Goal: Task Accomplishment & Management: Use online tool/utility

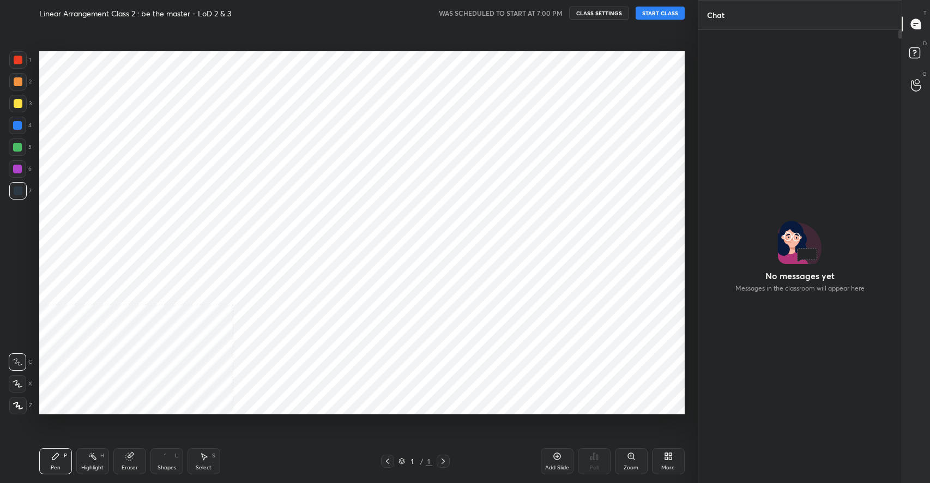
scroll to position [54084, 53844]
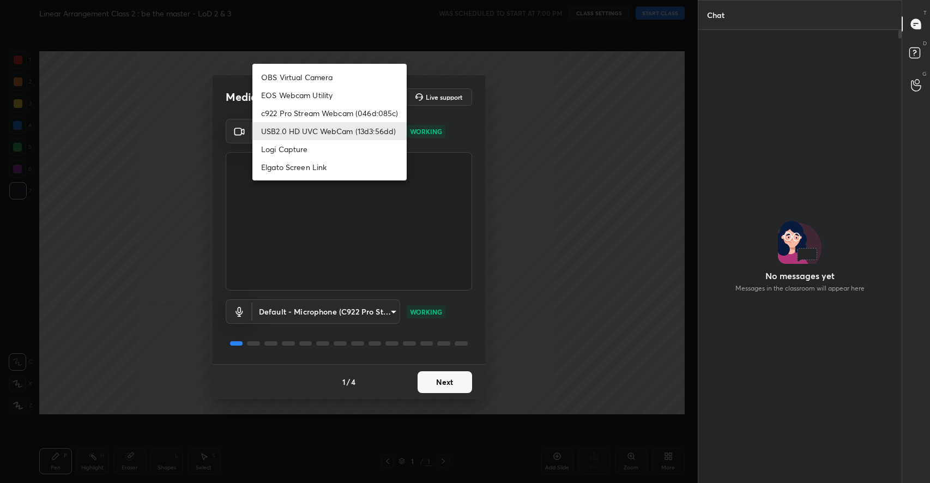
click at [368, 131] on body "1 2 3 4 5 6 7 C X Z C X Z E E Erase all H H Linear Arrangement Class 2 : be the…" at bounding box center [465, 241] width 930 height 483
click at [326, 110] on li "c922 Pro Stream Webcam (046d:085c)" at bounding box center [329, 113] width 154 height 18
type input "a44c46c07d51dd630e02991550b940c3eebcf6a523fc1fb3a04da50fffb2ff46"
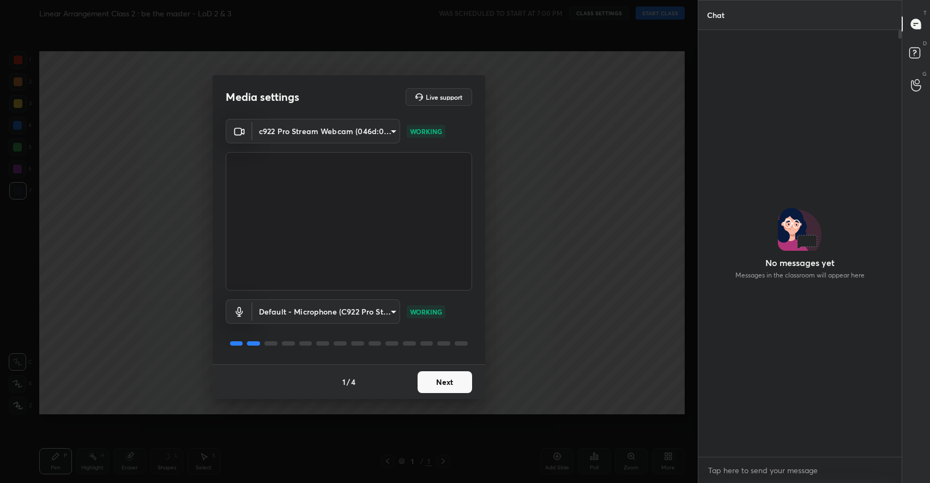
scroll to position [423, 201]
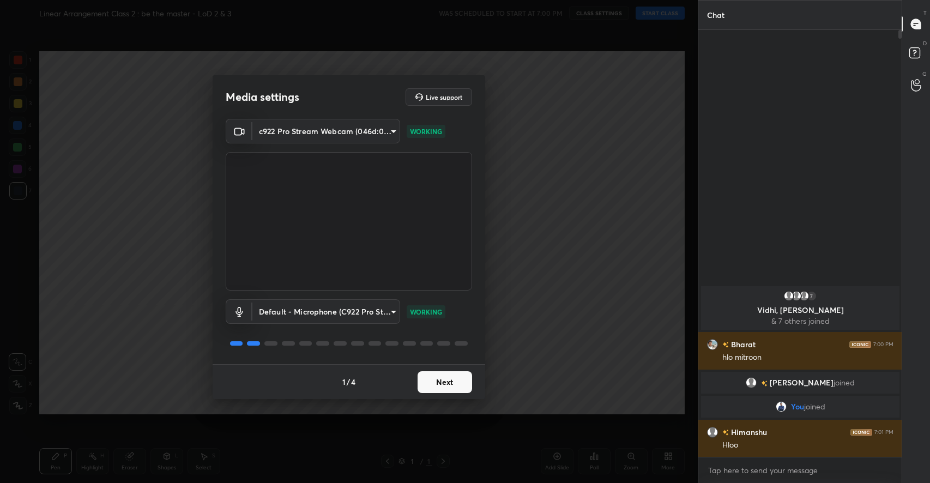
click at [433, 389] on button "Next" at bounding box center [444, 382] width 54 height 22
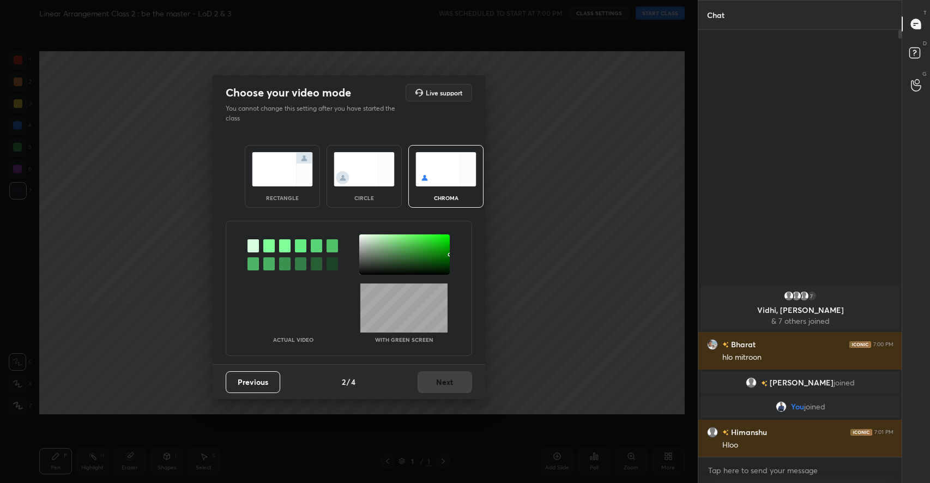
click at [304, 171] on img at bounding box center [282, 169] width 61 height 34
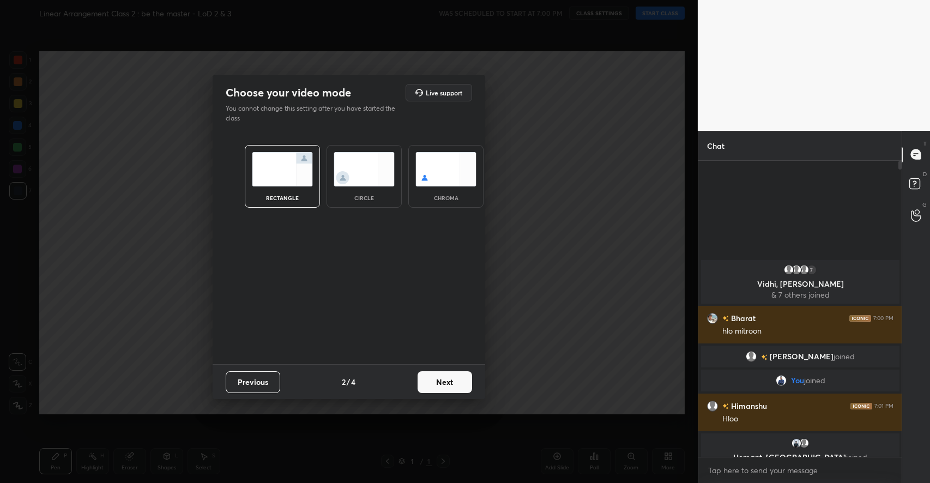
click at [463, 380] on button "Next" at bounding box center [444, 382] width 54 height 22
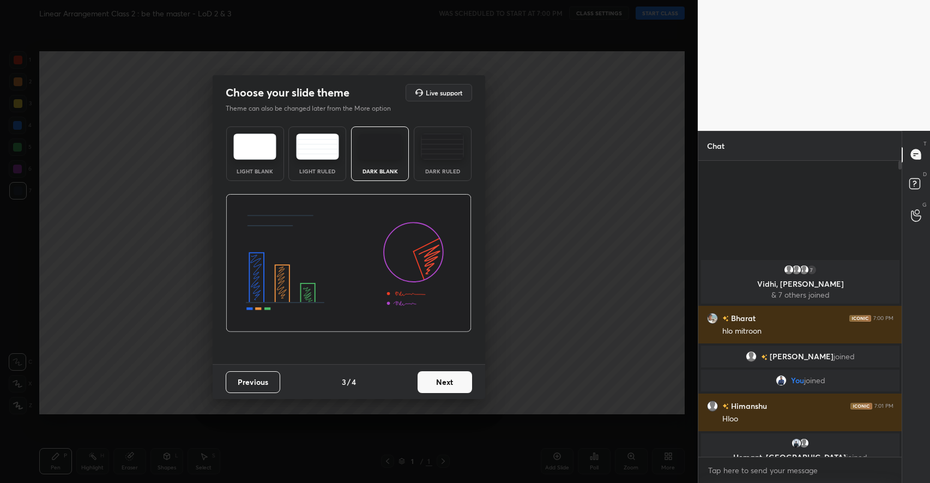
click at [458, 378] on button "Next" at bounding box center [444, 382] width 54 height 22
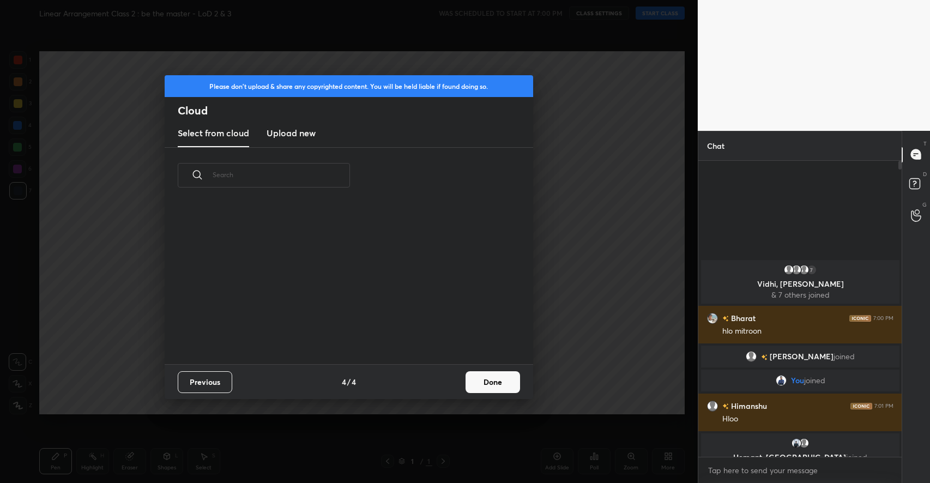
scroll to position [161, 350]
click at [481, 375] on button "Done" at bounding box center [492, 382] width 54 height 22
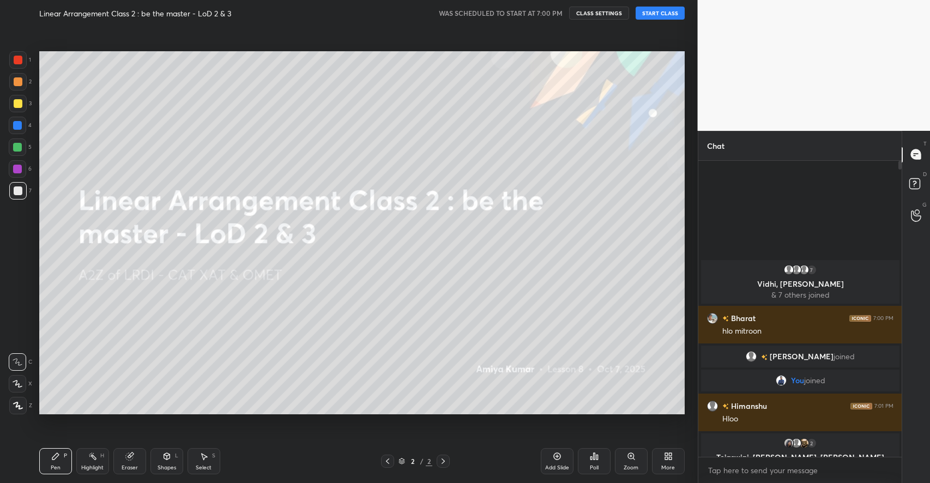
click at [671, 14] on button "START CLASS" at bounding box center [659, 13] width 49 height 13
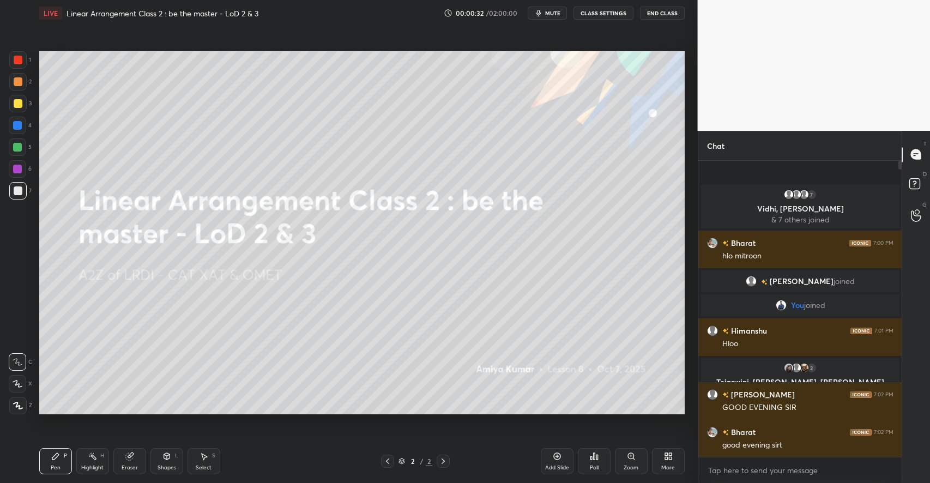
type textarea "x"
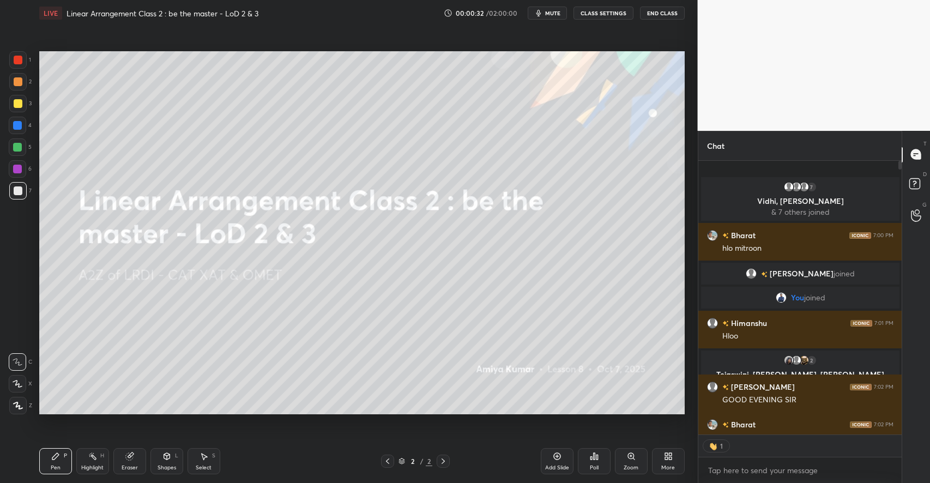
scroll to position [4, 4]
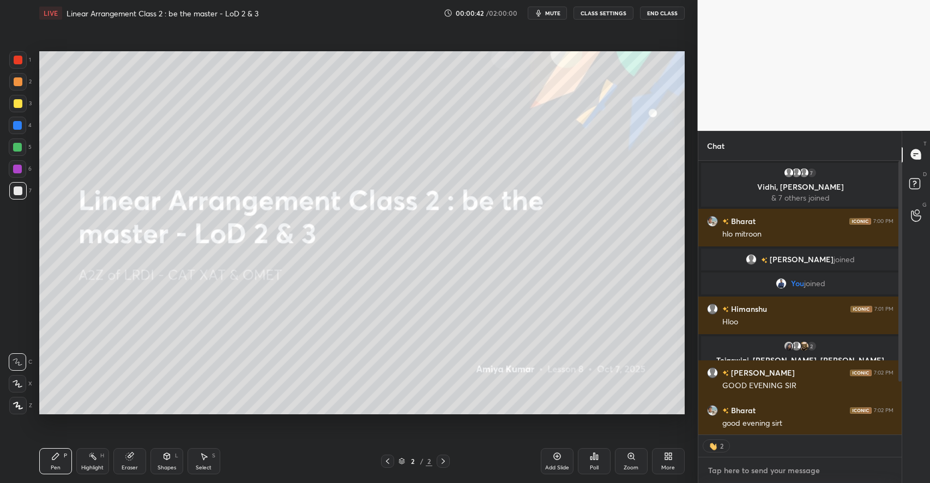
click at [756, 467] on textarea at bounding box center [800, 470] width 186 height 17
type textarea "x"
type textarea "C"
type textarea "x"
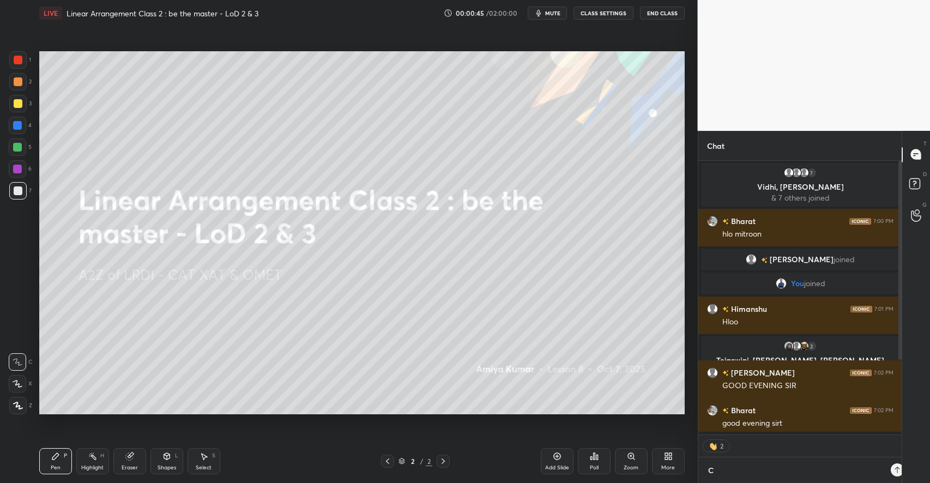
type textarea "Cl"
type textarea "x"
type textarea "Clo"
type textarea "x"
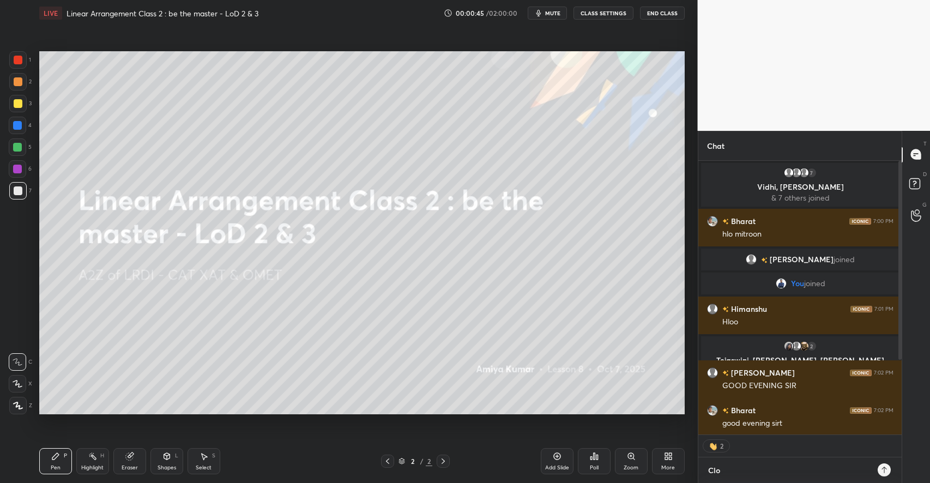
type textarea "Clos"
type textarea "x"
type textarea "Close"
type textarea "x"
type textarea "Close"
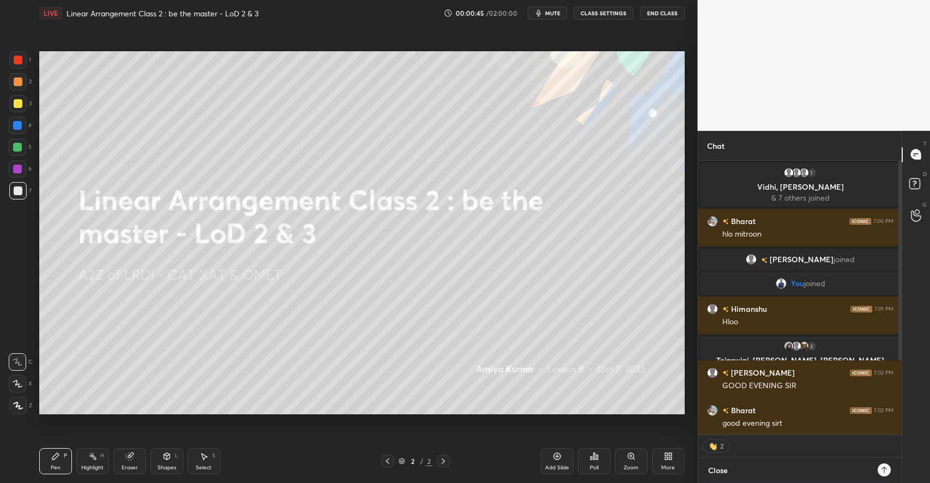
type textarea "x"
type textarea "Close T"
type textarea "x"
type textarea "Close TG"
type textarea "x"
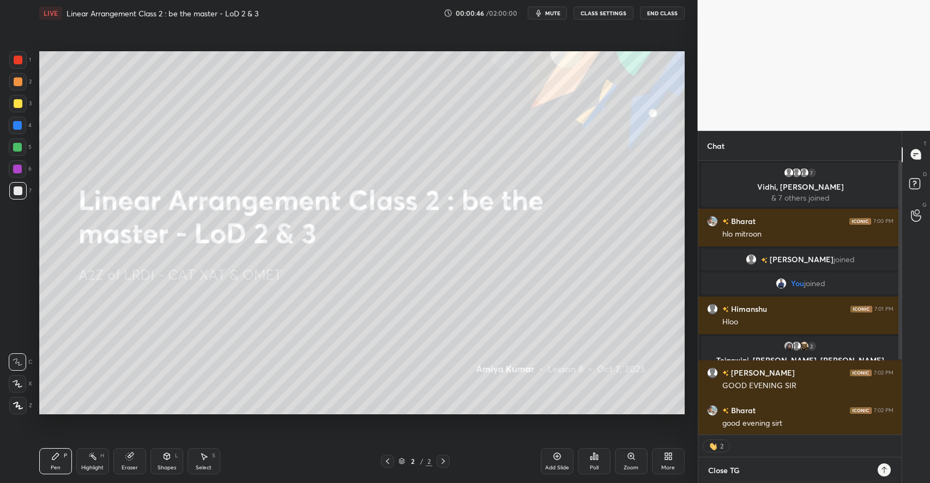
type textarea "Close TG"
type textarea "x"
type textarea "Close TG :"
type textarea "x"
type textarea "Close TG :"
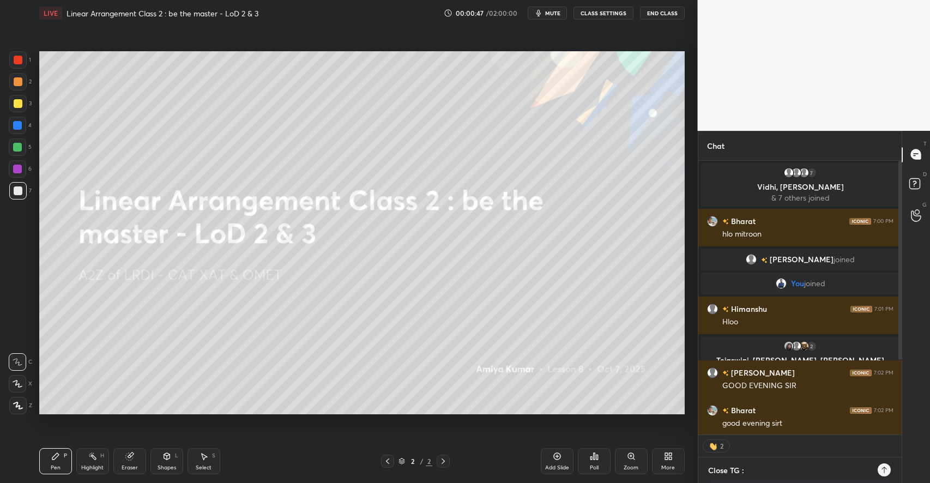
type textarea "x"
paste textarea "[URL][DOMAIN_NAME]"
type textarea "Close TG : [URL][DOMAIN_NAME]"
type textarea "x"
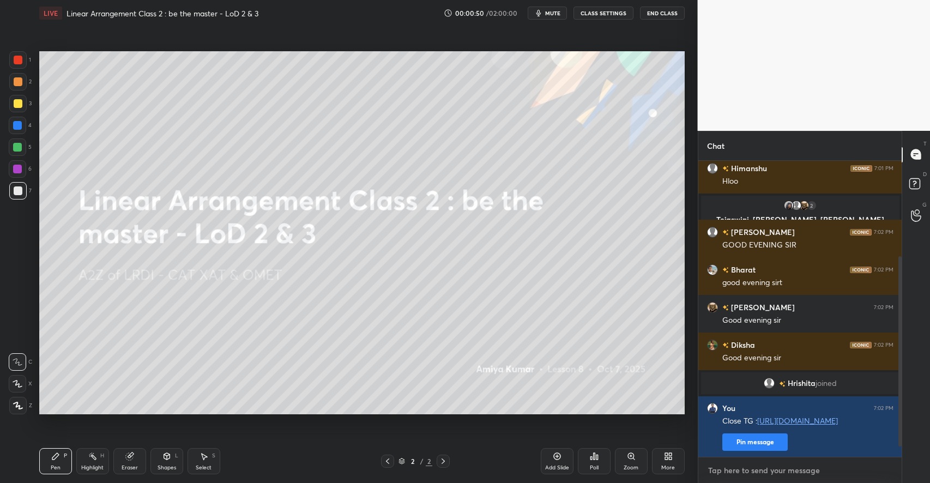
scroll to position [3, 4]
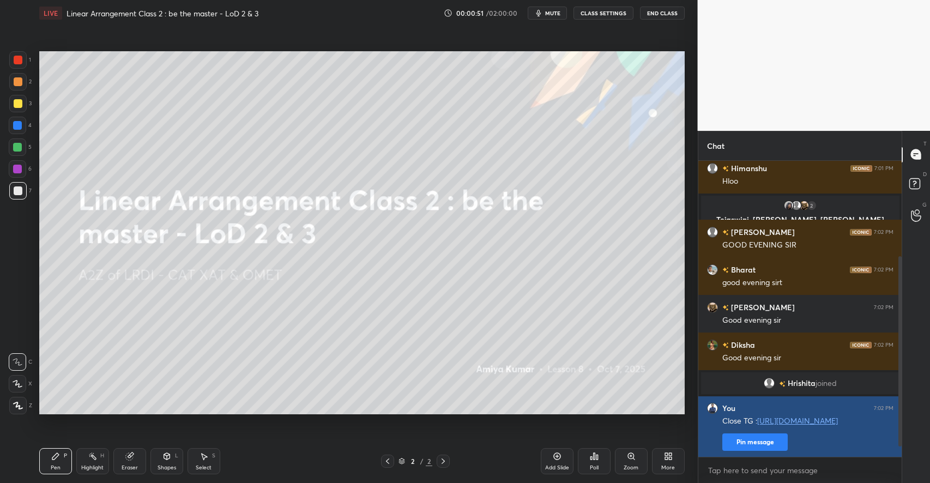
click at [771, 441] on button "Pin message" at bounding box center [754, 441] width 65 height 17
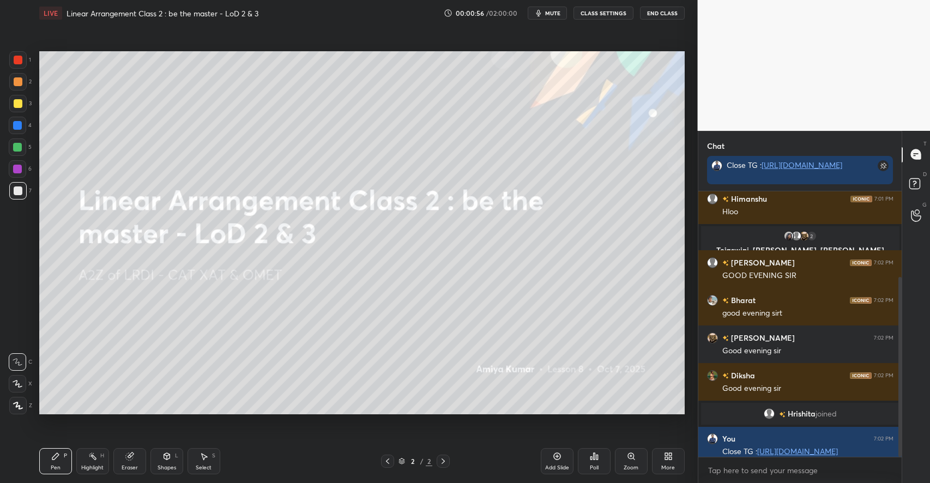
click at [667, 465] on div "More" at bounding box center [668, 467] width 14 height 5
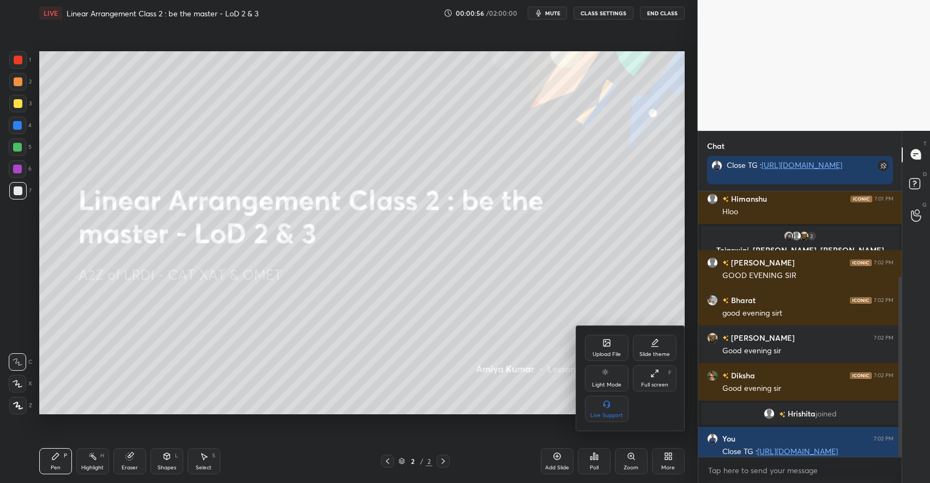
click at [610, 352] on div "Upload File" at bounding box center [606, 354] width 28 height 5
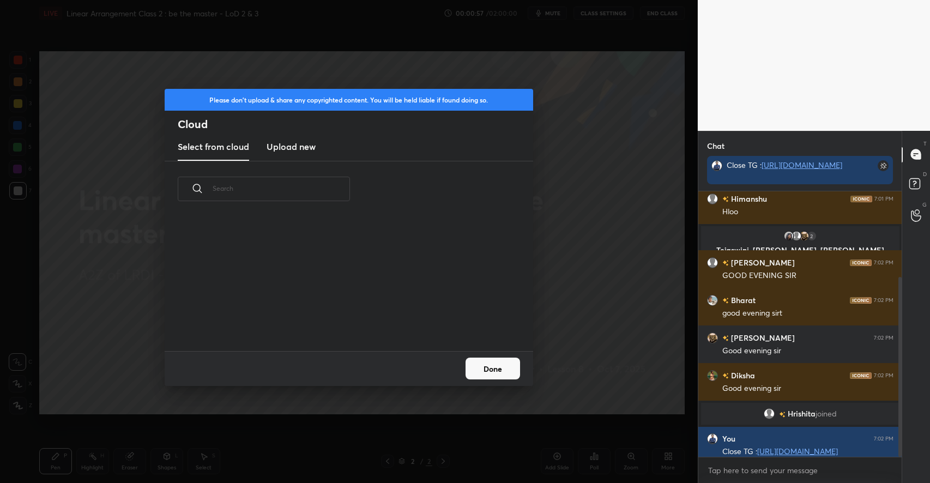
scroll to position [134, 350]
click at [290, 145] on h3 "Upload new" at bounding box center [290, 146] width 49 height 13
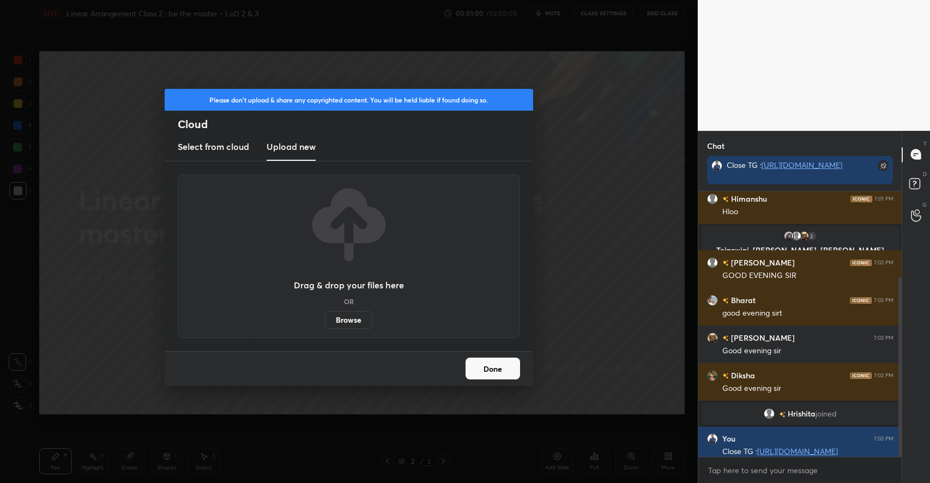
click at [347, 319] on label "Browse" at bounding box center [348, 319] width 49 height 17
click at [324, 319] on input "Browse" at bounding box center [324, 319] width 0 height 17
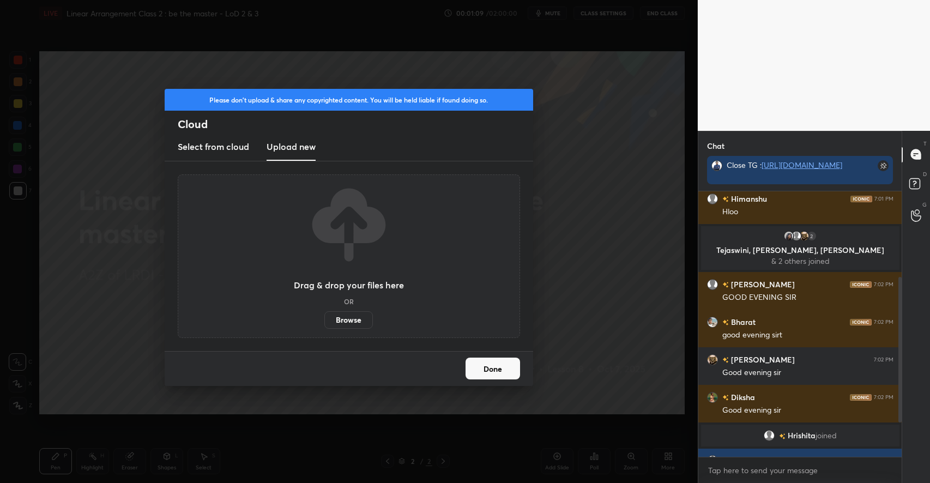
scroll to position [219, 0]
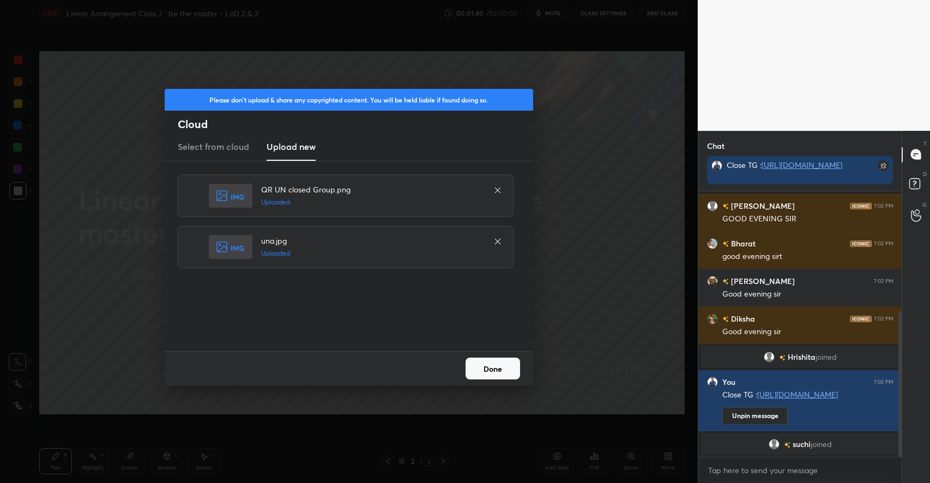
click at [504, 371] on button "Done" at bounding box center [492, 369] width 54 height 22
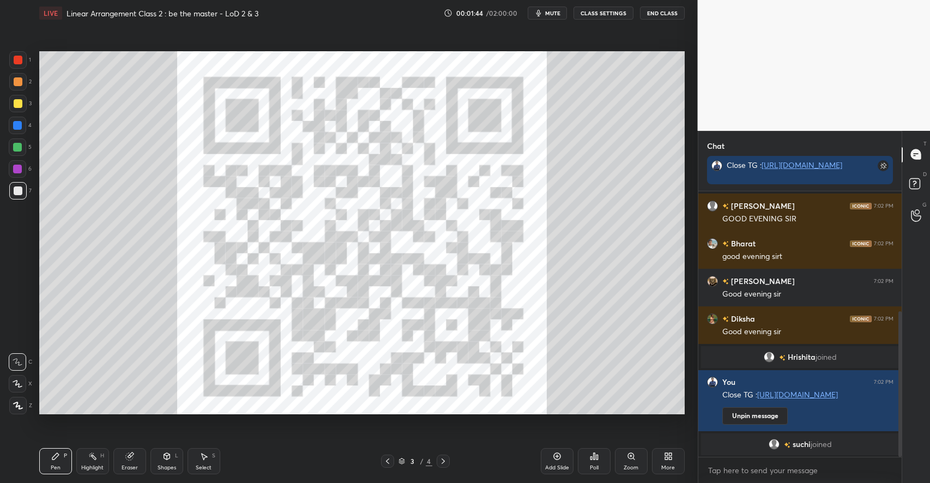
click at [20, 104] on div at bounding box center [18, 103] width 9 height 9
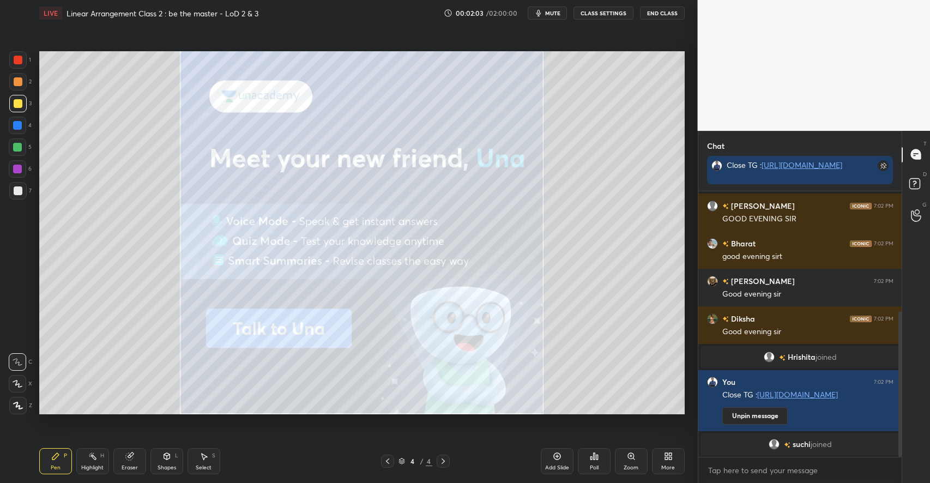
click at [561, 459] on icon at bounding box center [557, 456] width 9 height 9
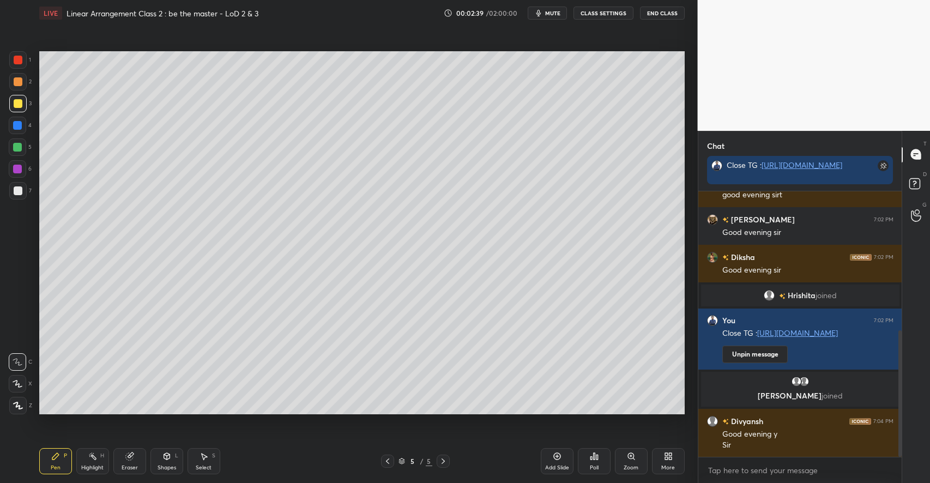
scroll to position [292, 0]
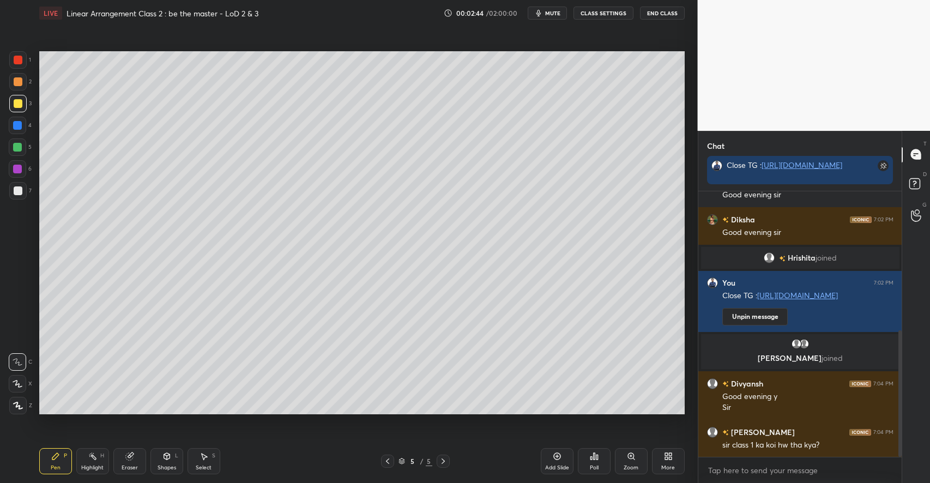
click at [171, 458] on icon at bounding box center [166, 456] width 9 height 9
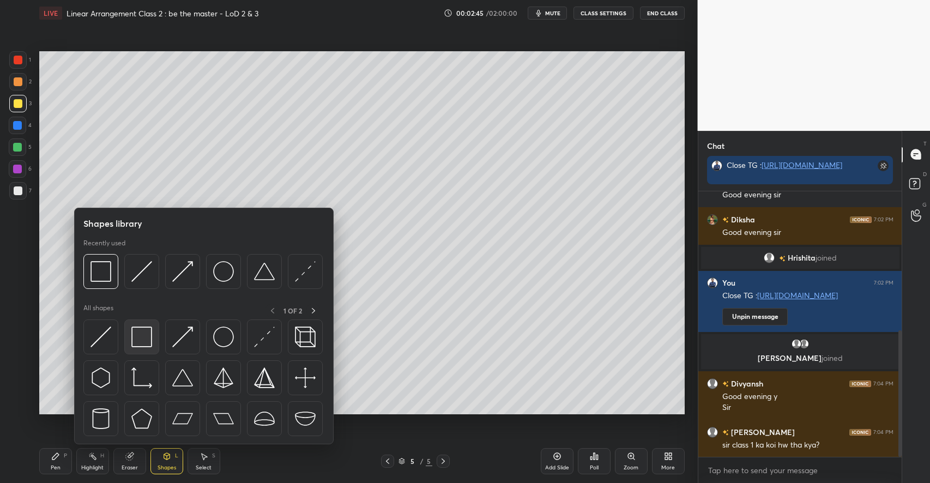
click at [141, 334] on img at bounding box center [141, 336] width 21 height 21
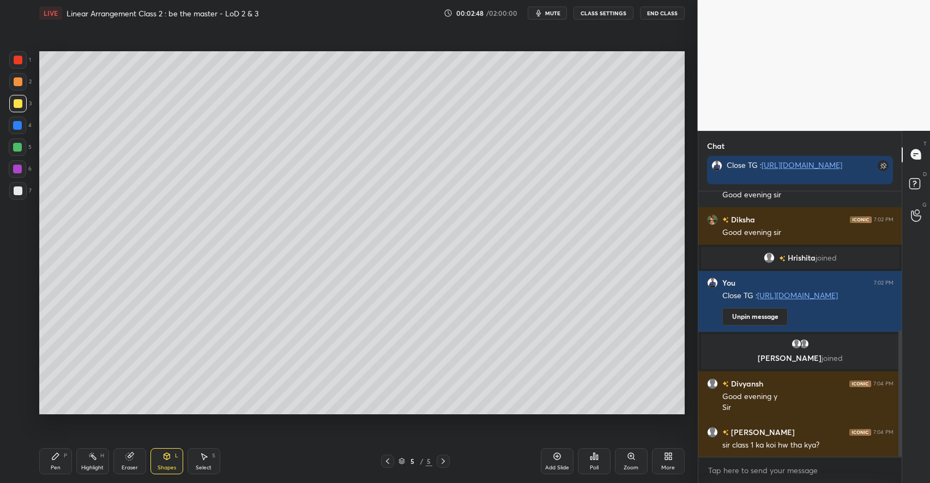
click at [61, 453] on div "Pen P" at bounding box center [55, 461] width 33 height 26
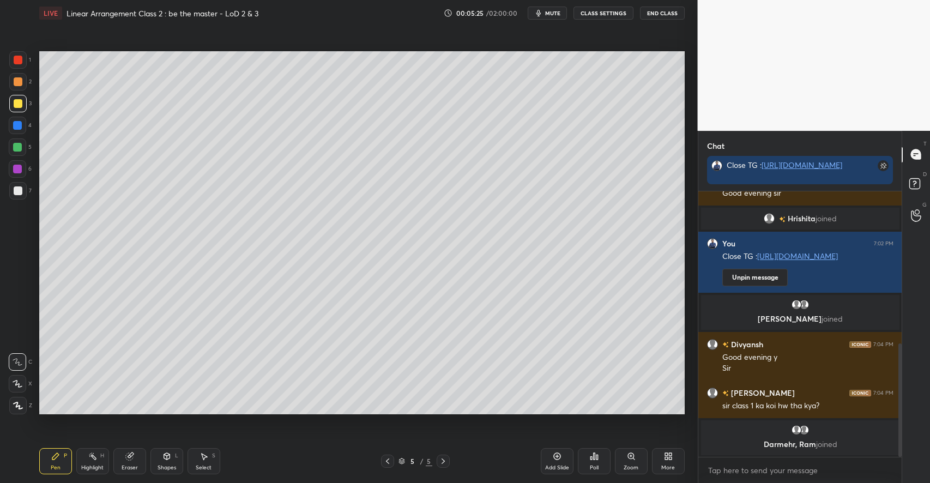
click at [17, 144] on div at bounding box center [17, 147] width 9 height 9
click at [169, 459] on icon at bounding box center [166, 456] width 9 height 9
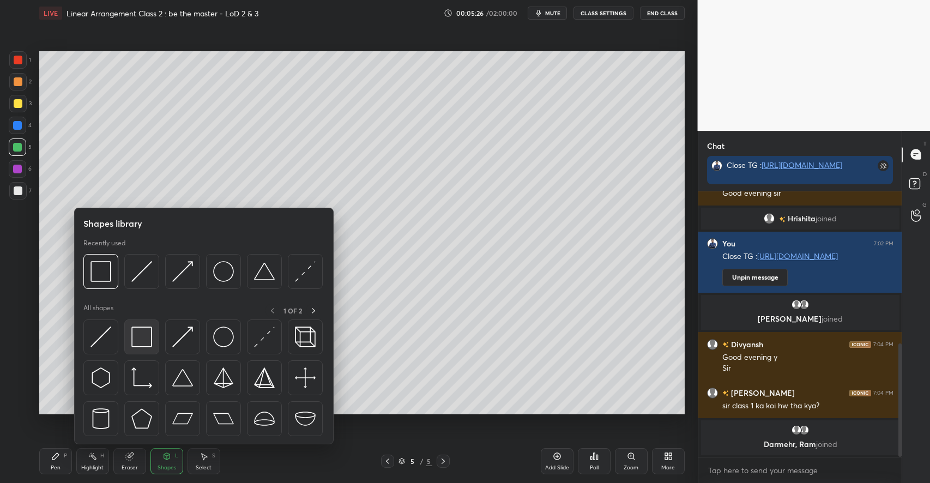
click at [146, 345] on img at bounding box center [141, 336] width 21 height 21
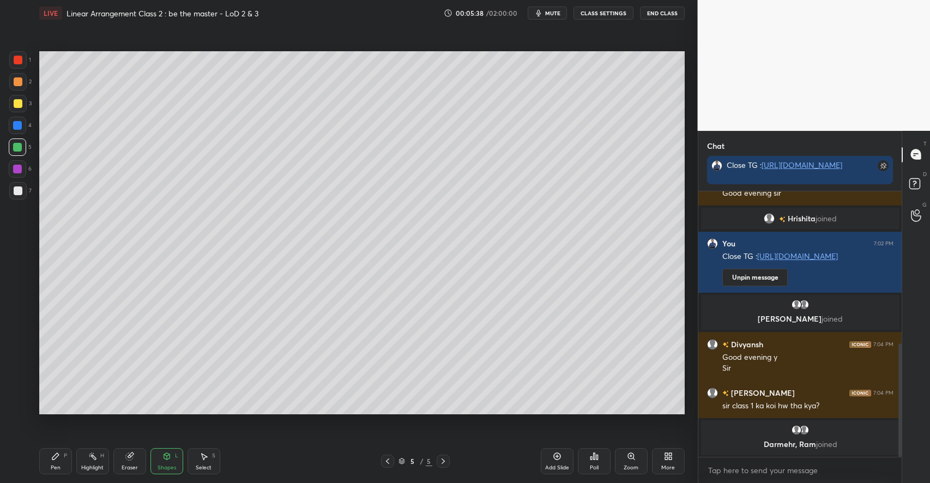
click at [71, 455] on div "Pen P" at bounding box center [55, 461] width 33 height 26
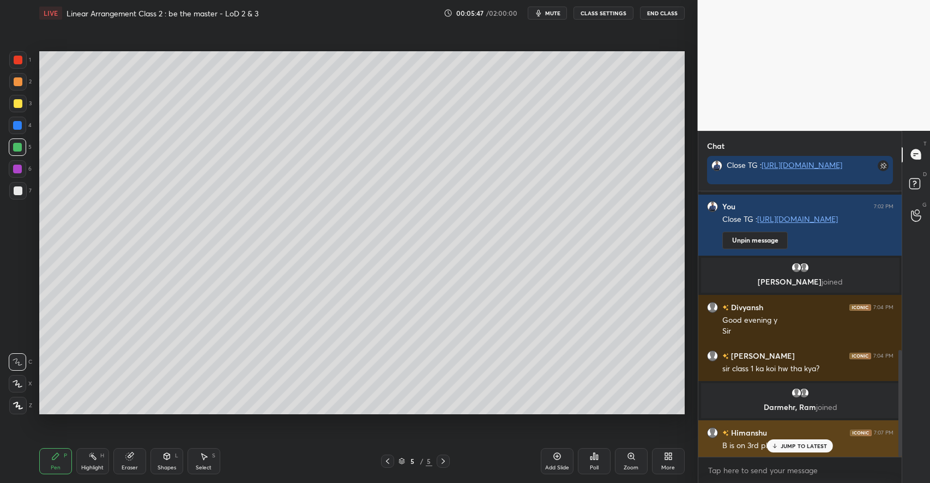
click at [793, 447] on p "JUMP TO LATEST" at bounding box center [803, 446] width 47 height 7
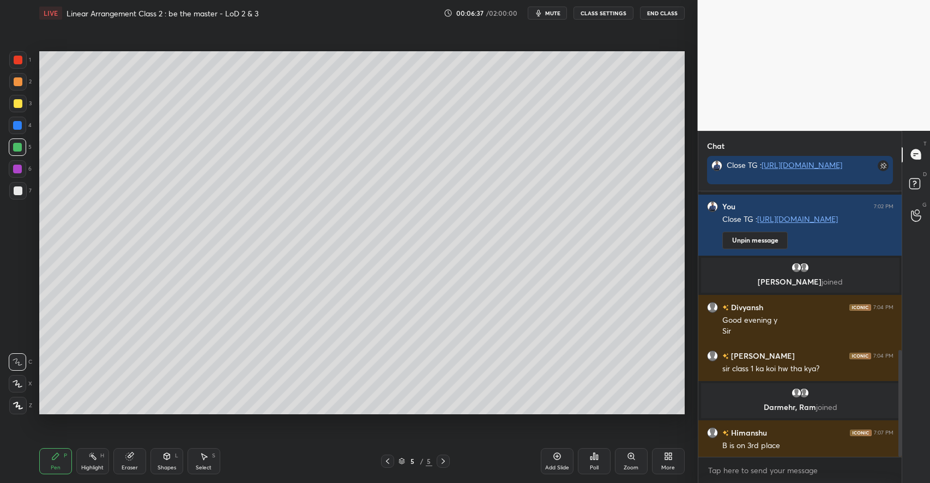
click at [17, 104] on div at bounding box center [18, 103] width 9 height 9
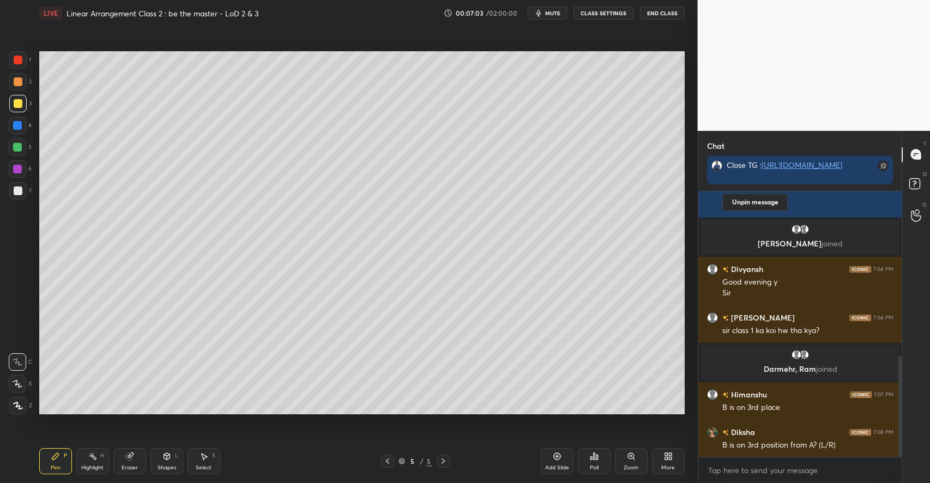
click at [165, 456] on icon at bounding box center [166, 456] width 6 height 7
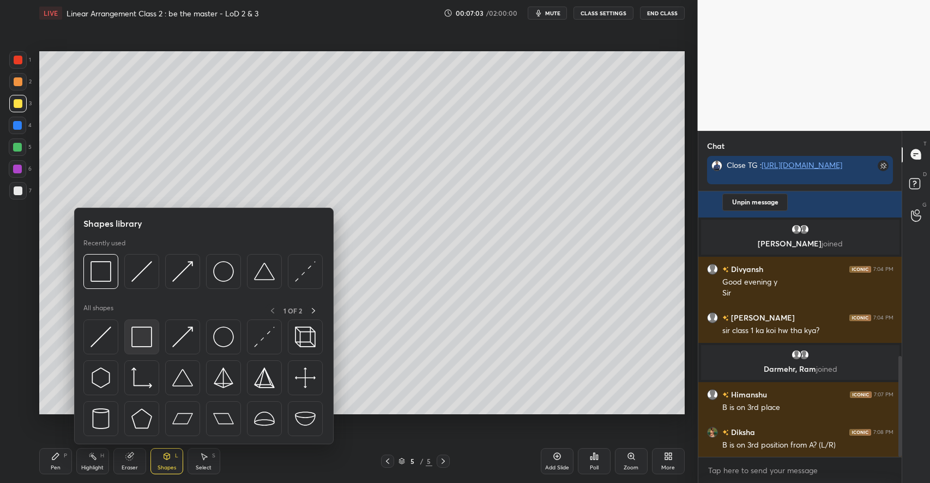
click at [148, 339] on img at bounding box center [141, 336] width 21 height 21
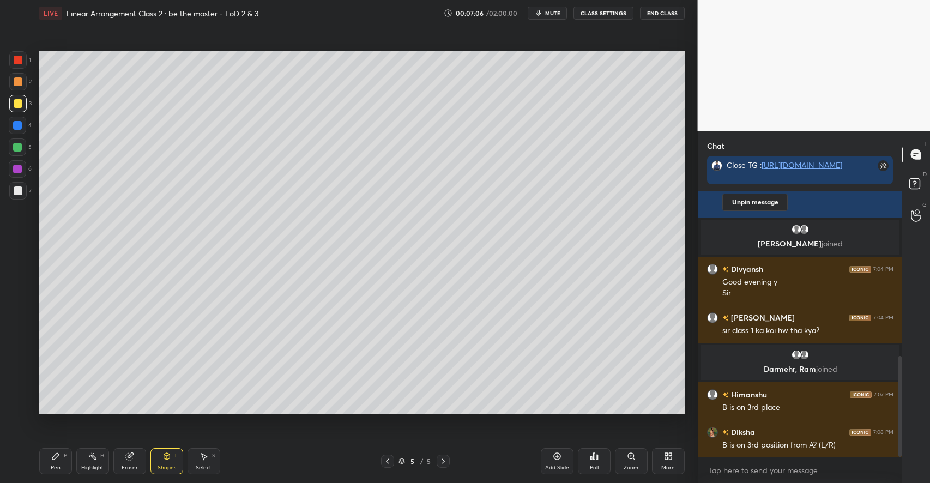
click at [58, 452] on icon at bounding box center [55, 456] width 9 height 9
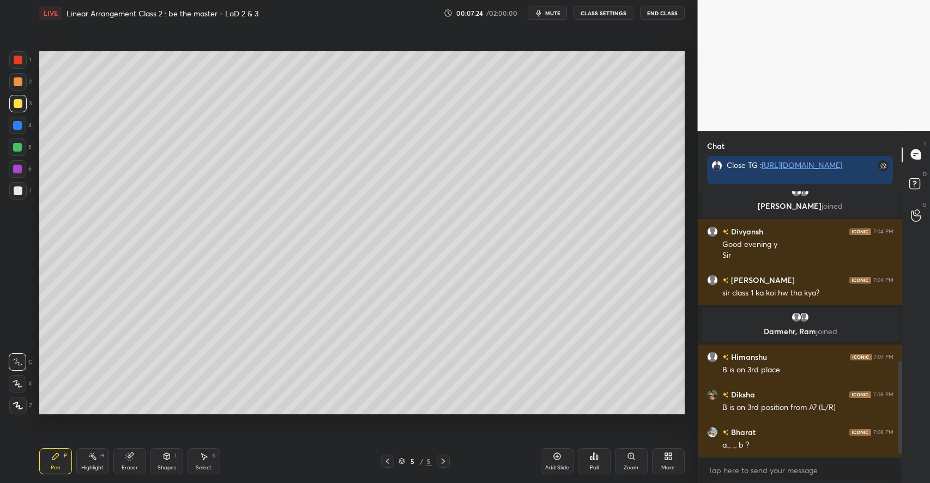
scroll to position [508, 0]
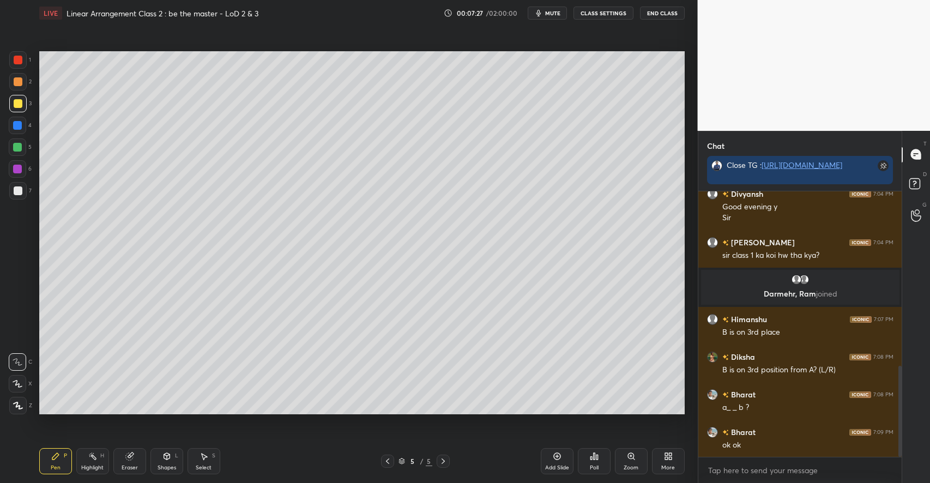
click at [168, 460] on icon at bounding box center [166, 456] width 9 height 9
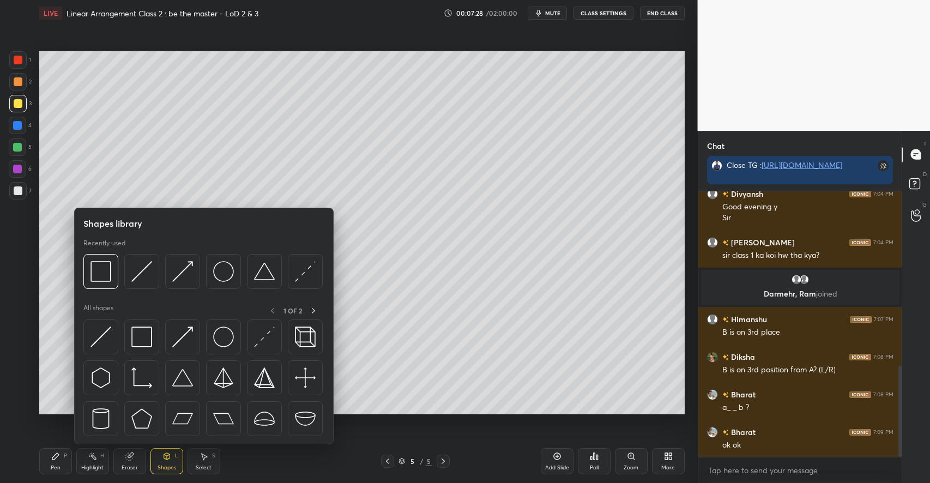
click at [126, 459] on icon at bounding box center [128, 456] width 7 height 7
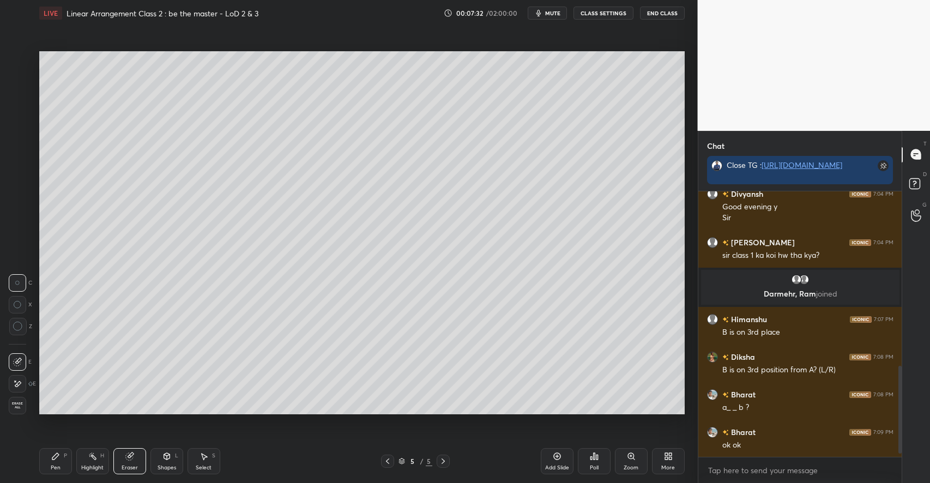
click at [560, 465] on div "Add Slide" at bounding box center [557, 467] width 24 height 5
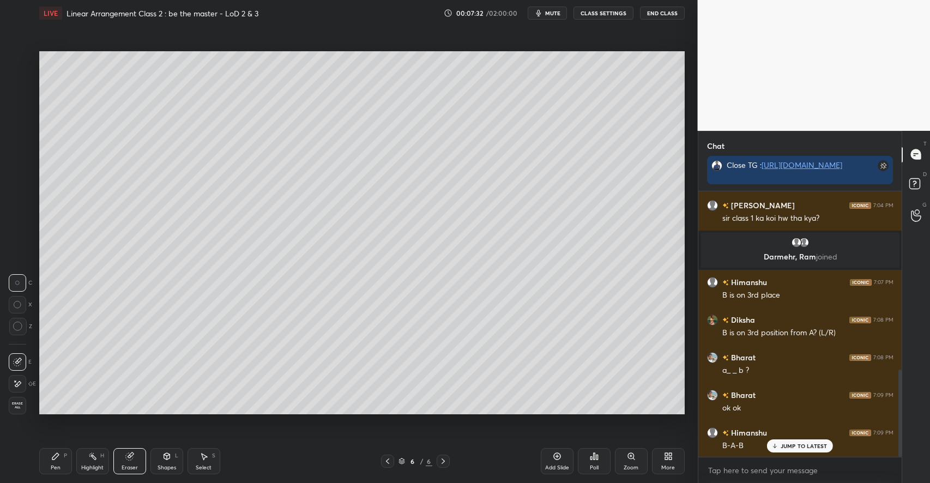
click at [58, 457] on icon at bounding box center [55, 456] width 9 height 9
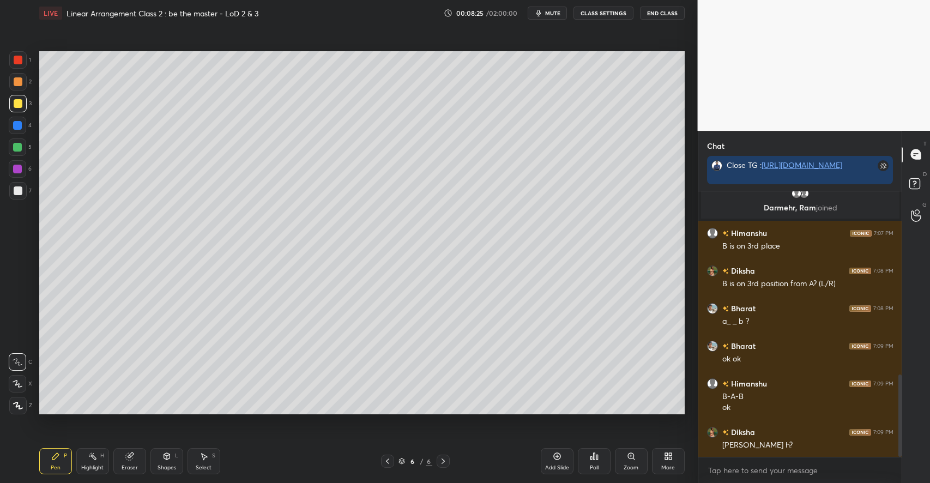
scroll to position [632, 0]
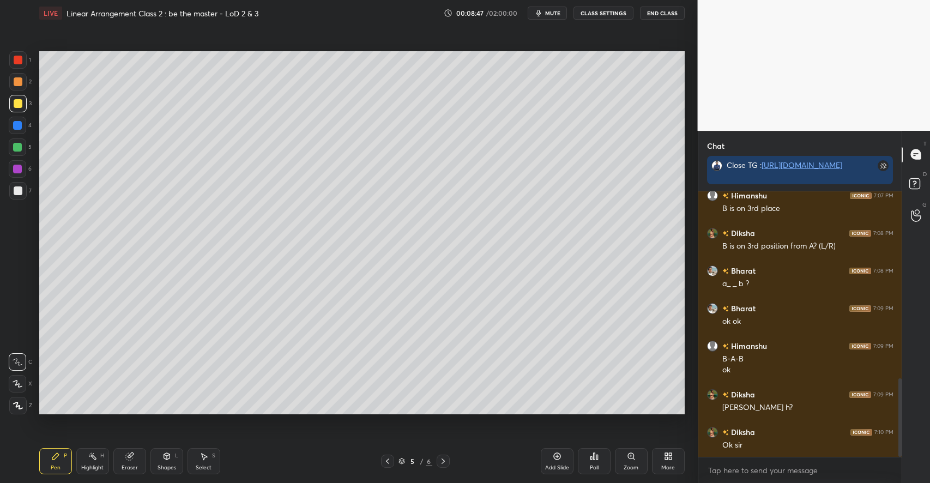
click at [665, 459] on icon at bounding box center [666, 458] width 3 height 3
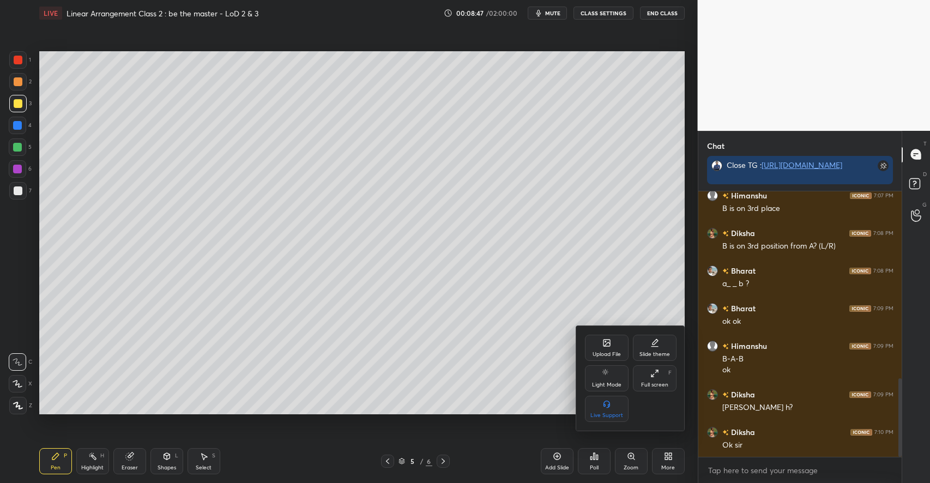
click at [615, 347] on div "Upload File" at bounding box center [607, 348] width 44 height 26
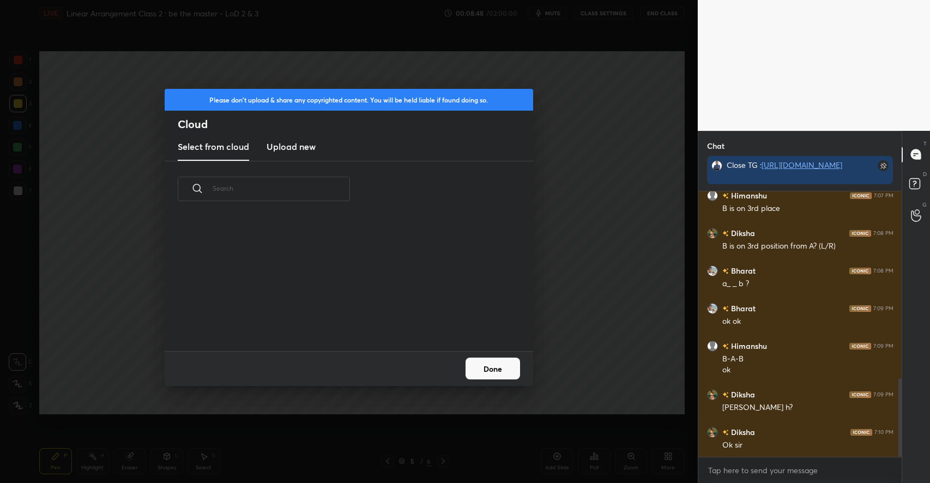
scroll to position [134, 350]
click at [290, 146] on h3 "Upload new" at bounding box center [290, 146] width 49 height 13
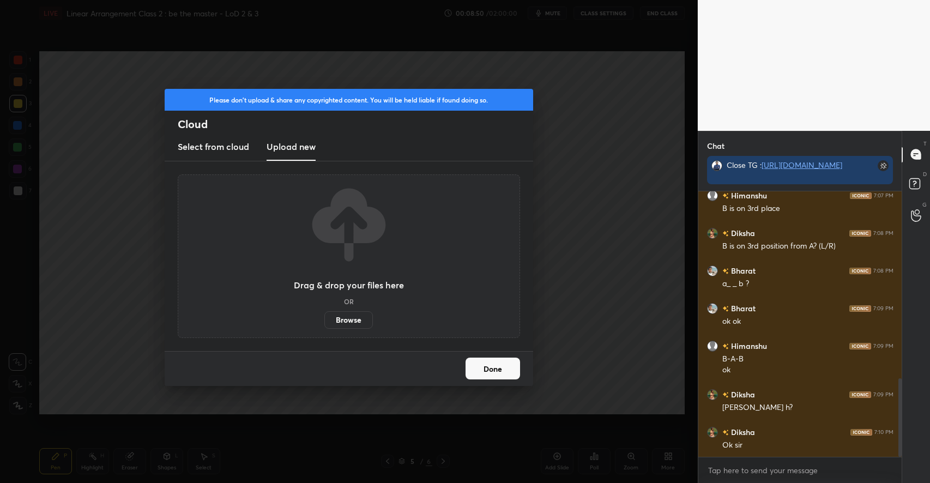
click at [358, 323] on label "Browse" at bounding box center [348, 319] width 49 height 17
click at [324, 323] on input "Browse" at bounding box center [324, 319] width 0 height 17
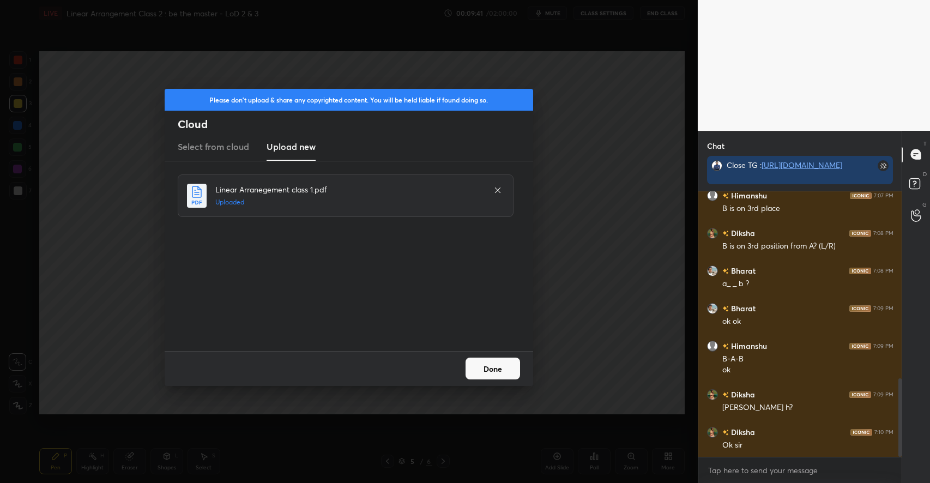
click at [470, 378] on button "Done" at bounding box center [492, 369] width 54 height 22
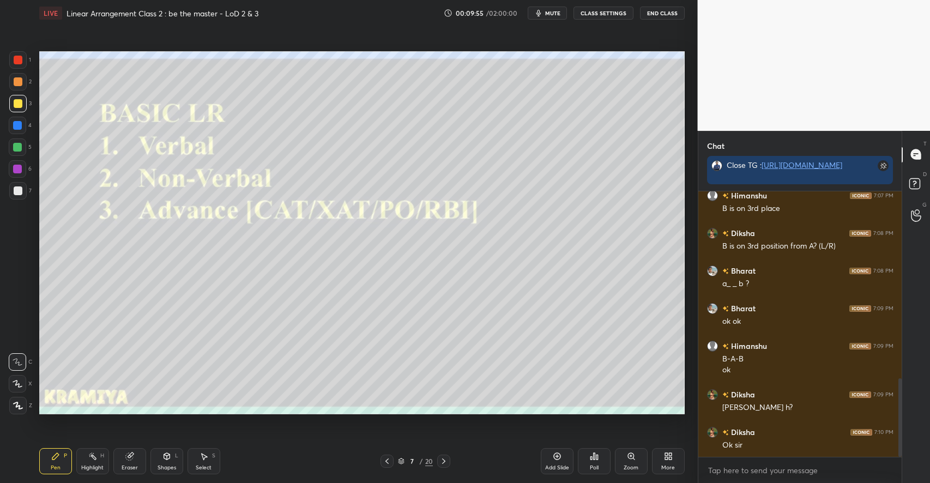
click at [26, 82] on div "2" at bounding box center [20, 81] width 22 height 17
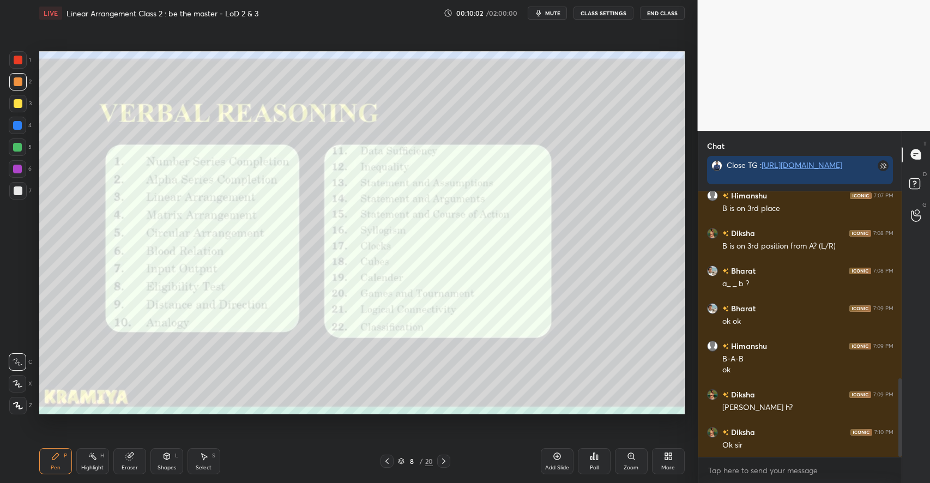
click at [21, 62] on div at bounding box center [18, 60] width 9 height 9
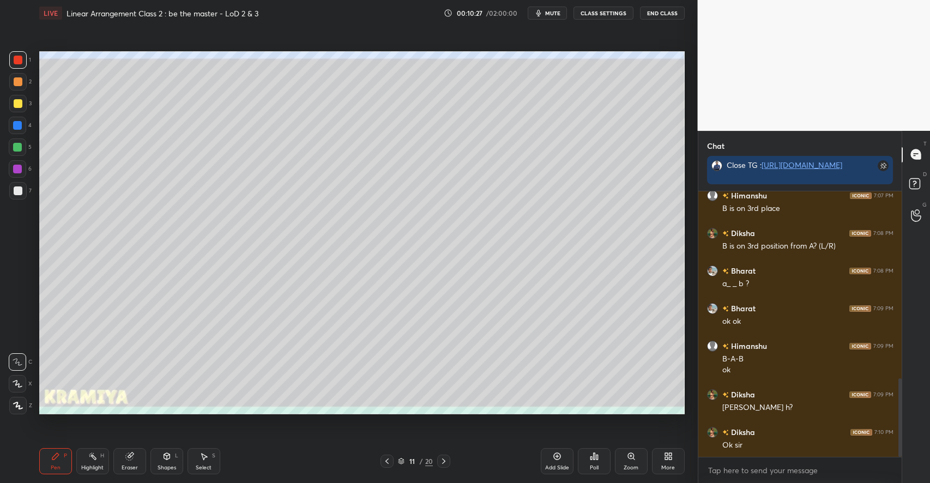
click at [164, 459] on icon at bounding box center [166, 456] width 9 height 9
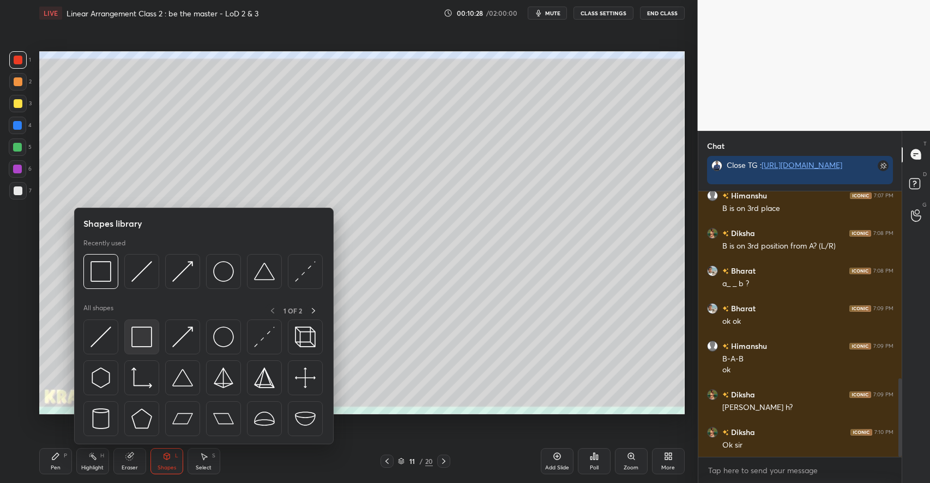
click at [147, 342] on img at bounding box center [141, 336] width 21 height 21
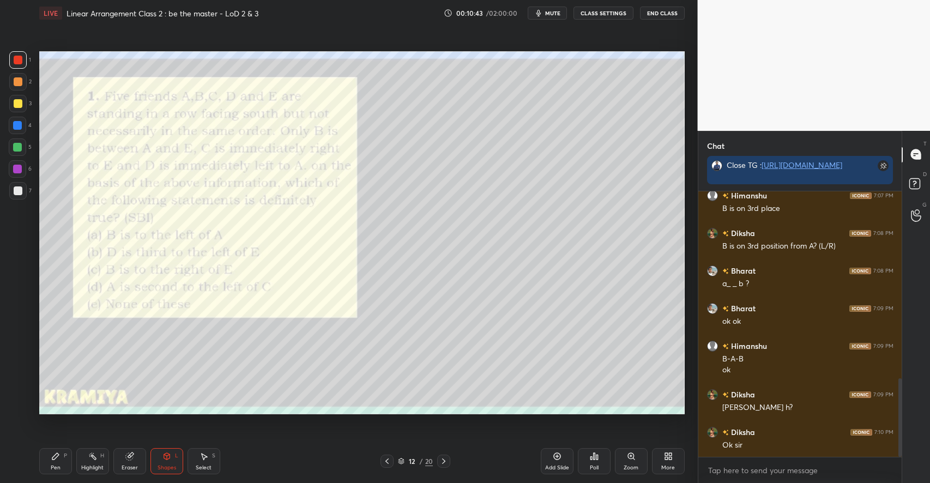
click at [600, 464] on div "Poll" at bounding box center [594, 461] width 33 height 26
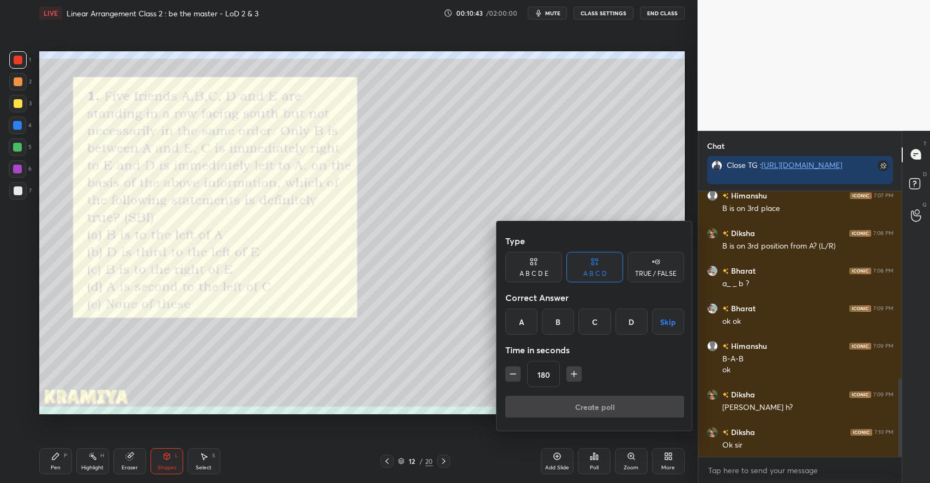
click at [558, 324] on div "B" at bounding box center [558, 321] width 32 height 26
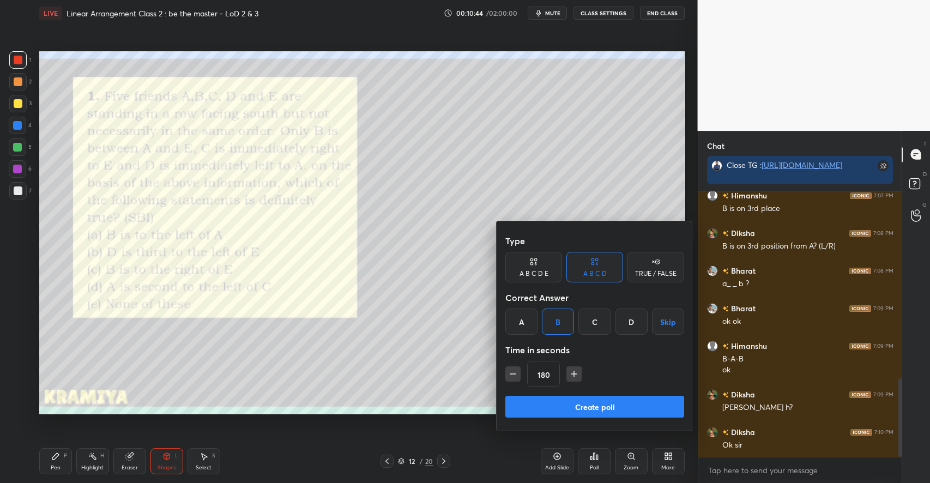
click at [580, 401] on button "Create poll" at bounding box center [594, 407] width 179 height 22
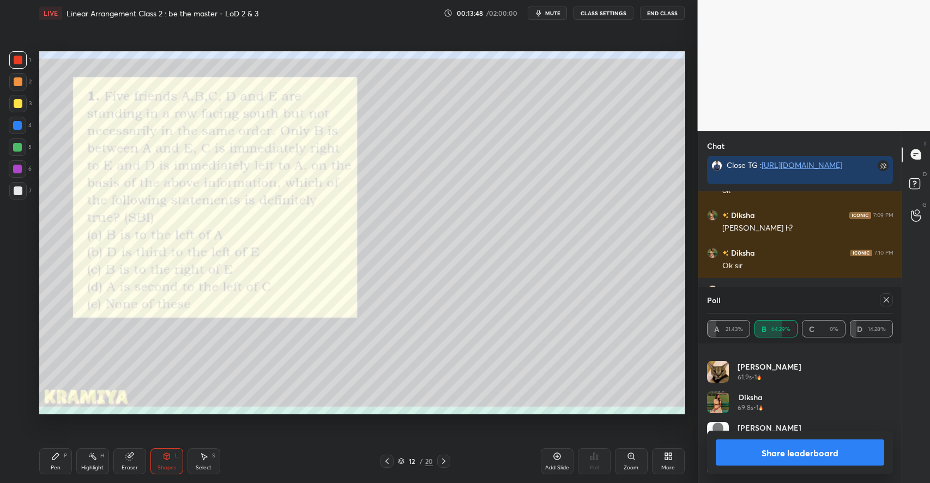
scroll to position [837, 0]
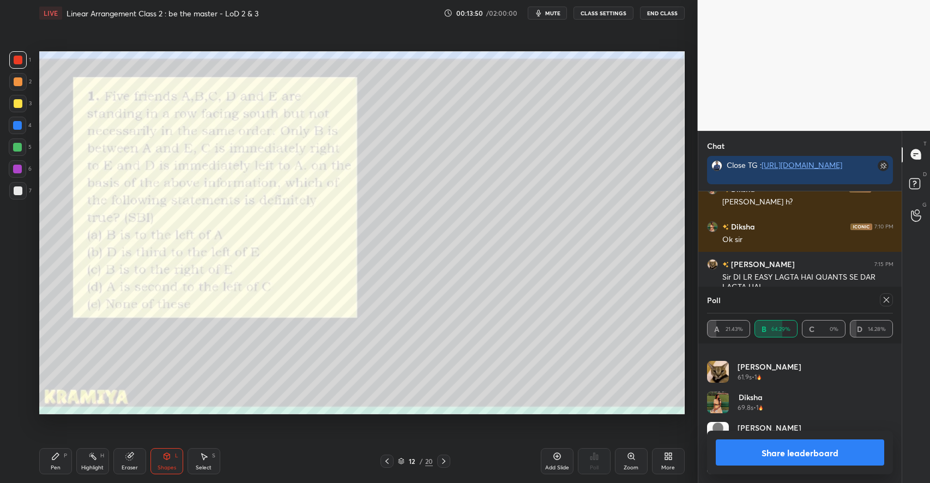
click at [886, 298] on icon at bounding box center [886, 299] width 9 height 9
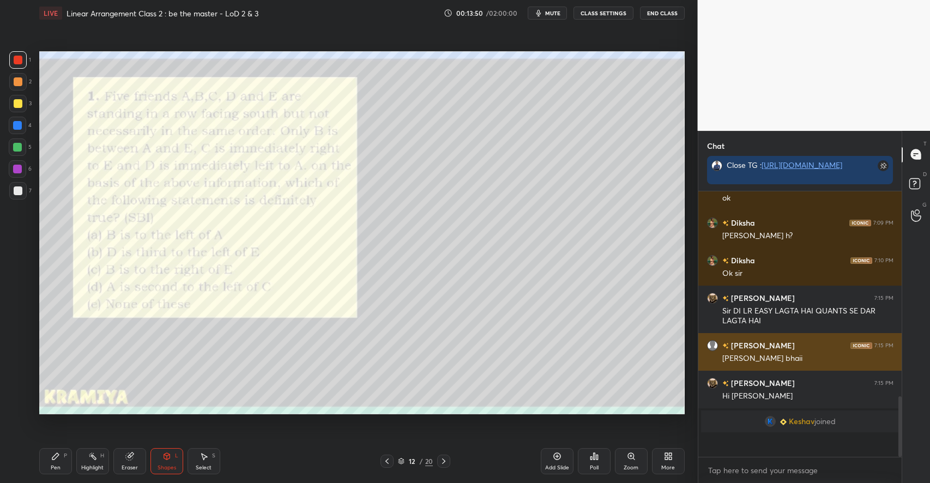
scroll to position [0, 0]
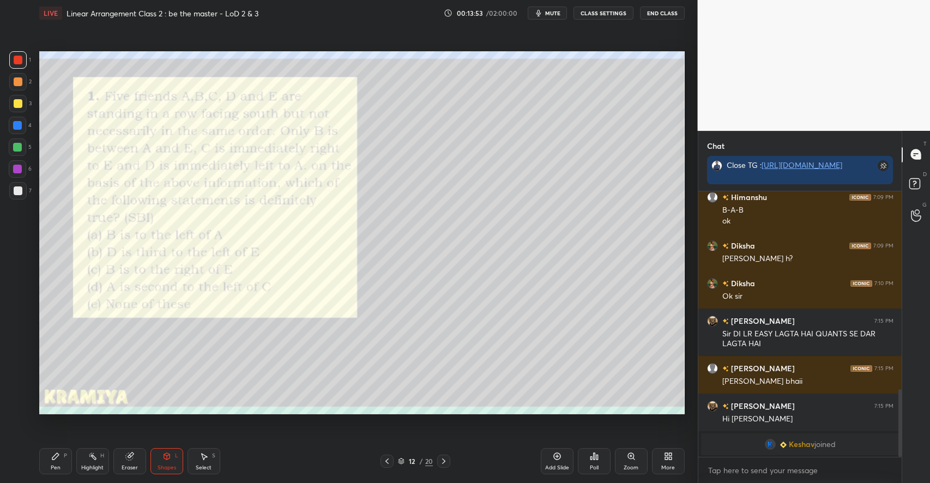
click at [19, 83] on div at bounding box center [18, 81] width 9 height 9
click at [20, 65] on div at bounding box center [17, 59] width 17 height 17
click at [59, 454] on icon at bounding box center [55, 456] width 9 height 9
click at [137, 455] on div "Eraser" at bounding box center [129, 461] width 33 height 26
click at [56, 462] on div "Pen P" at bounding box center [55, 461] width 33 height 26
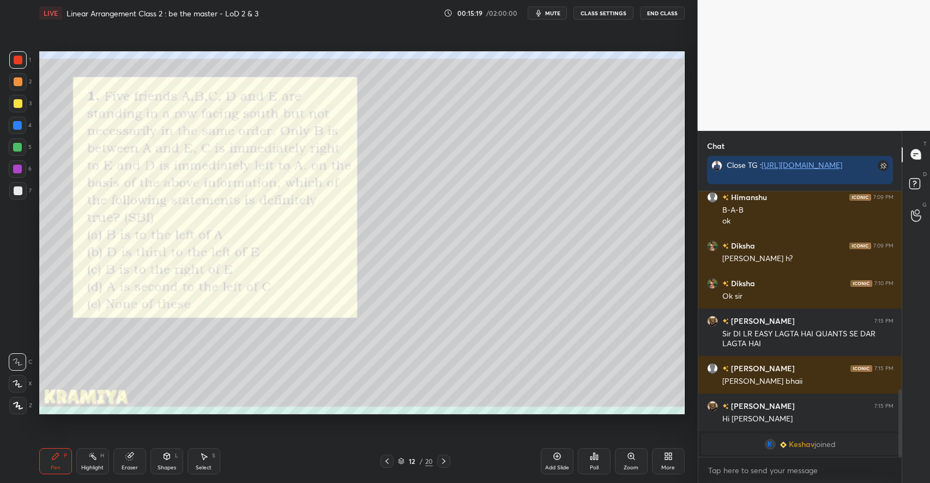
scroll to position [793, 0]
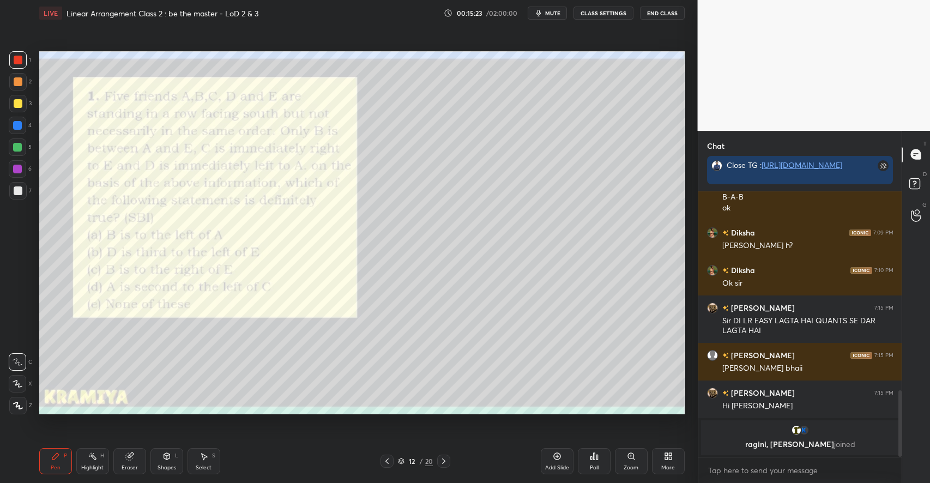
click at [172, 460] on div "Shapes L" at bounding box center [166, 461] width 33 height 26
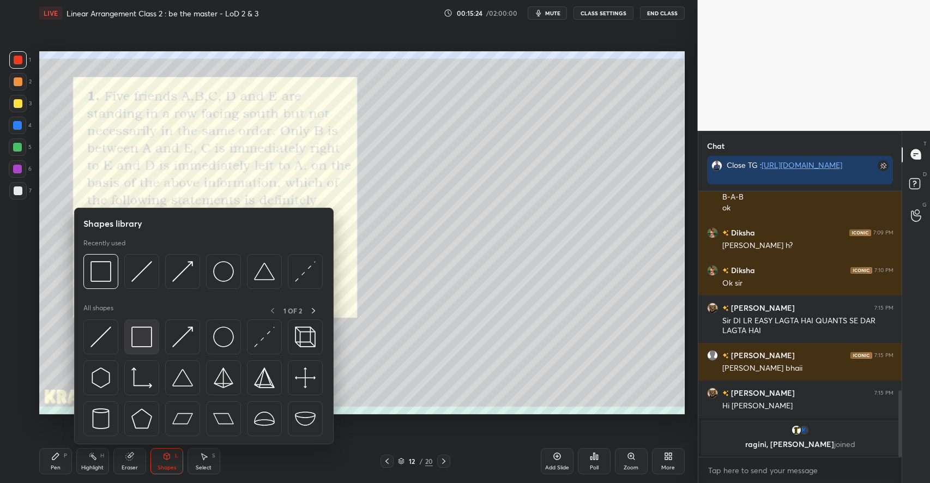
click at [146, 341] on img at bounding box center [141, 336] width 21 height 21
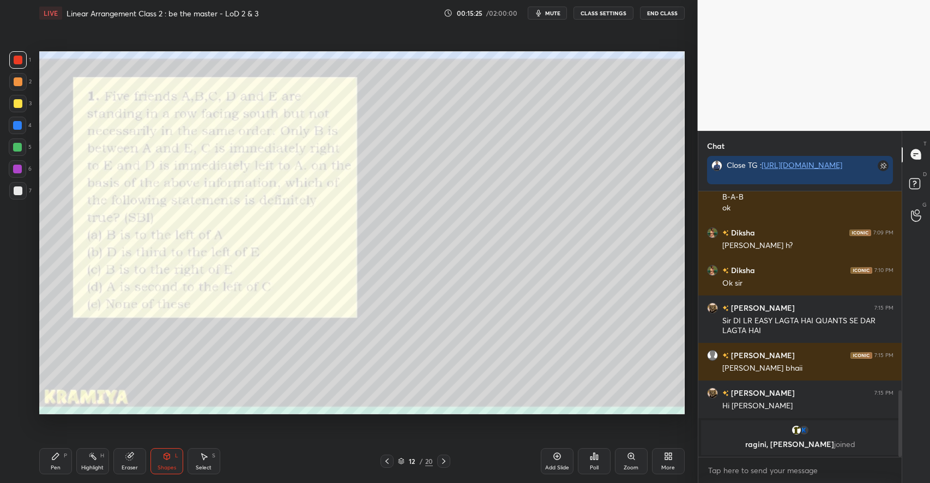
click at [209, 461] on div "Select S" at bounding box center [203, 461] width 33 height 26
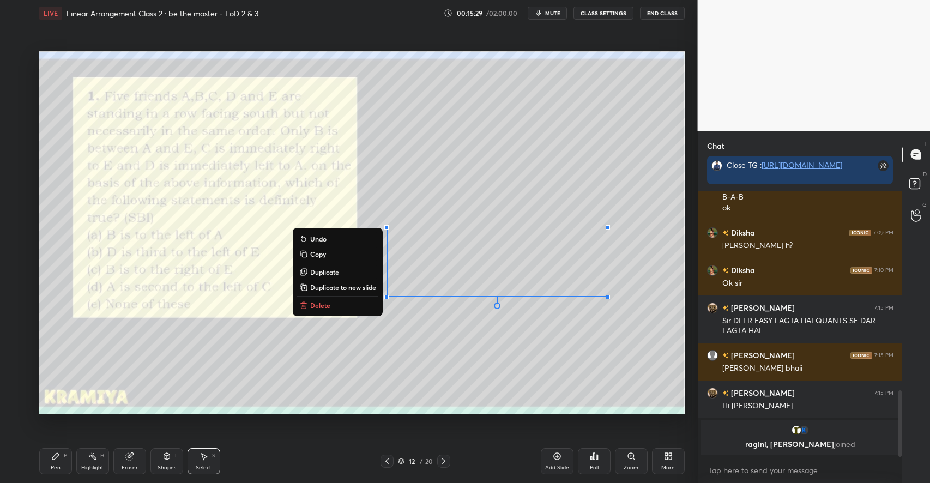
click at [530, 359] on div "0 ° Undo Copy Duplicate Duplicate to new slide Delete" at bounding box center [361, 232] width 645 height 363
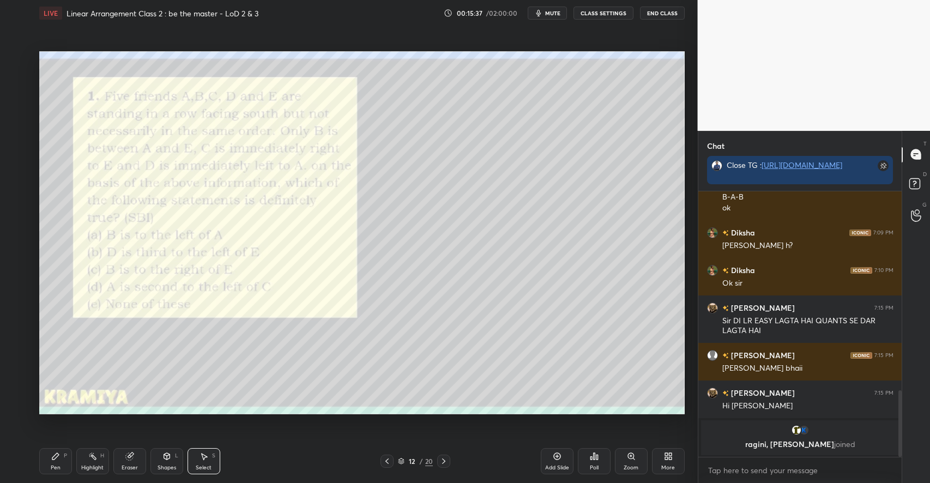
click at [52, 458] on icon at bounding box center [55, 456] width 7 height 7
click at [18, 128] on div at bounding box center [17, 125] width 9 height 9
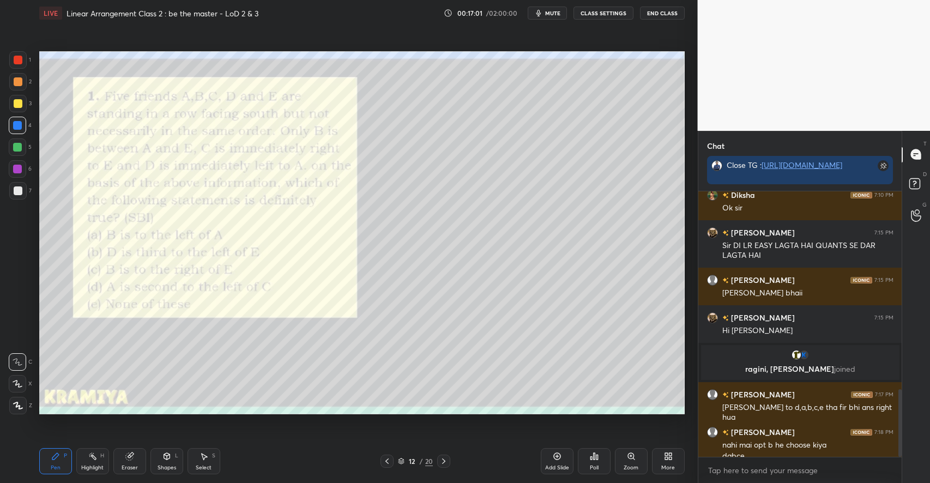
scroll to position [780, 0]
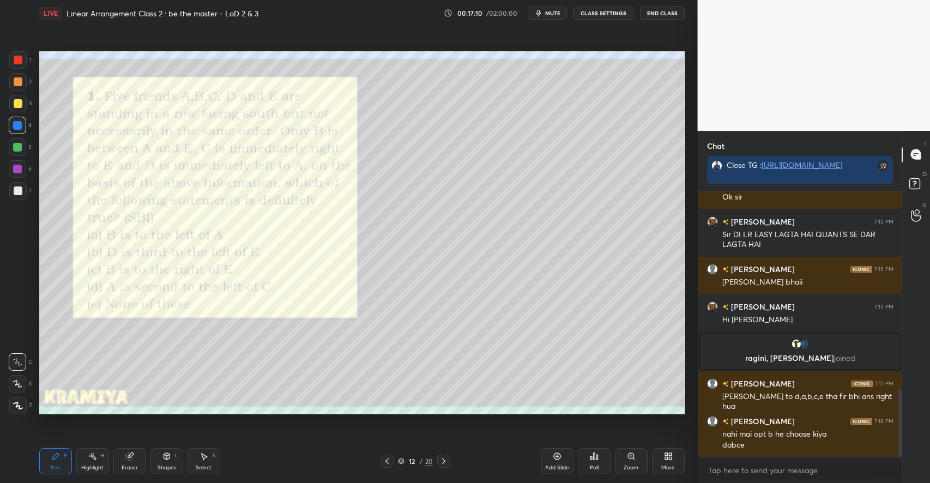
click at [211, 452] on div "Select S" at bounding box center [203, 461] width 33 height 26
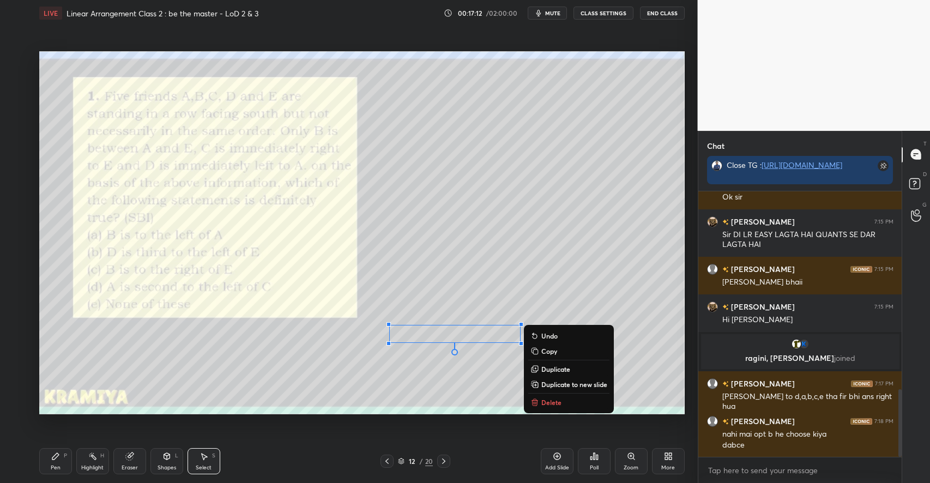
click at [542, 399] on p "Delete" at bounding box center [551, 402] width 20 height 9
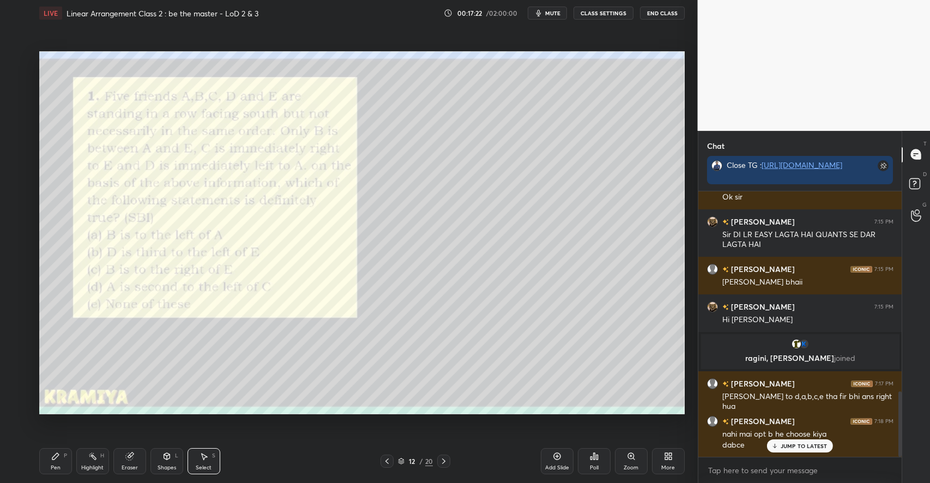
scroll to position [817, 0]
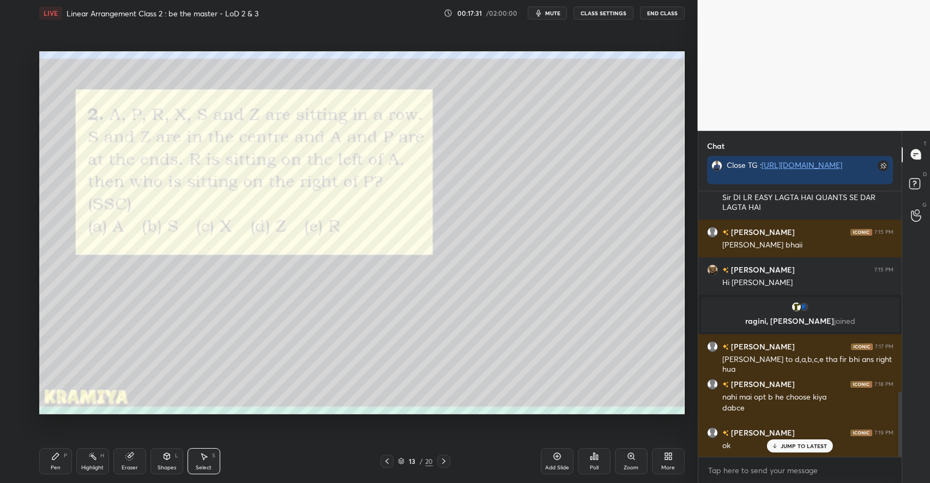
click at [601, 457] on div "Poll" at bounding box center [594, 461] width 33 height 26
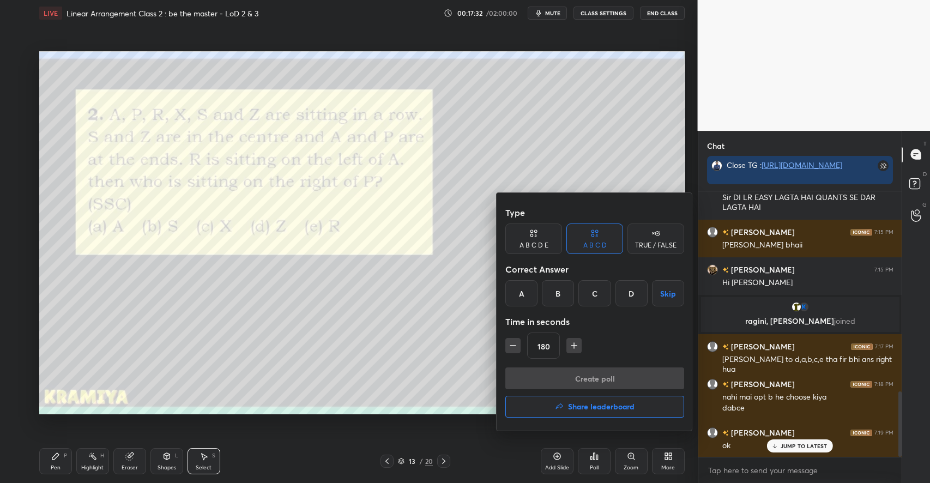
click at [581, 294] on div "C" at bounding box center [594, 293] width 32 height 26
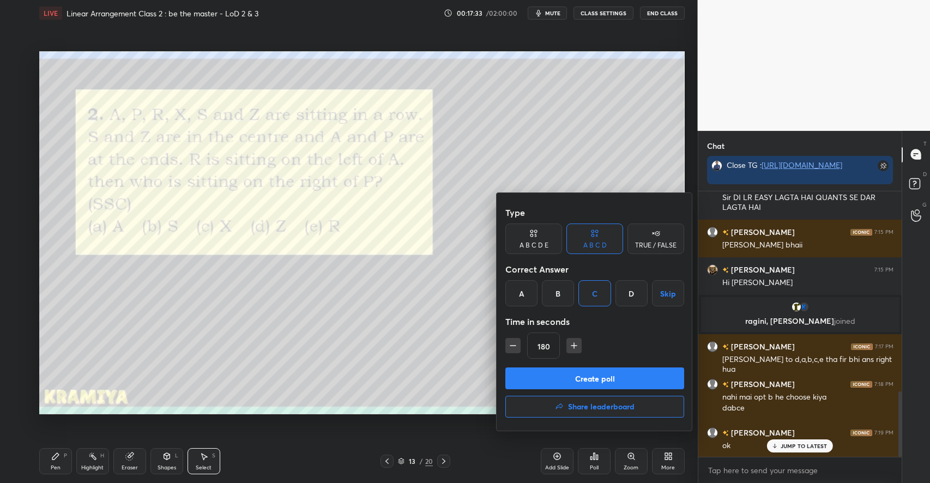
click at [566, 368] on button "Create poll" at bounding box center [594, 378] width 179 height 22
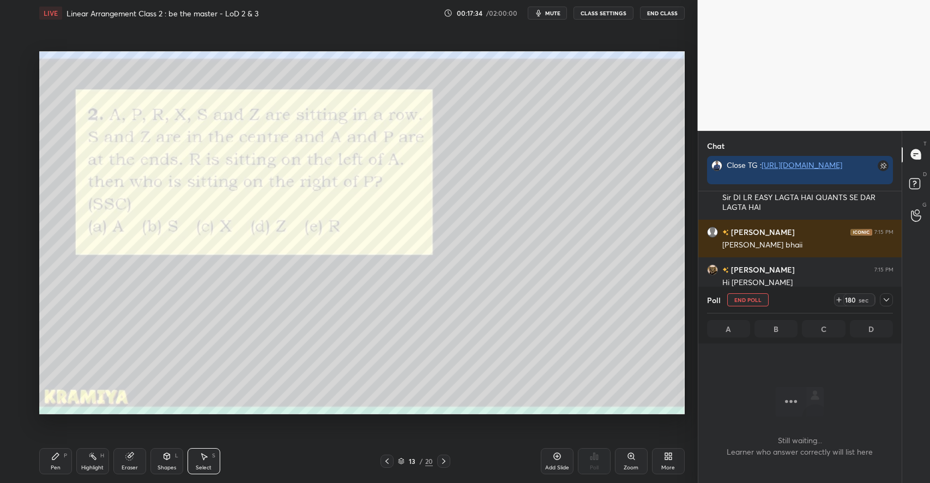
scroll to position [232, 201]
click at [882, 298] on icon at bounding box center [886, 299] width 9 height 9
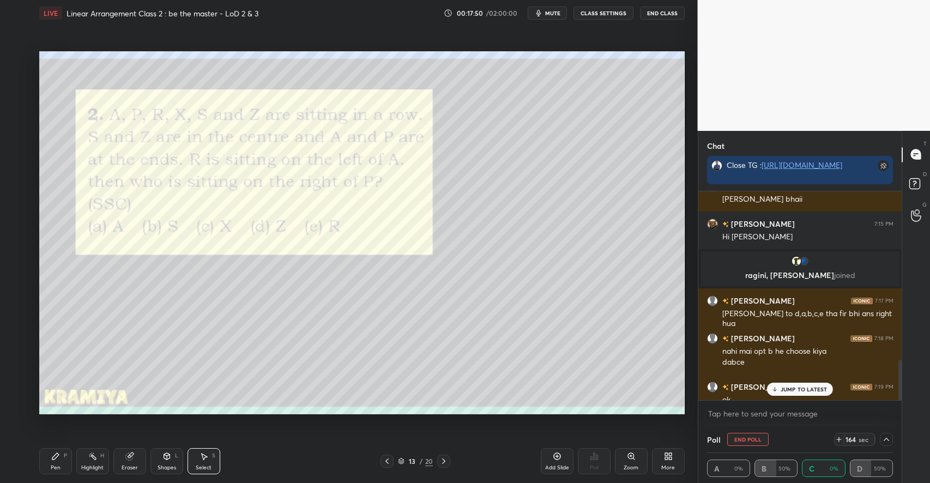
scroll to position [874, 0]
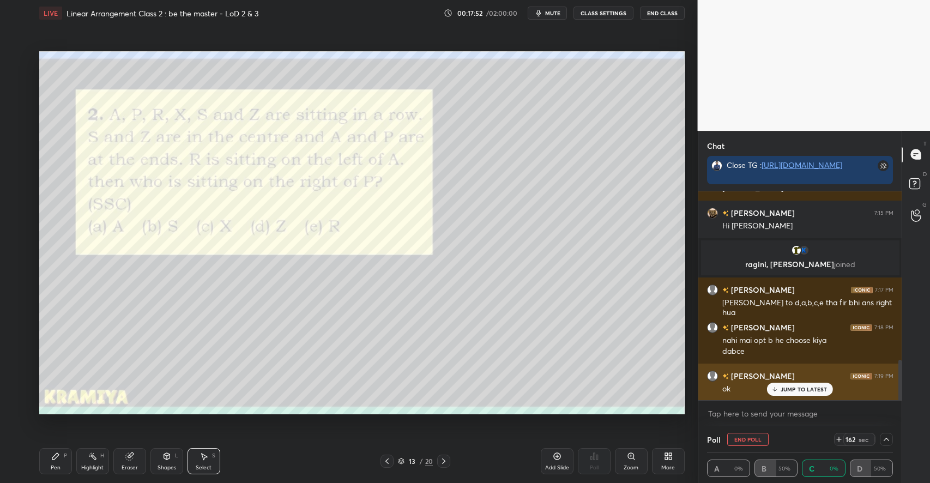
click at [803, 383] on div "ok" at bounding box center [807, 387] width 171 height 13
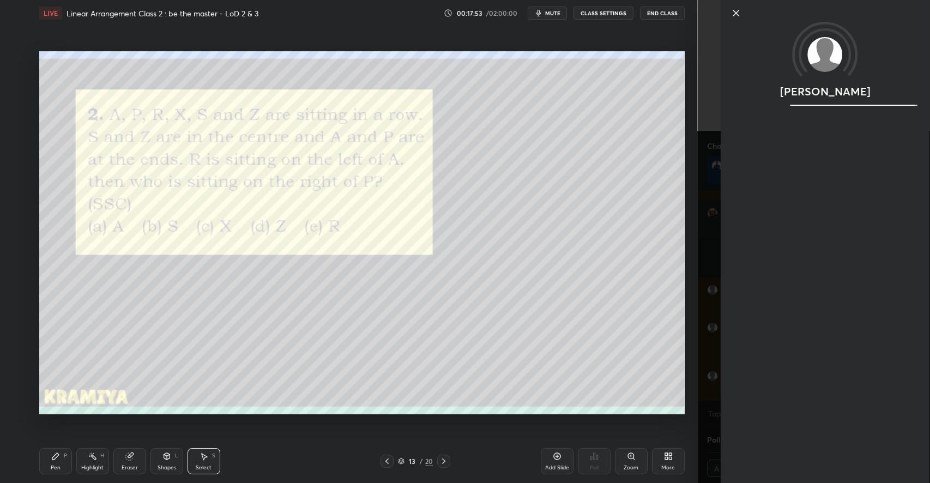
click at [738, 13] on icon at bounding box center [735, 13] width 13 height 13
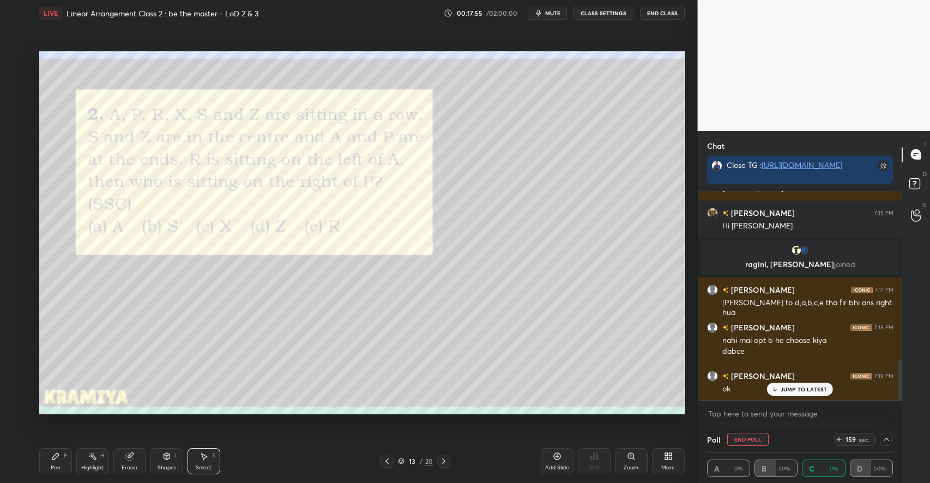
click at [813, 392] on p "JUMP TO LATEST" at bounding box center [803, 389] width 47 height 7
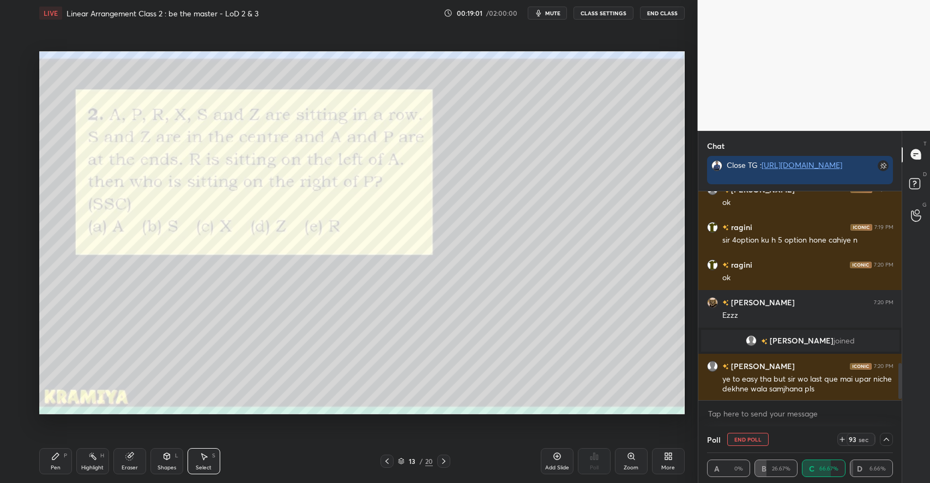
scroll to position [1010, 0]
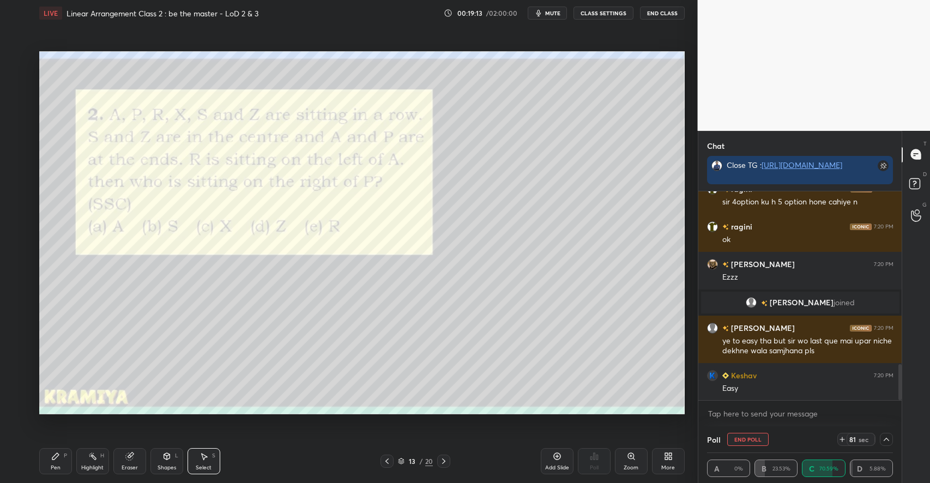
click at [56, 462] on div "Pen P" at bounding box center [55, 461] width 33 height 26
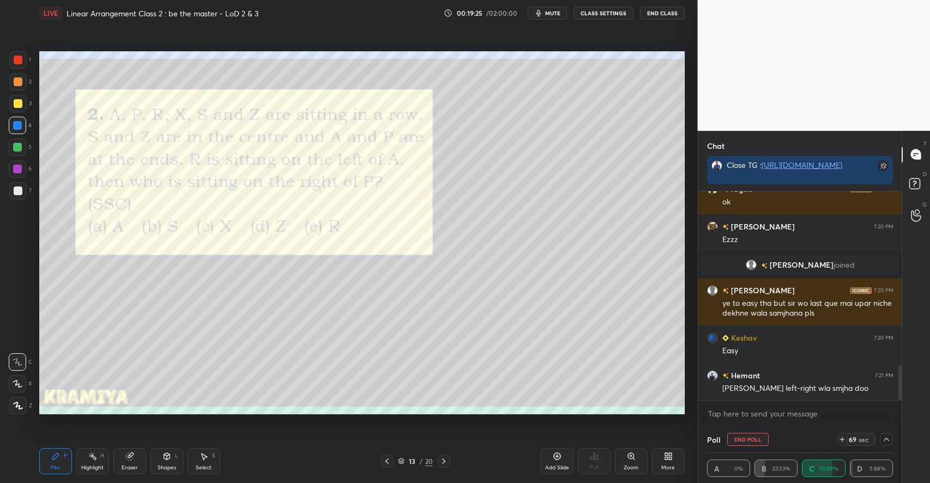
click at [20, 102] on div at bounding box center [18, 103] width 9 height 9
click at [18, 403] on icon at bounding box center [18, 406] width 10 height 8
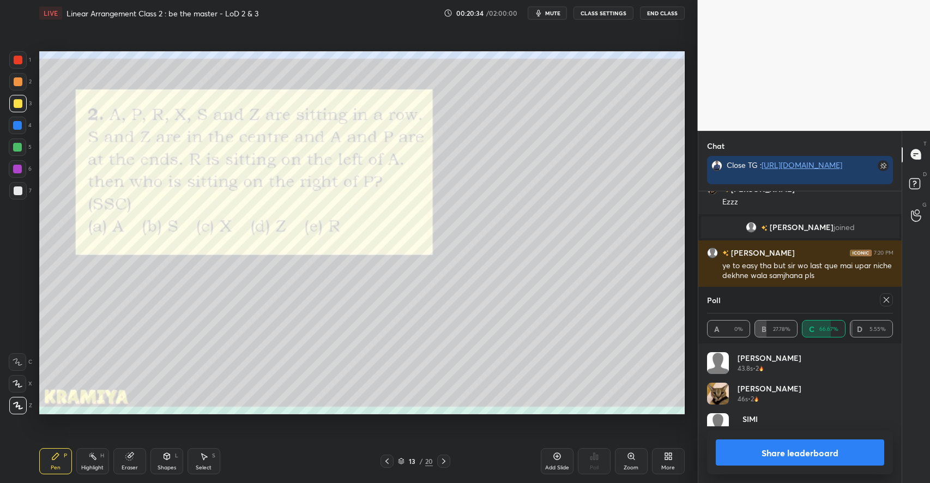
scroll to position [128, 183]
click at [892, 300] on div at bounding box center [886, 299] width 13 height 13
type textarea "x"
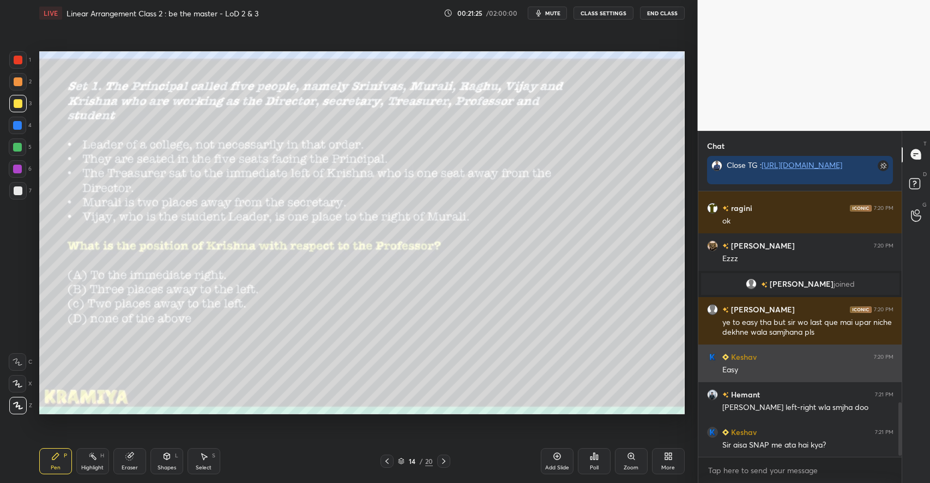
scroll to position [1066, 0]
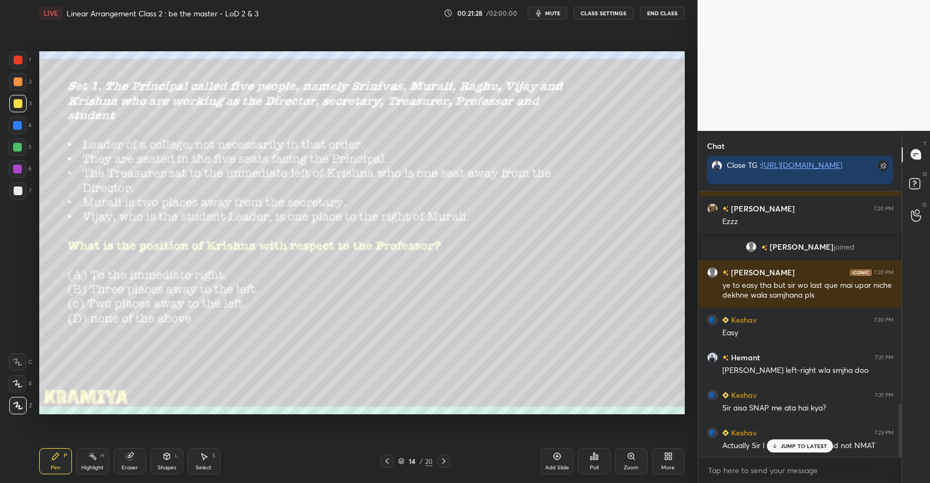
click at [808, 452] on div "JUMP TO LATEST" at bounding box center [799, 445] width 65 height 13
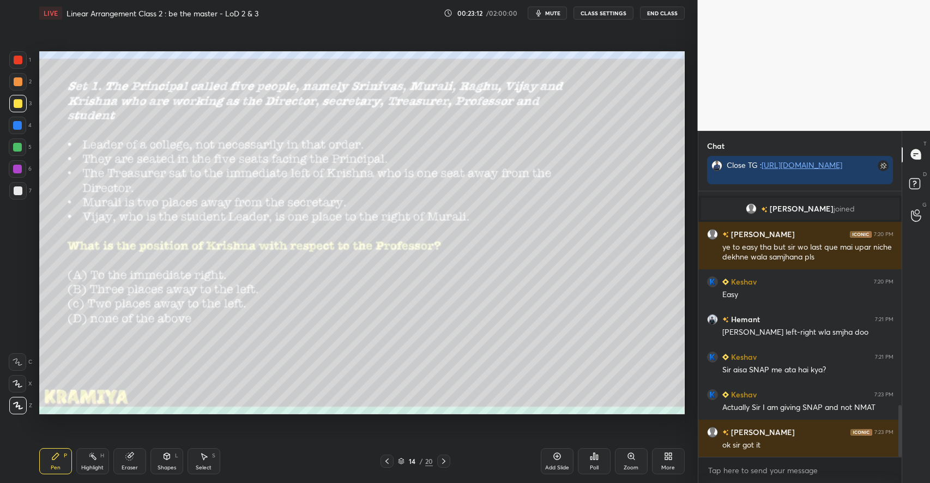
click at [593, 462] on div "Poll" at bounding box center [594, 461] width 33 height 26
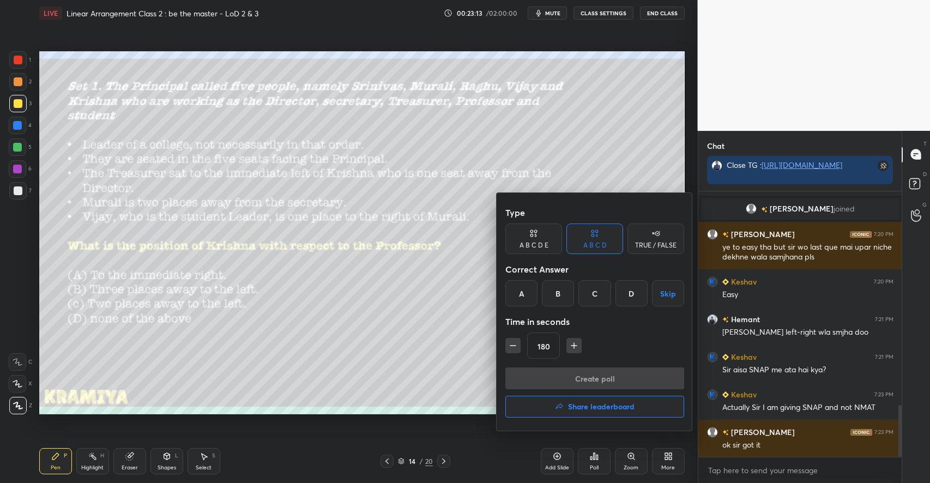
click at [596, 288] on div "C" at bounding box center [594, 293] width 32 height 26
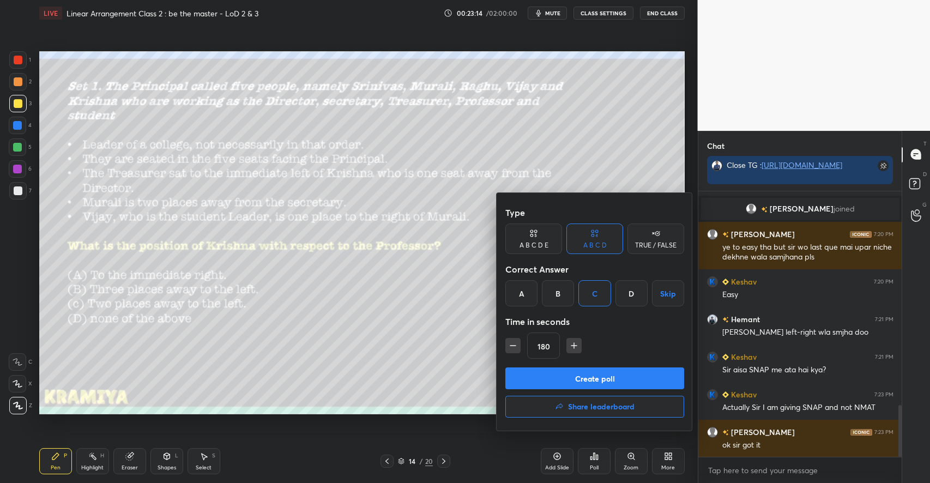
click at [511, 343] on icon "button" at bounding box center [512, 345] width 11 height 11
type input "150"
click at [568, 381] on button "Create poll" at bounding box center [594, 378] width 179 height 22
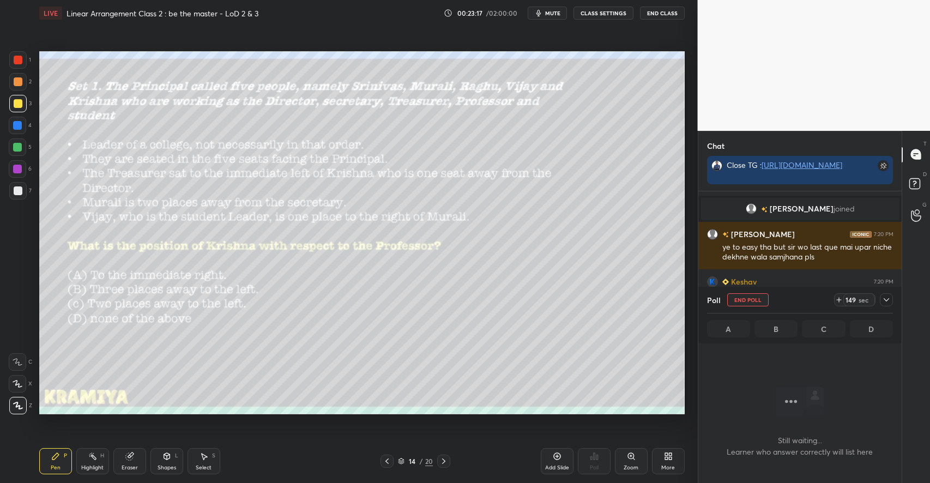
scroll to position [232, 201]
click at [884, 301] on icon at bounding box center [886, 299] width 9 height 9
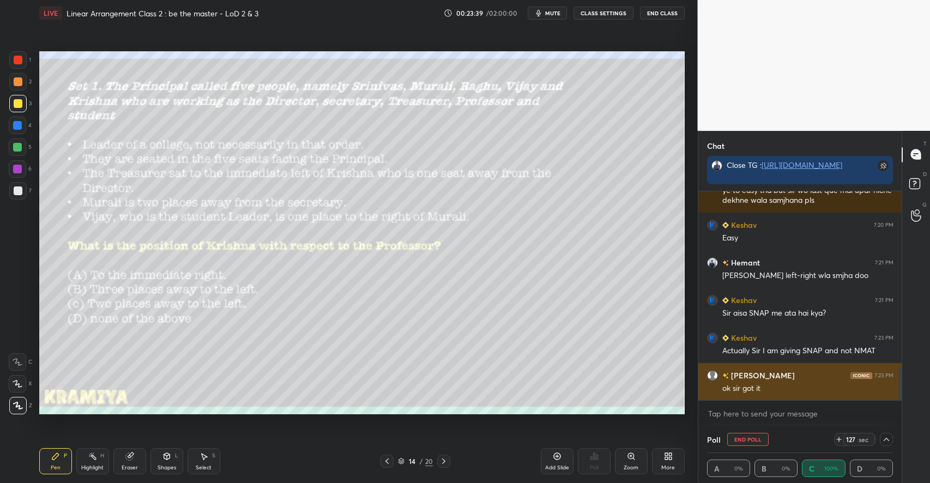
scroll to position [0, 4]
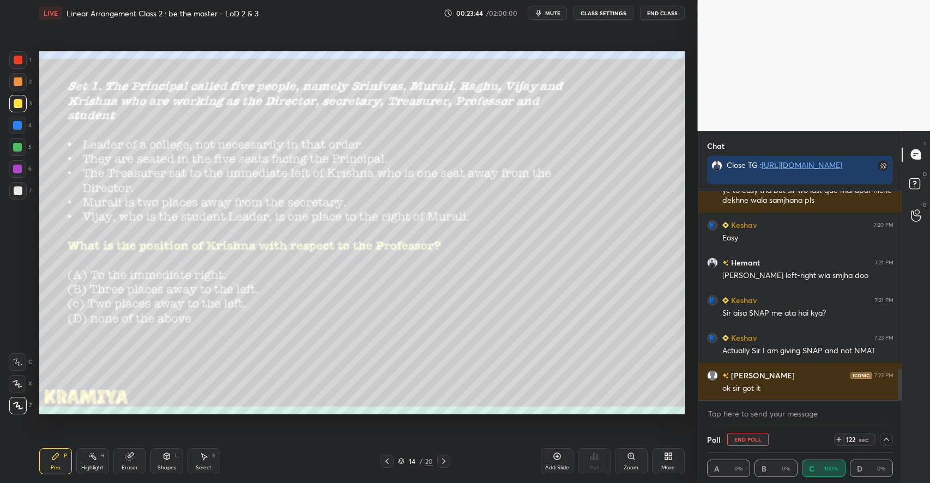
click at [887, 437] on icon at bounding box center [886, 439] width 9 height 9
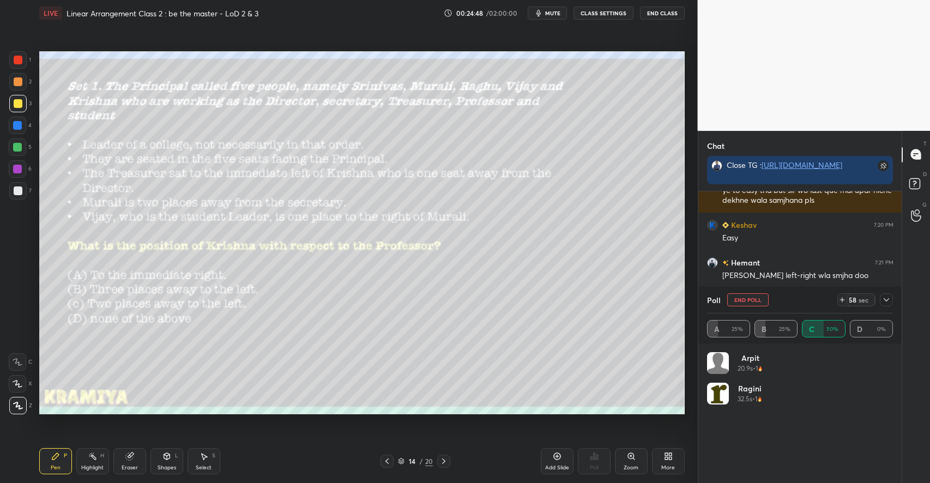
scroll to position [1187, 0]
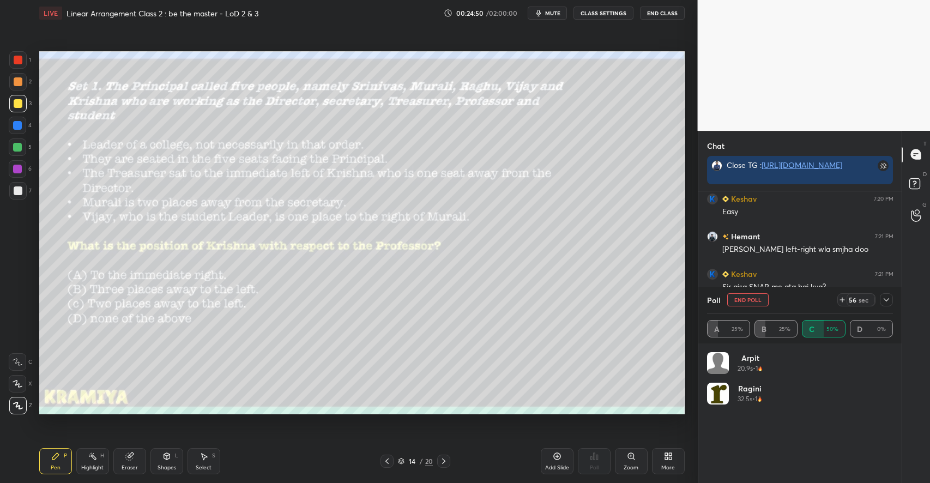
click at [607, 9] on button "CLASS SETTINGS" at bounding box center [603, 13] width 60 height 13
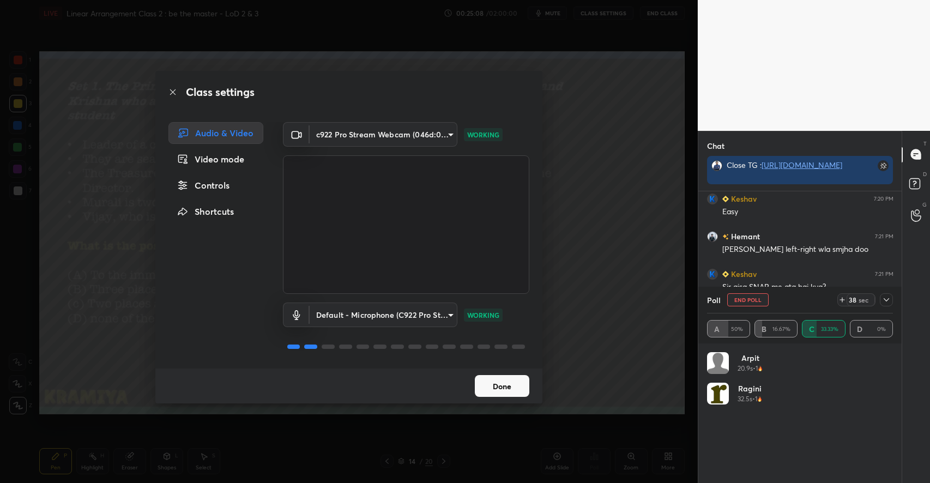
click at [566, 373] on div "Class settings Audio & Video Video mode Controls Shortcuts c922 Pro Stream Webc…" at bounding box center [349, 241] width 698 height 483
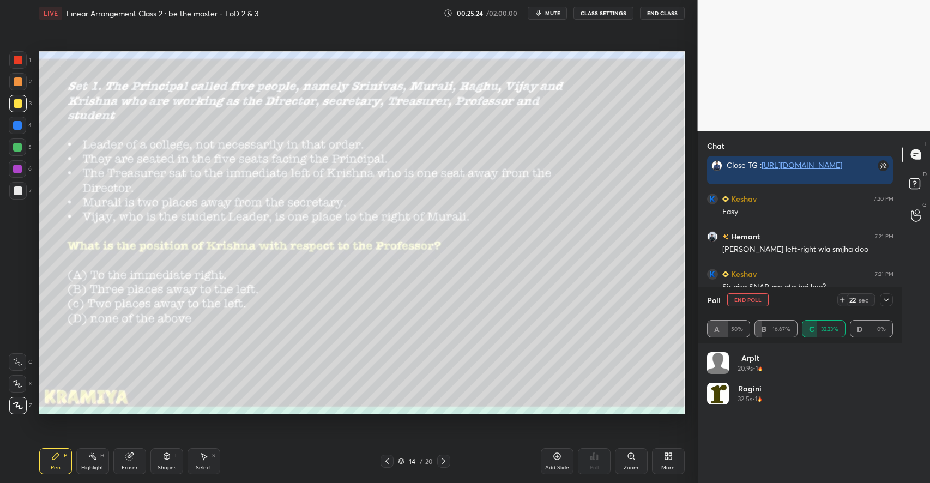
click at [887, 301] on icon at bounding box center [885, 299] width 5 height 3
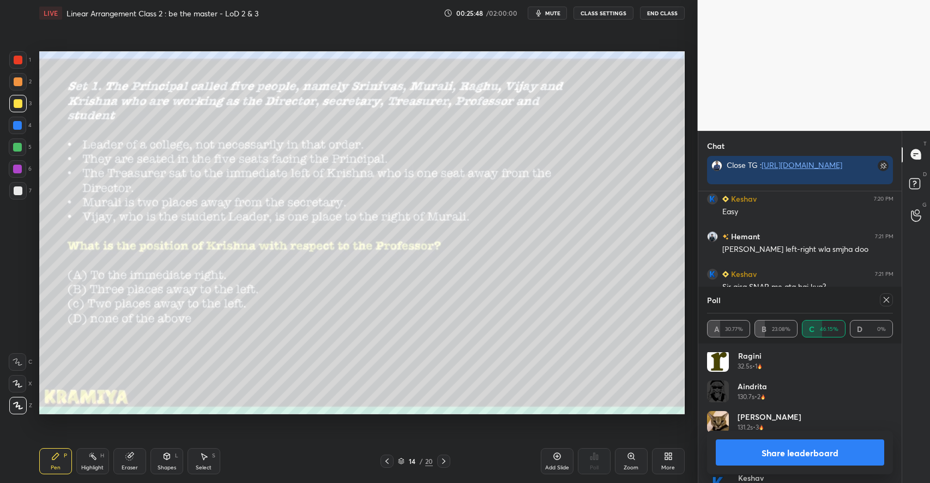
scroll to position [52, 0]
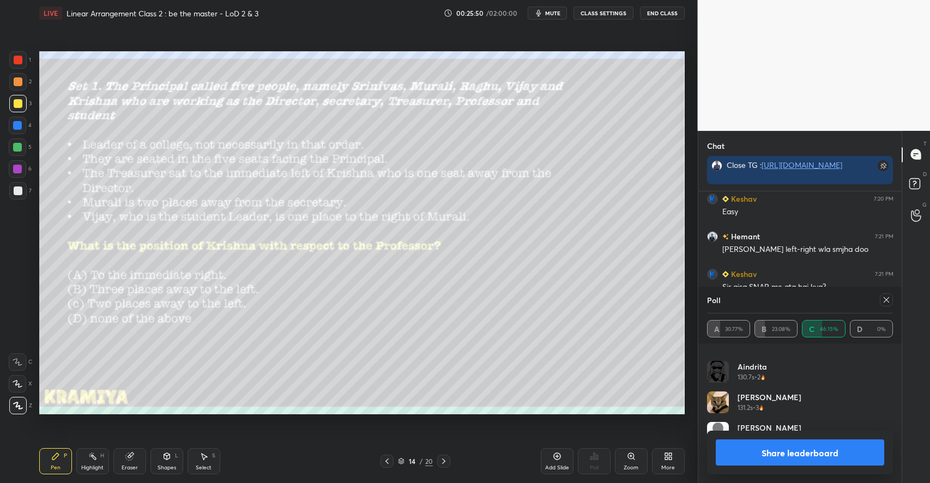
click at [886, 299] on icon at bounding box center [885, 299] width 5 height 5
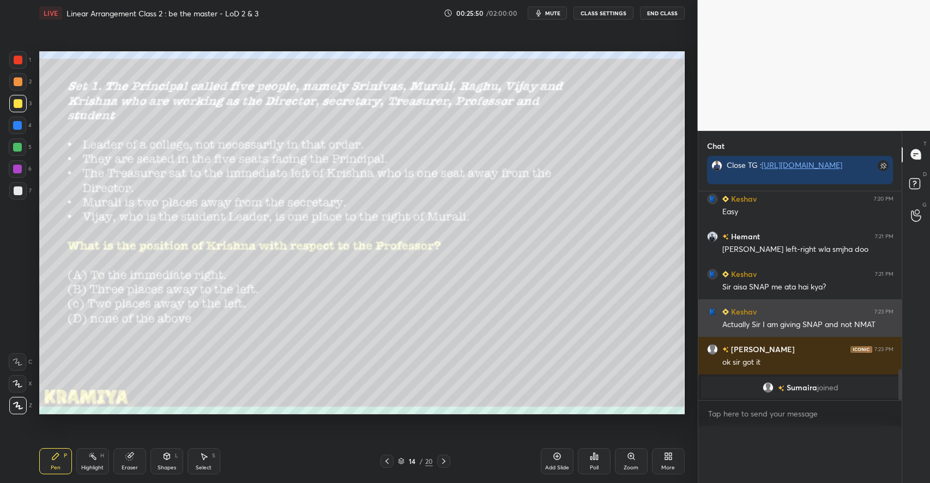
scroll to position [1153, 0]
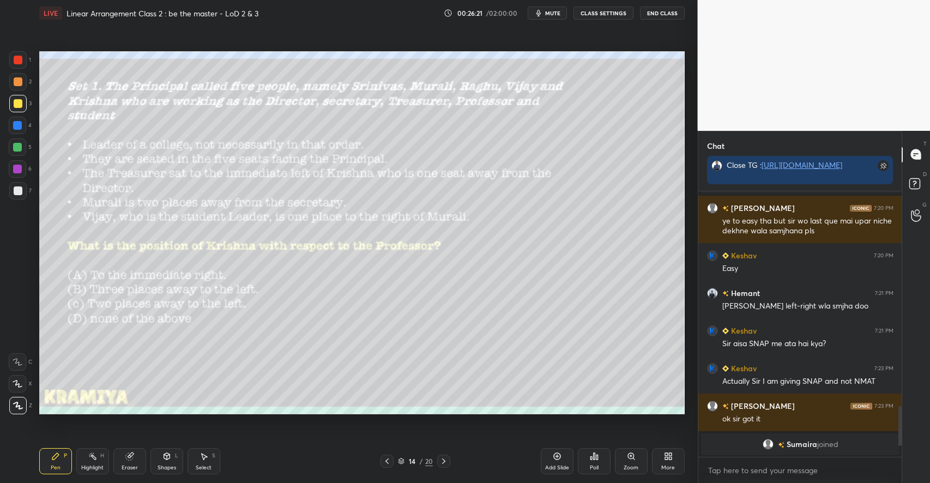
click at [214, 456] on div "S" at bounding box center [213, 455] width 3 height 5
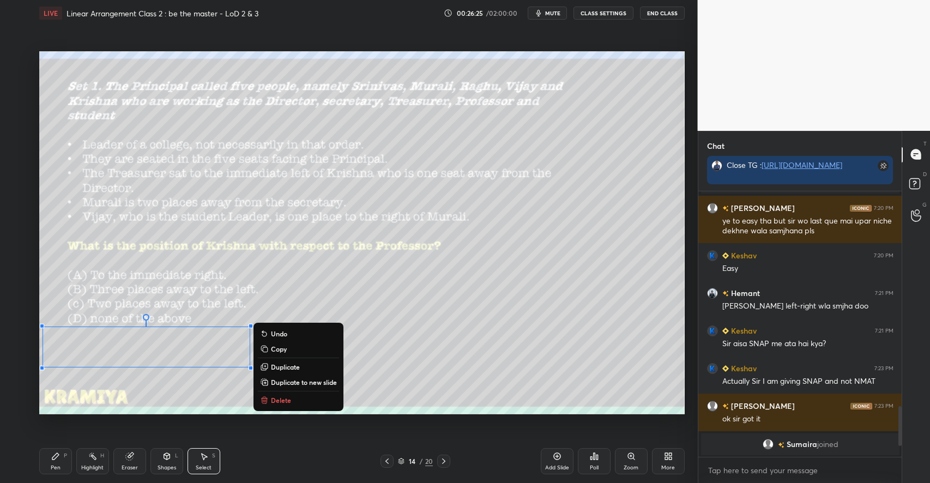
click at [67, 454] on div "Pen P" at bounding box center [55, 461] width 33 height 26
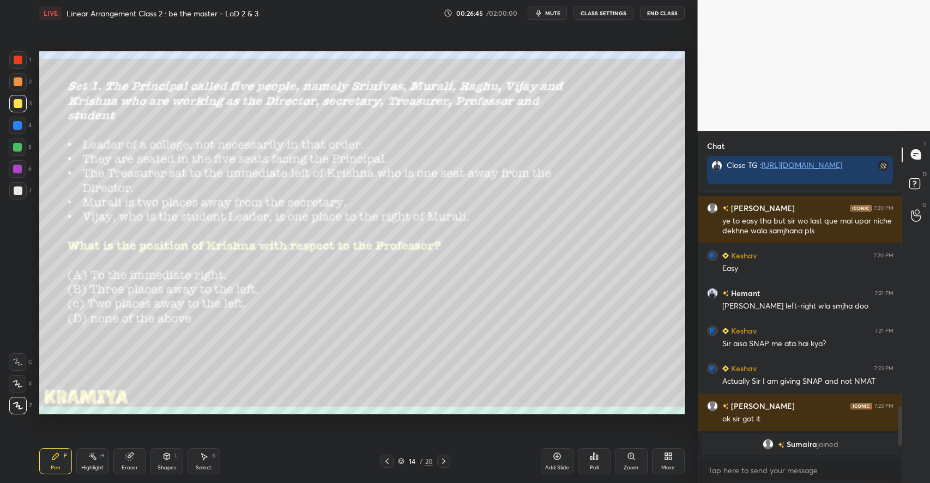
click at [89, 451] on div "Highlight H" at bounding box center [92, 461] width 33 height 26
click at [122, 458] on div "Eraser" at bounding box center [129, 461] width 33 height 26
click at [62, 457] on div "Pen P" at bounding box center [55, 461] width 33 height 26
click at [202, 463] on div "Select S" at bounding box center [203, 461] width 33 height 26
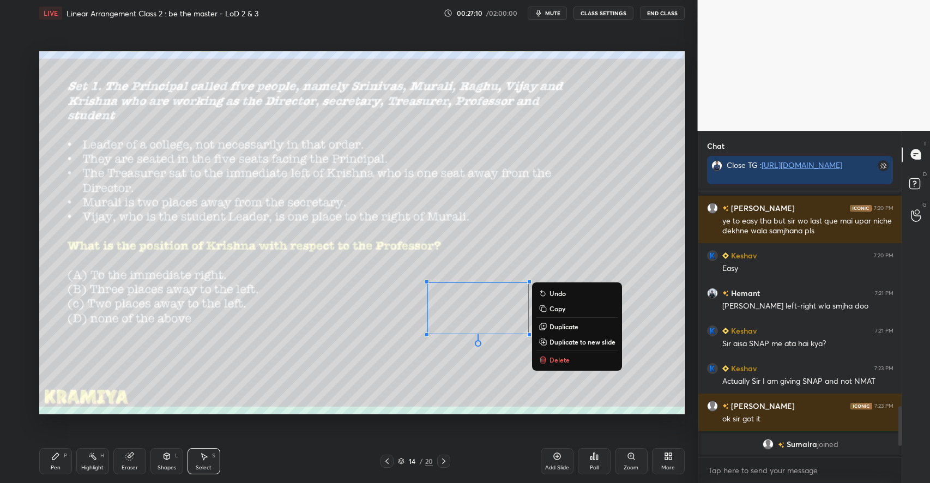
click at [57, 462] on div "Pen P" at bounding box center [55, 461] width 33 height 26
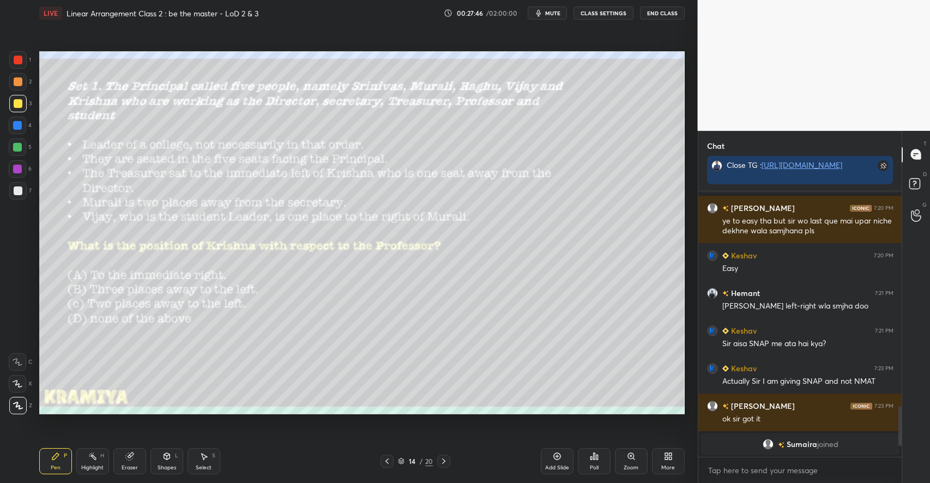
click at [207, 462] on div "Select S" at bounding box center [203, 461] width 33 height 26
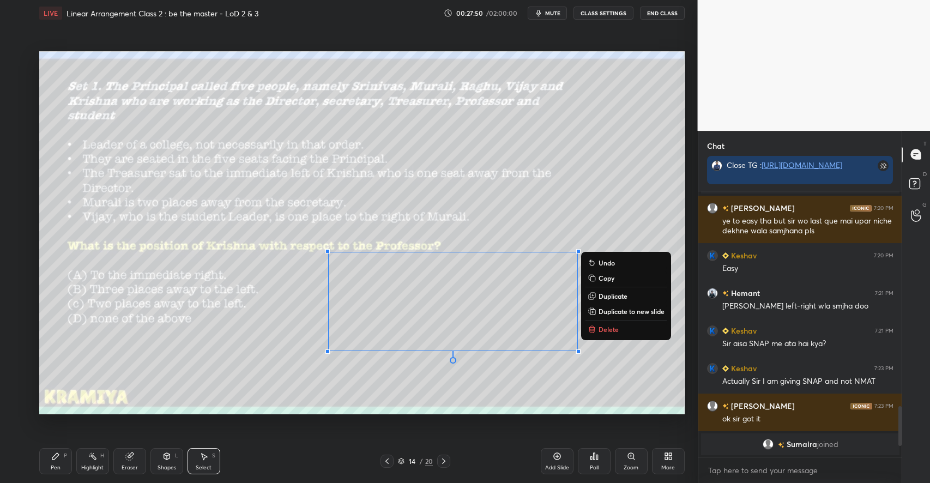
click at [511, 392] on div "0 ° Undo Copy Duplicate Duplicate to new slide Delete" at bounding box center [361, 232] width 645 height 363
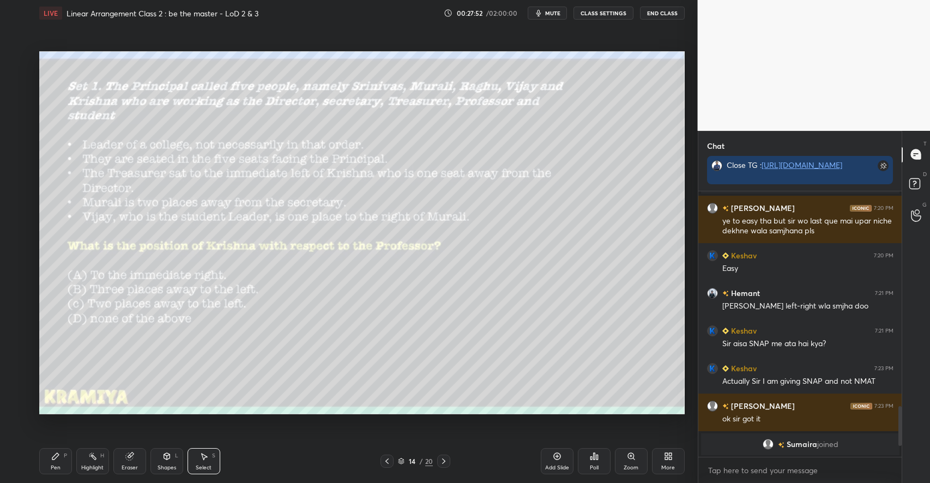
click at [70, 456] on div "Pen P" at bounding box center [55, 461] width 33 height 26
click at [24, 189] on div at bounding box center [17, 190] width 17 height 17
click at [22, 361] on icon at bounding box center [18, 362] width 10 height 8
click at [17, 105] on div at bounding box center [18, 103] width 9 height 9
click at [18, 407] on icon at bounding box center [18, 406] width 10 height 8
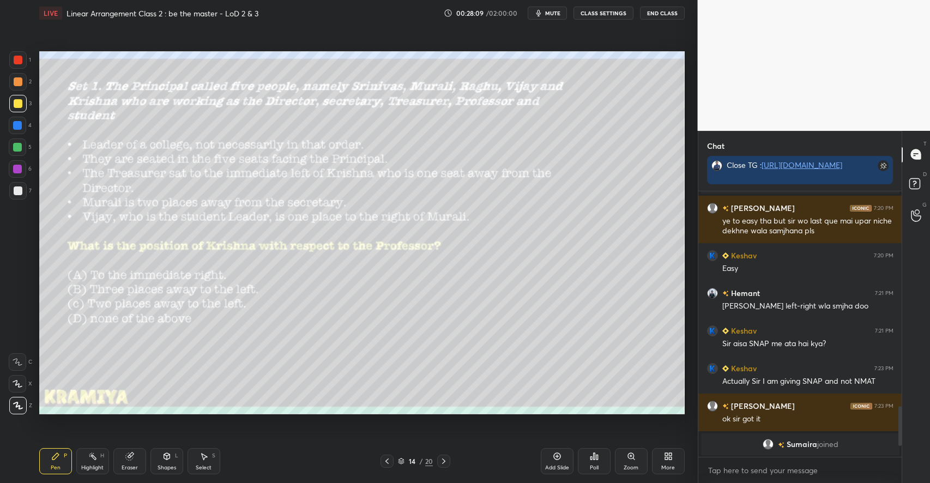
click at [221, 451] on div "Pen P Highlight H Eraser Shapes L Select S" at bounding box center [164, 461] width 251 height 26
click at [204, 460] on icon at bounding box center [203, 456] width 9 height 9
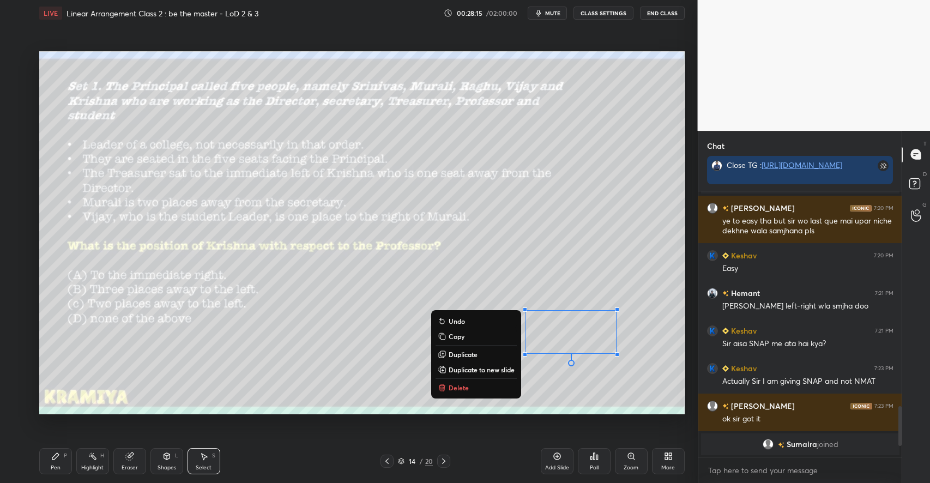
click at [57, 453] on icon at bounding box center [55, 456] width 7 height 7
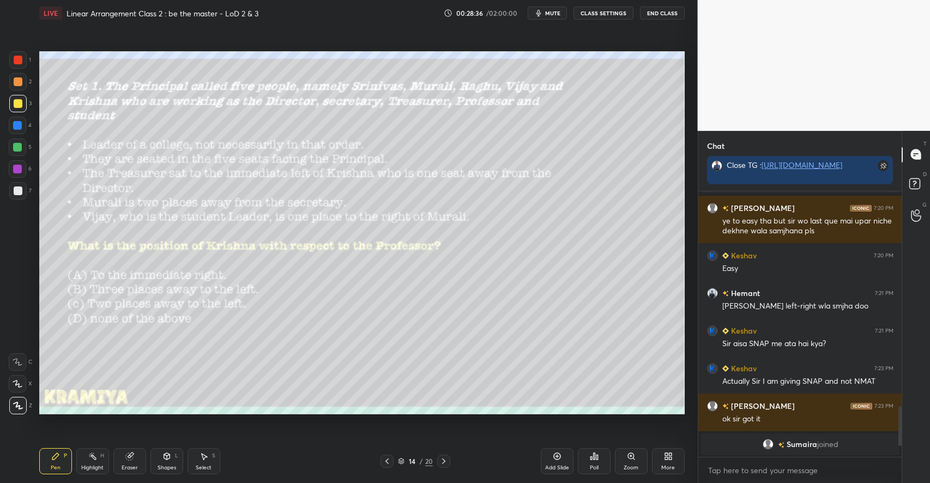
click at [126, 461] on div "Eraser" at bounding box center [129, 461] width 33 height 26
click at [212, 463] on div "Select S" at bounding box center [203, 461] width 33 height 26
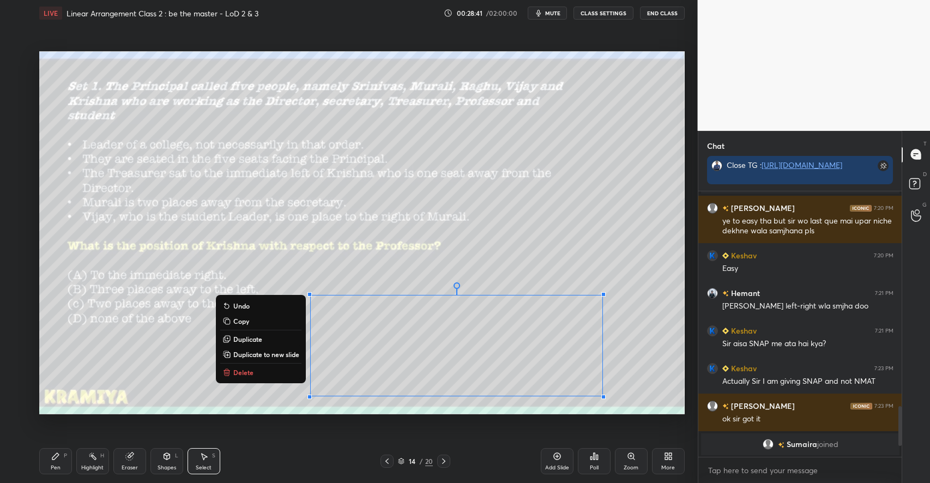
click at [69, 453] on div "Pen P" at bounding box center [55, 461] width 33 height 26
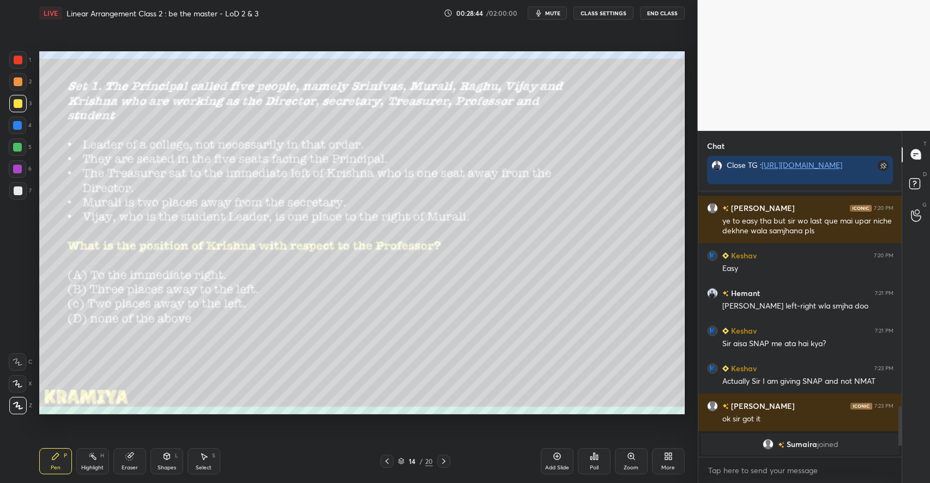
click at [18, 363] on icon at bounding box center [18, 362] width 10 height 8
click at [20, 192] on div at bounding box center [18, 190] width 9 height 9
click at [201, 459] on icon at bounding box center [203, 456] width 9 height 9
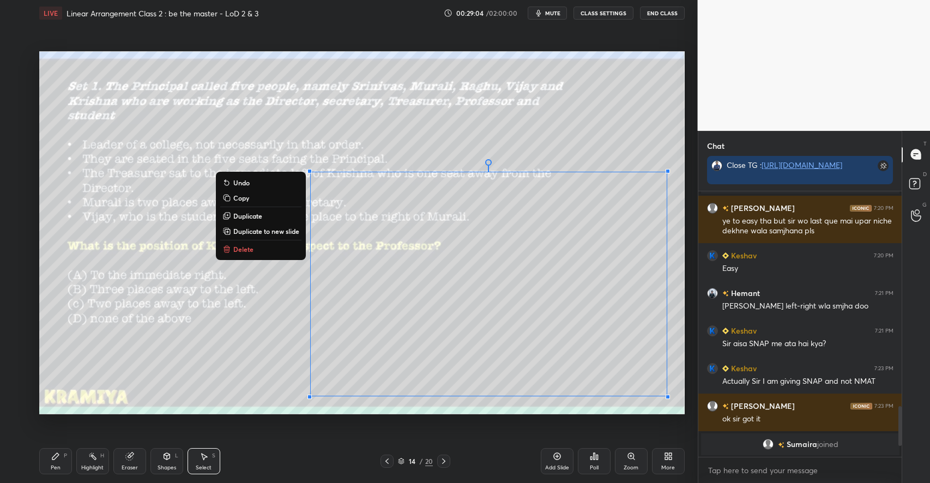
click at [265, 235] on p "Duplicate to new slide" at bounding box center [266, 231] width 66 height 9
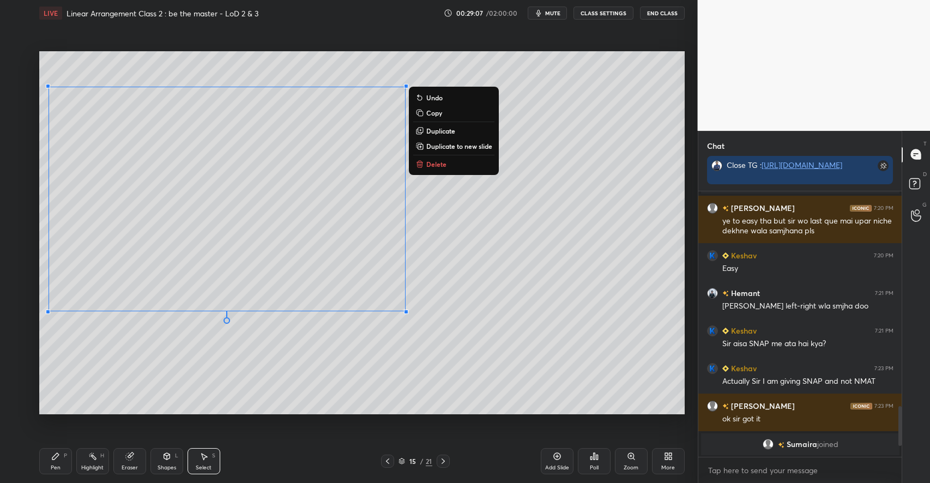
click at [290, 380] on div "0 ° Undo Copy Duplicate Duplicate to new slide Delete" at bounding box center [361, 232] width 645 height 363
click at [444, 132] on p "Duplicate" at bounding box center [440, 130] width 29 height 9
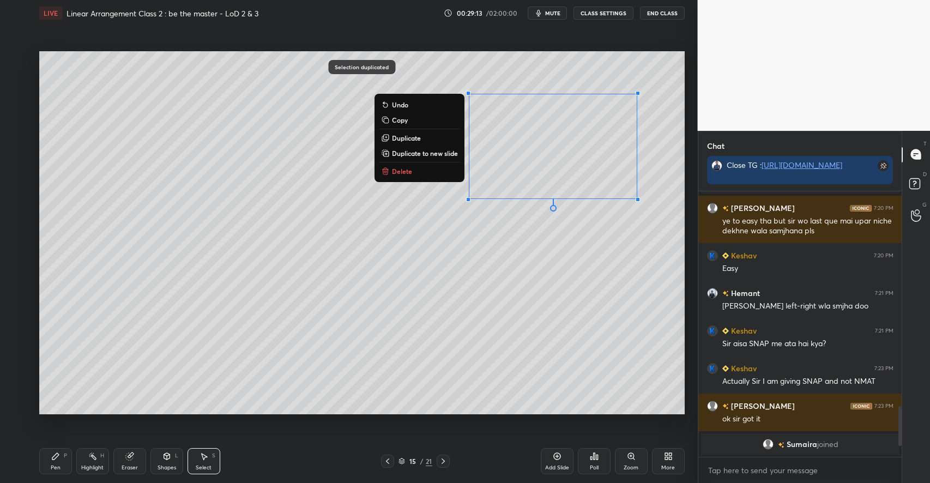
click at [493, 303] on div "0 ° Undo Copy Duplicate Duplicate to new slide Delete" at bounding box center [361, 232] width 645 height 363
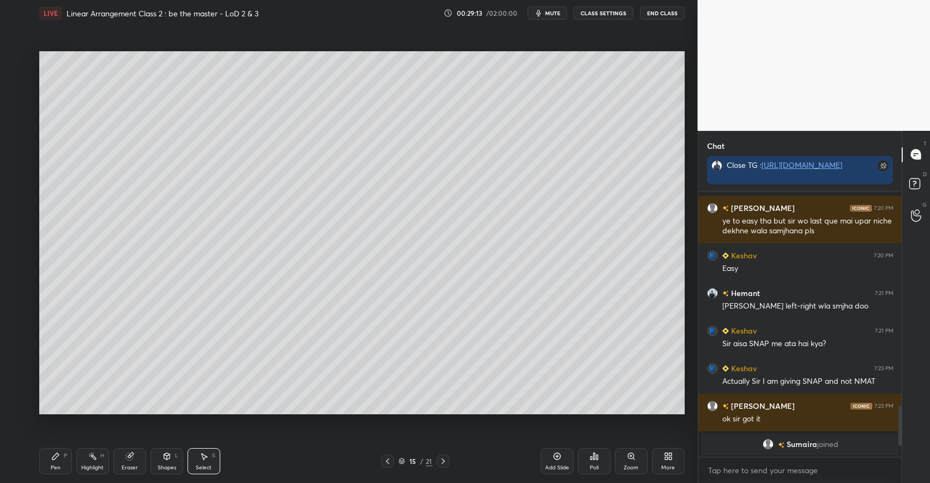
click at [72, 455] on div "Pen P Highlight H Eraser Shapes L Select S" at bounding box center [164, 461] width 251 height 26
click at [99, 460] on div "Highlight H" at bounding box center [92, 461] width 33 height 26
click at [61, 452] on div "Pen P" at bounding box center [55, 461] width 33 height 26
click at [16, 103] on div at bounding box center [18, 103] width 9 height 9
click at [163, 456] on icon at bounding box center [166, 456] width 6 height 7
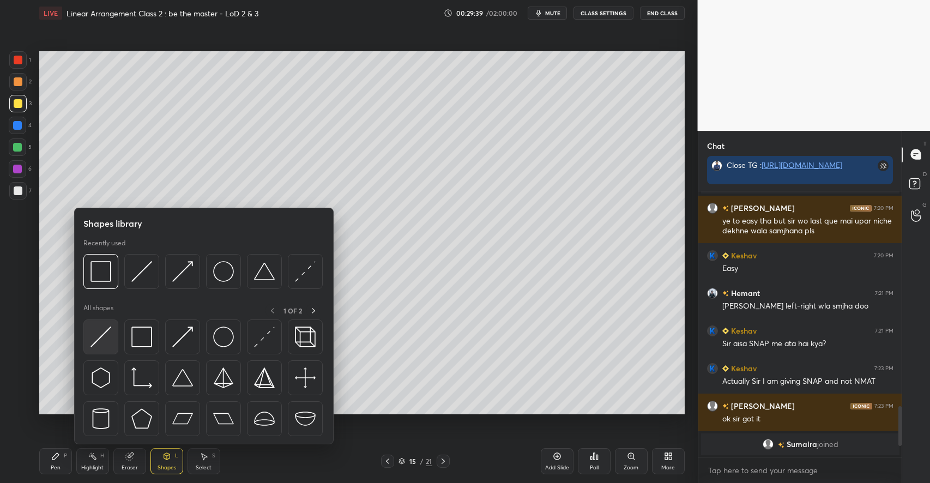
click at [102, 342] on img at bounding box center [100, 336] width 21 height 21
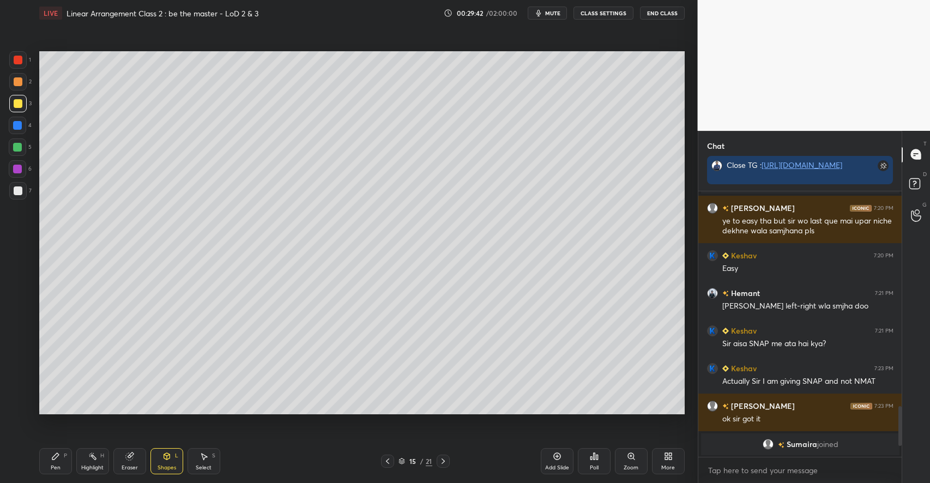
click at [57, 453] on icon at bounding box center [55, 456] width 7 height 7
click at [19, 191] on div at bounding box center [18, 190] width 9 height 9
click at [212, 457] on div "S" at bounding box center [213, 455] width 3 height 5
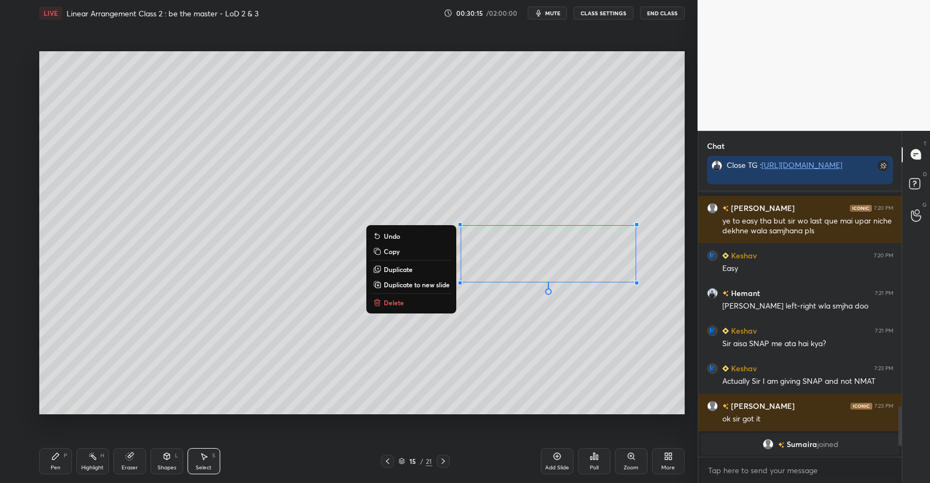
click at [511, 377] on div "0 ° Undo Copy Duplicate Duplicate to new slide Delete" at bounding box center [361, 232] width 645 height 363
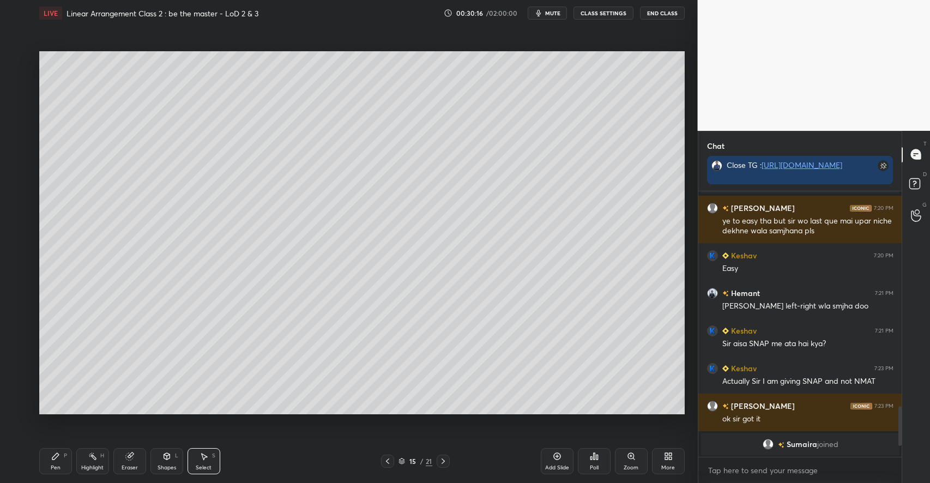
click at [57, 454] on icon at bounding box center [55, 456] width 7 height 7
click at [212, 453] on div "S" at bounding box center [213, 455] width 3 height 5
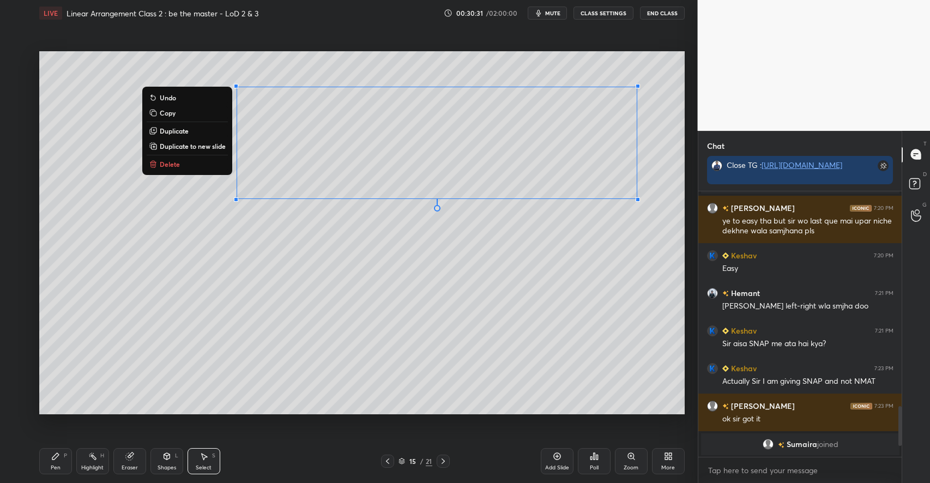
click at [174, 167] on p "Delete" at bounding box center [170, 164] width 20 height 9
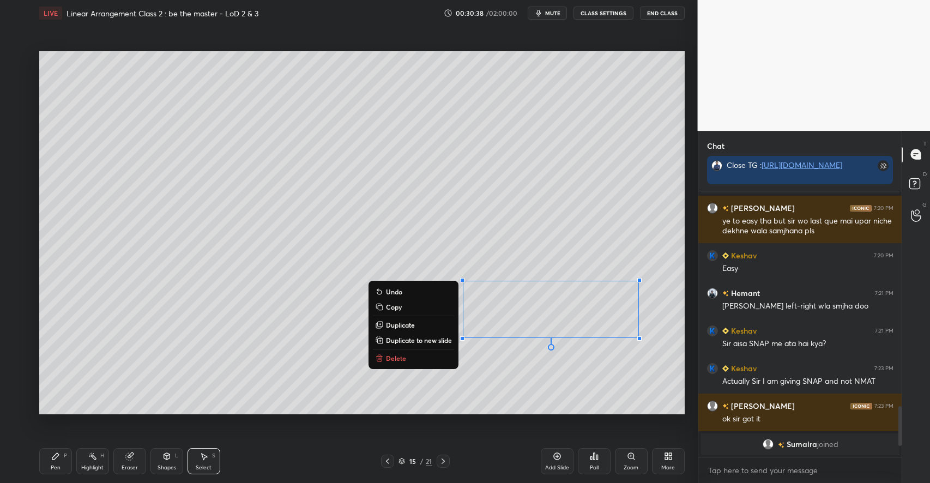
click at [62, 453] on div "Pen P" at bounding box center [55, 461] width 33 height 26
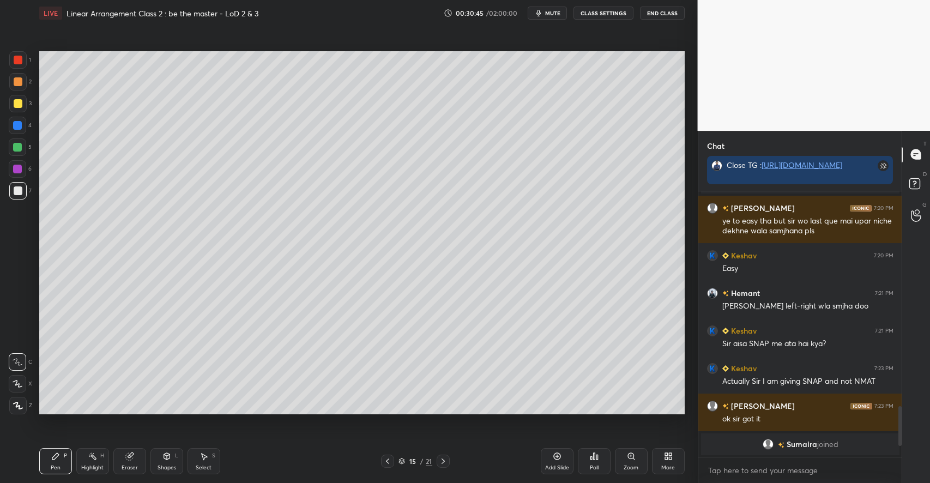
click at [202, 459] on icon at bounding box center [203, 456] width 9 height 9
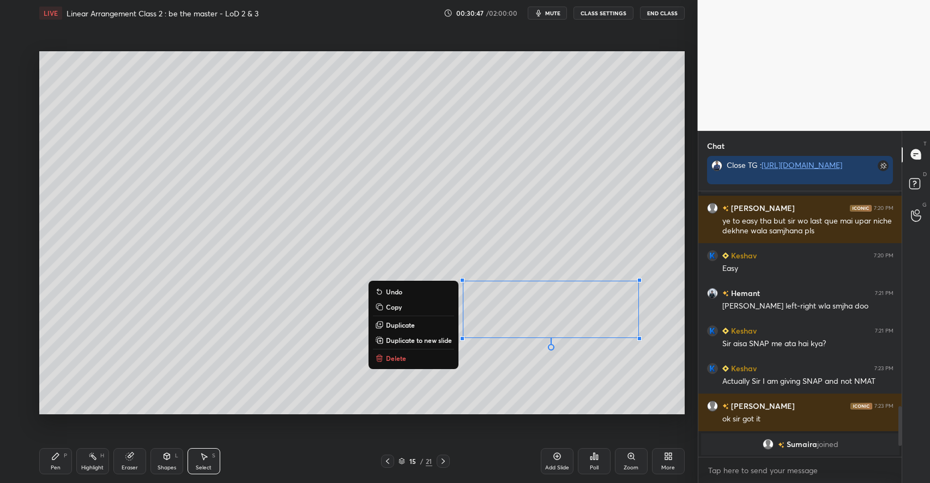
click at [207, 351] on div "0 ° Undo Copy Duplicate Duplicate to new slide Delete" at bounding box center [361, 232] width 645 height 363
click at [402, 324] on p "Duplicate" at bounding box center [400, 324] width 29 height 9
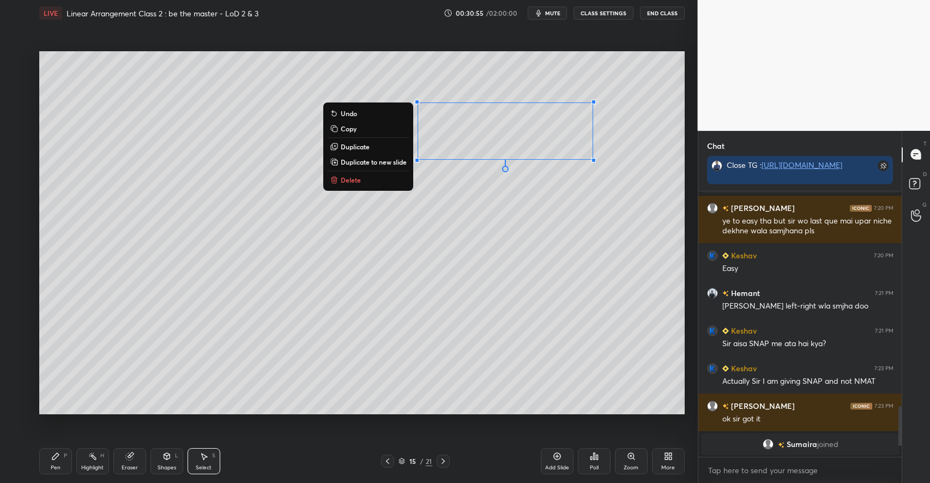
click at [431, 233] on div "0 ° Undo Copy Duplicate Duplicate to new slide Delete" at bounding box center [361, 232] width 645 height 363
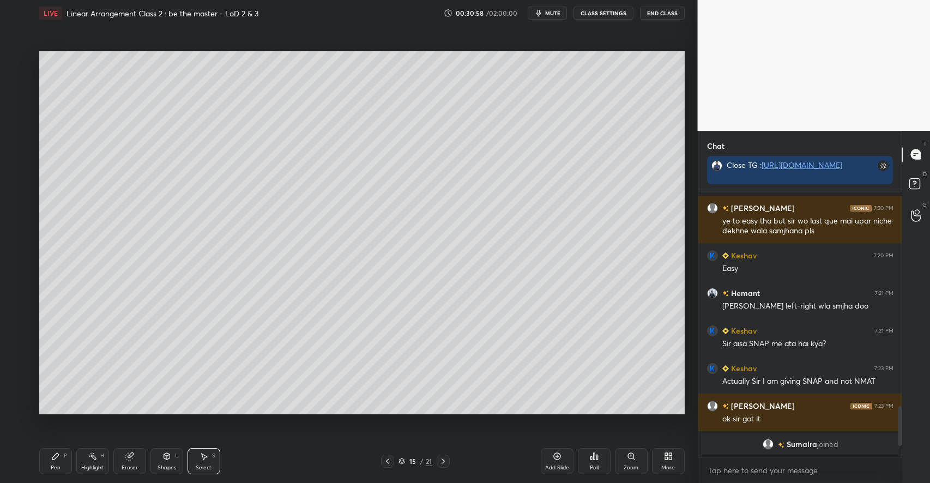
click at [60, 455] on div "Pen P" at bounding box center [55, 461] width 33 height 26
click at [213, 461] on div "Select S" at bounding box center [203, 461] width 33 height 26
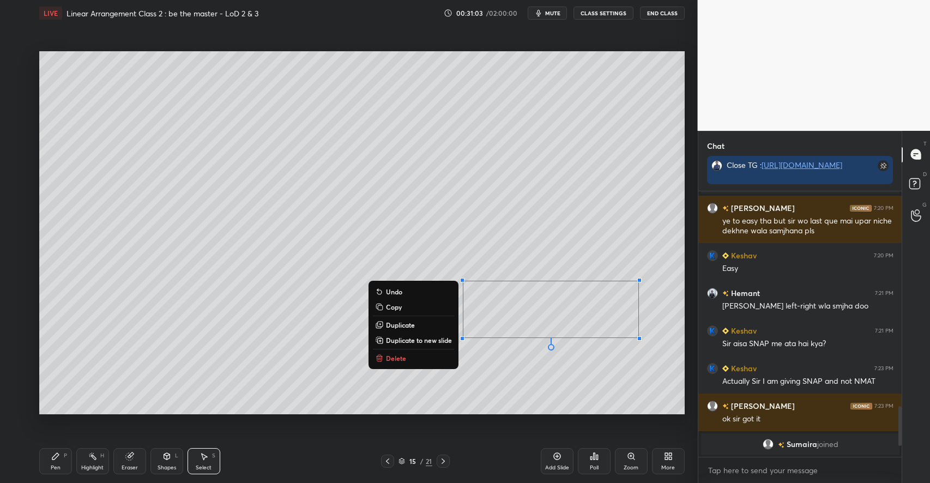
click at [402, 323] on p "Duplicate" at bounding box center [400, 324] width 29 height 9
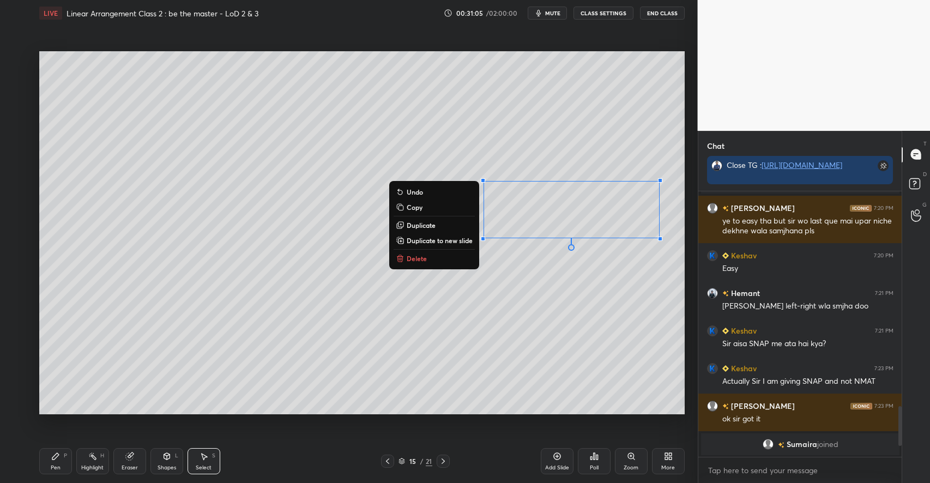
click at [504, 366] on div "0 ° Undo Copy Duplicate Duplicate to new slide Delete" at bounding box center [361, 232] width 645 height 363
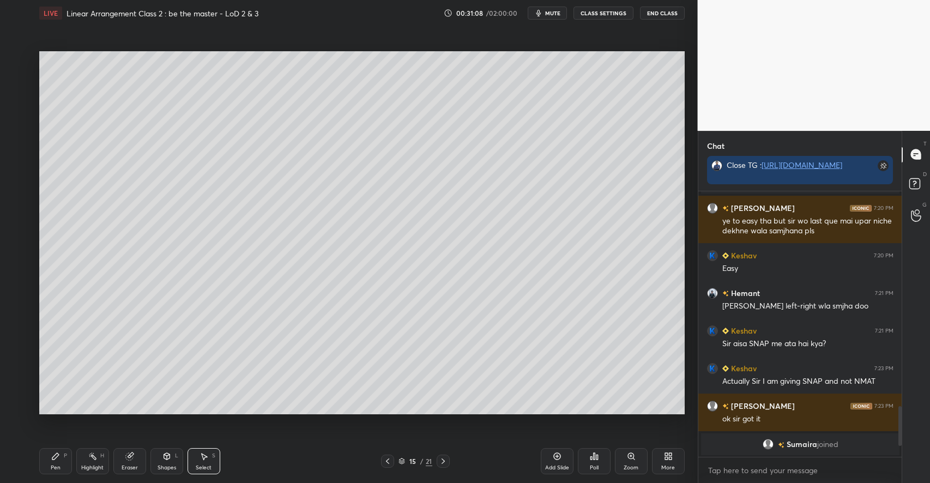
click at [207, 458] on icon at bounding box center [203, 456] width 9 height 9
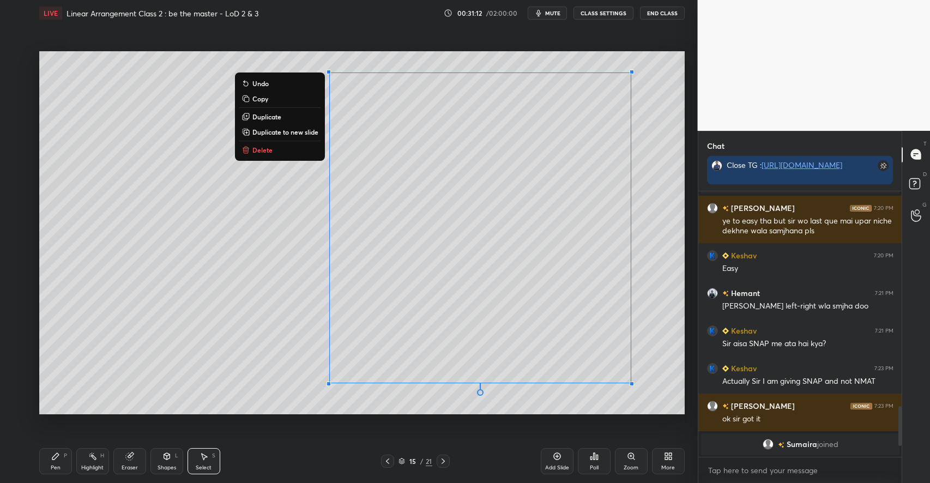
click at [404, 416] on div "0 ° Undo Copy Duplicate Duplicate to new slide Delete Setting up your live clas…" at bounding box center [362, 232] width 654 height 413
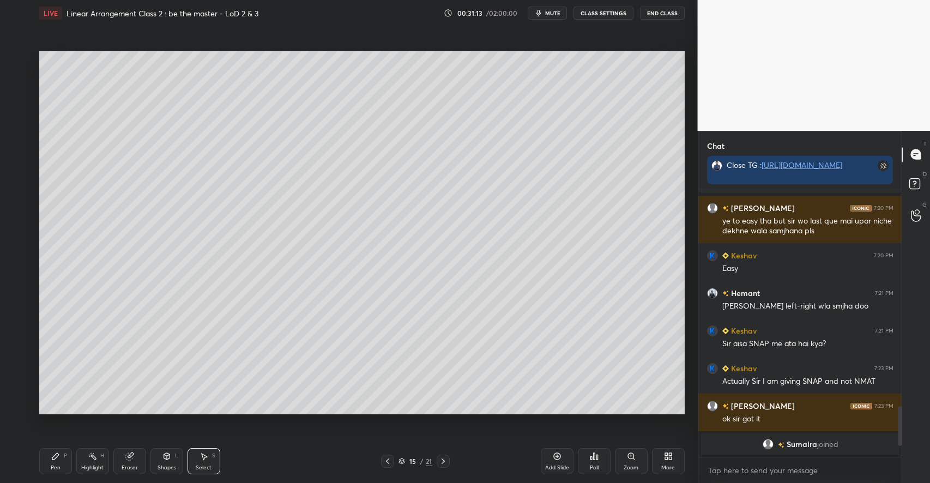
click at [210, 453] on div "Select S" at bounding box center [203, 461] width 33 height 26
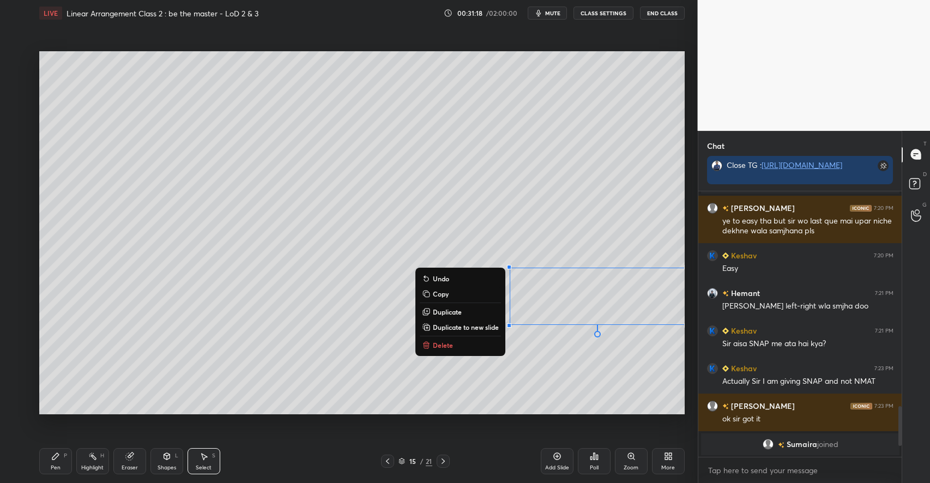
click at [325, 399] on div "0 ° Undo Copy Duplicate Duplicate to new slide Delete" at bounding box center [361, 232] width 645 height 363
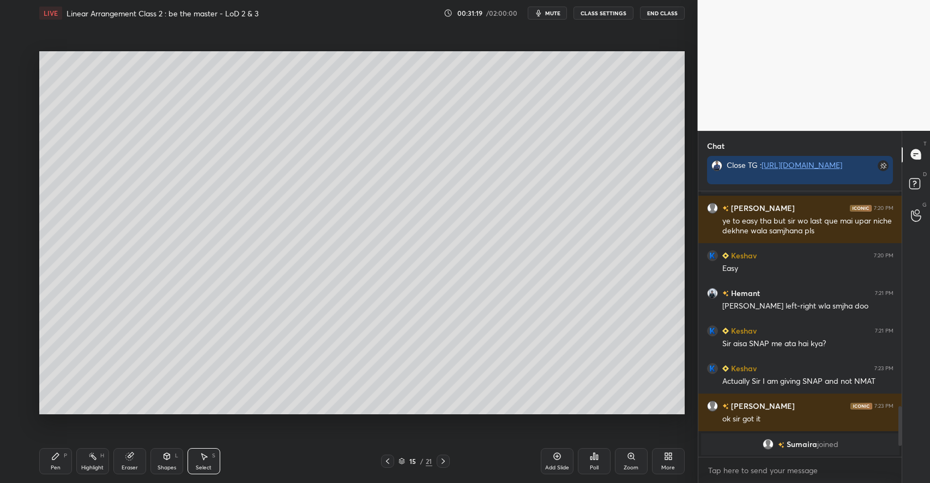
click at [167, 461] on div "Shapes L" at bounding box center [166, 461] width 33 height 26
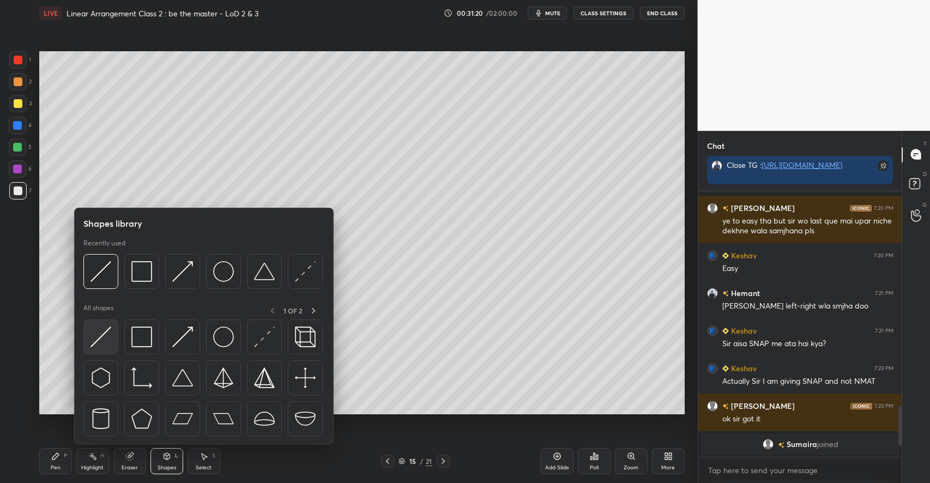
click at [107, 336] on img at bounding box center [100, 336] width 21 height 21
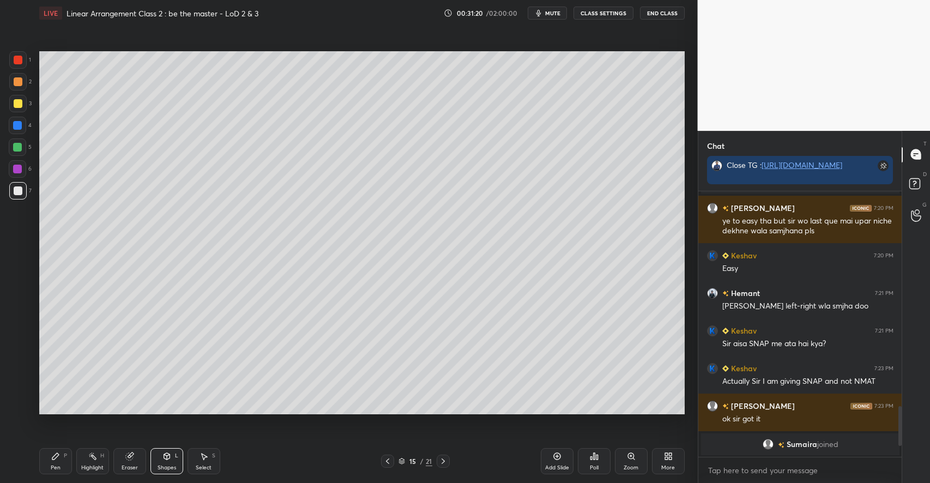
click at [16, 145] on div at bounding box center [17, 147] width 9 height 9
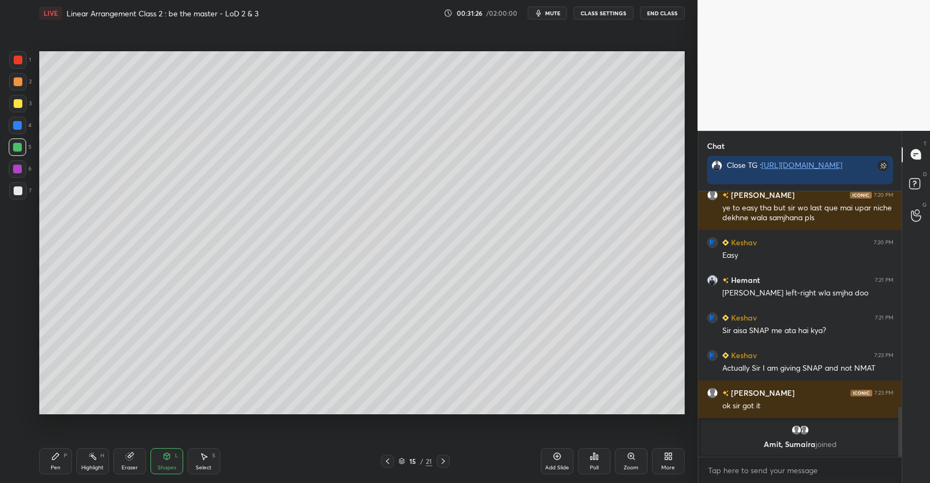
click at [52, 457] on icon at bounding box center [55, 456] width 7 height 7
click at [21, 108] on div at bounding box center [17, 103] width 17 height 17
click at [207, 456] on icon at bounding box center [203, 456] width 9 height 9
click at [52, 457] on icon at bounding box center [55, 456] width 9 height 9
click at [21, 131] on div at bounding box center [17, 125] width 17 height 17
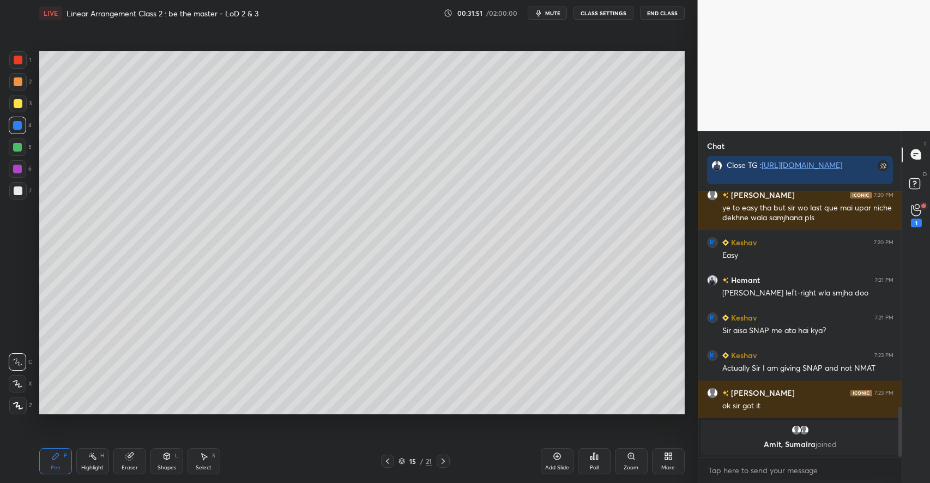
click at [98, 457] on div "Highlight H" at bounding box center [92, 461] width 33 height 26
click at [916, 213] on icon at bounding box center [916, 210] width 10 height 13
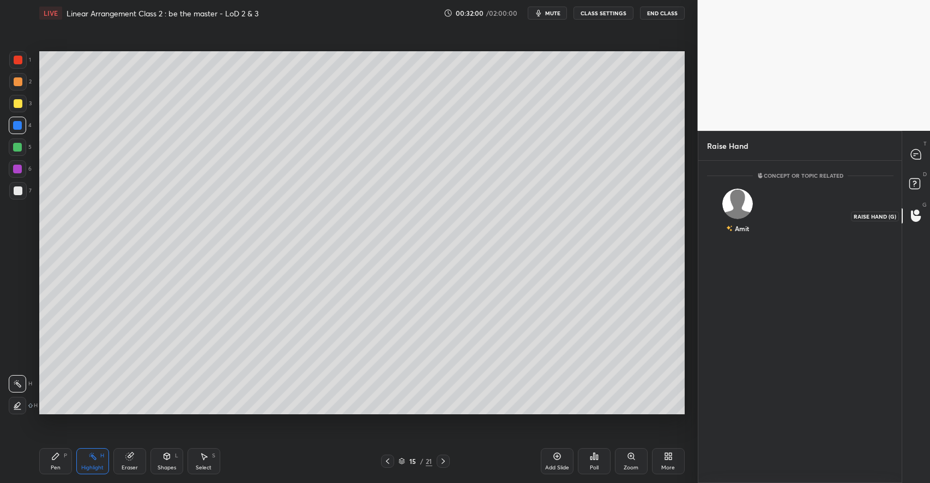
scroll to position [3, 4]
click at [915, 155] on icon at bounding box center [916, 154] width 10 height 10
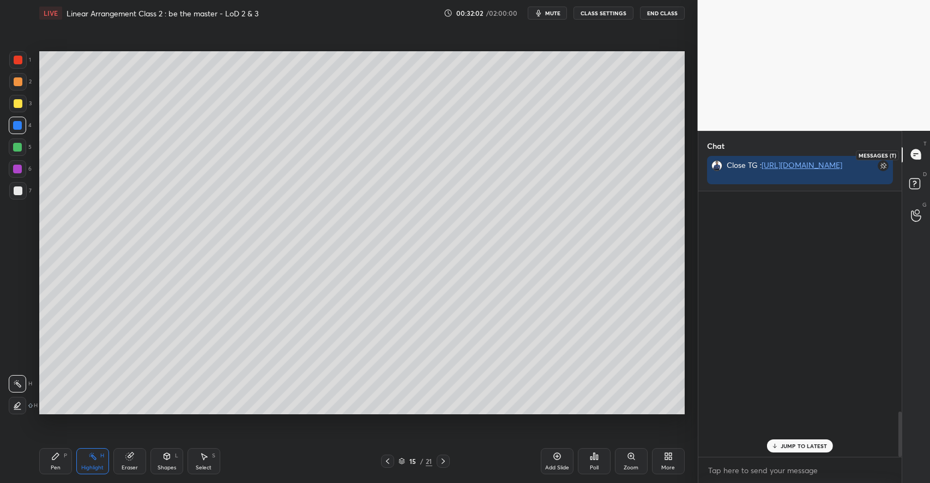
scroll to position [262, 201]
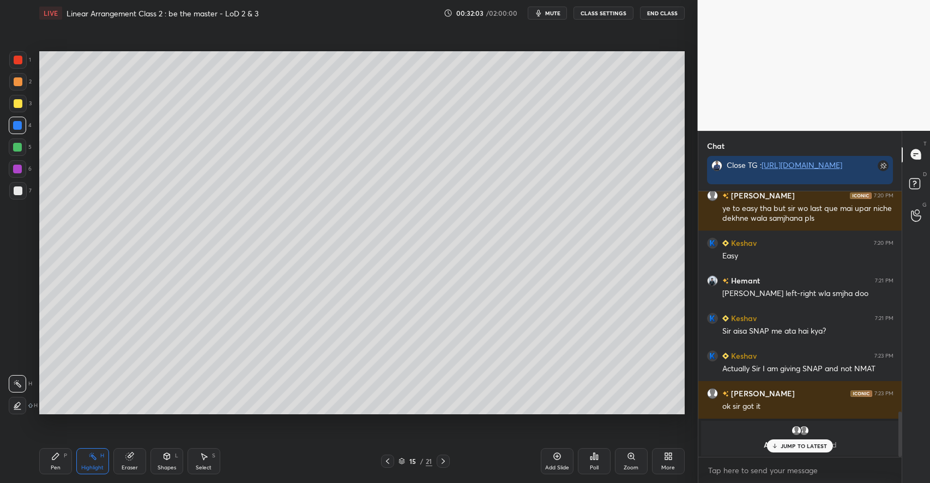
click at [792, 447] on p "JUMP TO LATEST" at bounding box center [803, 446] width 47 height 7
click at [918, 210] on icon at bounding box center [916, 215] width 10 height 13
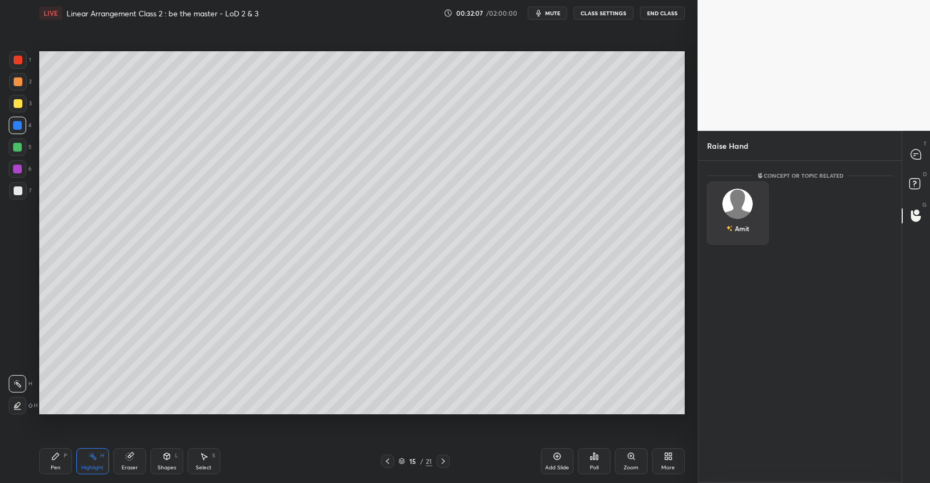
click at [729, 209] on div "Amit" at bounding box center [738, 212] width 62 height 63
click at [913, 155] on icon at bounding box center [916, 154] width 10 height 10
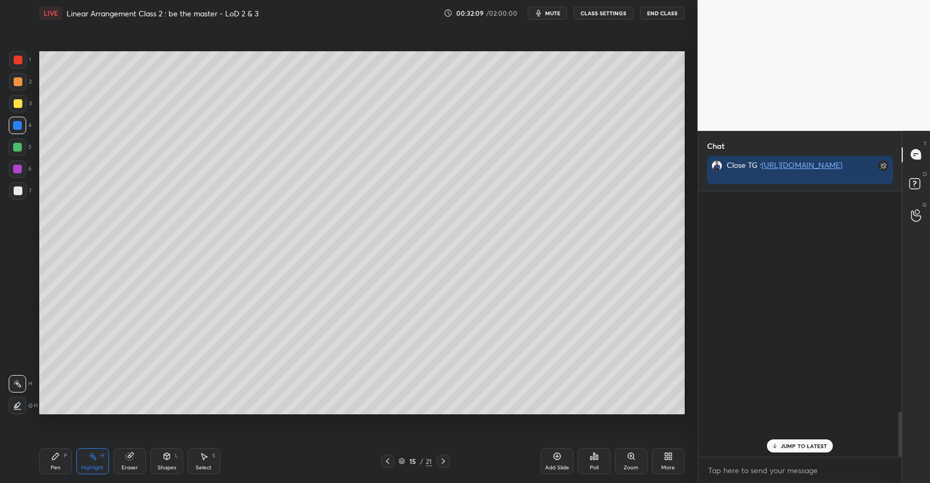
scroll to position [262, 201]
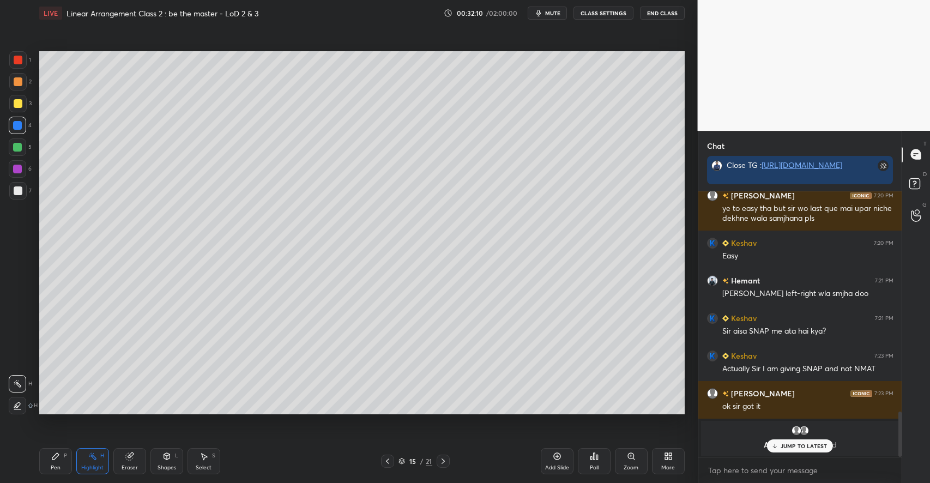
click at [793, 446] on p "JUMP TO LATEST" at bounding box center [803, 446] width 47 height 7
click at [70, 452] on div "Pen P" at bounding box center [55, 461] width 33 height 26
click at [98, 451] on div "Highlight H" at bounding box center [92, 461] width 33 height 26
click at [207, 455] on icon at bounding box center [203, 456] width 9 height 9
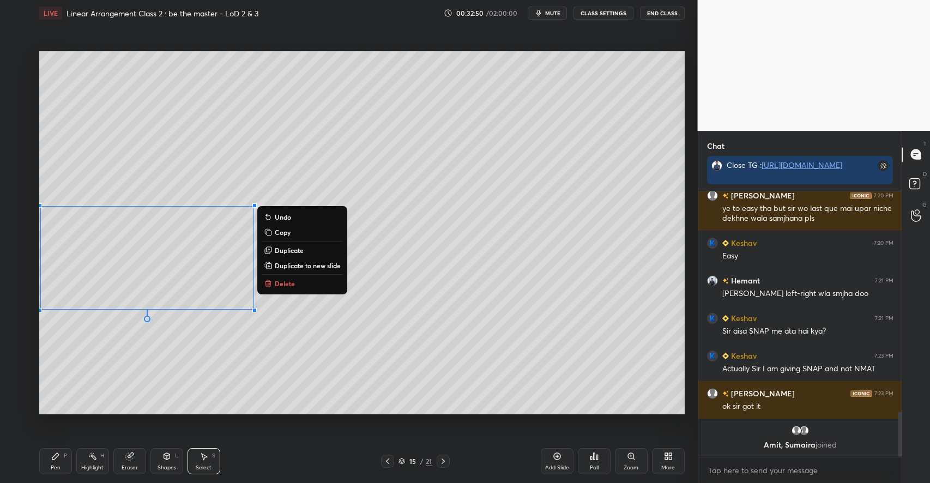
click at [425, 372] on div "0 ° Undo Copy Duplicate Duplicate to new slide Delete" at bounding box center [361, 232] width 645 height 363
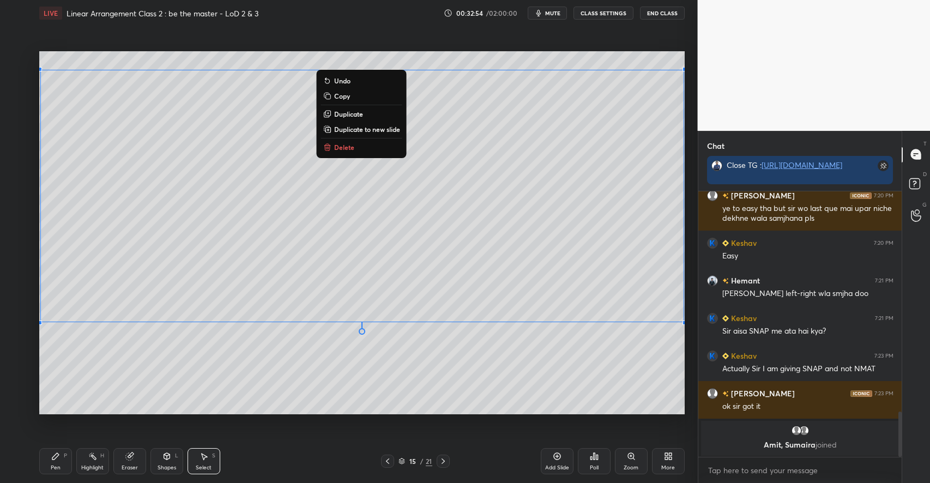
click at [354, 132] on p "Duplicate to new slide" at bounding box center [367, 129] width 66 height 9
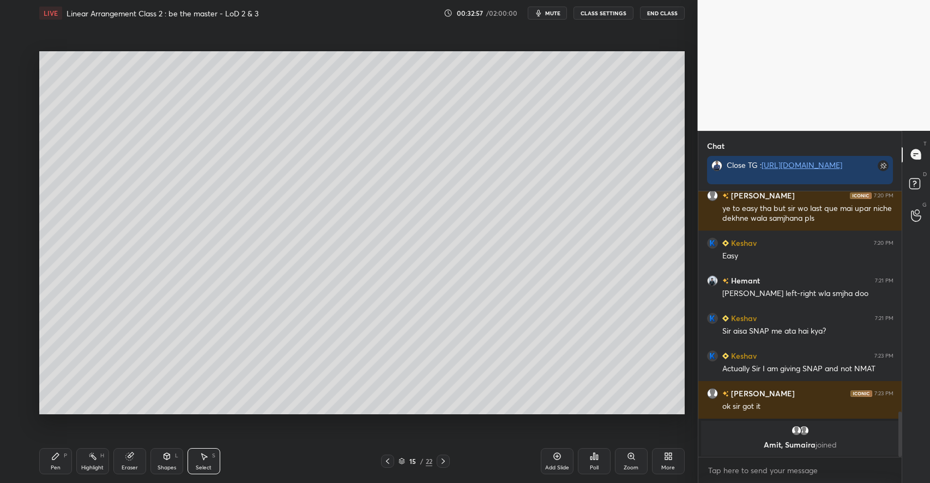
click at [60, 459] on div "Pen P" at bounding box center [55, 461] width 33 height 26
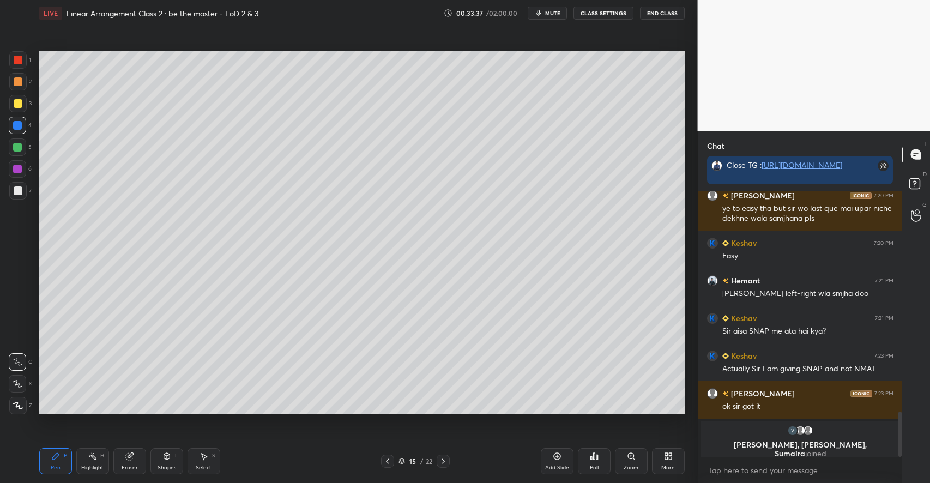
click at [20, 81] on div at bounding box center [18, 81] width 9 height 9
click at [167, 453] on icon at bounding box center [166, 456] width 6 height 7
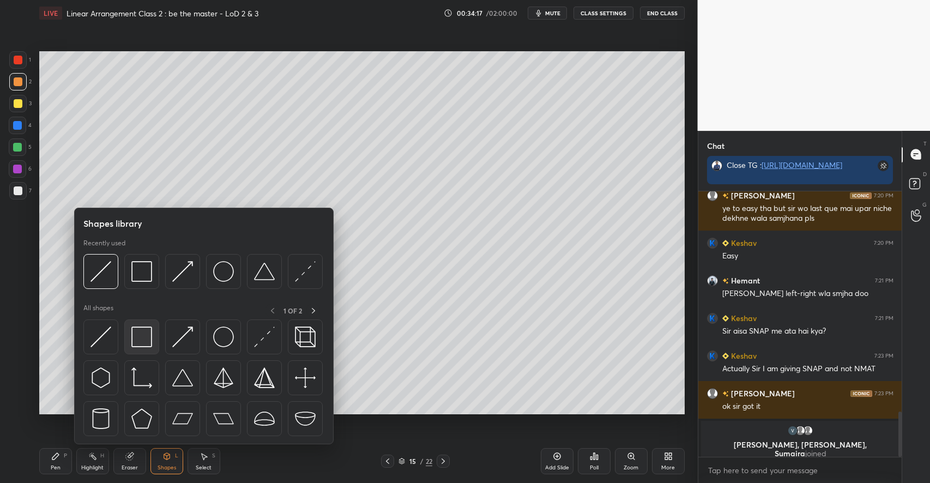
click at [151, 336] on img at bounding box center [141, 336] width 21 height 21
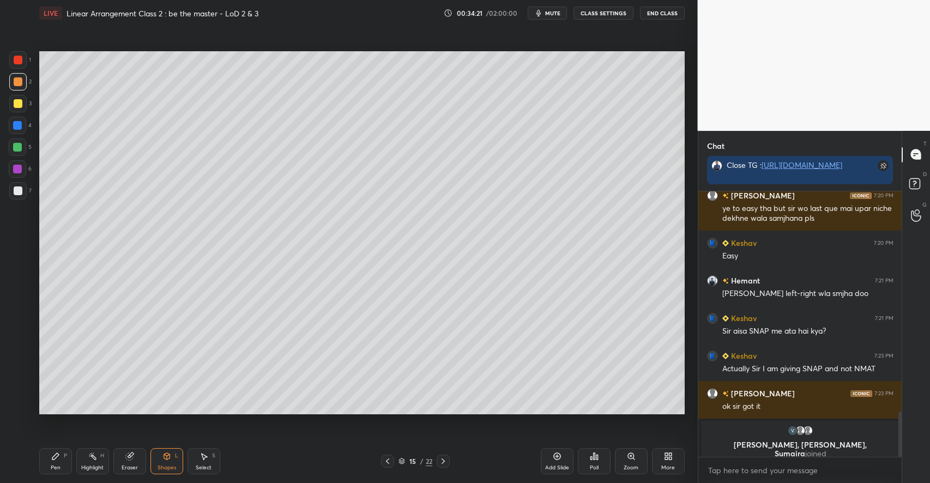
click at [57, 461] on div "Pen P" at bounding box center [55, 461] width 33 height 26
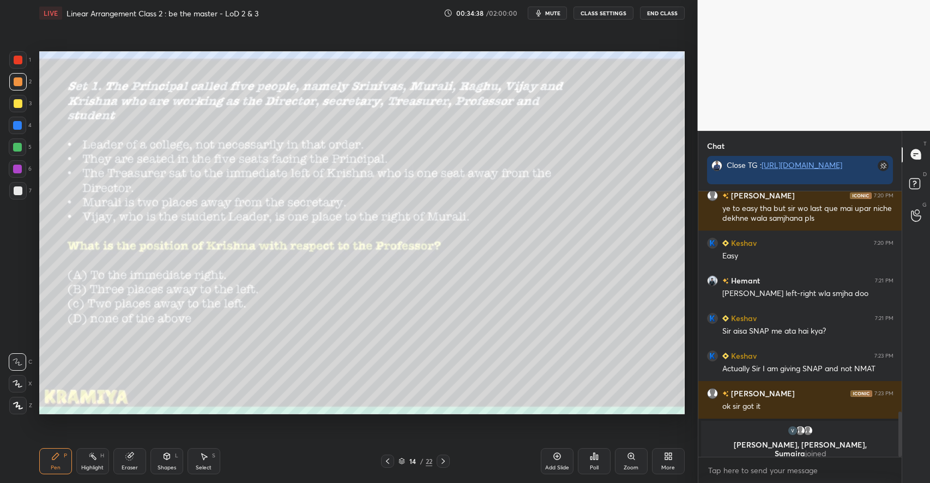
click at [207, 459] on icon at bounding box center [203, 456] width 9 height 9
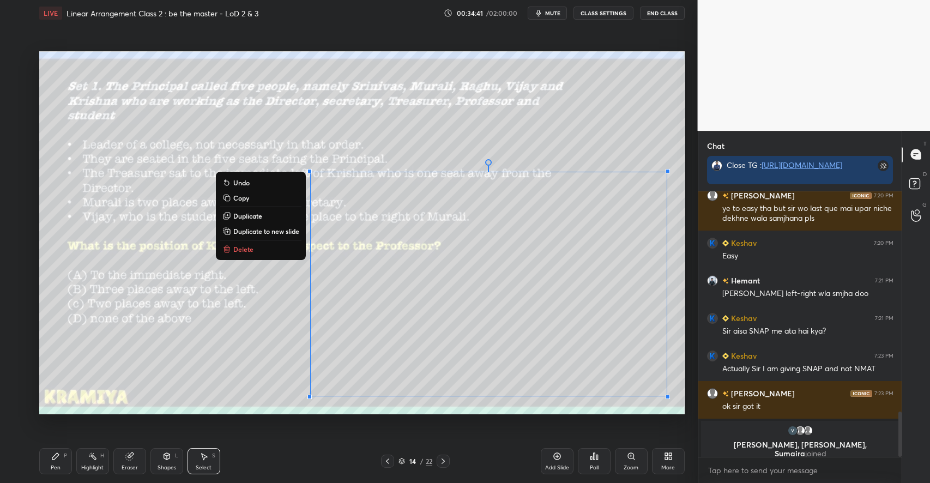
click at [249, 251] on p "Delete" at bounding box center [243, 249] width 20 height 9
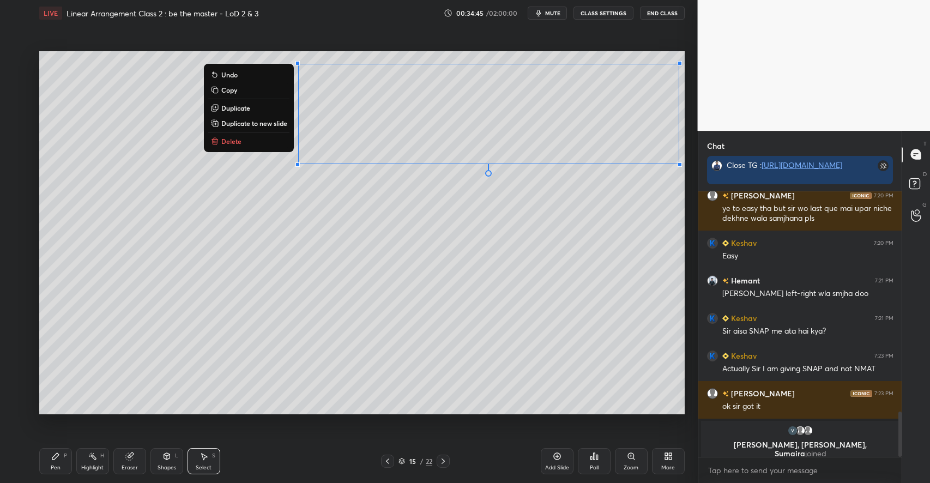
click at [234, 88] on p "Copy" at bounding box center [229, 90] width 16 height 9
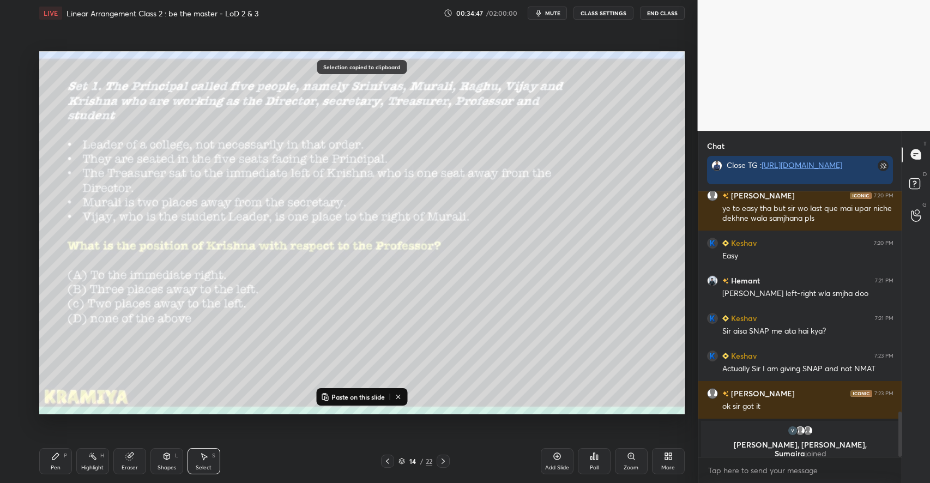
click at [347, 399] on p "Paste on this slide" at bounding box center [357, 396] width 53 height 9
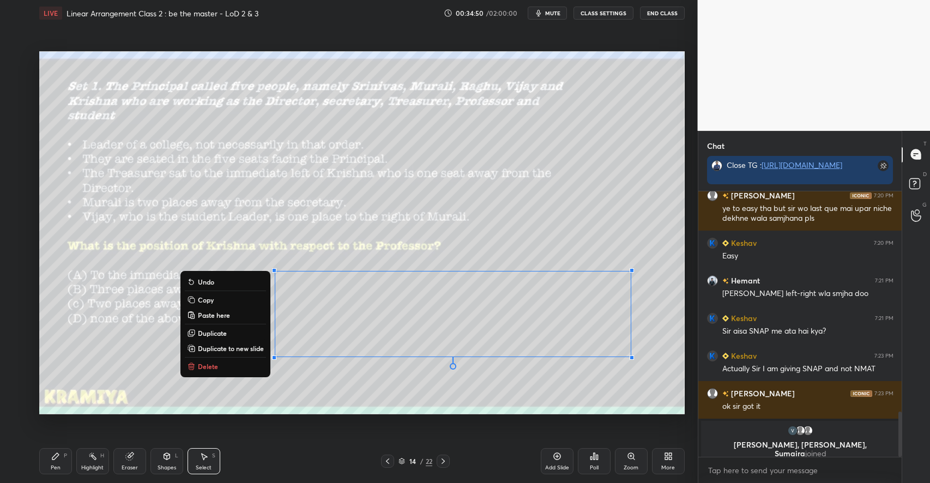
click at [586, 401] on div "0 ° Undo Copy Paste here Duplicate Duplicate to new slide Delete" at bounding box center [361, 232] width 645 height 363
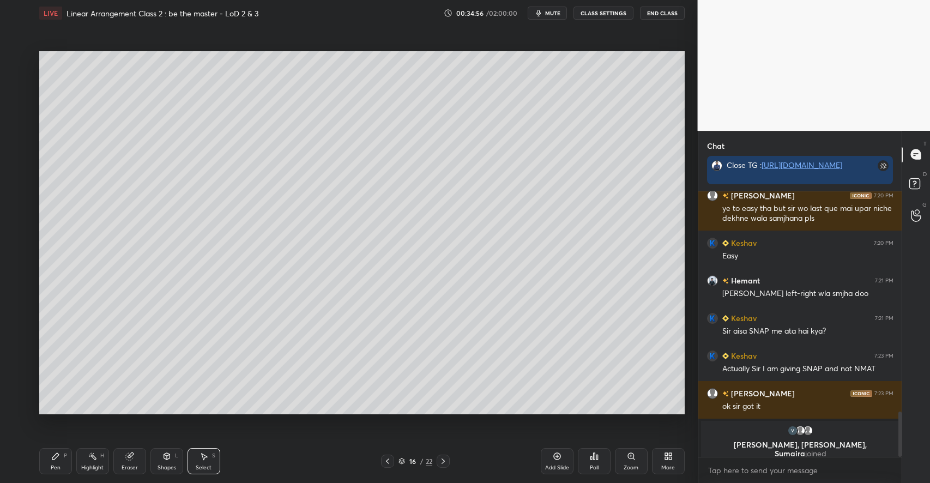
click at [63, 449] on div "Pen P" at bounding box center [55, 461] width 33 height 26
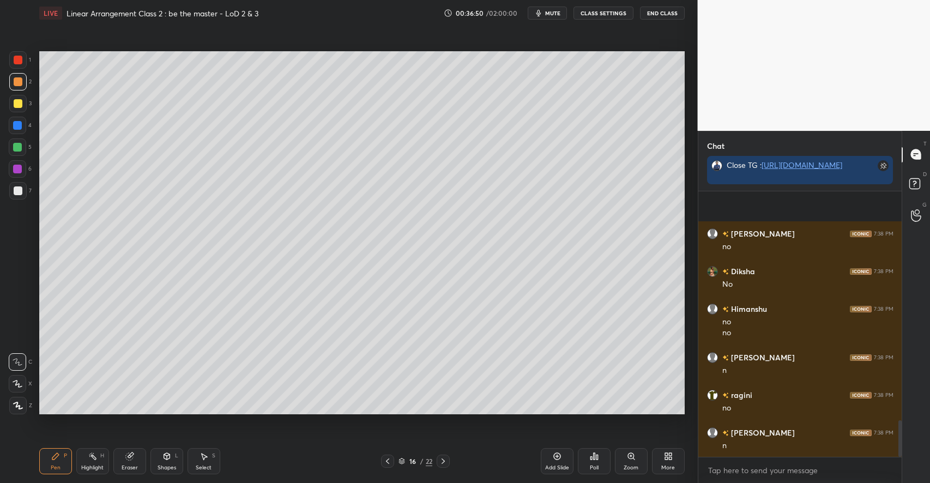
scroll to position [1671, 0]
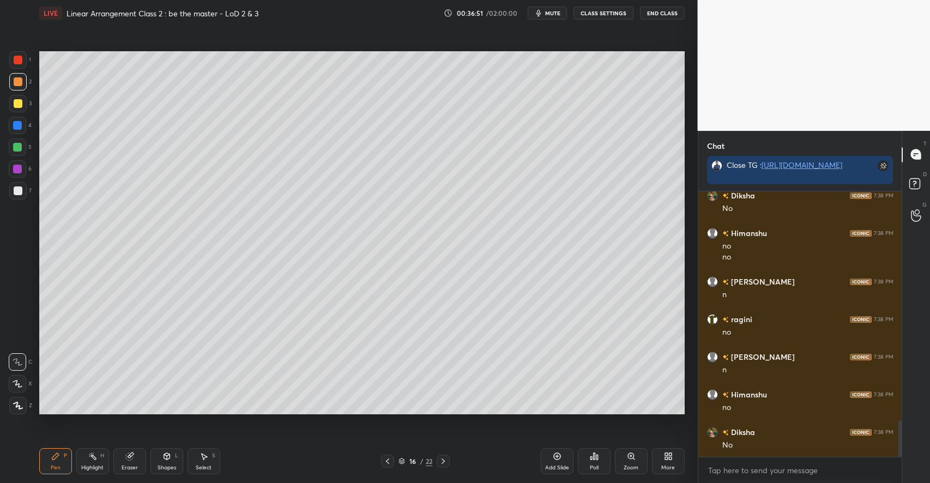
click at [209, 456] on div "Select S" at bounding box center [203, 461] width 33 height 26
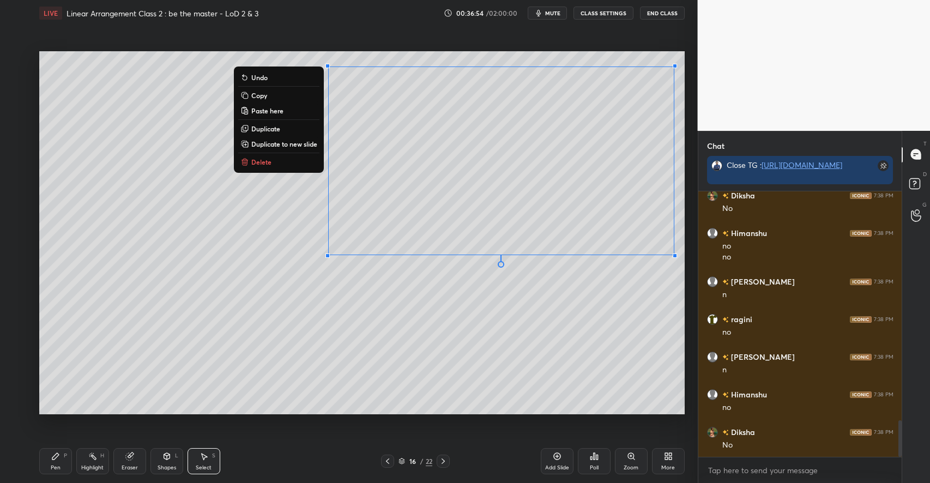
click at [232, 173] on div "0 ° Undo Copy Paste here Duplicate Duplicate to new slide Delete" at bounding box center [361, 232] width 645 height 363
click at [232, 198] on div "0 ° Undo Copy Paste here Duplicate Duplicate to new slide Delete" at bounding box center [361, 232] width 645 height 363
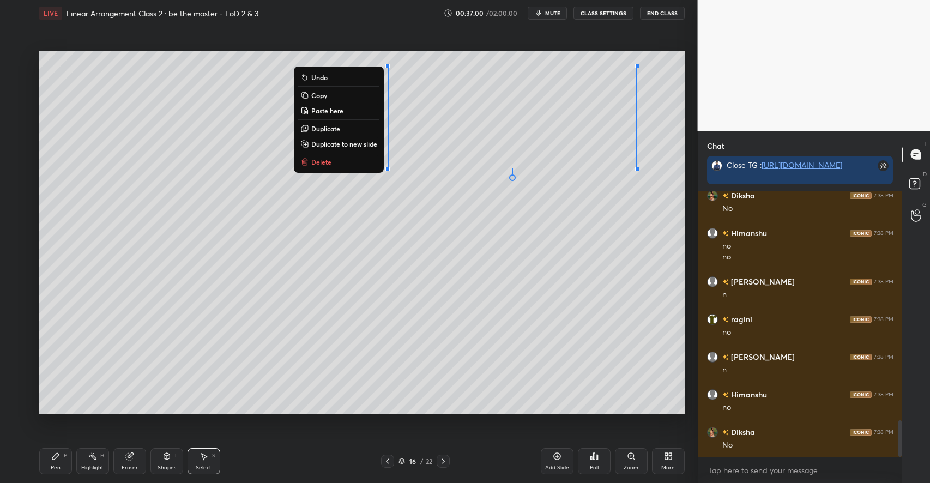
click at [322, 96] on p "Copy" at bounding box center [319, 95] width 16 height 9
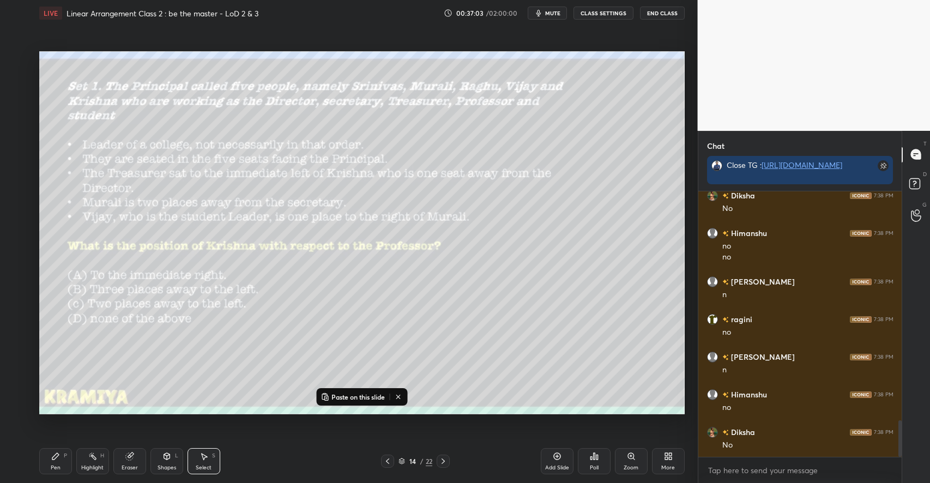
click at [361, 394] on p "Paste on this slide" at bounding box center [357, 396] width 53 height 9
click at [608, 225] on div "0 ° Undo Copy Paste here Duplicate Duplicate to new slide Delete" at bounding box center [361, 232] width 645 height 363
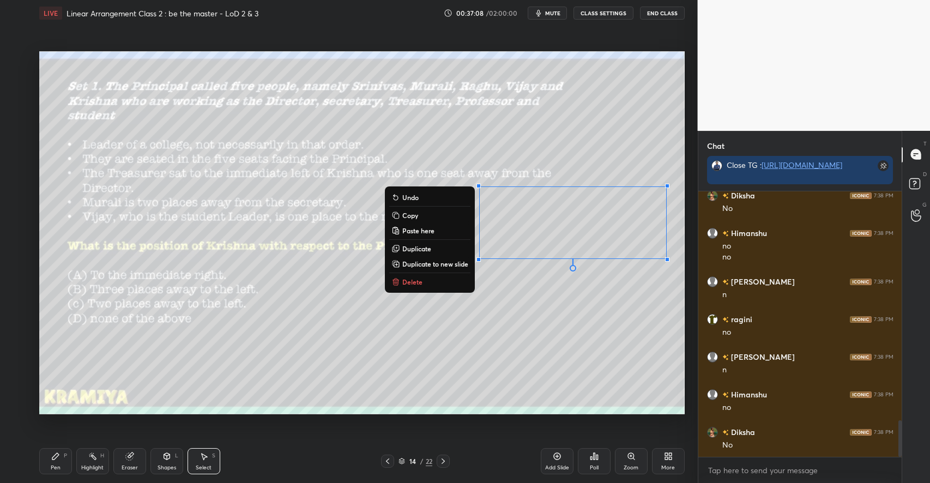
click at [612, 137] on div "0 ° Undo Copy Paste here Duplicate Duplicate to new slide Delete" at bounding box center [361, 232] width 645 height 363
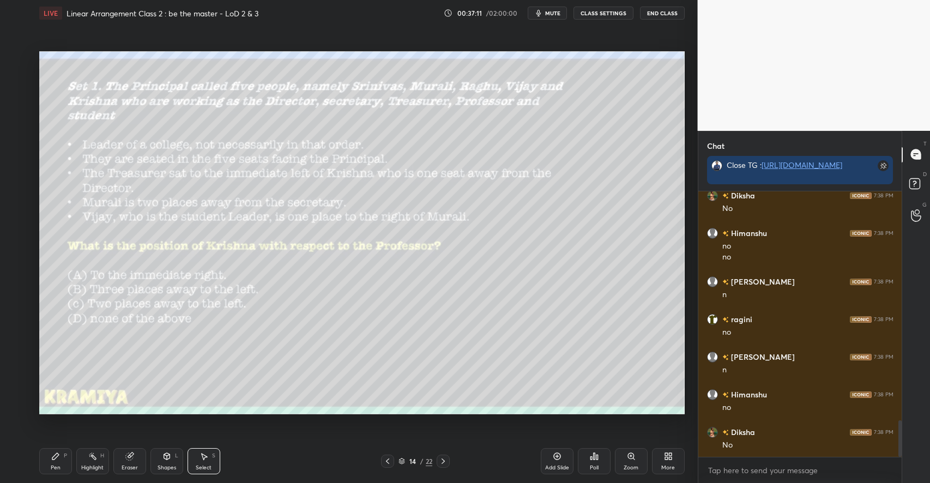
click at [157, 463] on div "Shapes L" at bounding box center [166, 461] width 33 height 26
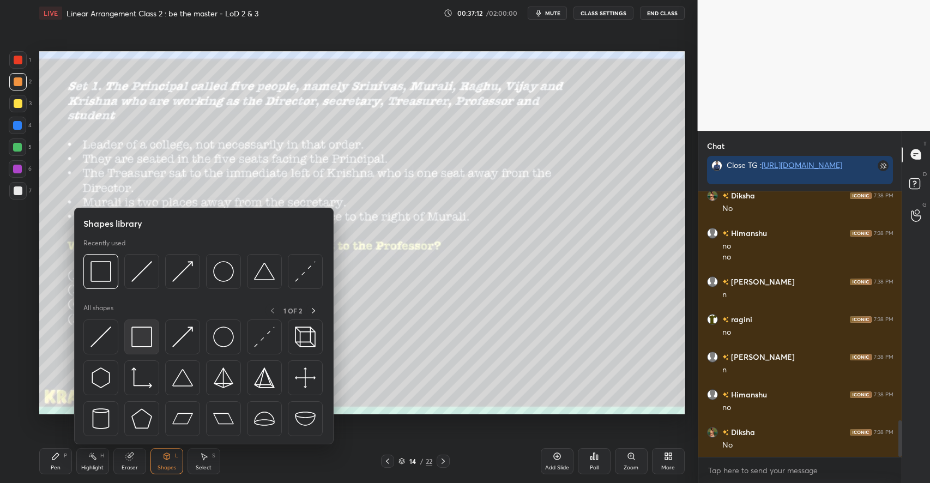
click at [143, 334] on img at bounding box center [141, 336] width 21 height 21
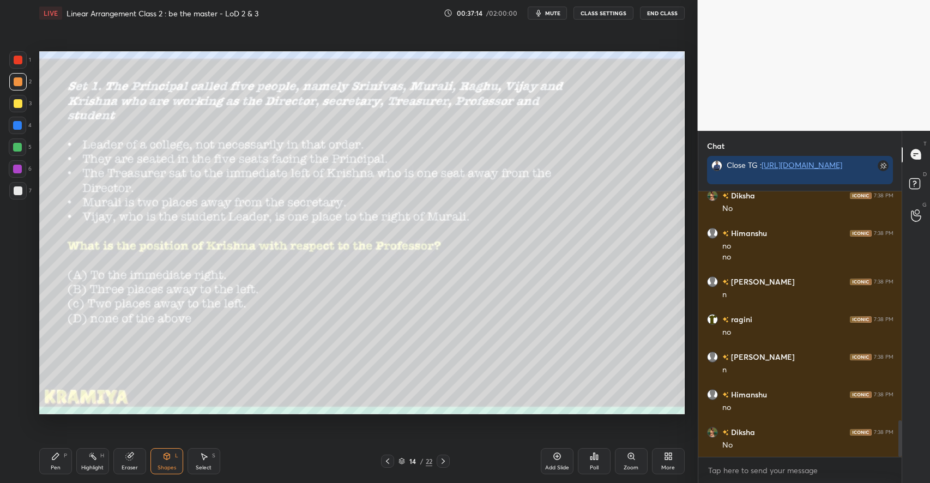
click at [60, 455] on div "Pen P" at bounding box center [55, 461] width 33 height 26
click at [87, 457] on div "Highlight H" at bounding box center [92, 461] width 33 height 26
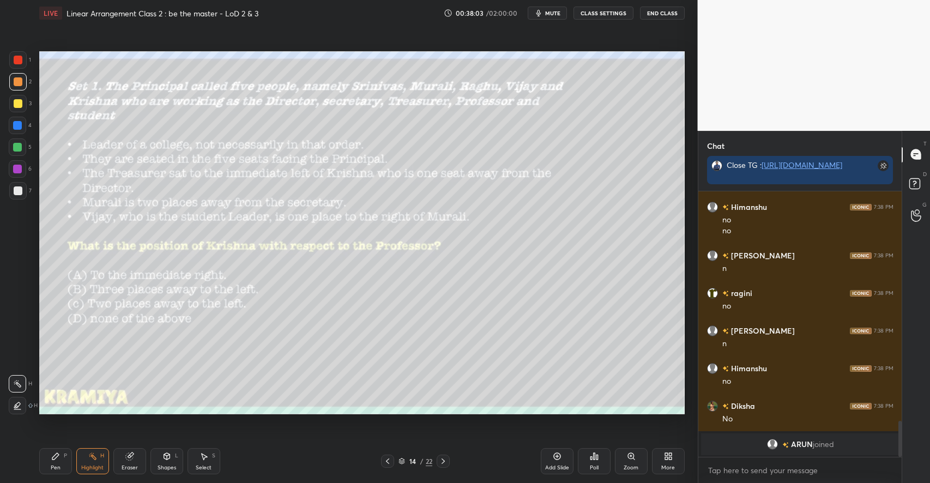
click at [63, 451] on div "Pen P" at bounding box center [55, 461] width 33 height 26
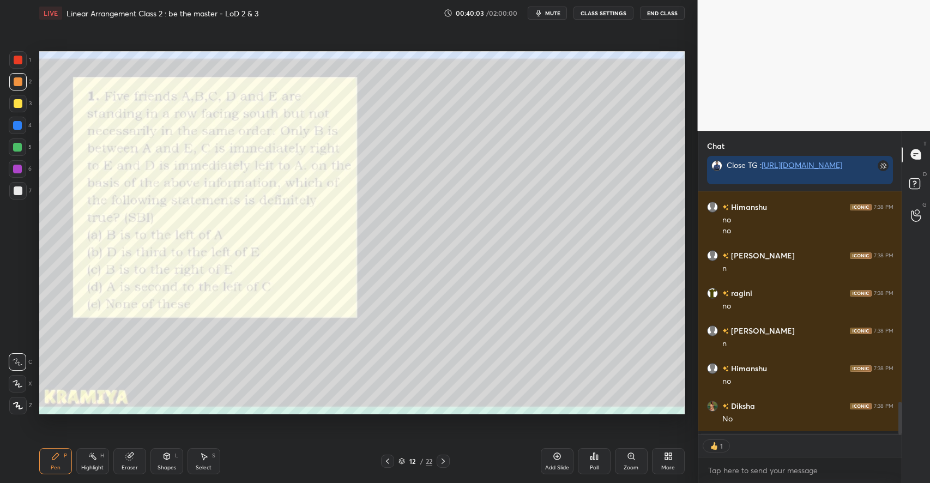
type textarea "x"
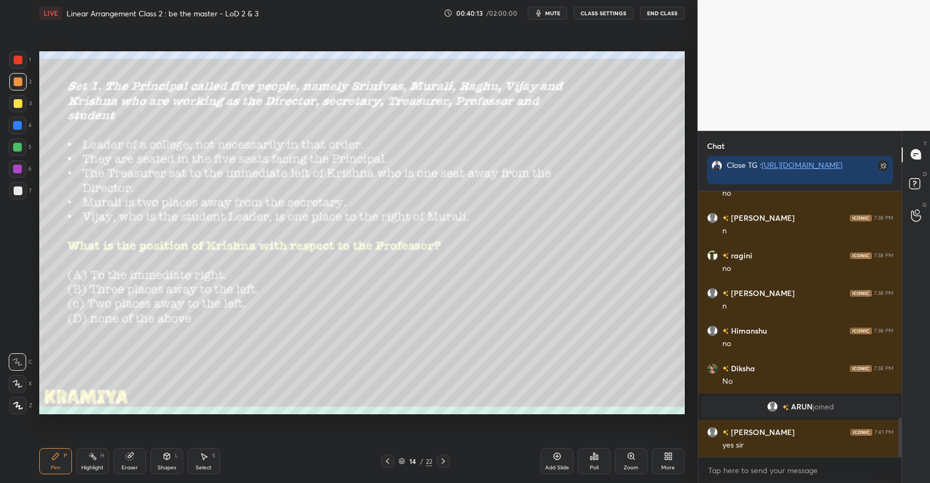
scroll to position [1528, 0]
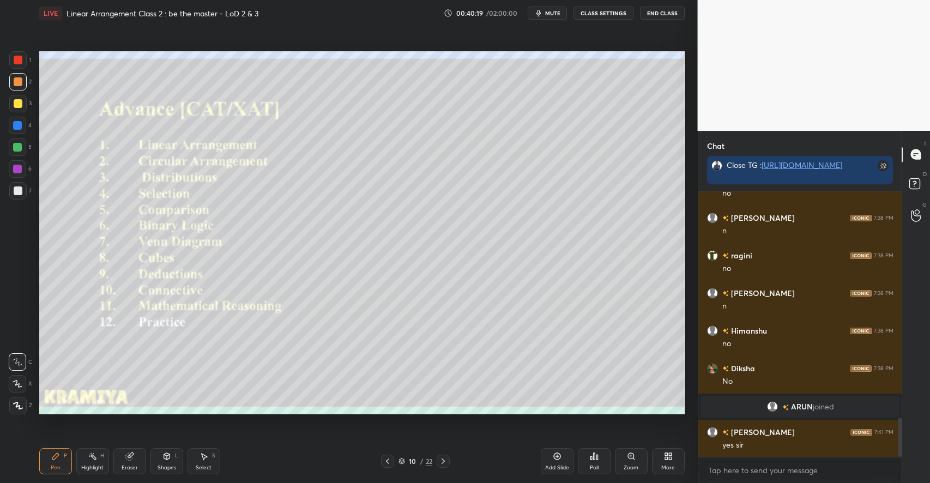
click at [18, 106] on div at bounding box center [18, 103] width 9 height 9
click at [166, 460] on icon at bounding box center [166, 456] width 9 height 9
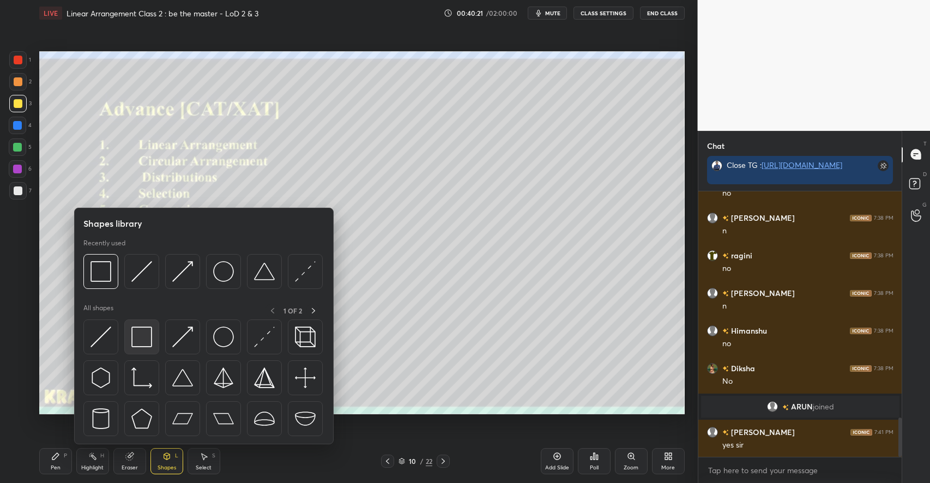
click at [138, 340] on img at bounding box center [141, 336] width 21 height 21
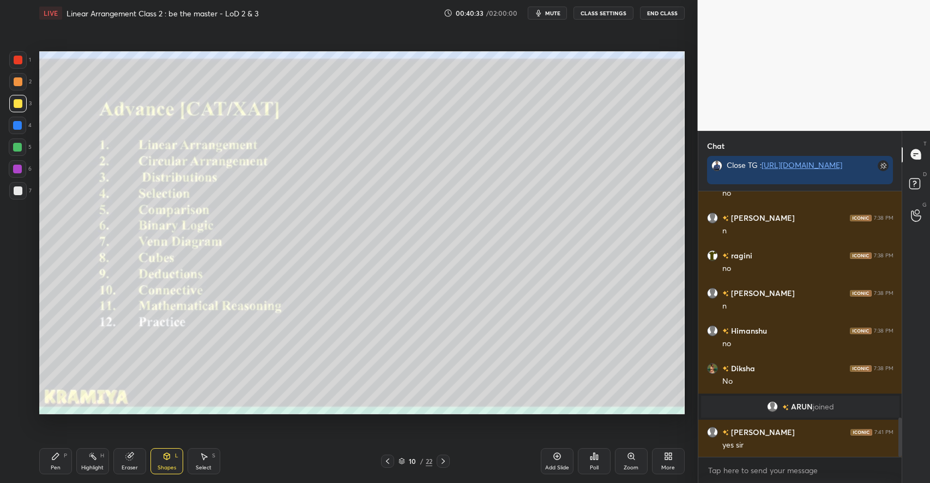
click at [64, 453] on div "P" at bounding box center [65, 455] width 3 height 5
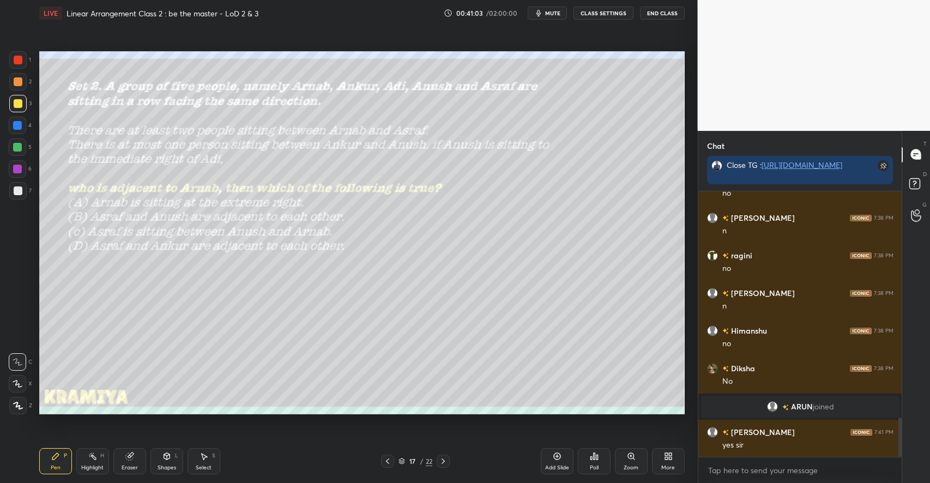
scroll to position [1565, 0]
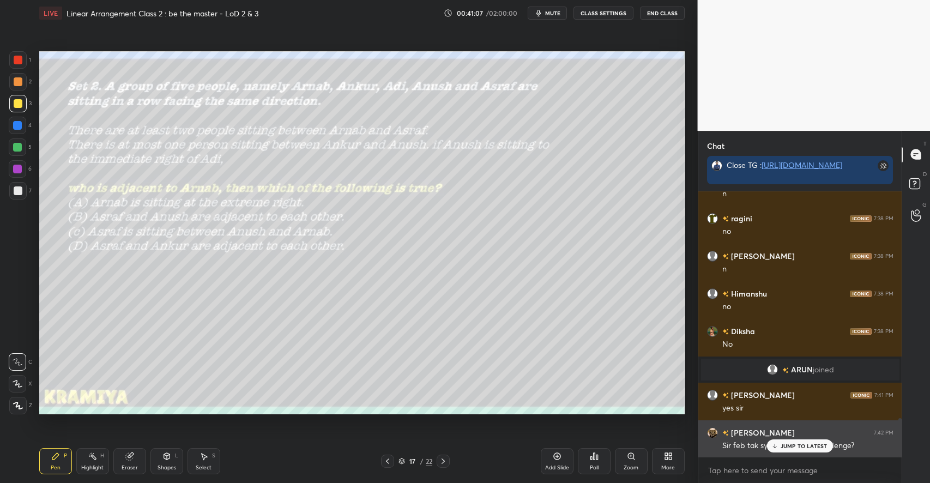
click at [794, 447] on p "JUMP TO LATEST" at bounding box center [803, 446] width 47 height 7
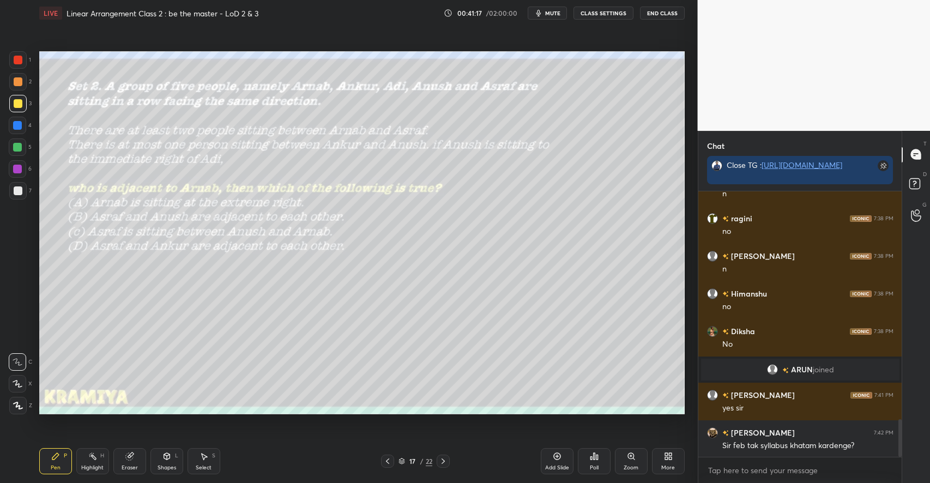
scroll to position [1603, 0]
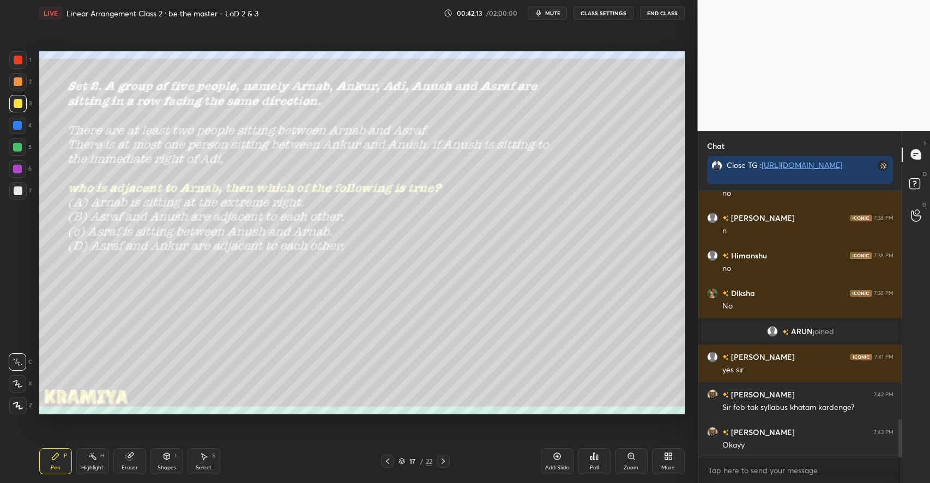
click at [598, 461] on div "Poll" at bounding box center [594, 461] width 33 height 26
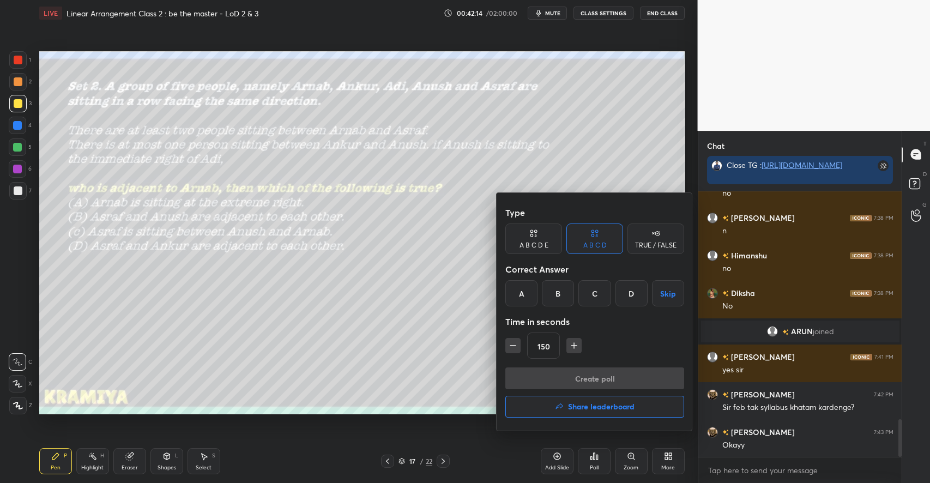
click at [633, 288] on div "D" at bounding box center [631, 293] width 32 height 26
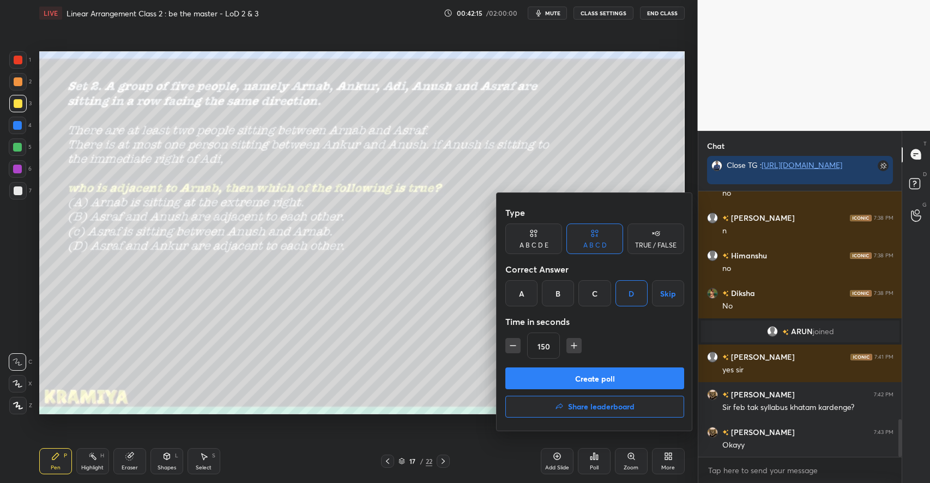
click at [569, 342] on icon "button" at bounding box center [573, 345] width 11 height 11
type input "180"
click at [567, 372] on button "Create poll" at bounding box center [594, 378] width 179 height 22
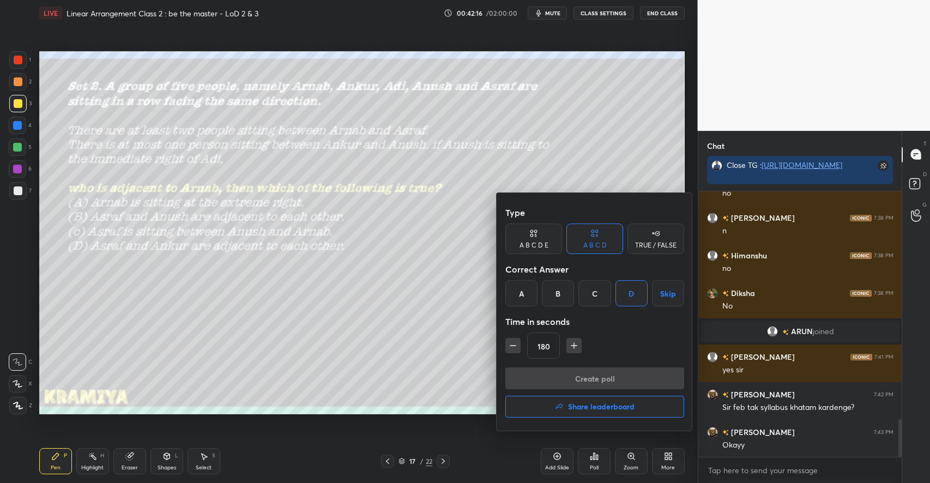
type textarea "x"
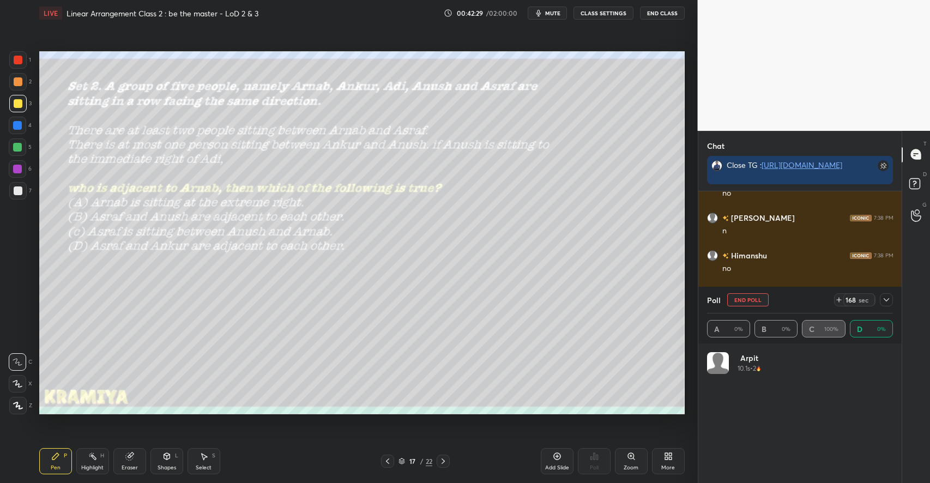
scroll to position [128, 183]
click at [883, 299] on icon at bounding box center [886, 299] width 9 height 9
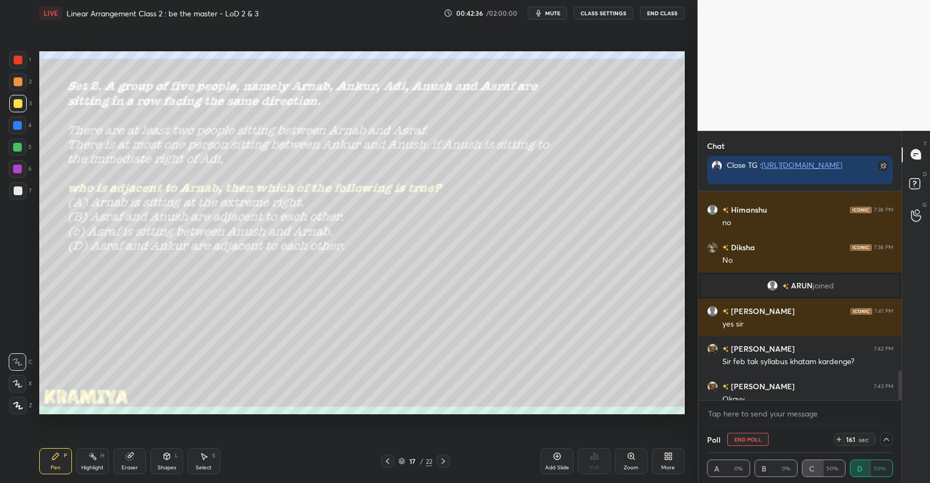
scroll to position [1660, 0]
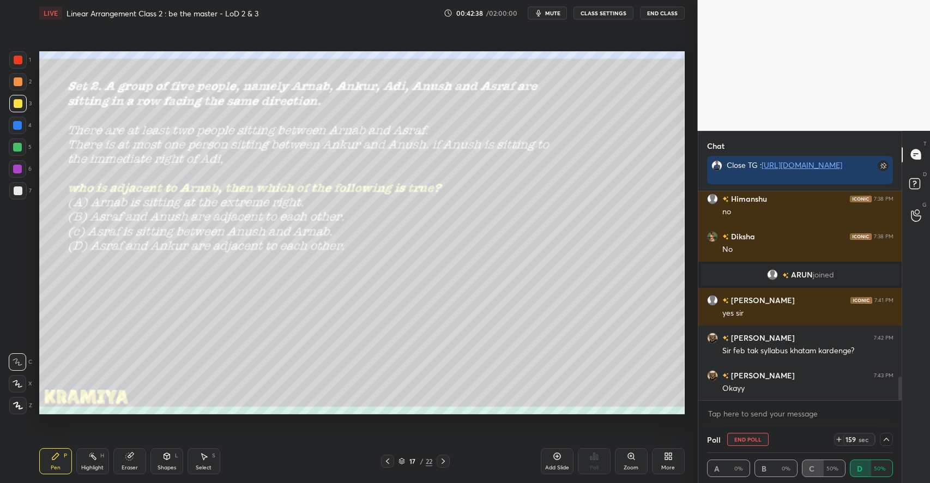
click at [889, 438] on icon at bounding box center [886, 439] width 9 height 9
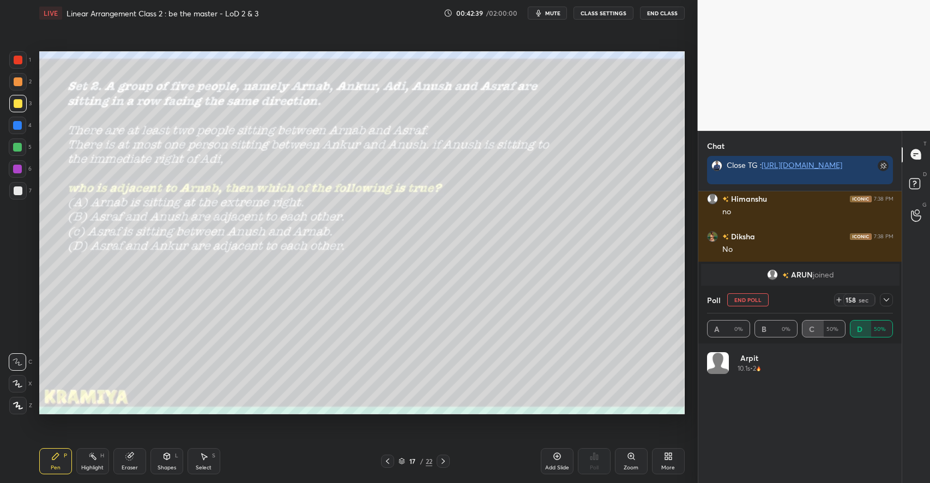
scroll to position [128, 183]
click at [836, 296] on icon at bounding box center [838, 299] width 9 height 9
click at [611, 14] on button "CLASS SETTINGS" at bounding box center [603, 13] width 60 height 13
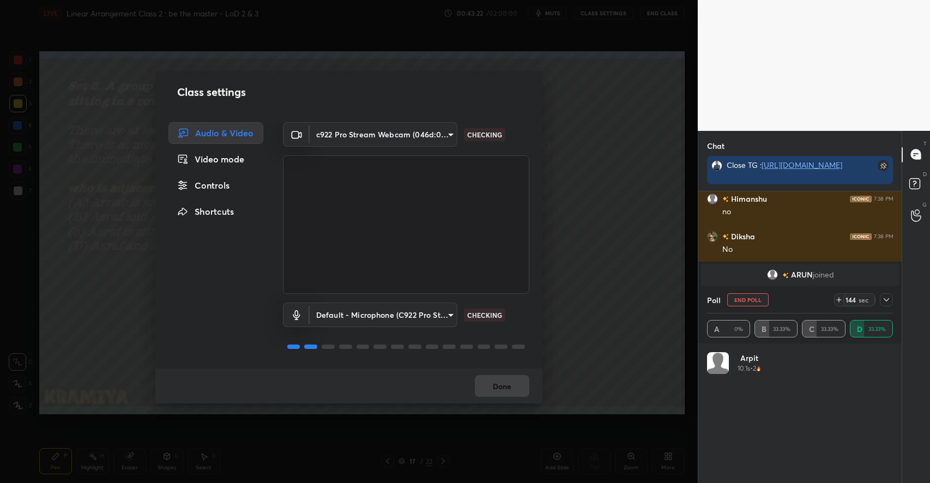
click at [348, 135] on body "1 2 3 4 5 6 7 C X Z C X Z E E Erase all H H LIVE Linear Arrangement Class 2 : b…" at bounding box center [465, 241] width 930 height 483
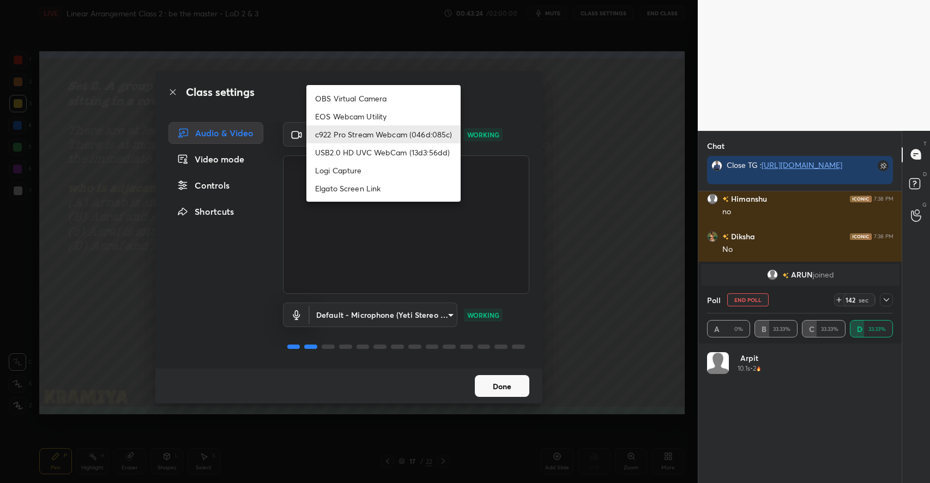
click at [504, 89] on div at bounding box center [465, 241] width 930 height 483
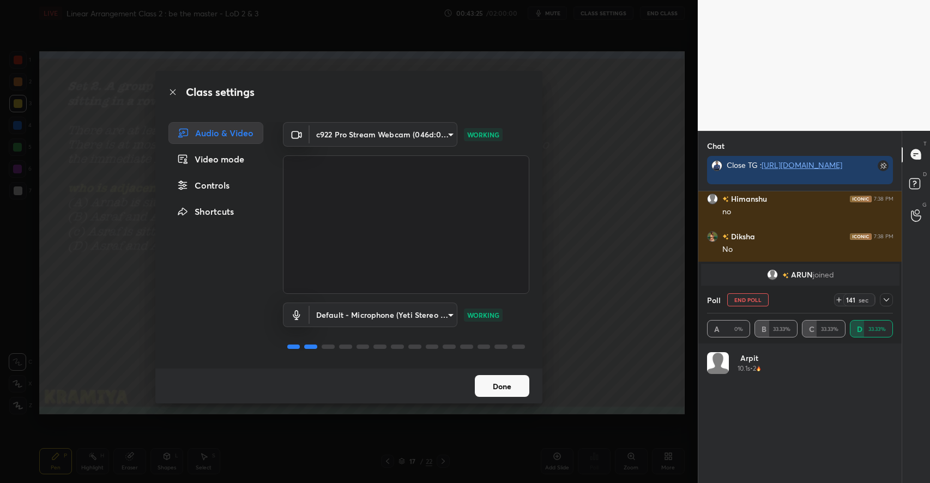
click at [602, 111] on div "Class settings Audio & Video Video mode Controls Shortcuts c922 Pro Stream Webc…" at bounding box center [349, 241] width 698 height 483
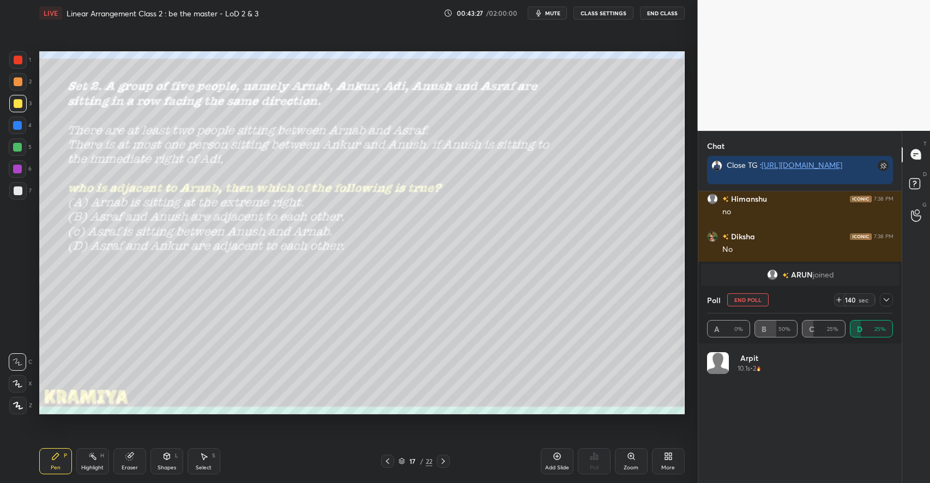
click at [603, 16] on button "CLASS SETTINGS" at bounding box center [603, 13] width 60 height 13
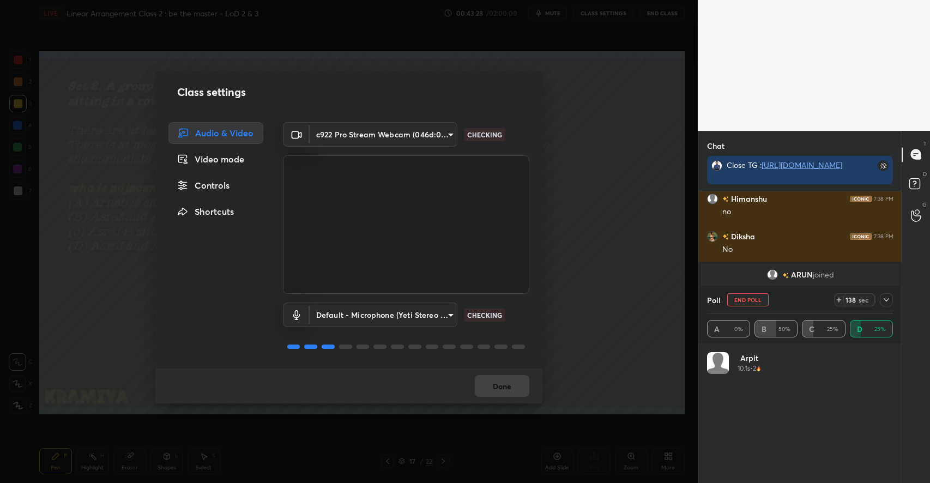
click at [403, 136] on body "1 2 3 4 5 6 7 C X Z C X Z E E Erase all H H LIVE Linear Arrangement Class 2 : b…" at bounding box center [465, 241] width 930 height 483
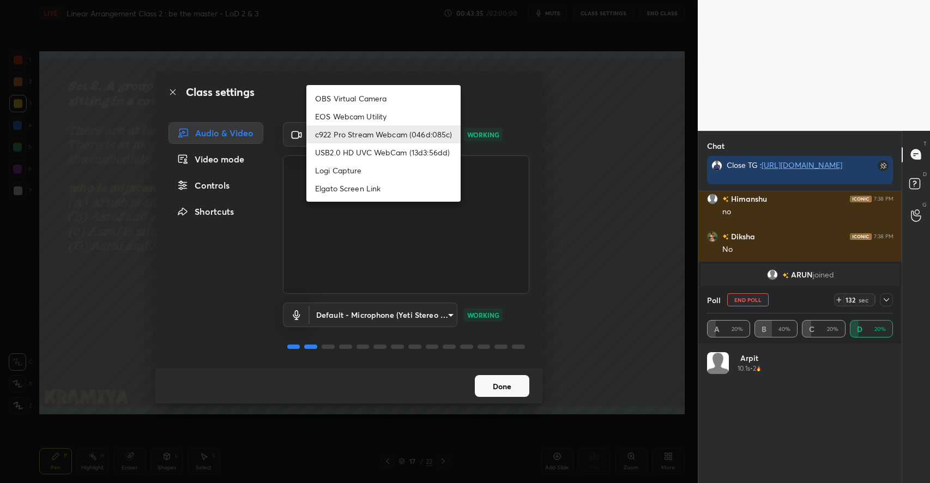
click at [523, 103] on div at bounding box center [465, 241] width 930 height 483
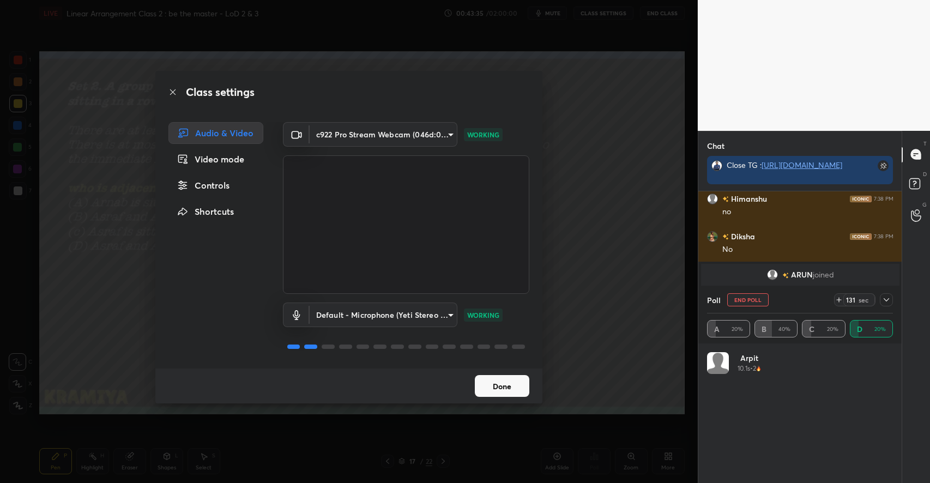
click at [197, 186] on div "Controls" at bounding box center [215, 185] width 95 height 22
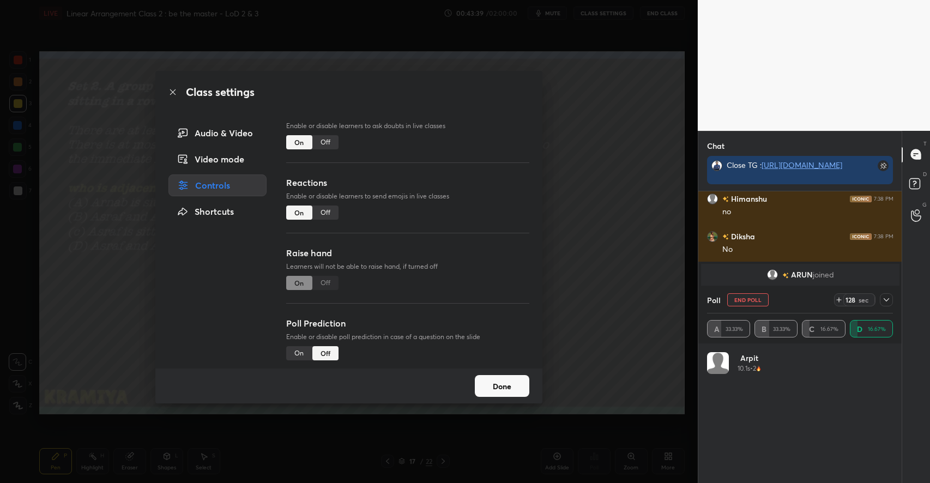
scroll to position [94, 0]
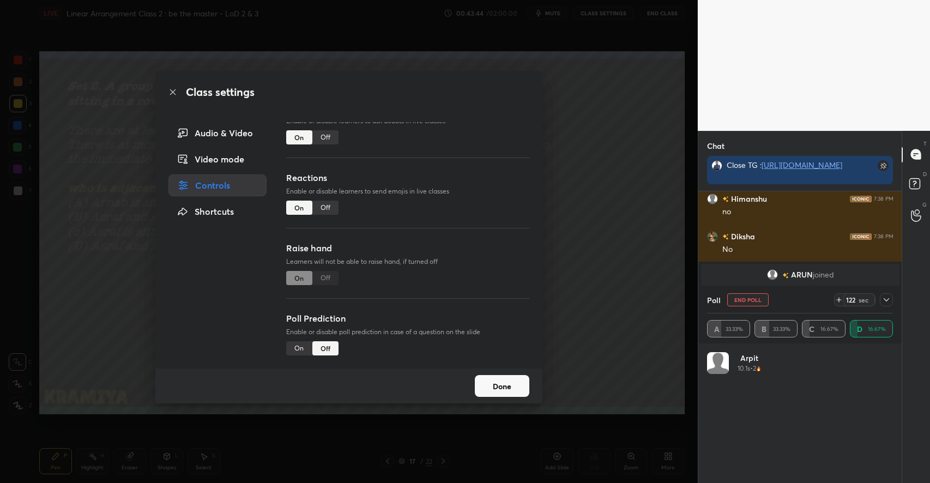
click at [215, 131] on div "Audio & Video" at bounding box center [217, 133] width 98 height 22
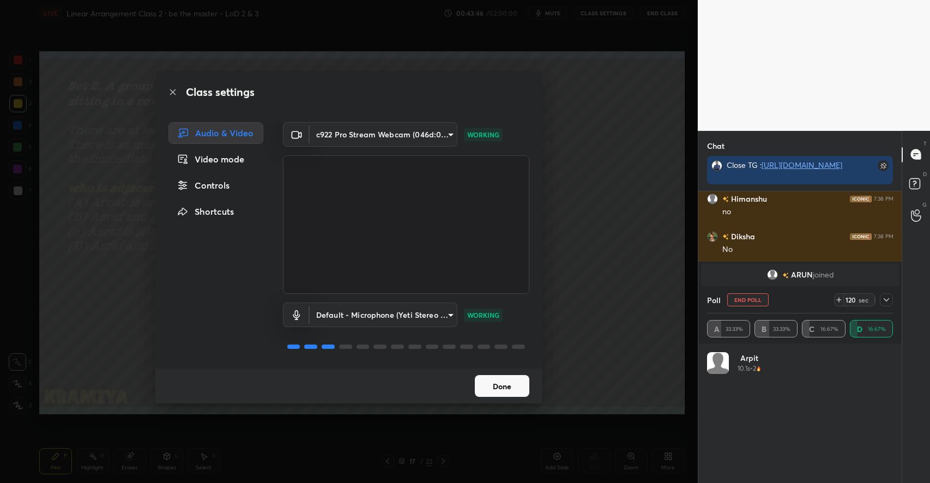
click at [400, 314] on body "1 2 3 4 5 6 7 C X Z C X Z E E Erase all H H LIVE Linear Arrangement Class 2 : b…" at bounding box center [465, 241] width 930 height 483
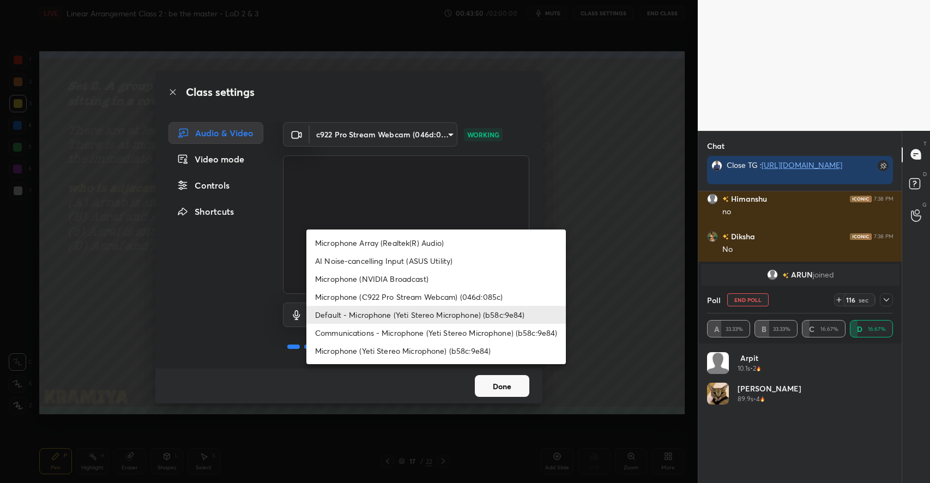
click at [374, 353] on li "Microphone (Yeti Stereo Microphone) (b58c:9e84)" at bounding box center [435, 351] width 259 height 18
type input "5dfcea6a0a4370eba918122c4fdf31148c4f8511f052b638cd58c6d2f9262065"
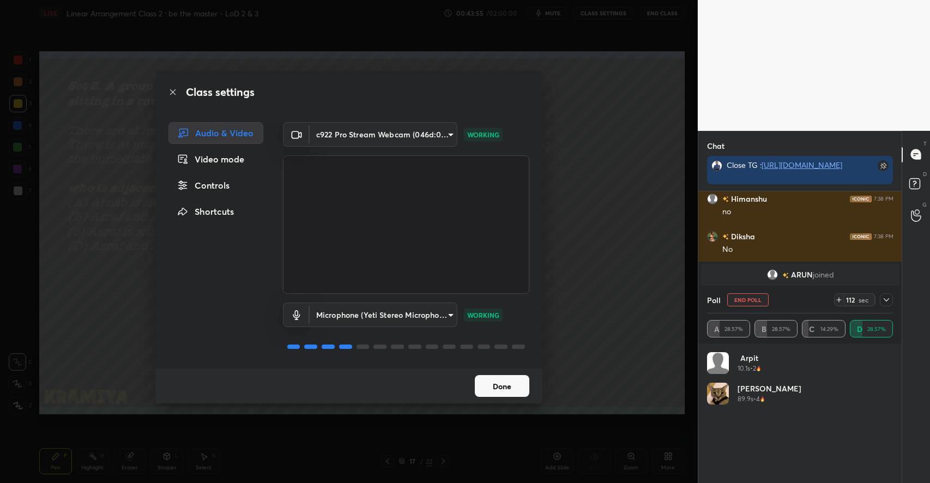
click at [487, 384] on button "Done" at bounding box center [502, 386] width 54 height 22
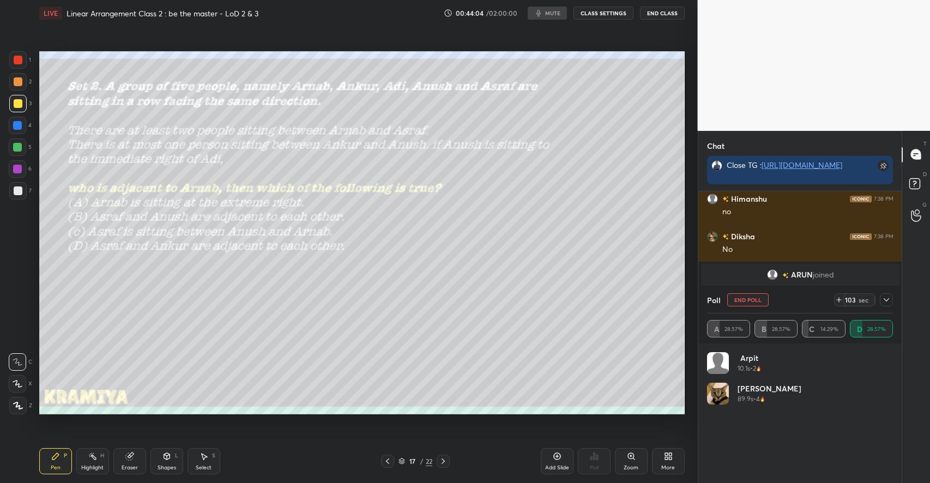
click at [593, 11] on button "CLASS SETTINGS" at bounding box center [603, 13] width 60 height 13
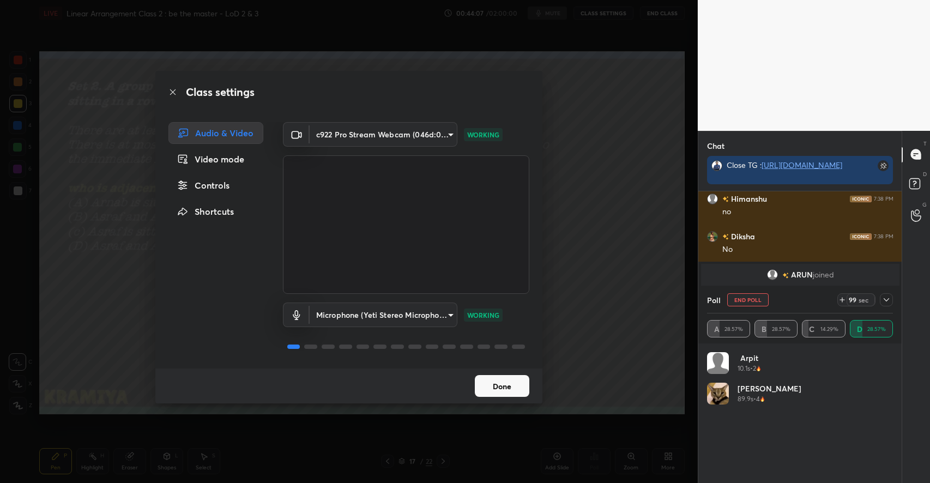
click at [492, 381] on button "Done" at bounding box center [502, 386] width 54 height 22
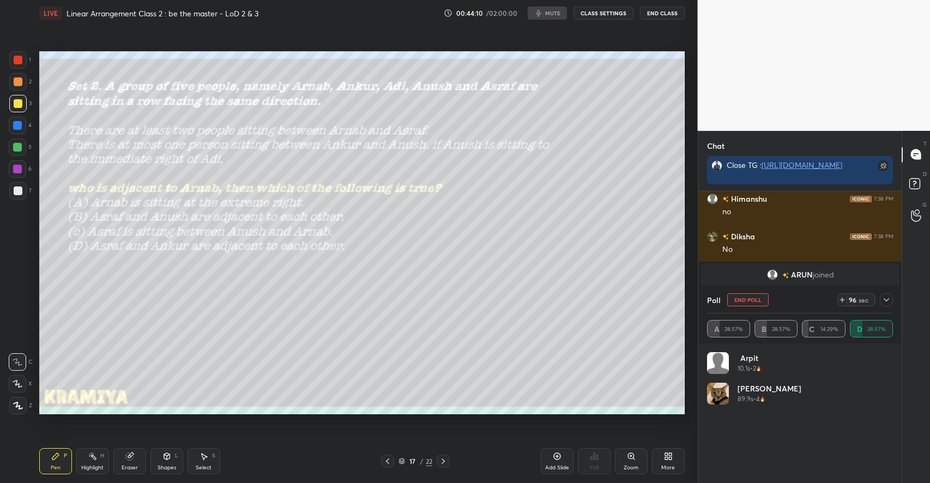
scroll to position [1707, 0]
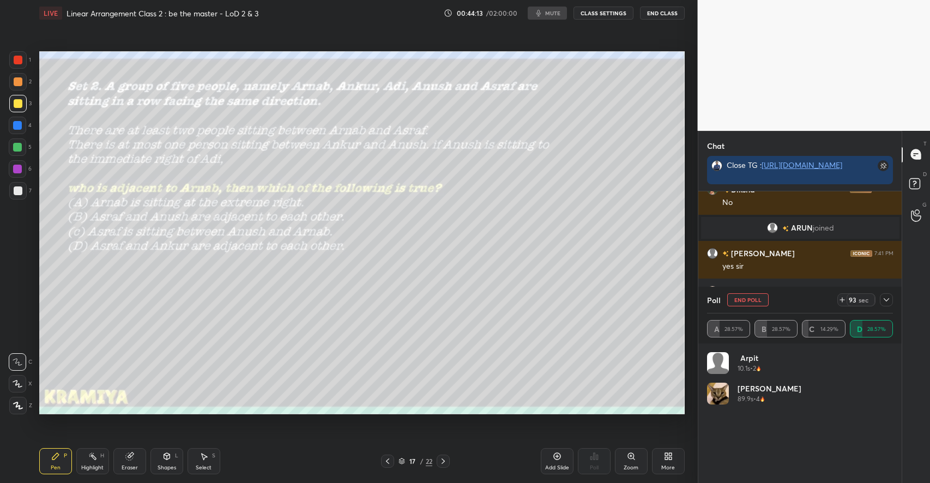
click at [608, 11] on button "CLASS SETTINGS" at bounding box center [603, 13] width 60 height 13
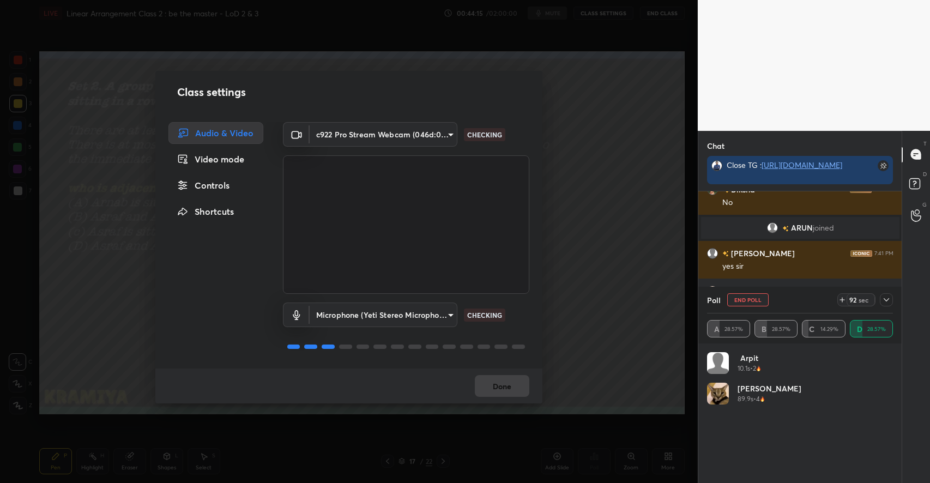
click at [580, 164] on div "Class settings Audio & Video Video mode Controls Shortcuts c922 Pro Stream Webc…" at bounding box center [349, 241] width 698 height 483
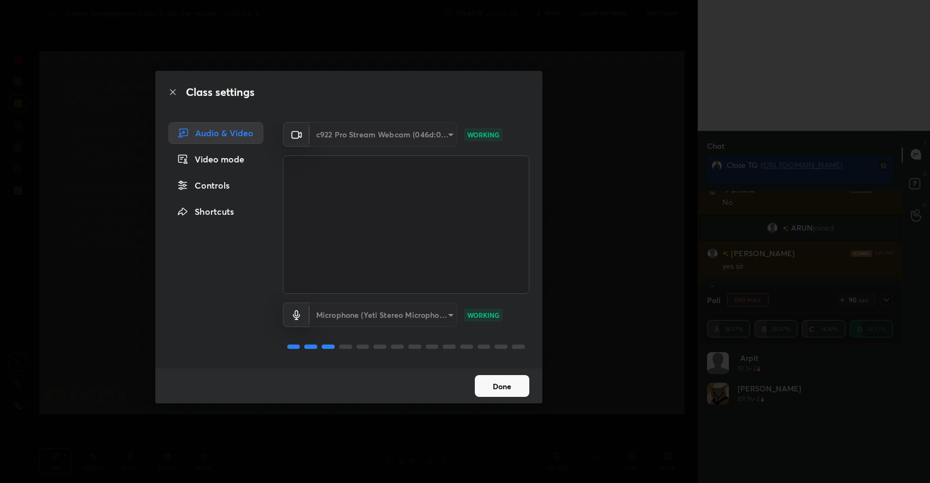
click at [520, 384] on button "Done" at bounding box center [502, 386] width 54 height 22
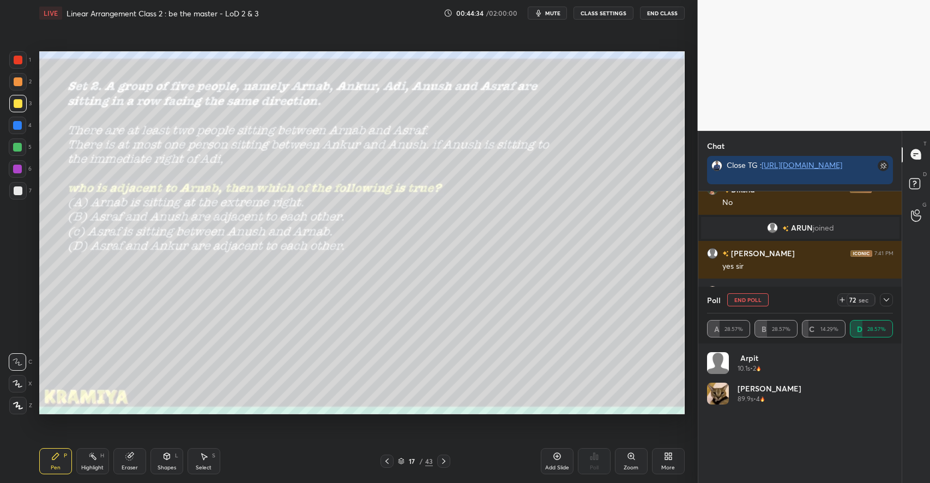
click at [136, 461] on div "Eraser" at bounding box center [129, 461] width 33 height 26
click at [14, 380] on icon at bounding box center [17, 383] width 9 height 9
click at [62, 458] on div "Pen P" at bounding box center [55, 461] width 33 height 26
click at [18, 80] on div at bounding box center [18, 81] width 9 height 9
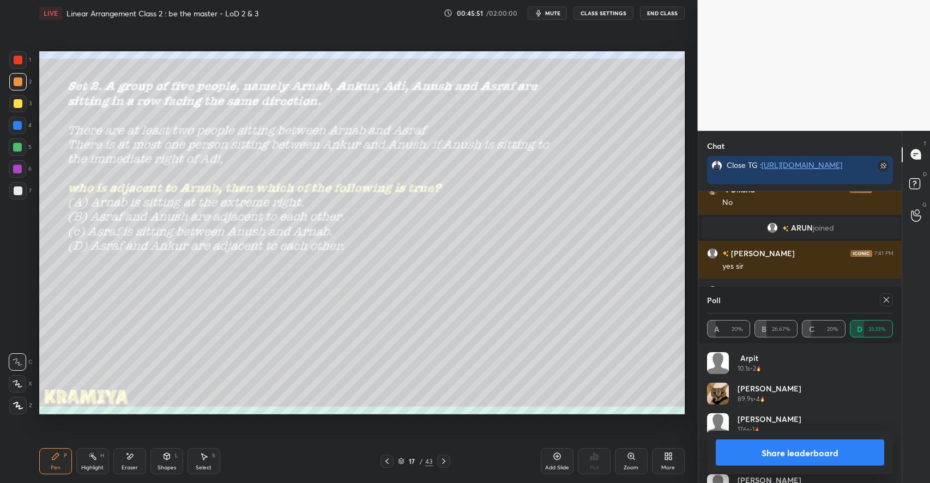
click at [886, 302] on icon at bounding box center [886, 299] width 9 height 9
type textarea "x"
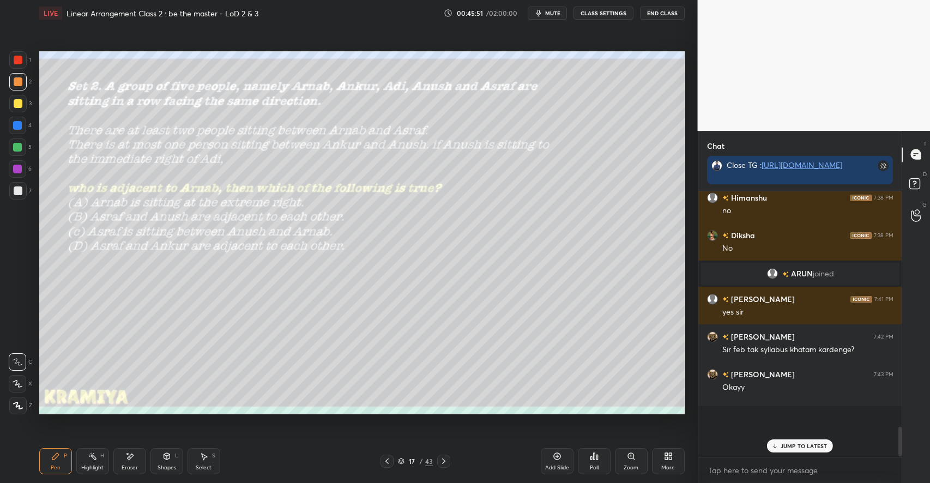
scroll to position [257, 201]
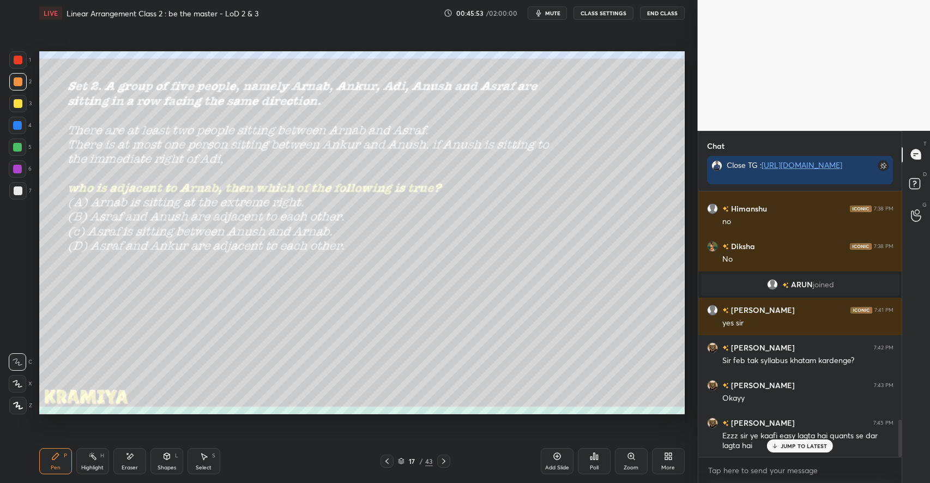
click at [799, 440] on div "JUMP TO LATEST" at bounding box center [799, 445] width 65 height 13
click at [19, 106] on div at bounding box center [18, 103] width 9 height 9
click at [201, 459] on icon at bounding box center [203, 456] width 9 height 9
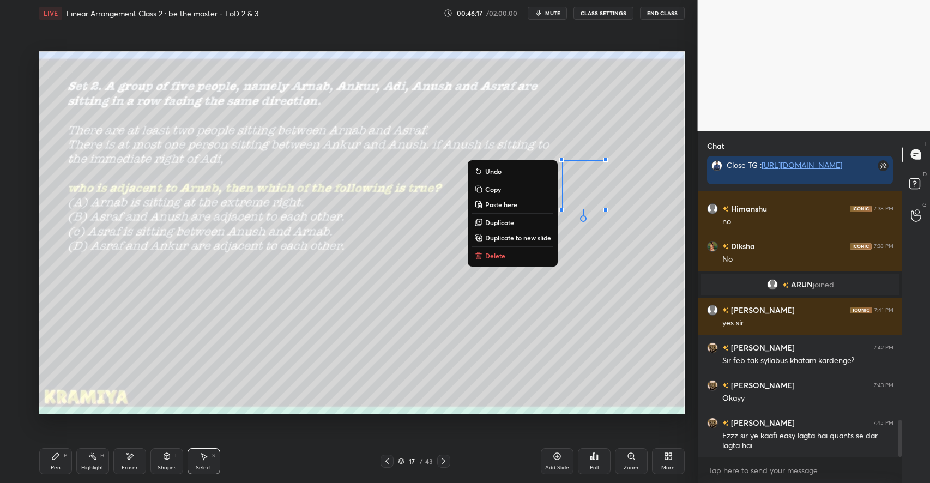
click at [487, 253] on p "Delete" at bounding box center [495, 255] width 20 height 9
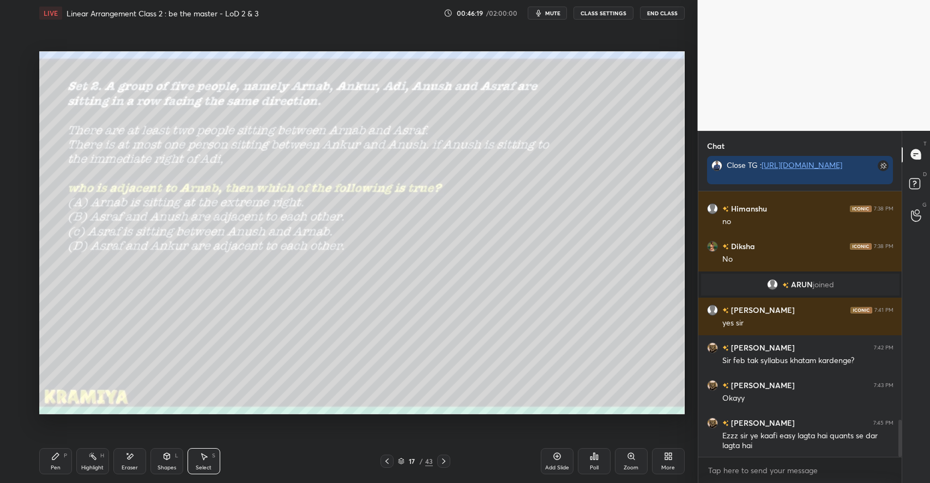
click at [57, 451] on div "Pen P" at bounding box center [55, 461] width 33 height 26
click at [94, 462] on div "Highlight H" at bounding box center [92, 461] width 33 height 26
click at [121, 451] on div "Eraser" at bounding box center [129, 461] width 33 height 26
click at [53, 459] on icon at bounding box center [55, 456] width 7 height 7
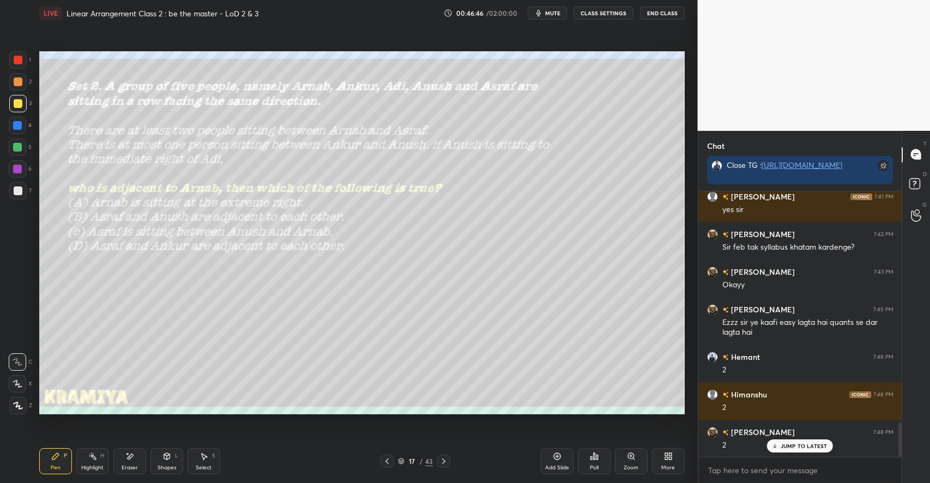
scroll to position [1801, 0]
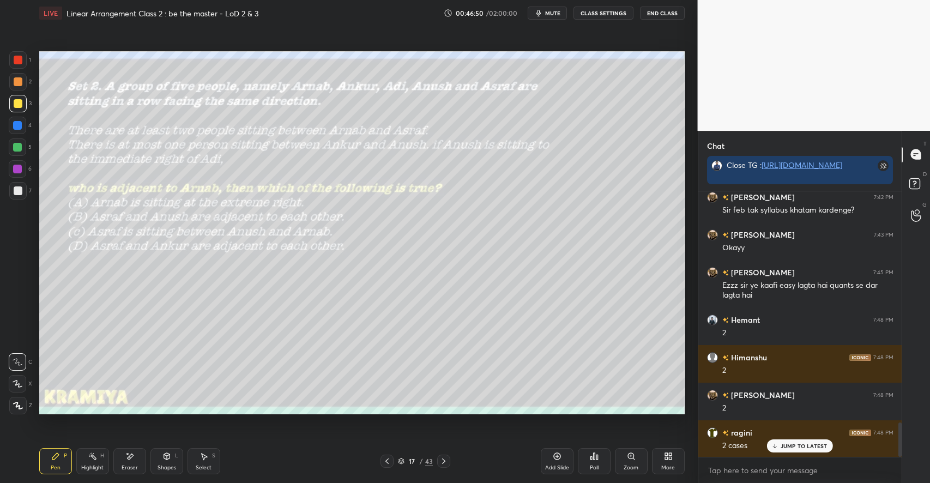
click at [165, 458] on icon at bounding box center [166, 456] width 6 height 7
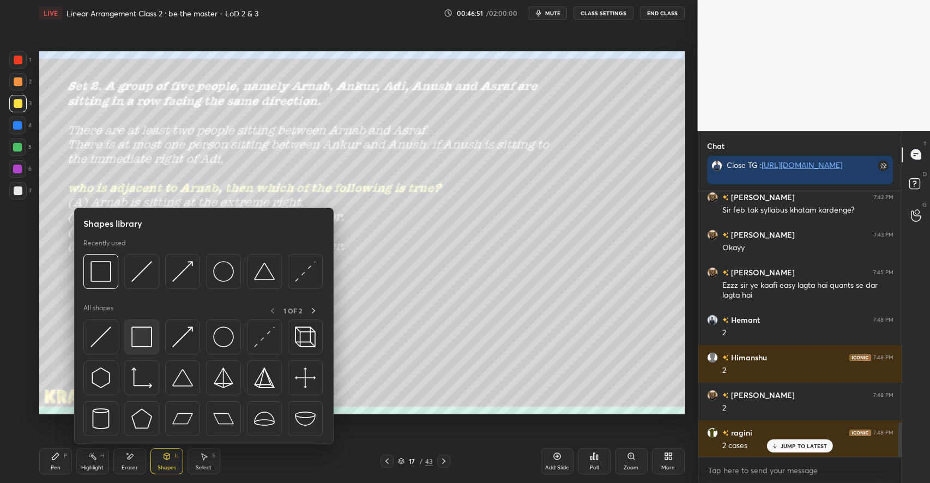
click at [143, 338] on img at bounding box center [141, 336] width 21 height 21
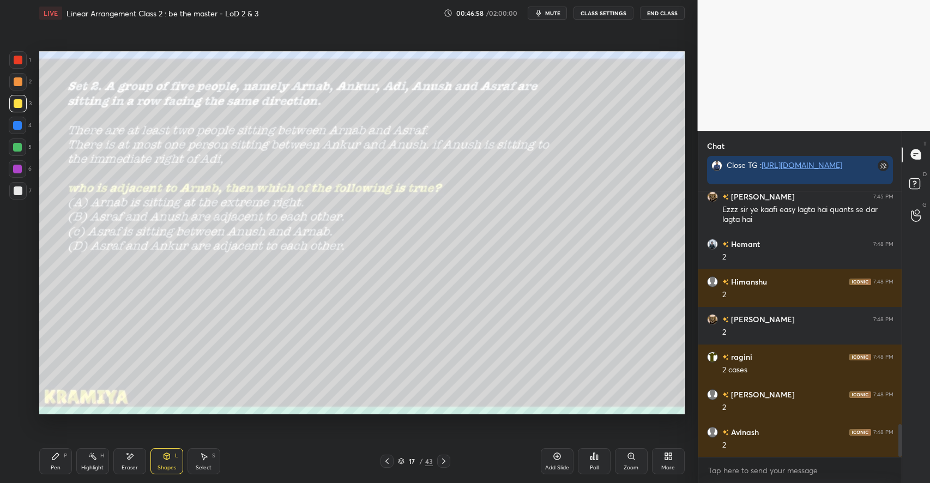
scroll to position [1914, 0]
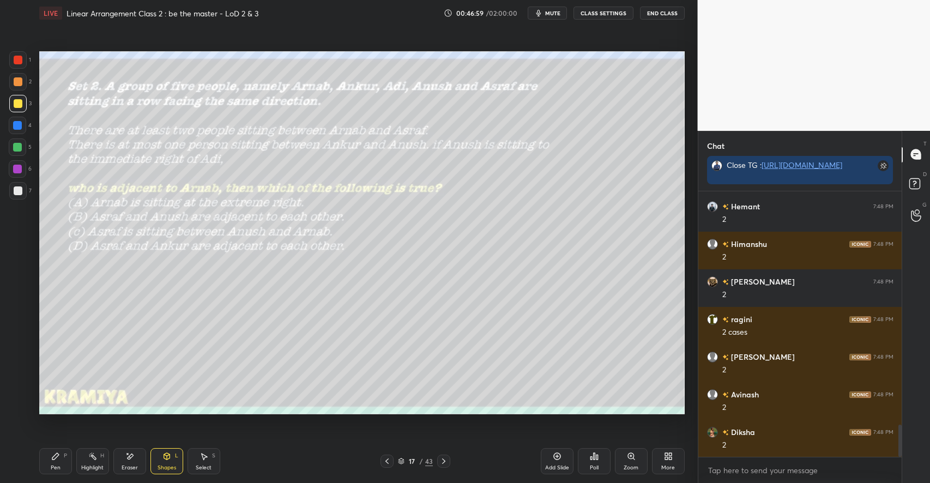
click at [56, 459] on icon at bounding box center [55, 456] width 9 height 9
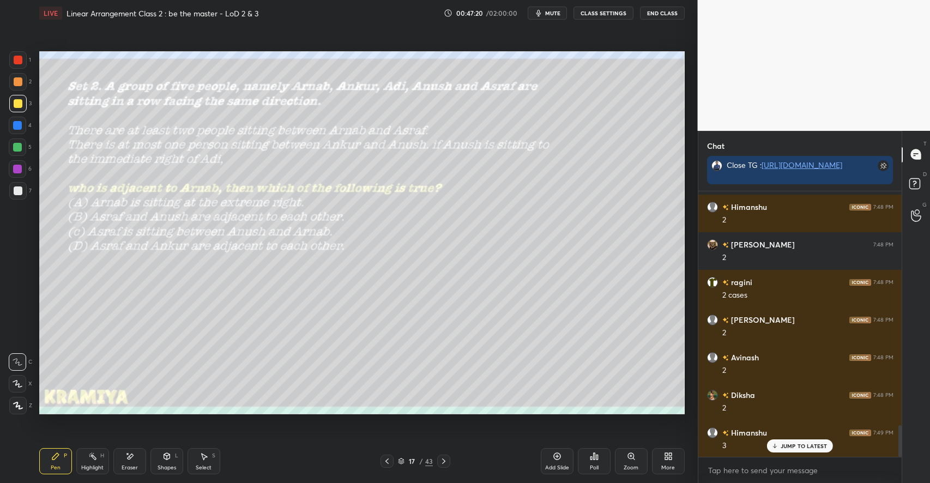
click at [202, 463] on div "Select S" at bounding box center [203, 461] width 33 height 26
click at [58, 464] on div "Pen P" at bounding box center [55, 461] width 33 height 26
click at [201, 457] on icon at bounding box center [203, 456] width 9 height 9
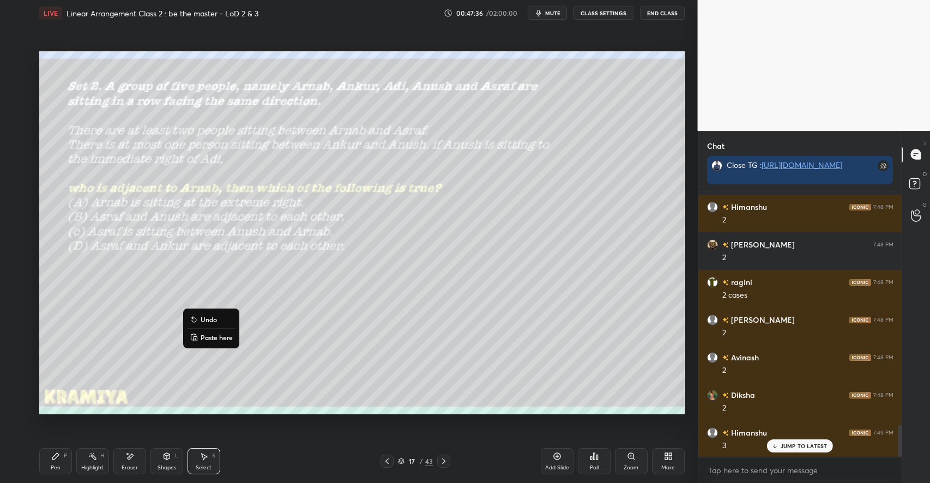
click at [143, 370] on div "0 ° Undo Copy Paste here Duplicate Duplicate to new slide Delete" at bounding box center [361, 232] width 645 height 363
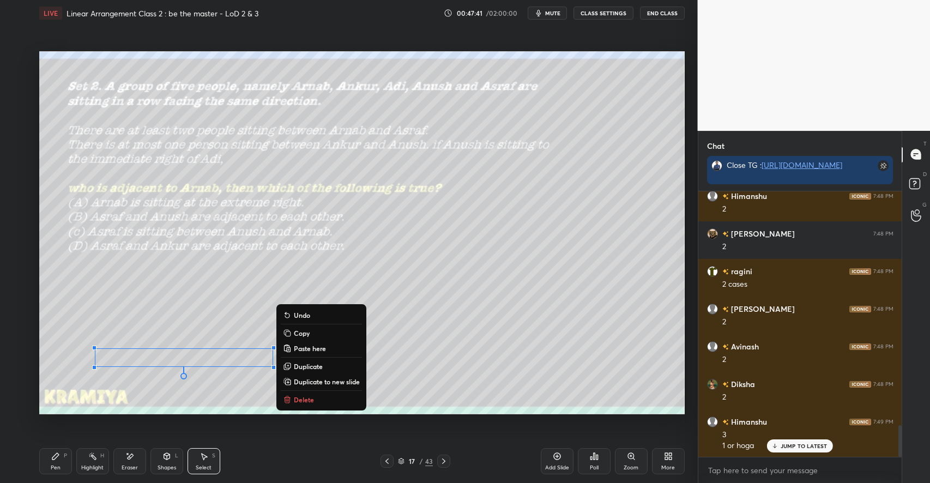
click at [54, 453] on icon at bounding box center [55, 456] width 9 height 9
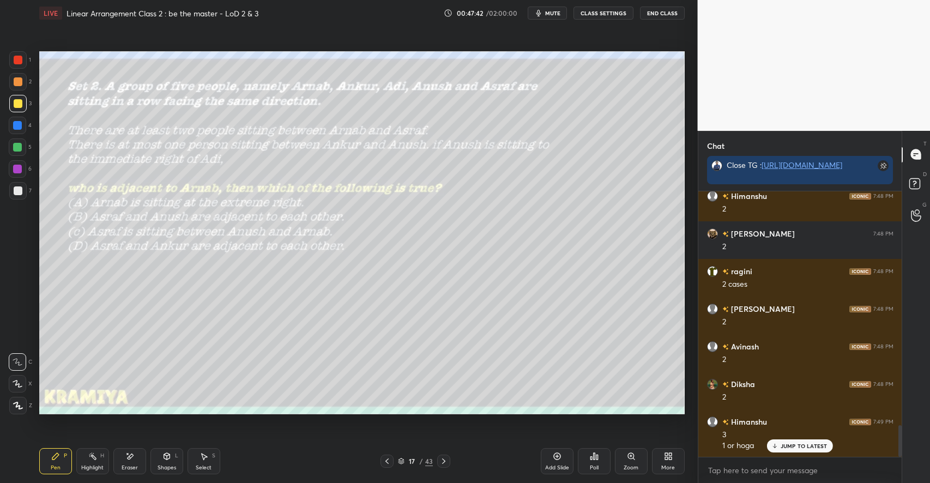
click at [17, 144] on div at bounding box center [17, 147] width 9 height 9
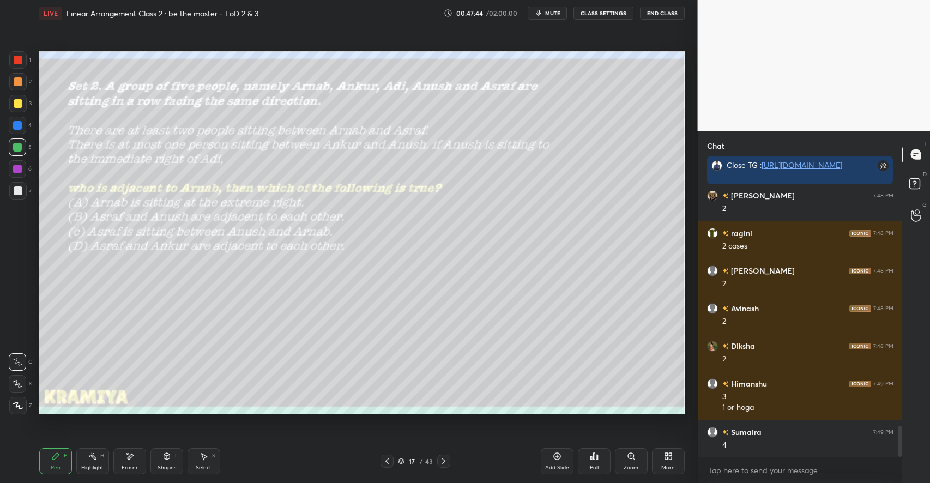
click at [171, 456] on icon at bounding box center [166, 456] width 9 height 9
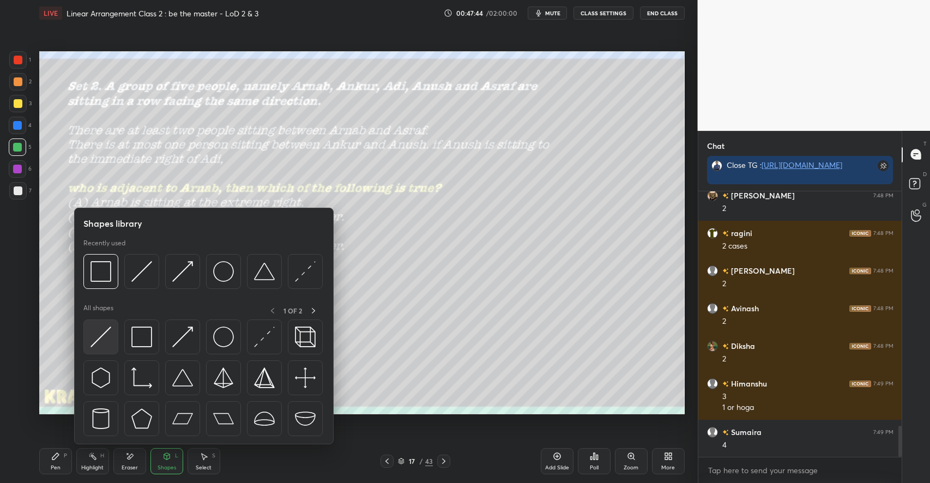
click at [110, 338] on img at bounding box center [100, 336] width 21 height 21
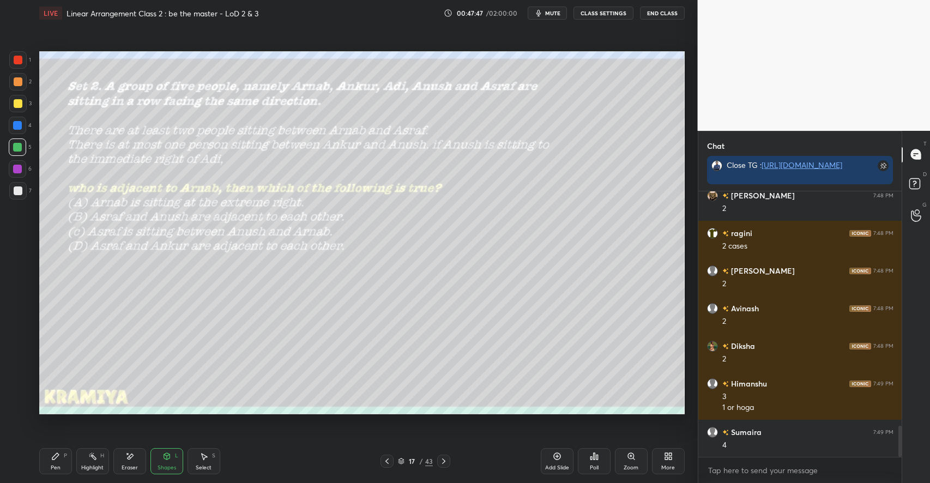
click at [55, 451] on div "Pen P" at bounding box center [55, 461] width 33 height 26
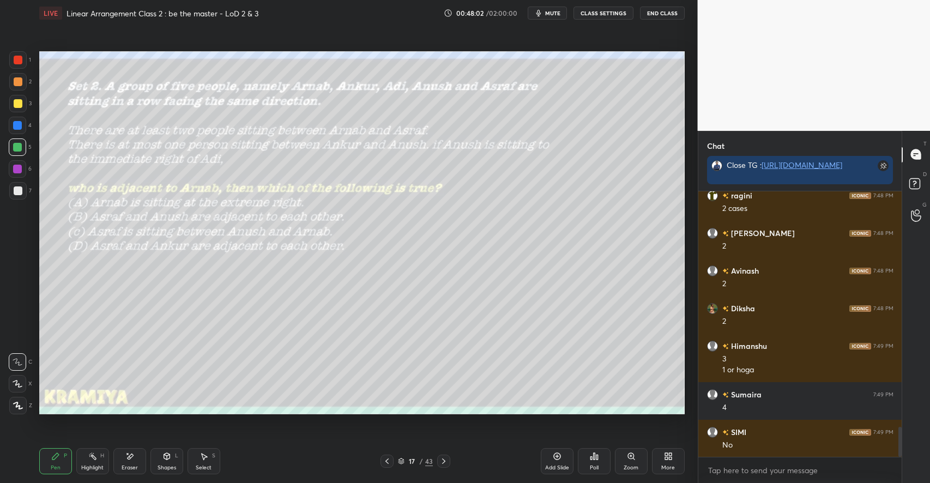
scroll to position [2075, 0]
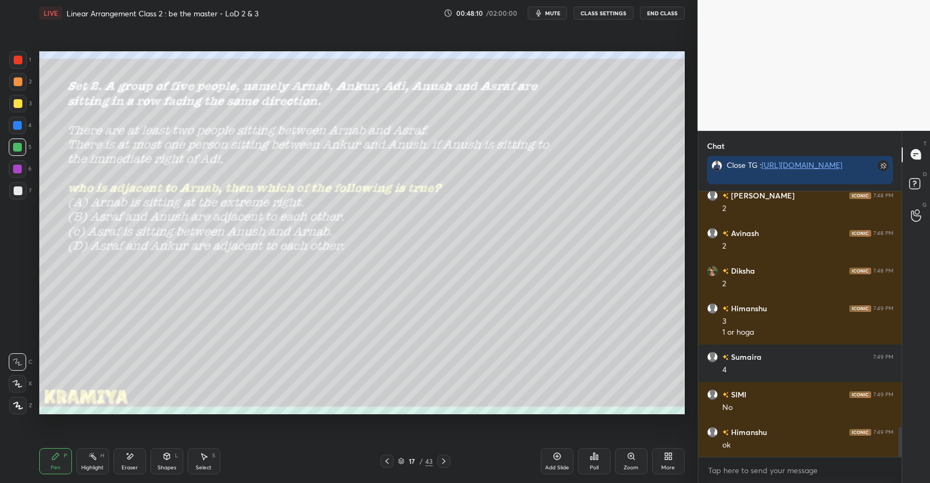
click at [209, 455] on div "Select S" at bounding box center [203, 461] width 33 height 26
click at [69, 451] on div "Pen P" at bounding box center [55, 461] width 33 height 26
click at [124, 456] on div "Eraser" at bounding box center [129, 461] width 33 height 26
click at [61, 450] on div "Pen P" at bounding box center [55, 461] width 33 height 26
click at [167, 460] on icon at bounding box center [166, 456] width 9 height 9
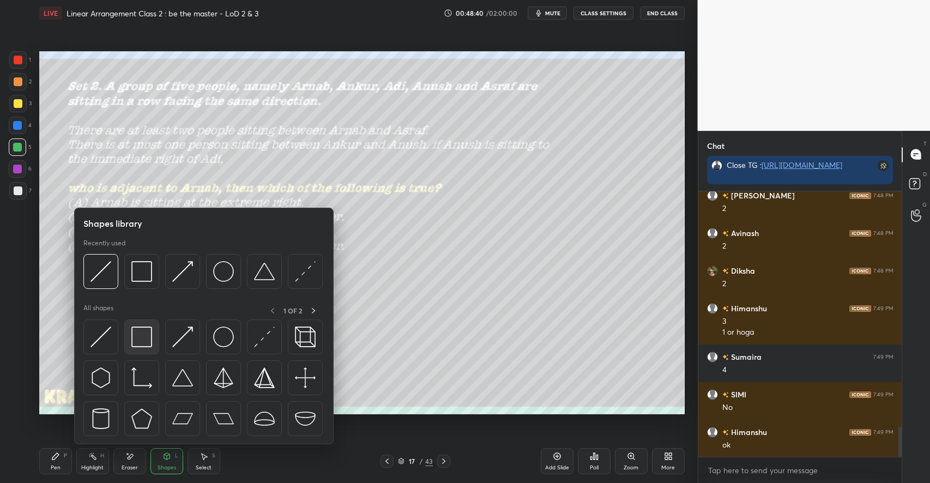
click at [141, 337] on img at bounding box center [141, 336] width 21 height 21
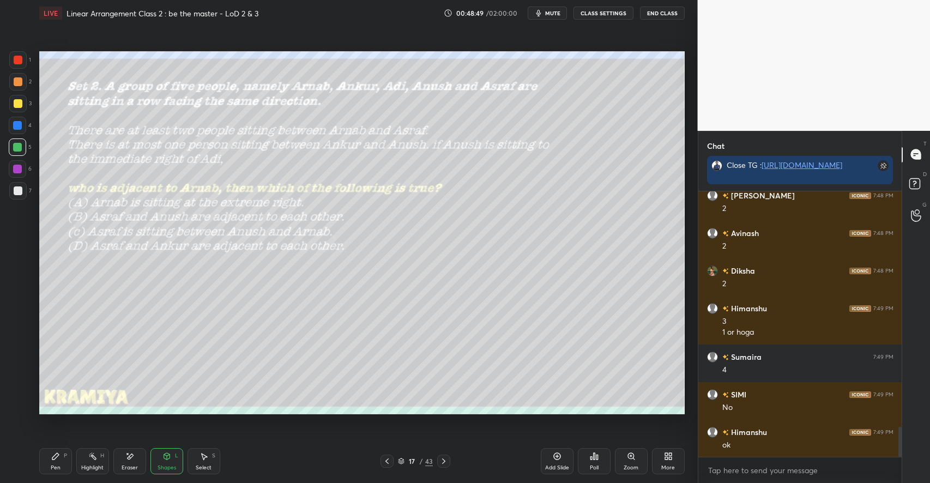
click at [51, 464] on div "Pen P" at bounding box center [55, 461] width 33 height 26
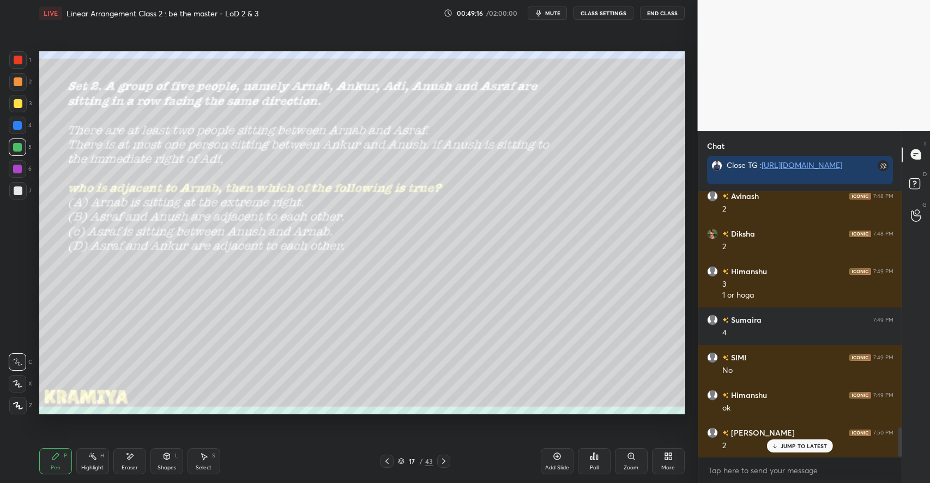
click at [162, 461] on div "Shapes L" at bounding box center [166, 461] width 33 height 26
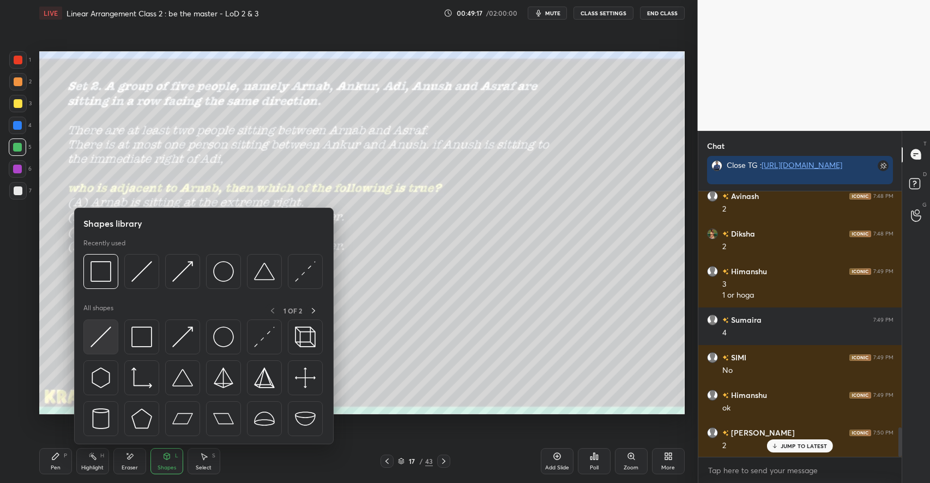
click at [106, 338] on img at bounding box center [100, 336] width 21 height 21
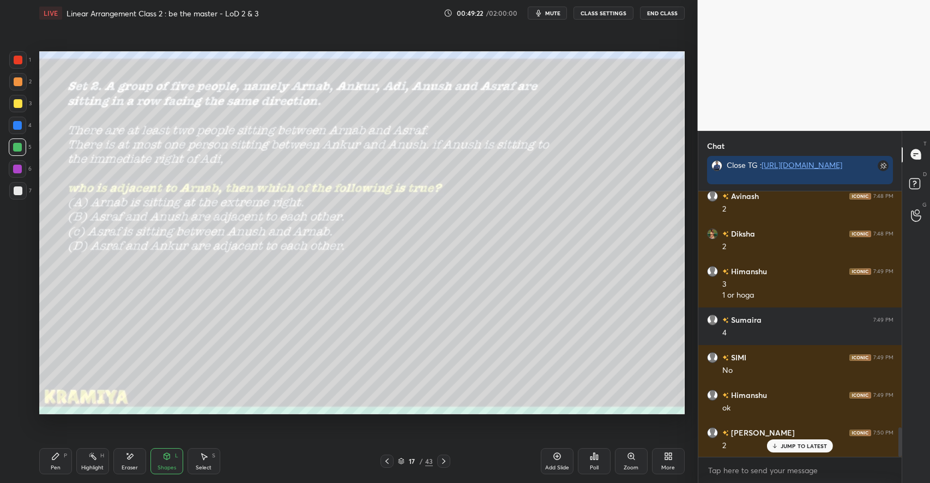
click at [58, 458] on icon at bounding box center [55, 456] width 9 height 9
click at [212, 461] on div "Select S" at bounding box center [203, 461] width 33 height 26
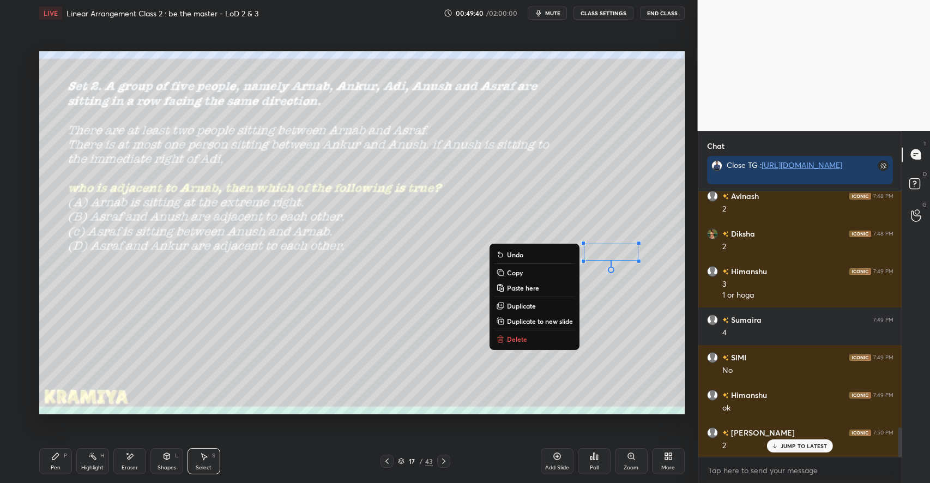
click at [332, 322] on div "0 ° Undo Copy Paste here Duplicate Duplicate to new slide Delete" at bounding box center [361, 232] width 645 height 363
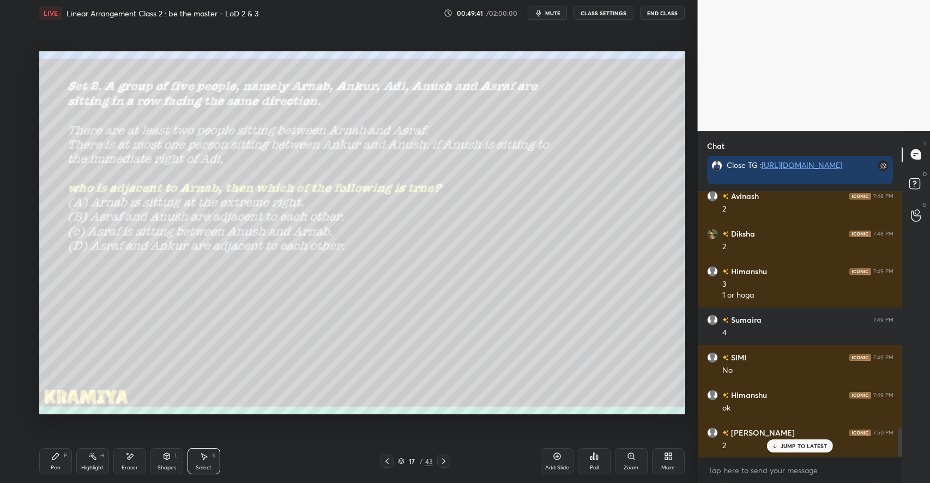
click at [57, 457] on icon at bounding box center [55, 456] width 7 height 7
click at [138, 461] on div "Eraser" at bounding box center [129, 461] width 33 height 26
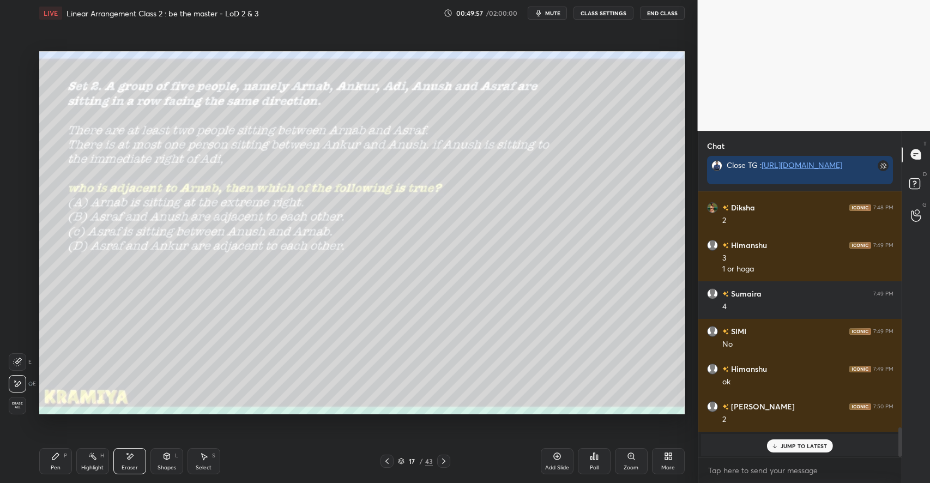
click at [59, 456] on icon at bounding box center [55, 456] width 9 height 9
click at [165, 460] on icon at bounding box center [166, 456] width 9 height 9
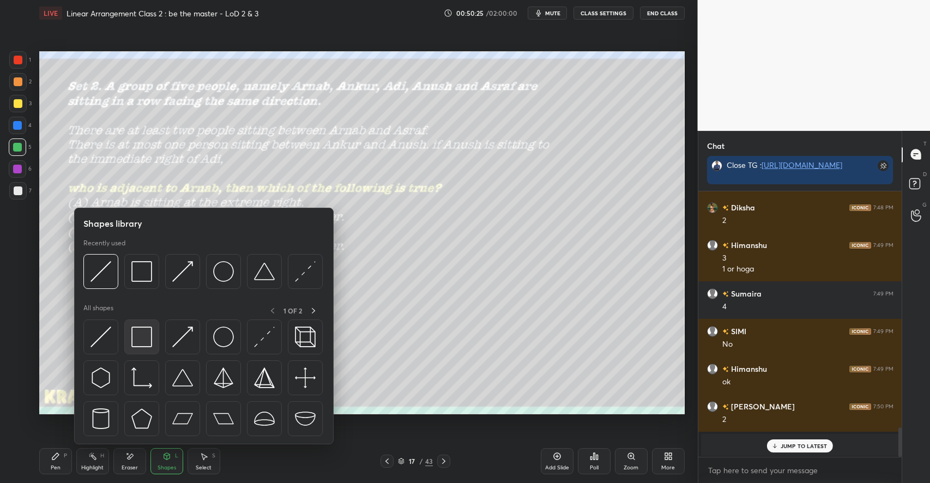
click at [152, 342] on img at bounding box center [141, 336] width 21 height 21
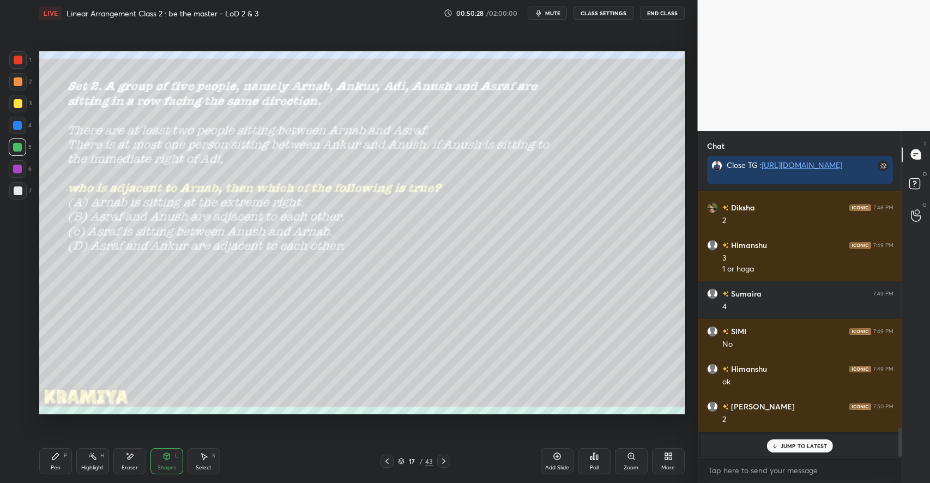
click at [56, 454] on icon at bounding box center [55, 456] width 7 height 7
click at [135, 457] on div "Eraser" at bounding box center [129, 461] width 33 height 26
click at [60, 462] on div "Pen P" at bounding box center [55, 461] width 33 height 26
click at [166, 457] on icon at bounding box center [166, 456] width 6 height 7
click at [205, 459] on icon at bounding box center [203, 456] width 9 height 9
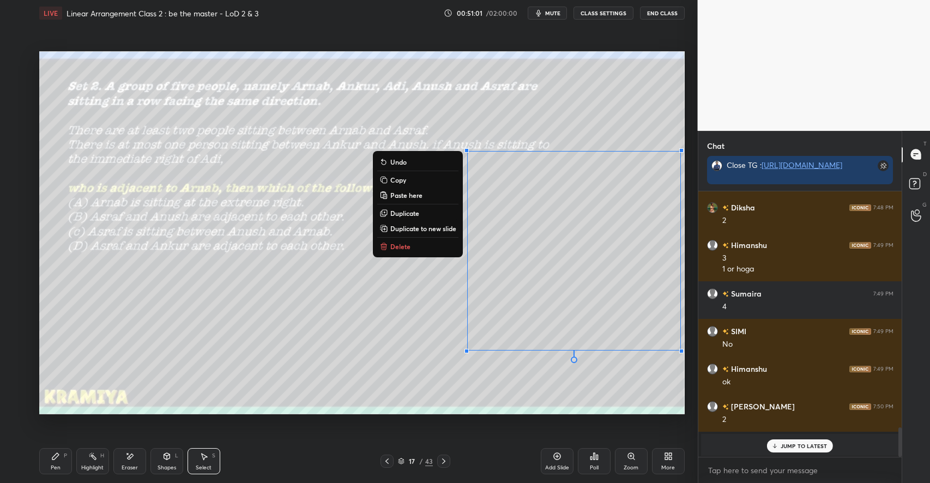
click at [419, 228] on p "Duplicate to new slide" at bounding box center [423, 228] width 66 height 9
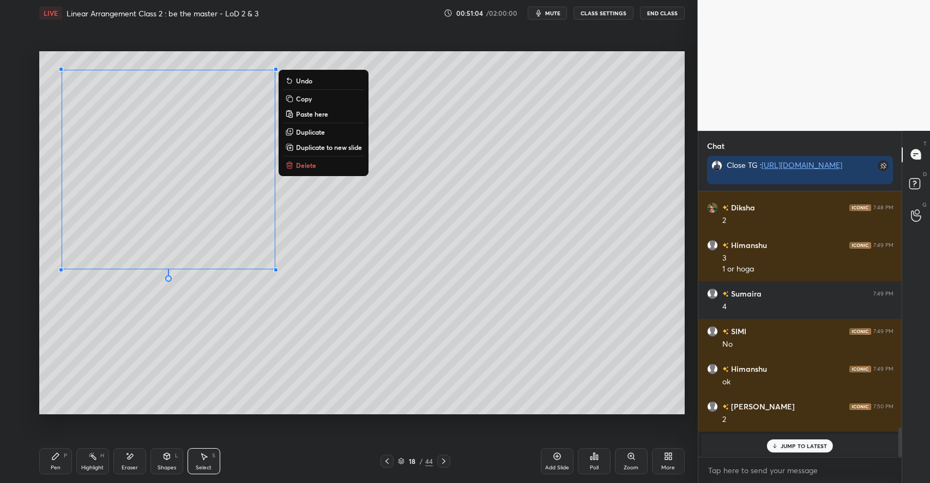
click at [241, 384] on div "0 ° Undo Copy Paste here Duplicate Duplicate to new slide Delete" at bounding box center [361, 232] width 645 height 363
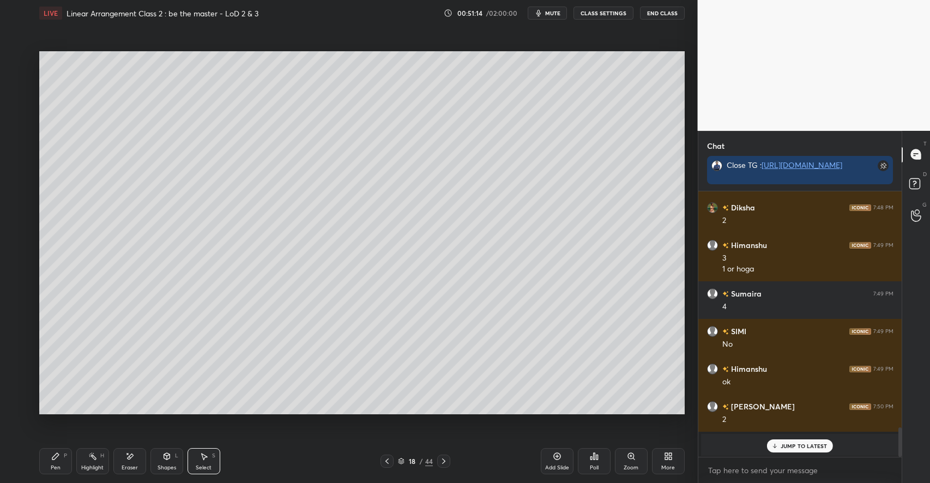
click at [64, 453] on div "P" at bounding box center [65, 455] width 3 height 5
click at [91, 466] on div "Highlight" at bounding box center [92, 467] width 22 height 5
click at [58, 453] on icon at bounding box center [55, 456] width 7 height 7
click at [23, 104] on div at bounding box center [17, 103] width 17 height 17
click at [21, 80] on div at bounding box center [18, 81] width 9 height 9
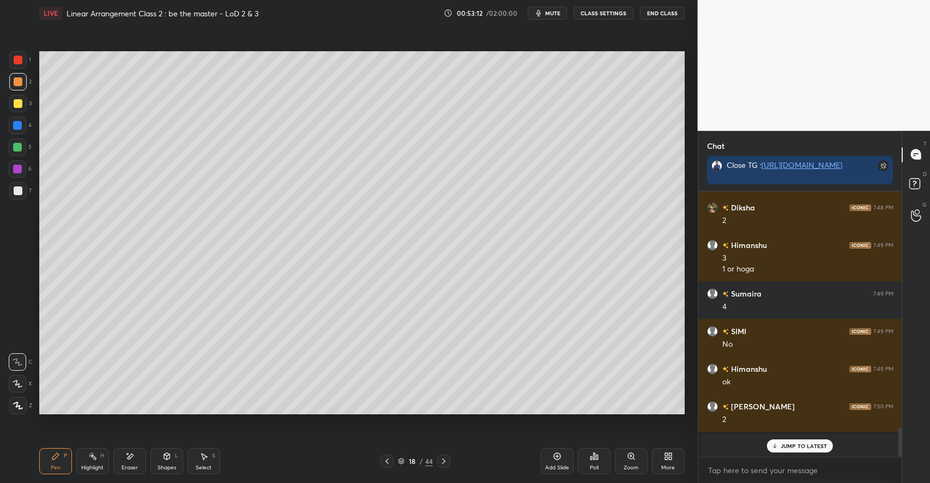
click at [100, 456] on div "H" at bounding box center [102, 455] width 4 height 5
click at [57, 462] on div "Pen P" at bounding box center [55, 461] width 33 height 26
click at [201, 458] on icon at bounding box center [203, 456] width 9 height 9
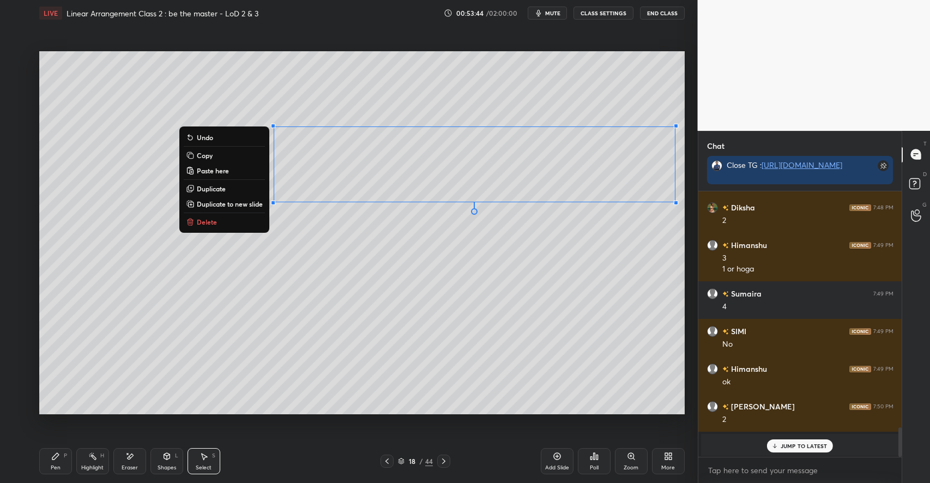
click at [329, 299] on div "0 ° Undo Copy Paste here Duplicate Duplicate to new slide Delete" at bounding box center [361, 232] width 645 height 363
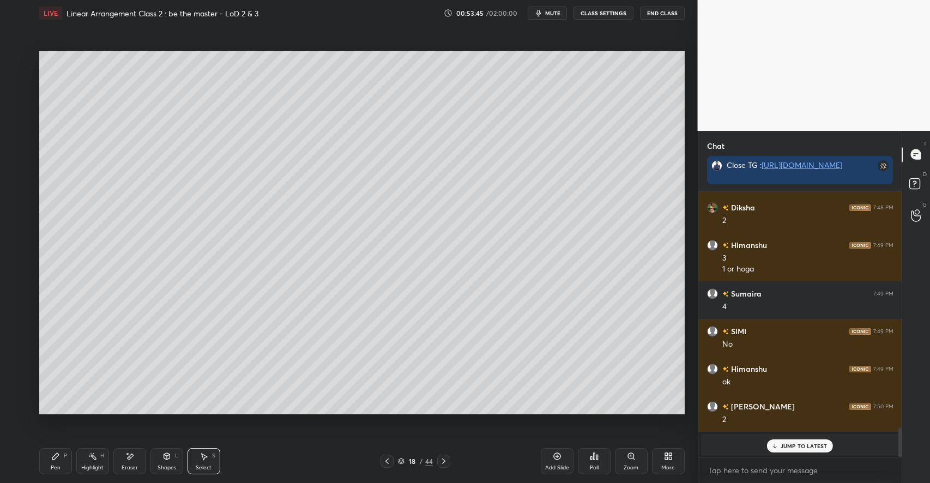
click at [138, 457] on div "Eraser" at bounding box center [129, 461] width 33 height 26
click at [168, 460] on icon at bounding box center [166, 456] width 9 height 9
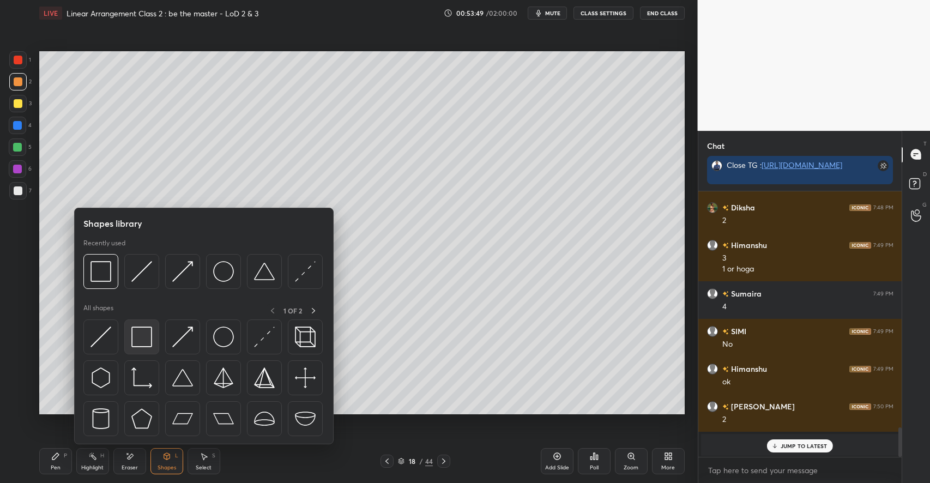
click at [150, 338] on img at bounding box center [141, 336] width 21 height 21
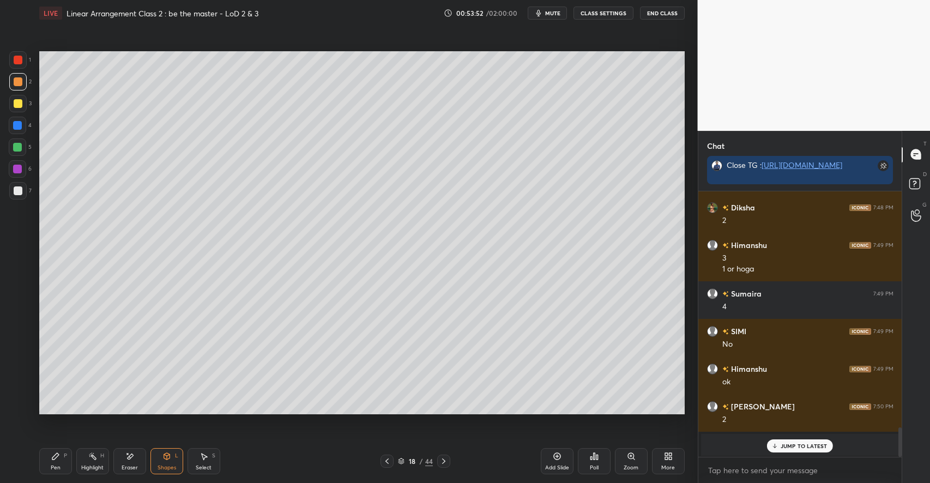
click at [210, 455] on div "Select S" at bounding box center [203, 461] width 33 height 26
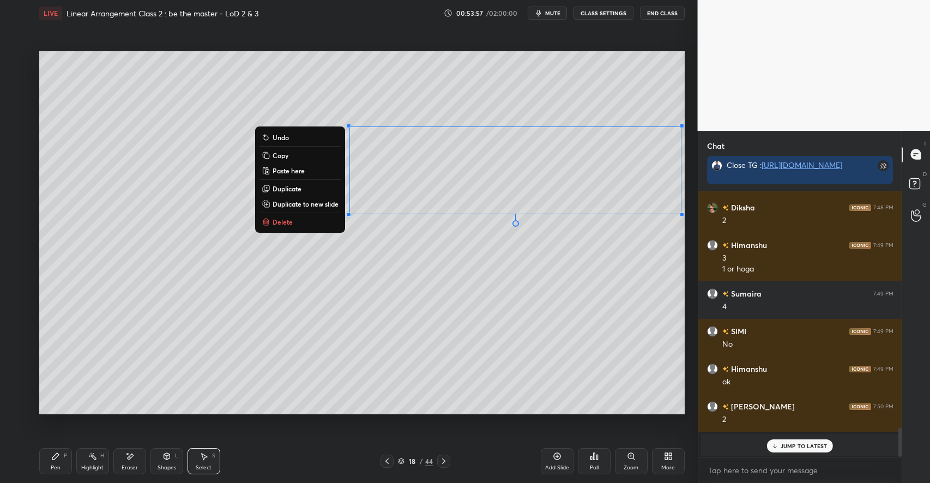
click at [281, 155] on p "Copy" at bounding box center [280, 155] width 16 height 9
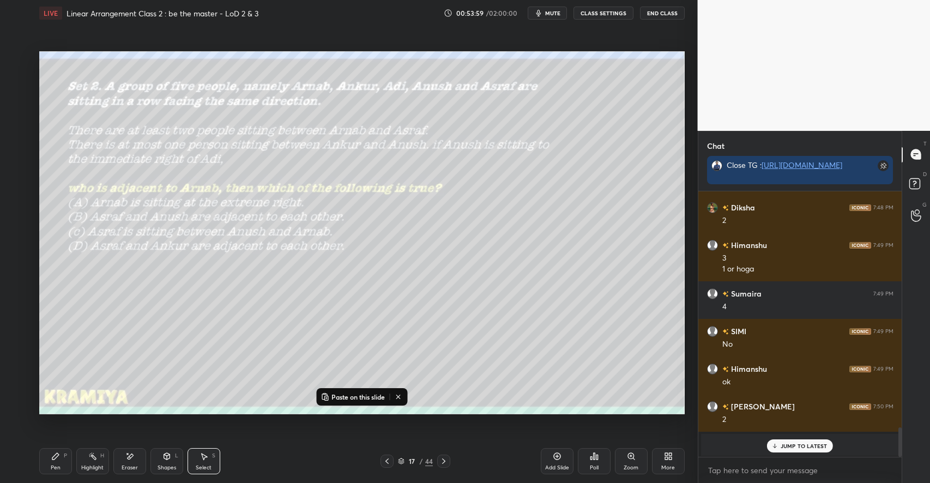
click at [353, 397] on p "Paste on this slide" at bounding box center [357, 396] width 53 height 9
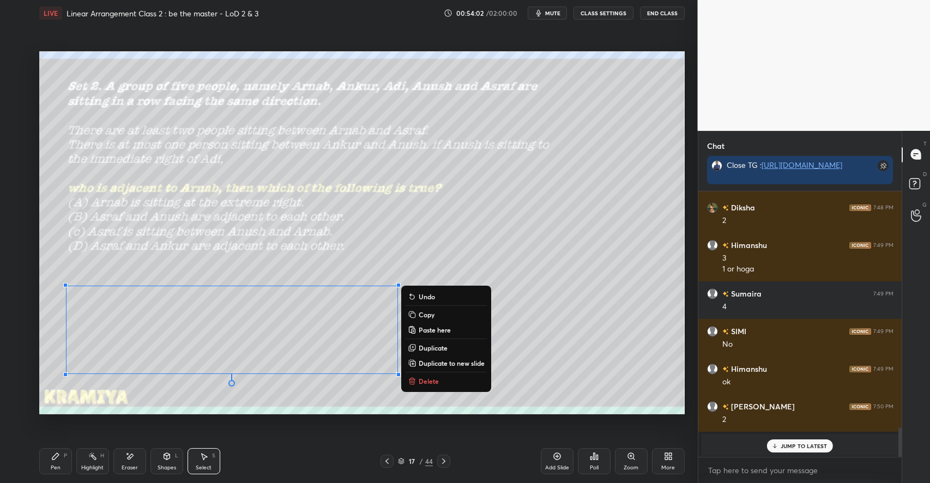
click at [558, 396] on div "0 ° Undo Copy Paste here Duplicate Duplicate to new slide Delete" at bounding box center [361, 232] width 645 height 363
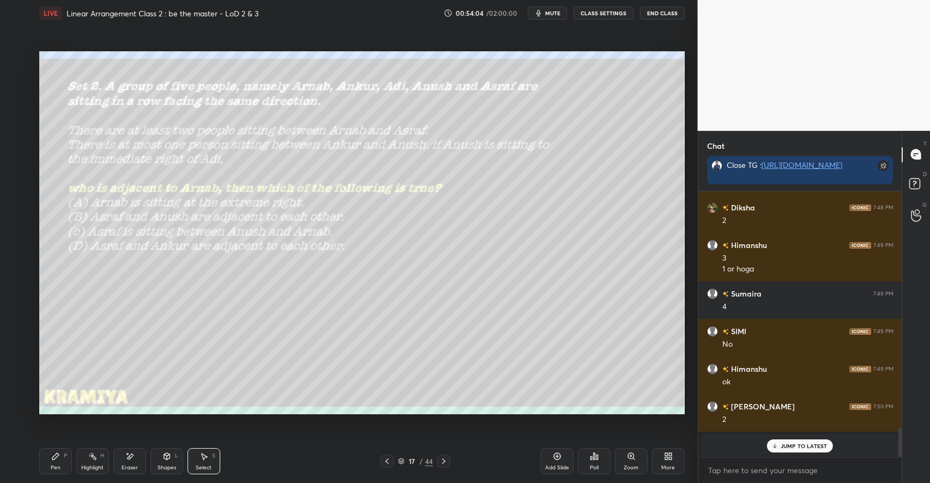
click at [56, 451] on div "Pen P" at bounding box center [55, 461] width 33 height 26
click at [104, 463] on div "Highlight H" at bounding box center [92, 461] width 33 height 26
click at [62, 461] on div "Pen P" at bounding box center [55, 461] width 33 height 26
click at [95, 456] on icon at bounding box center [92, 456] width 9 height 9
click at [56, 457] on icon at bounding box center [55, 456] width 7 height 7
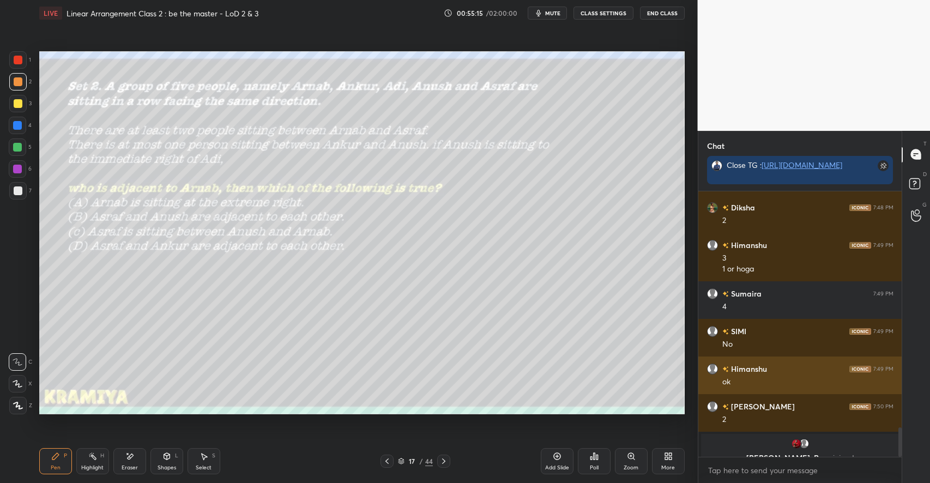
scroll to position [2177, 0]
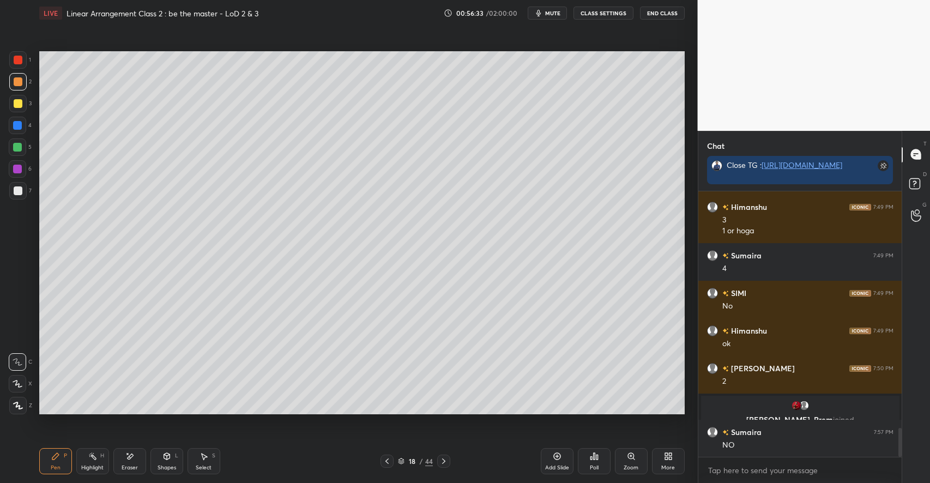
click at [16, 61] on div at bounding box center [18, 60] width 9 height 9
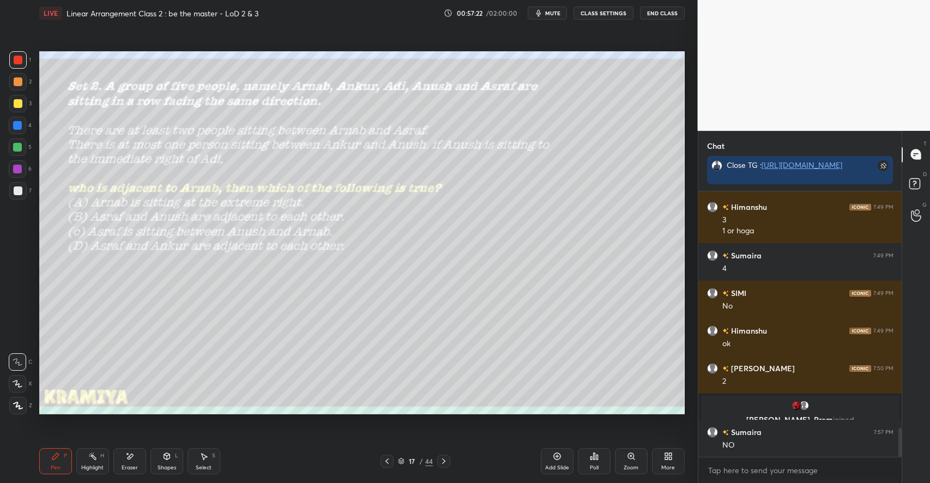
click at [164, 462] on div "Shapes L" at bounding box center [166, 461] width 33 height 26
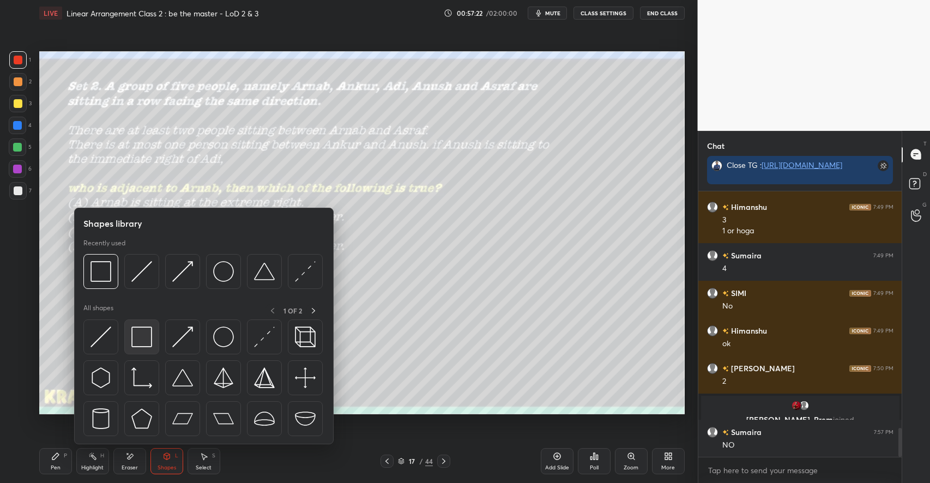
click at [148, 342] on img at bounding box center [141, 336] width 21 height 21
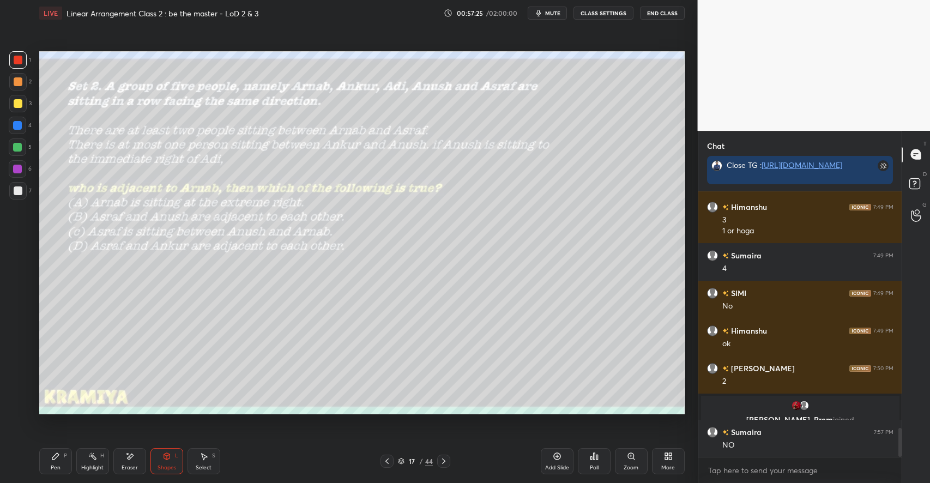
click at [62, 457] on div "Pen P" at bounding box center [55, 461] width 33 height 26
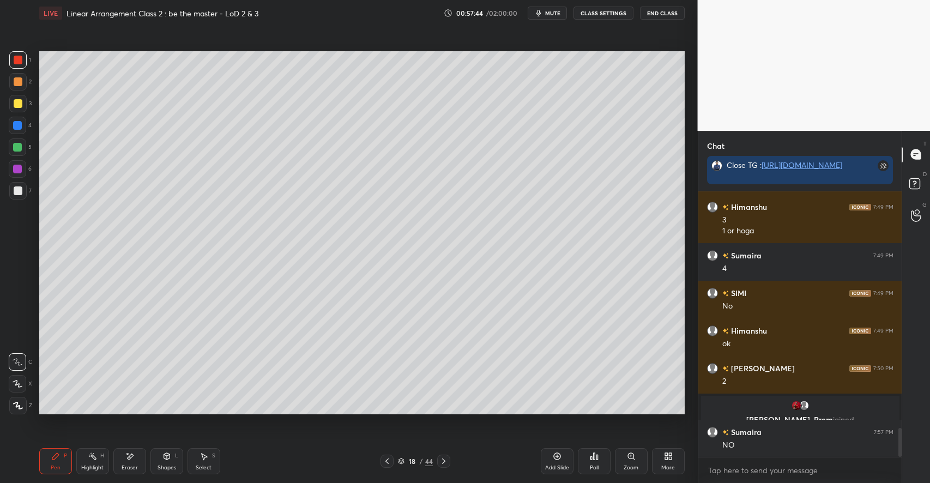
scroll to position [2216, 0]
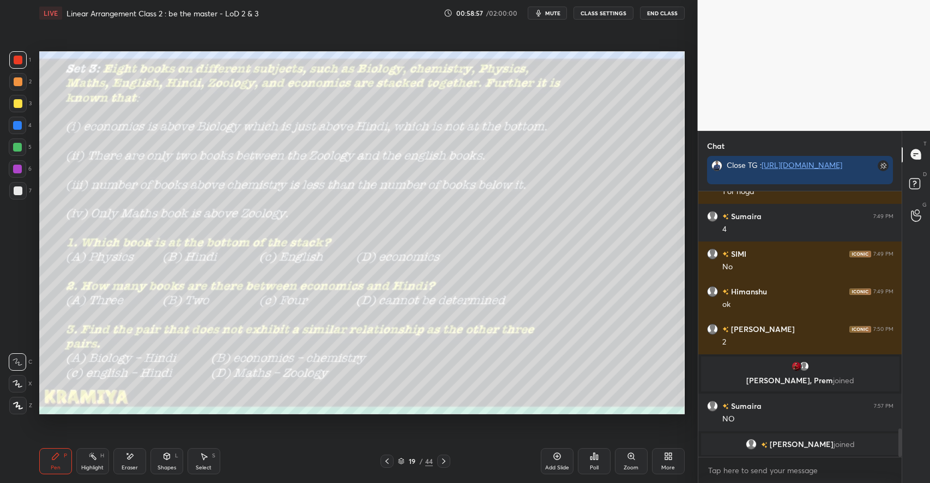
click at [21, 100] on div at bounding box center [18, 103] width 9 height 9
click at [17, 81] on div at bounding box center [18, 81] width 9 height 9
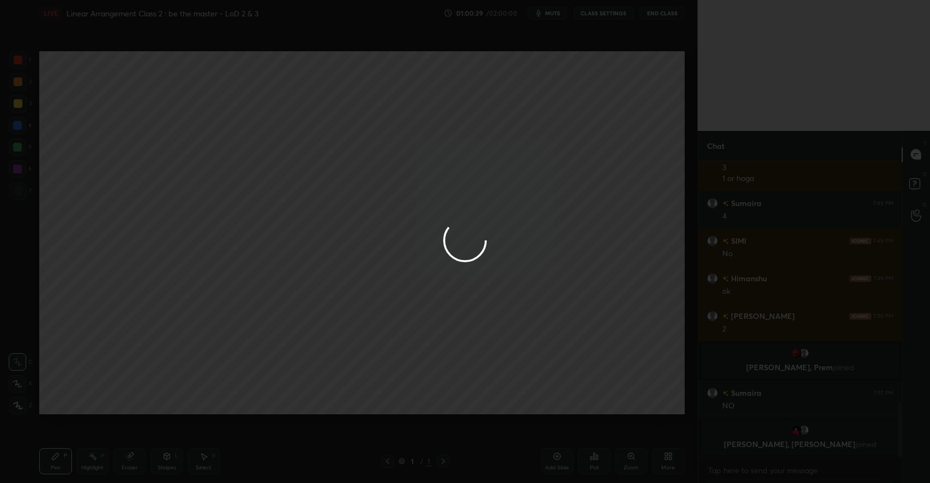
scroll to position [288, 201]
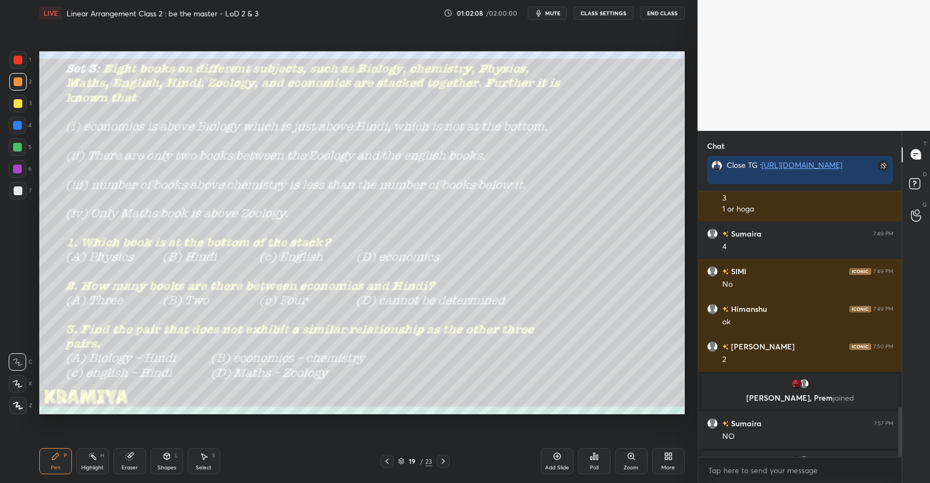
click at [608, 8] on button "CLASS SETTINGS" at bounding box center [603, 13] width 60 height 13
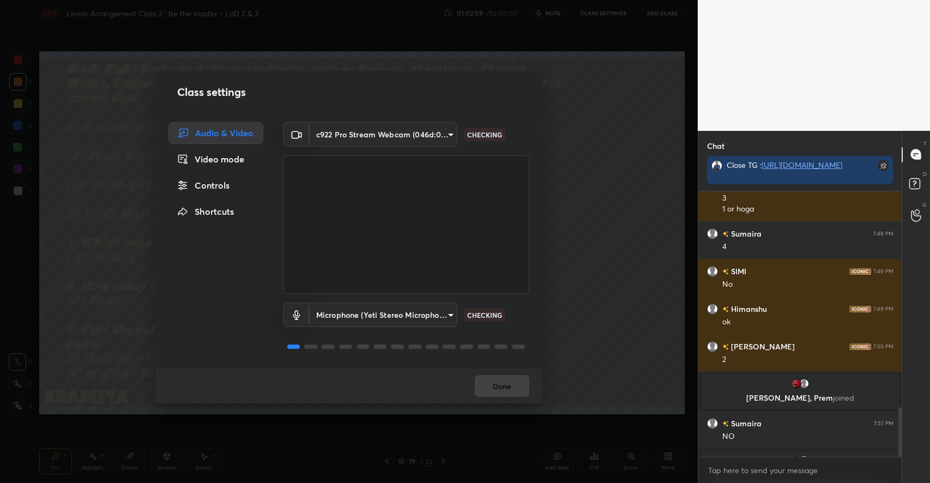
click at [387, 132] on body "1 2 3 4 5 6 7 C X Z C X Z E E Erase all H H LIVE Linear Arrangement Class 2 : b…" at bounding box center [465, 241] width 930 height 483
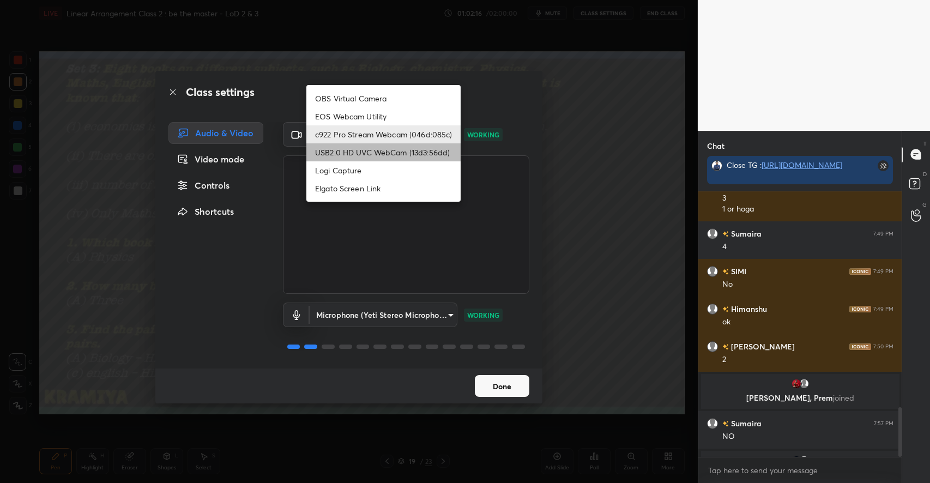
click at [359, 155] on li "USB2.0 HD UVC WebCam (13d3:56dd)" at bounding box center [383, 152] width 154 height 18
type input "aeedf1414ff41fece1221c45bf8906d9338fa809d13b1796f988785e974b5907"
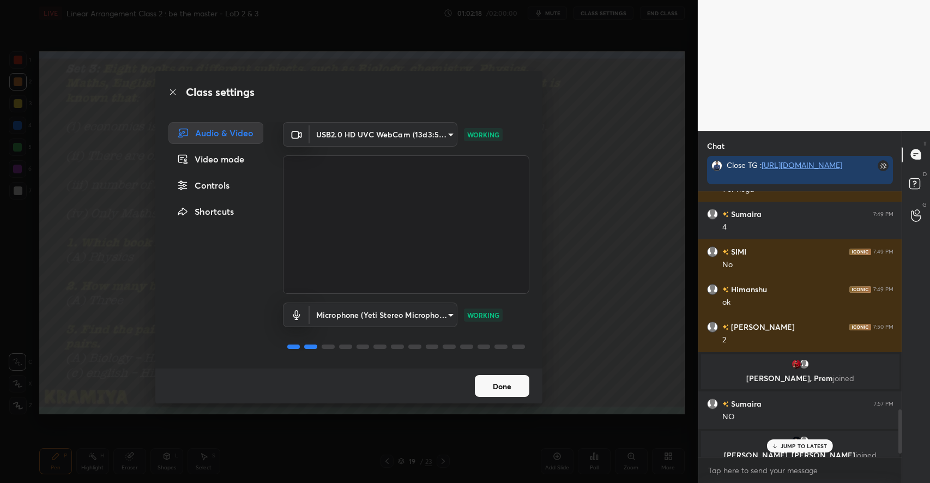
scroll to position [1327, 0]
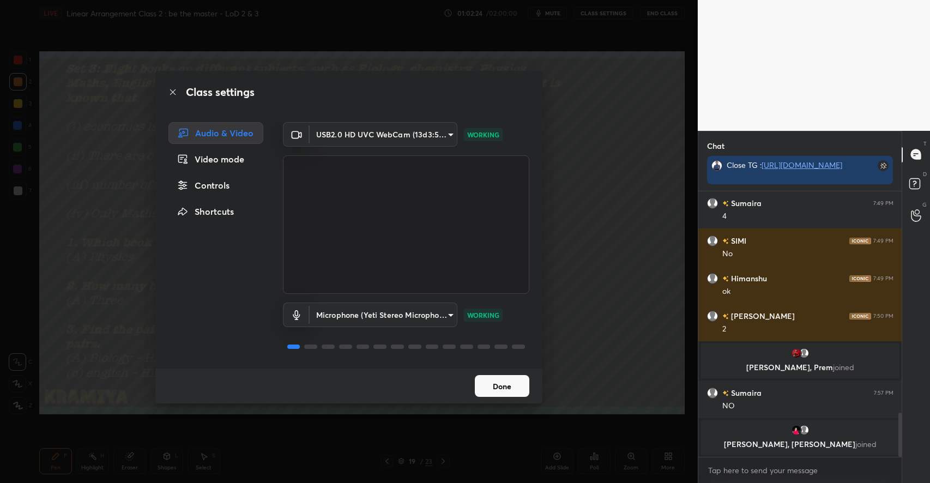
click at [502, 387] on button "Done" at bounding box center [502, 386] width 54 height 22
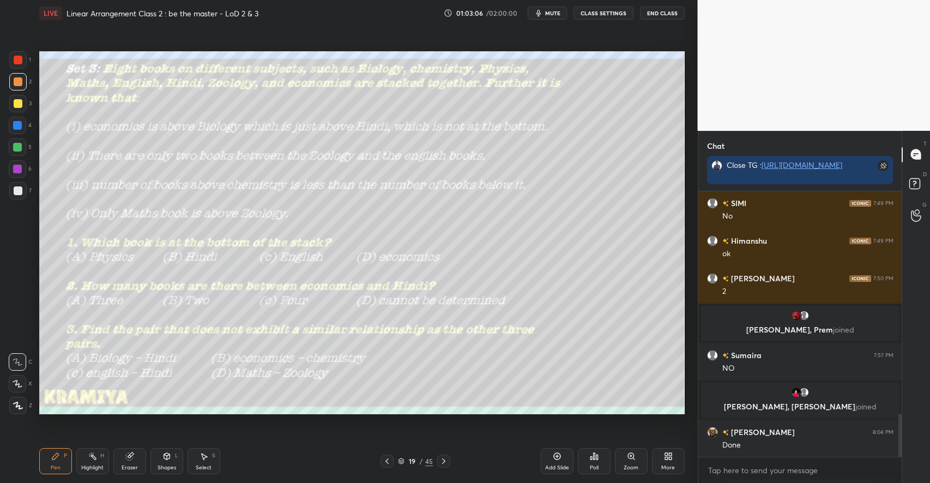
scroll to position [1402, 0]
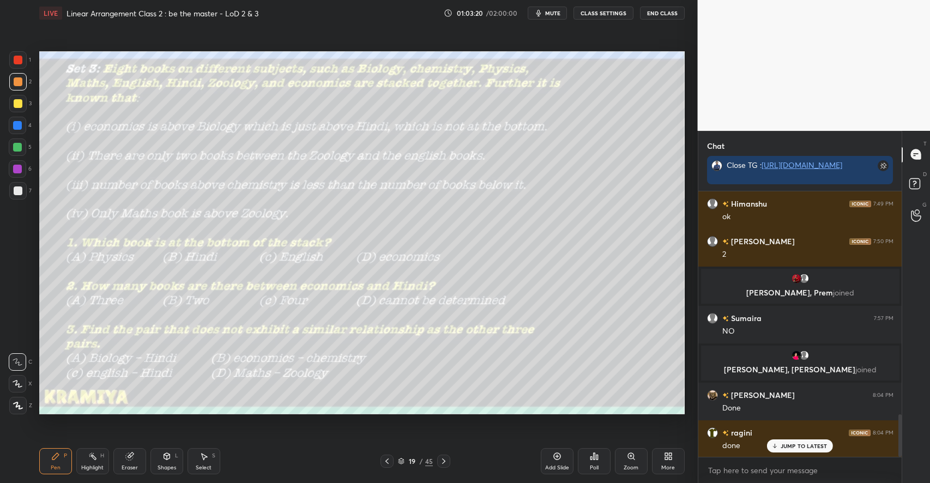
click at [605, 9] on button "CLASS SETTINGS" at bounding box center [603, 13] width 60 height 13
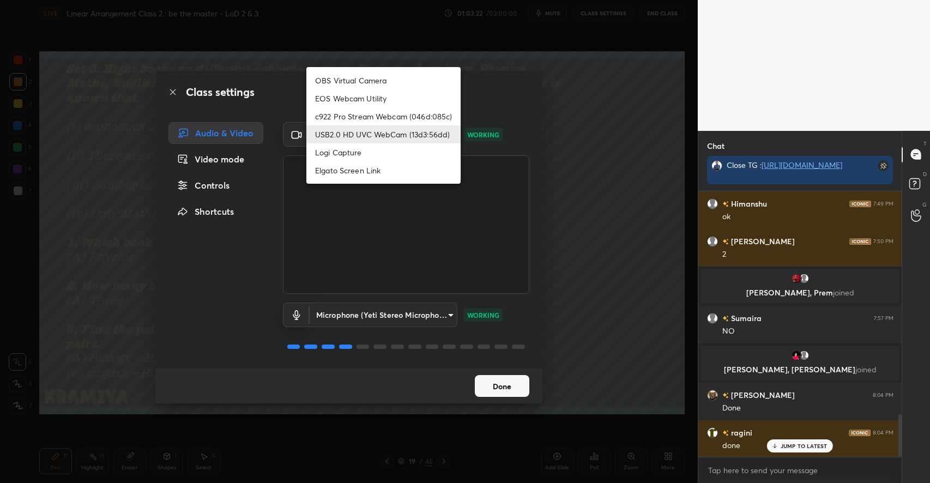
click at [375, 134] on body "1 2 3 4 5 6 7 C X Z C X Z E E Erase all H H LIVE Linear Arrangement Class 2 : b…" at bounding box center [465, 241] width 930 height 483
click at [359, 81] on li "OBS Virtual Camera" at bounding box center [383, 80] width 154 height 18
type input "5ed1a8161e2f4a689d9867729e008d9725b14822d29c84d7ede62470d78614a9"
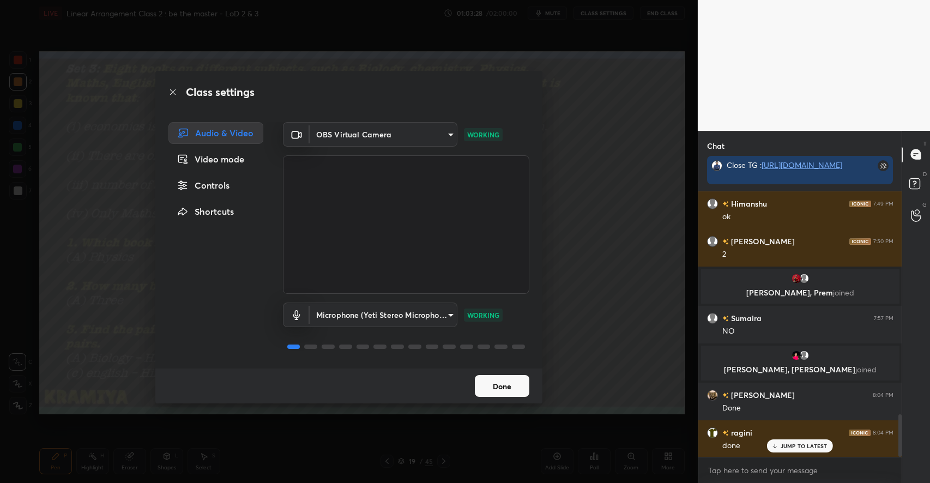
click at [495, 386] on button "Done" at bounding box center [502, 386] width 54 height 22
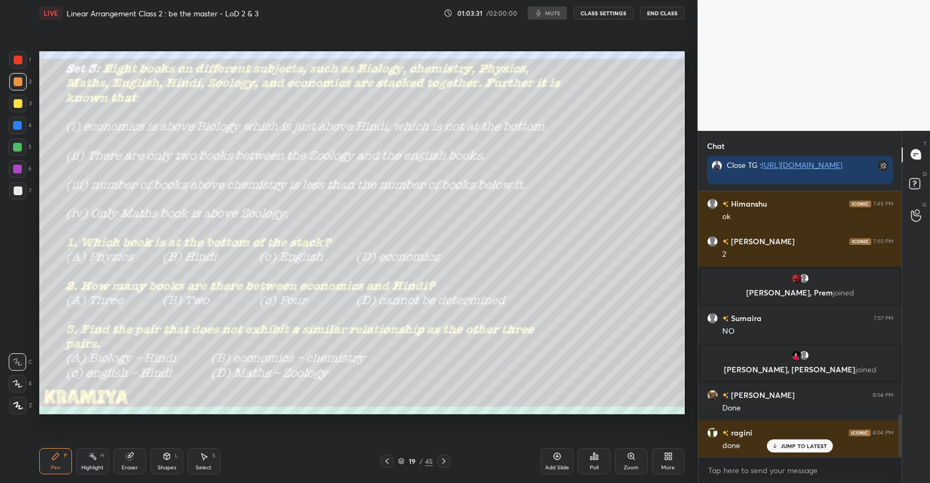
click at [802, 447] on p "JUMP TO LATEST" at bounding box center [803, 446] width 47 height 7
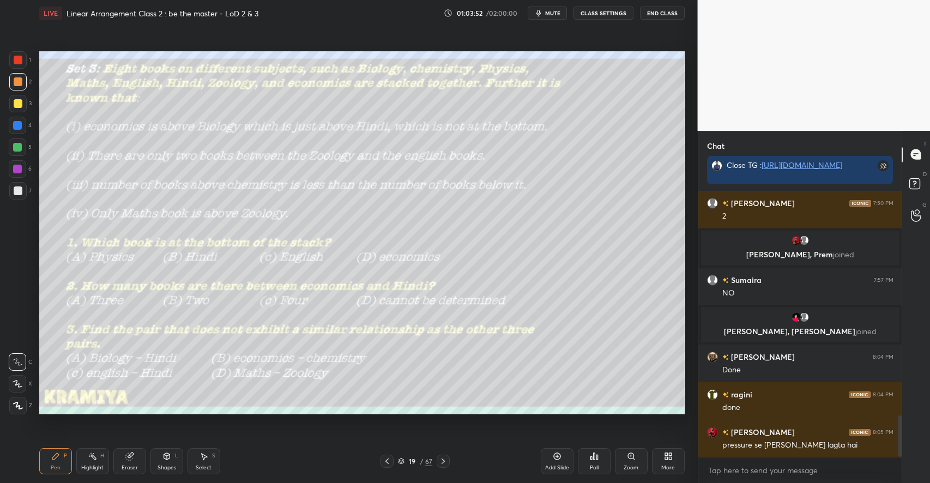
click at [162, 465] on div "Shapes" at bounding box center [166, 467] width 19 height 5
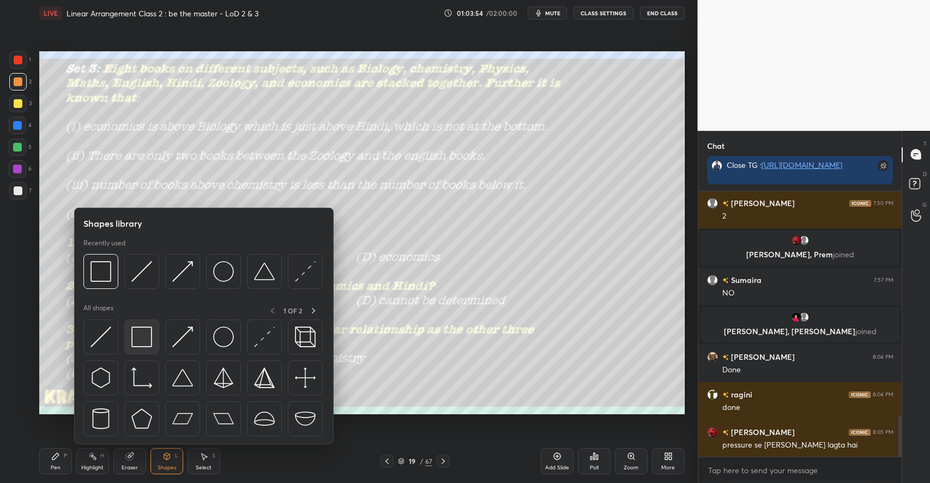
click at [140, 337] on img at bounding box center [141, 336] width 21 height 21
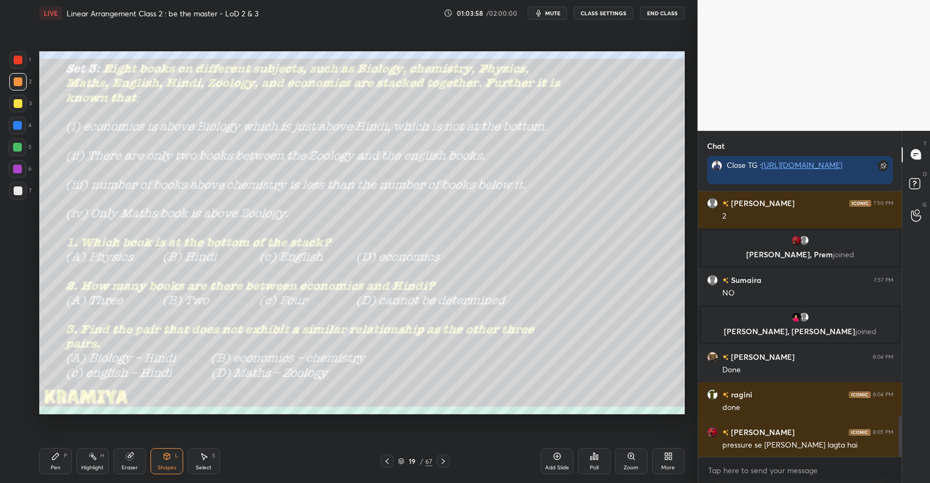
click at [601, 461] on div "Poll" at bounding box center [594, 461] width 33 height 26
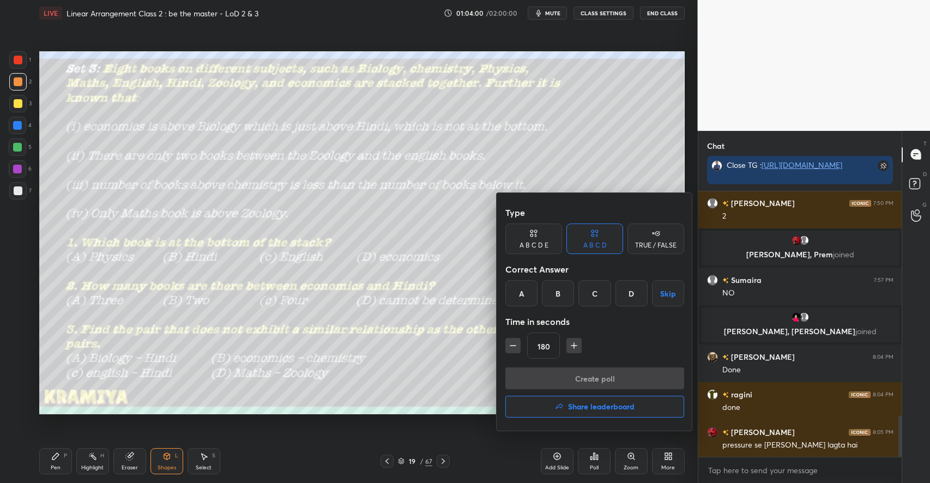
click at [516, 295] on div "A" at bounding box center [521, 293] width 32 height 26
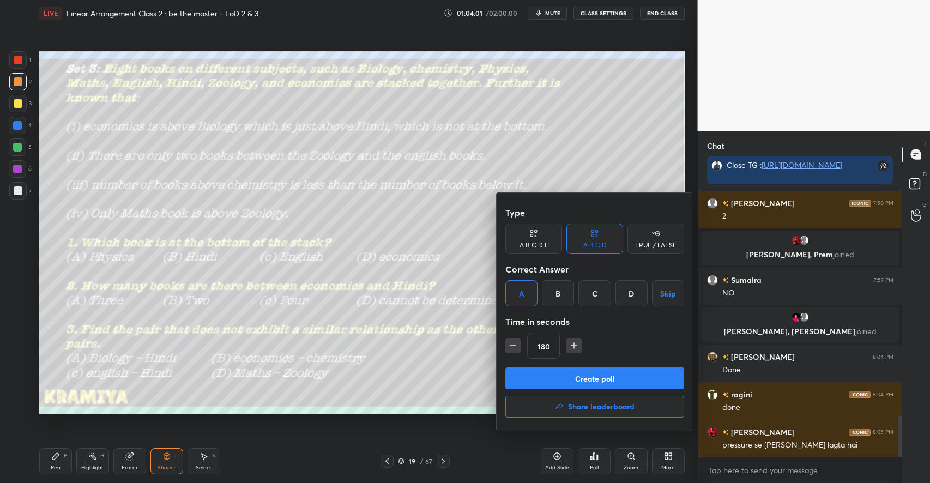
click at [517, 347] on icon "button" at bounding box center [512, 345] width 11 height 11
click at [510, 349] on icon "button" at bounding box center [512, 345] width 11 height 11
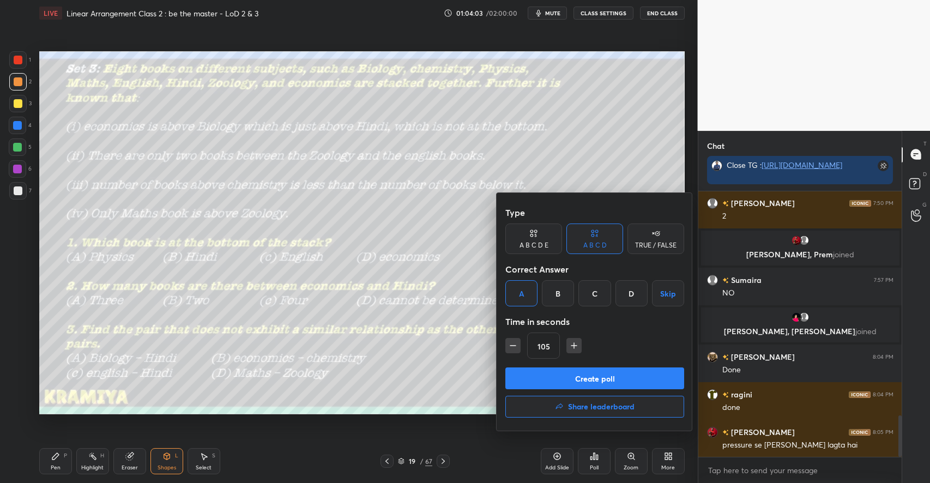
click at [510, 349] on icon "button" at bounding box center [512, 345] width 11 height 11
click at [511, 347] on icon "button" at bounding box center [512, 345] width 11 height 11
type input "60"
click at [585, 369] on button "Create poll" at bounding box center [594, 378] width 179 height 22
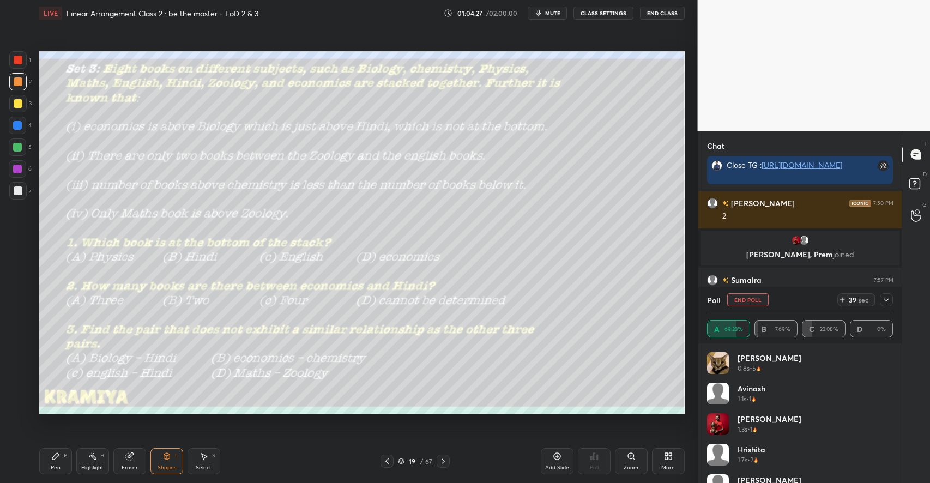
scroll to position [1534, 0]
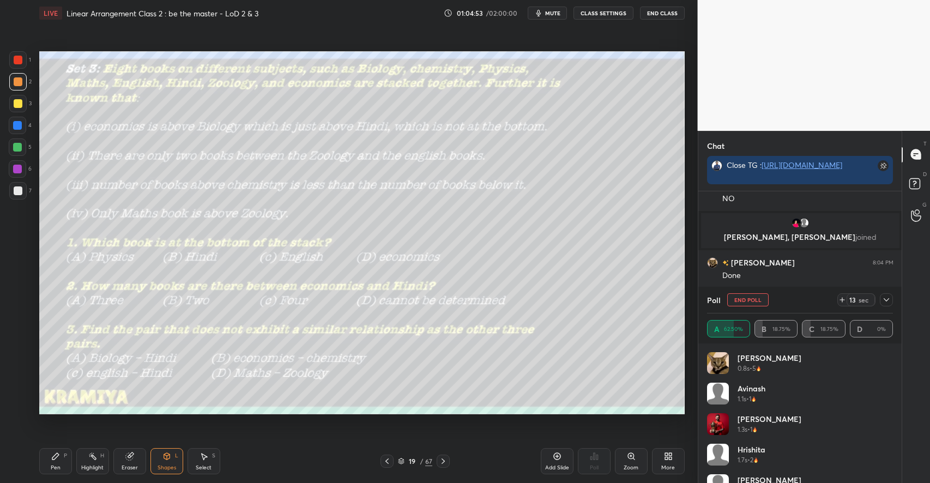
click at [752, 304] on button "End Poll" at bounding box center [747, 299] width 41 height 13
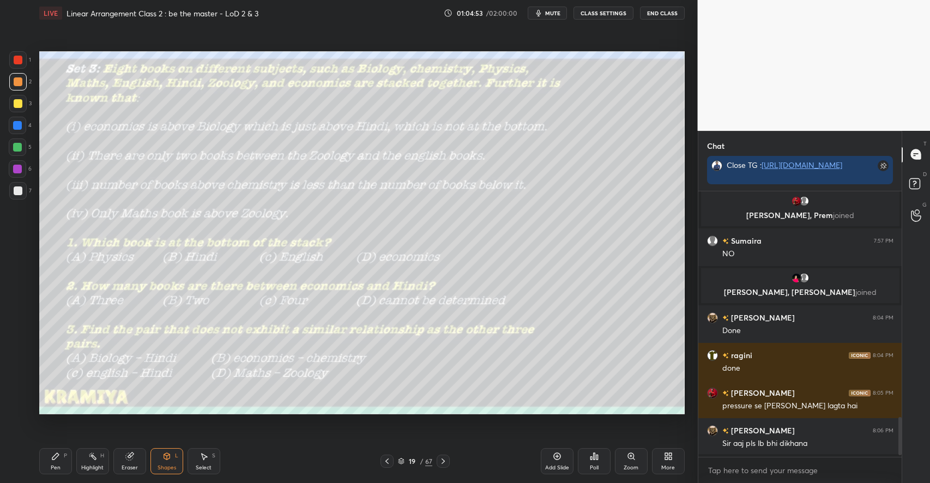
scroll to position [0, 0]
click at [592, 456] on icon at bounding box center [594, 456] width 9 height 9
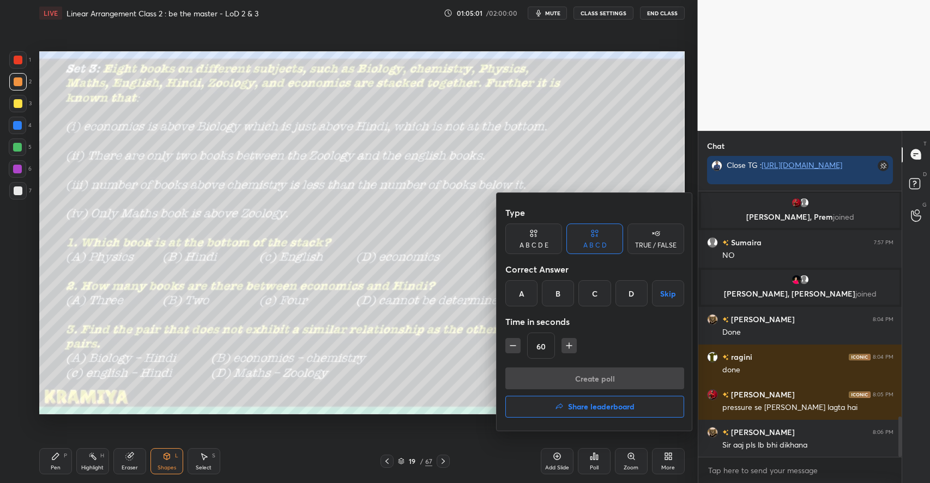
click at [620, 295] on div "D" at bounding box center [631, 293] width 32 height 26
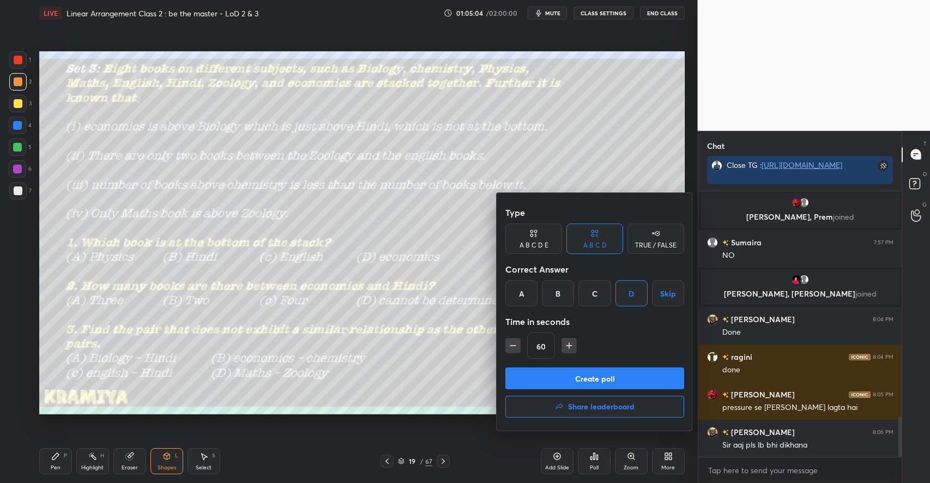
click at [591, 379] on button "Create poll" at bounding box center [594, 378] width 179 height 22
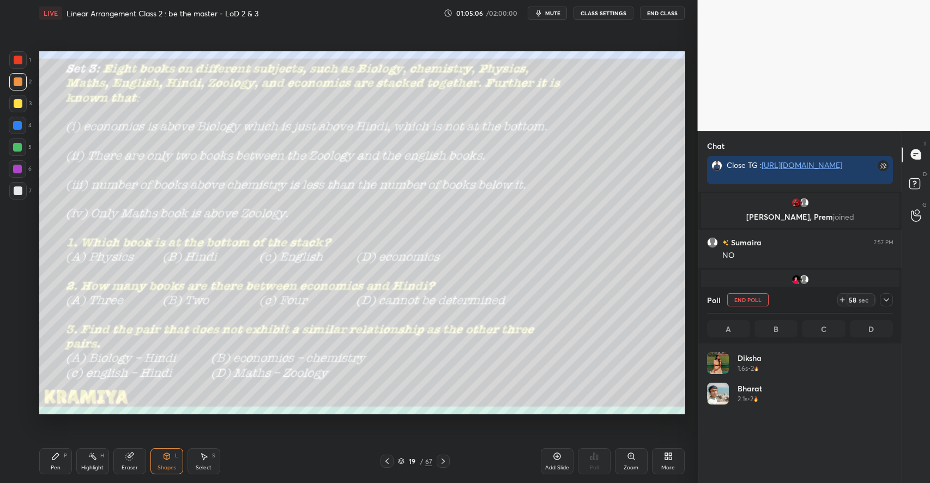
scroll to position [128, 183]
click at [742, 301] on button "End Poll" at bounding box center [747, 299] width 41 height 13
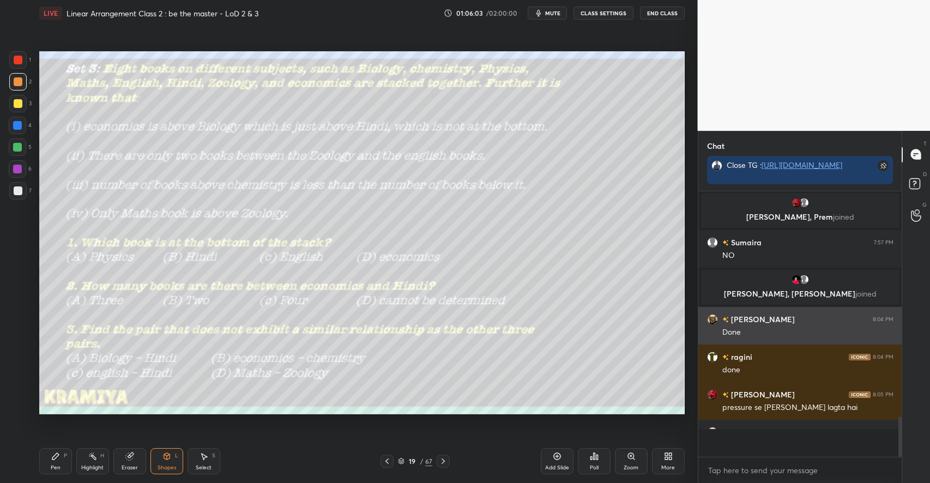
scroll to position [288, 201]
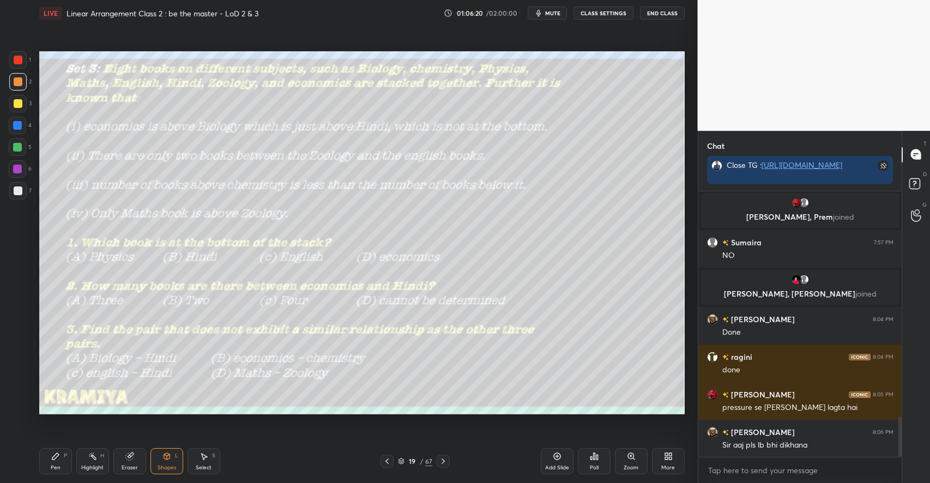
click at [584, 465] on div "Poll" at bounding box center [594, 461] width 33 height 26
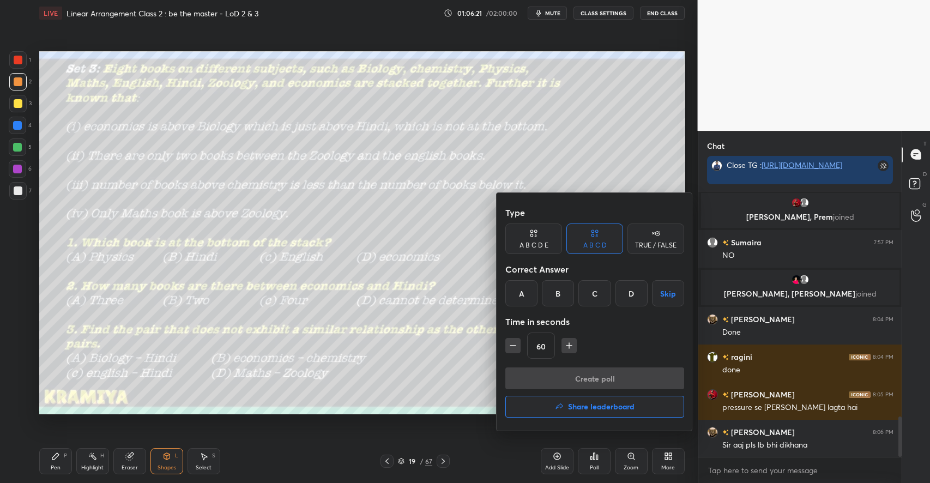
click at [591, 292] on div "C" at bounding box center [594, 293] width 32 height 26
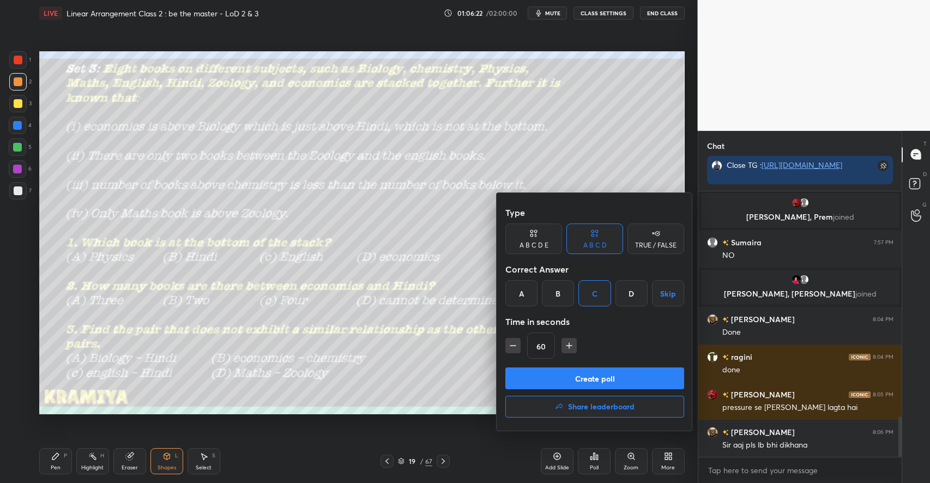
click at [587, 373] on button "Create poll" at bounding box center [594, 378] width 179 height 22
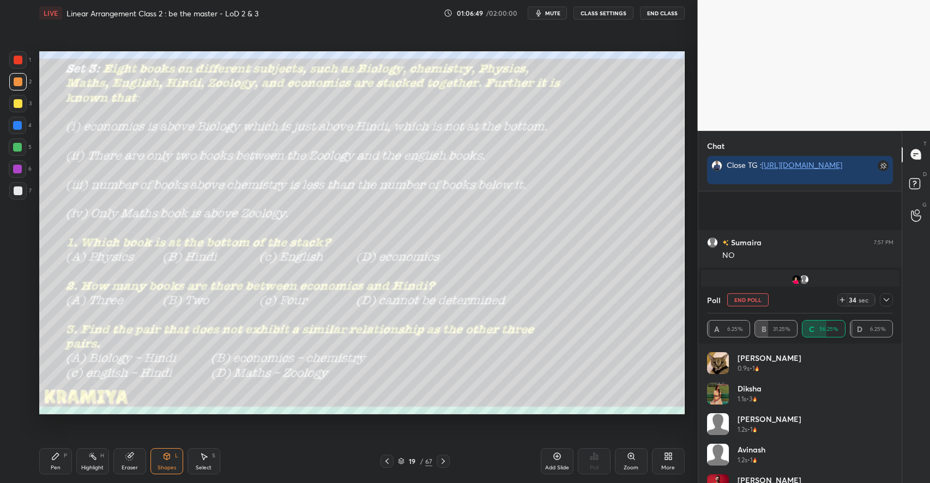
scroll to position [1572, 0]
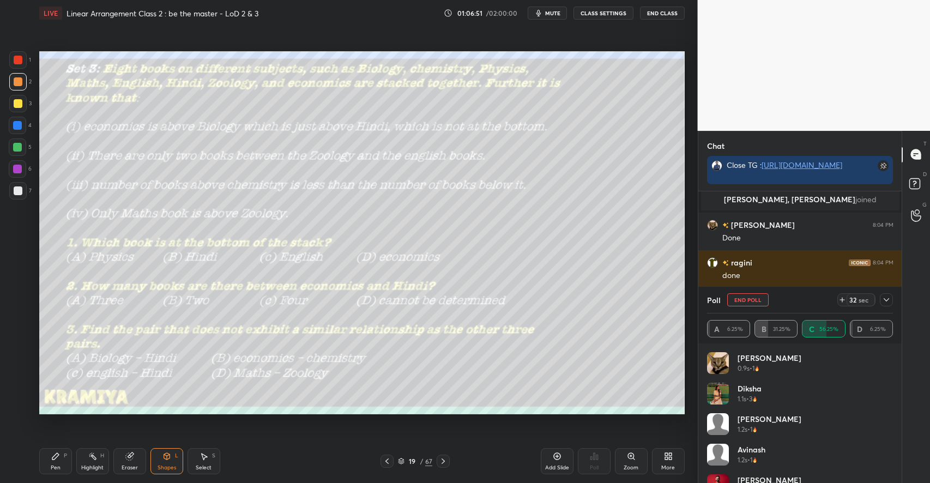
click at [888, 295] on div at bounding box center [886, 299] width 13 height 13
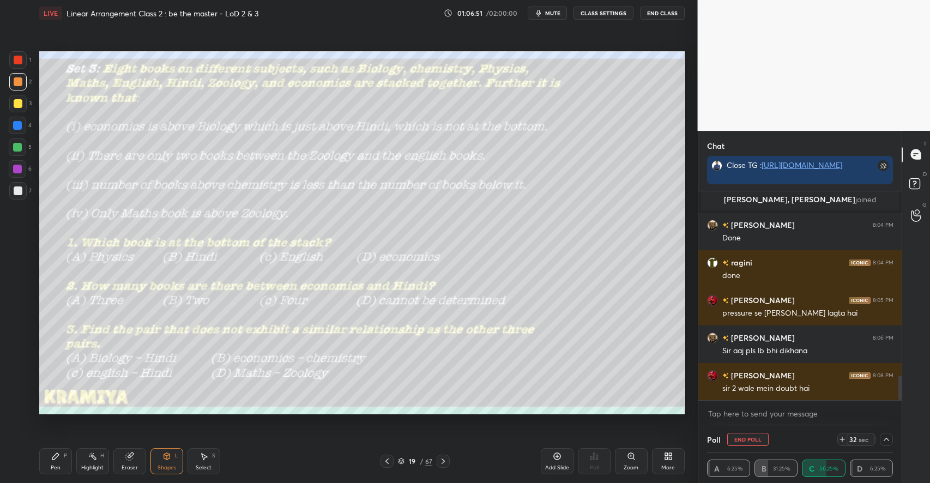
scroll to position [4, 4]
click at [888, 440] on icon at bounding box center [886, 439] width 9 height 9
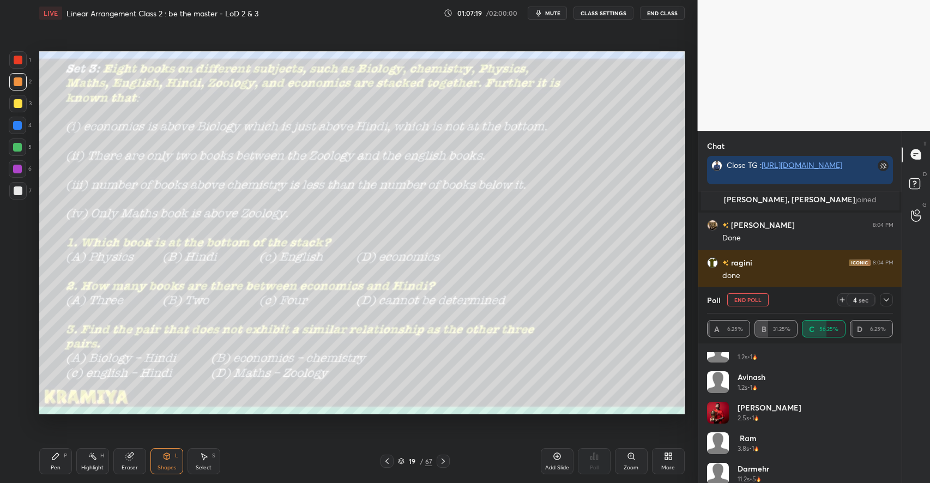
scroll to position [144, 0]
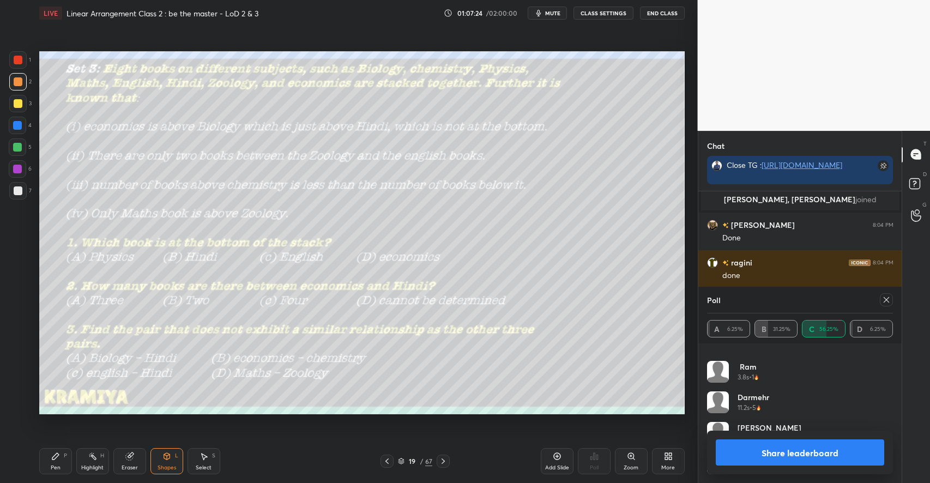
click at [790, 458] on button "Share leaderboard" at bounding box center [800, 452] width 169 height 26
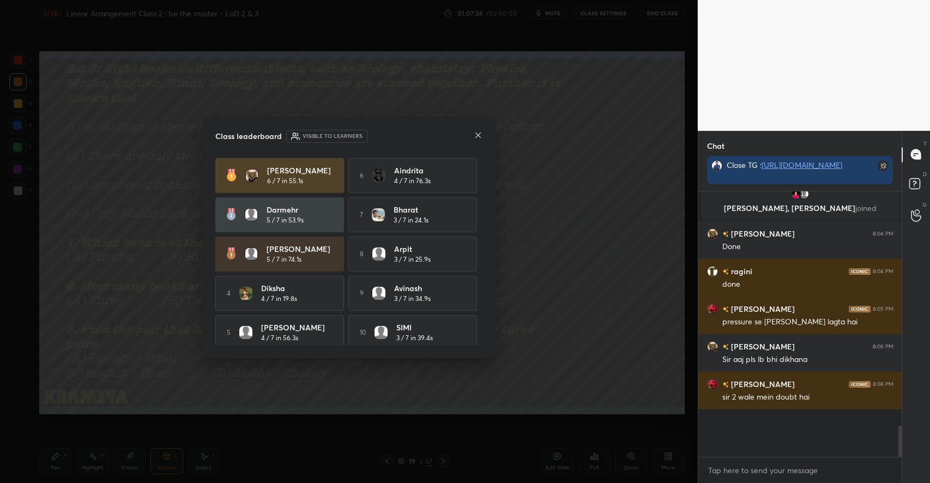
scroll to position [1521, 0]
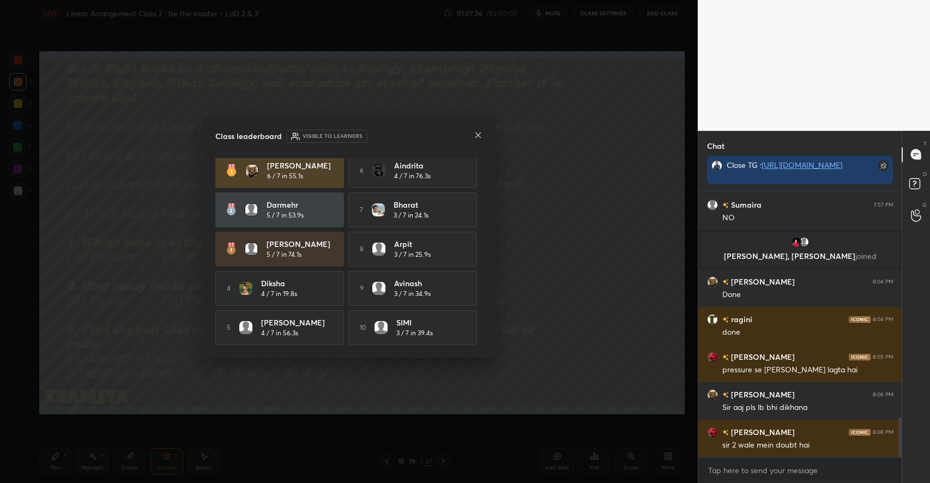
click at [481, 134] on icon at bounding box center [478, 135] width 9 height 9
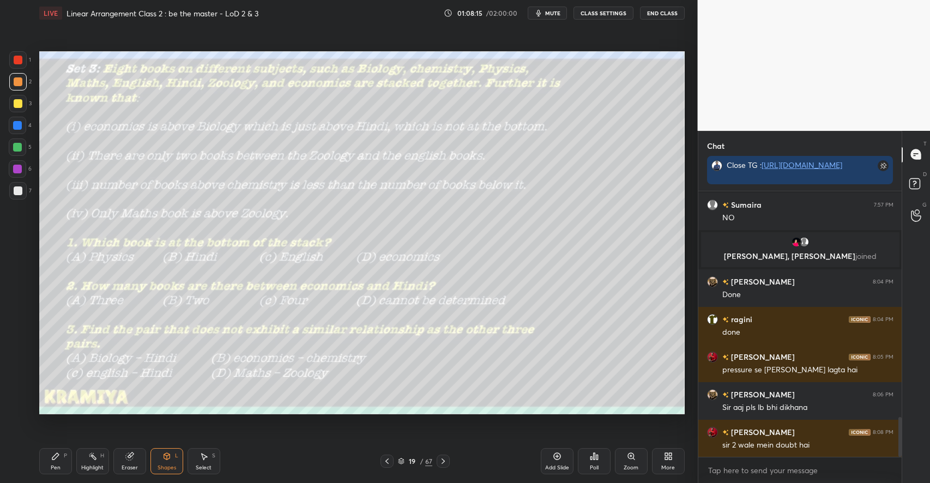
click at [552, 463] on div "Add Slide" at bounding box center [557, 461] width 33 height 26
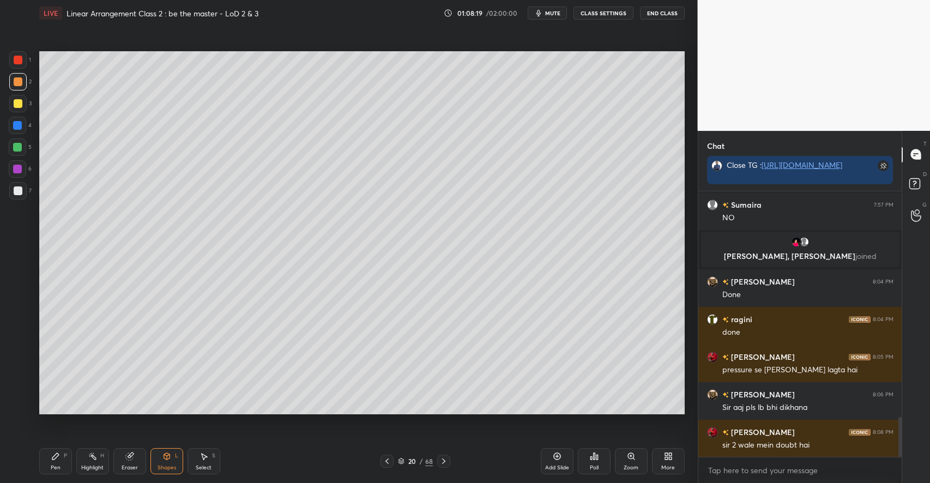
click at [53, 461] on div "Pen P" at bounding box center [55, 461] width 33 height 26
click at [17, 187] on div at bounding box center [18, 190] width 9 height 9
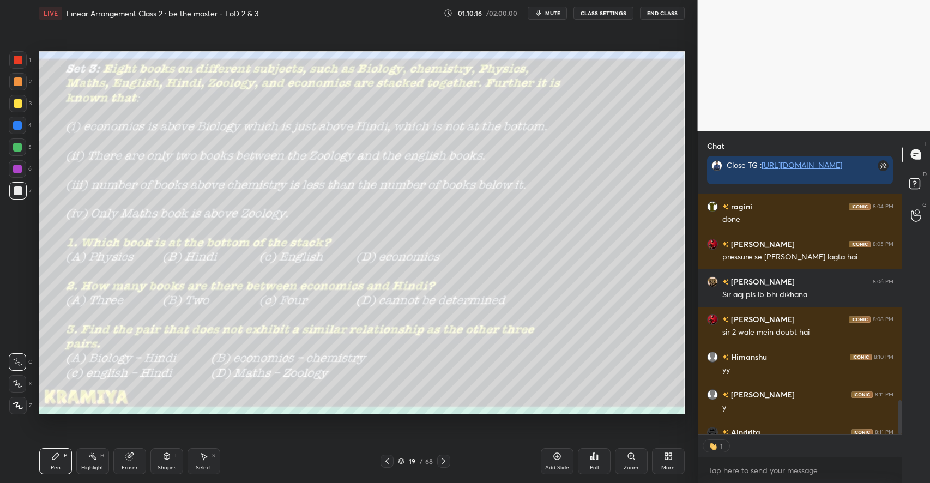
scroll to position [1687, 0]
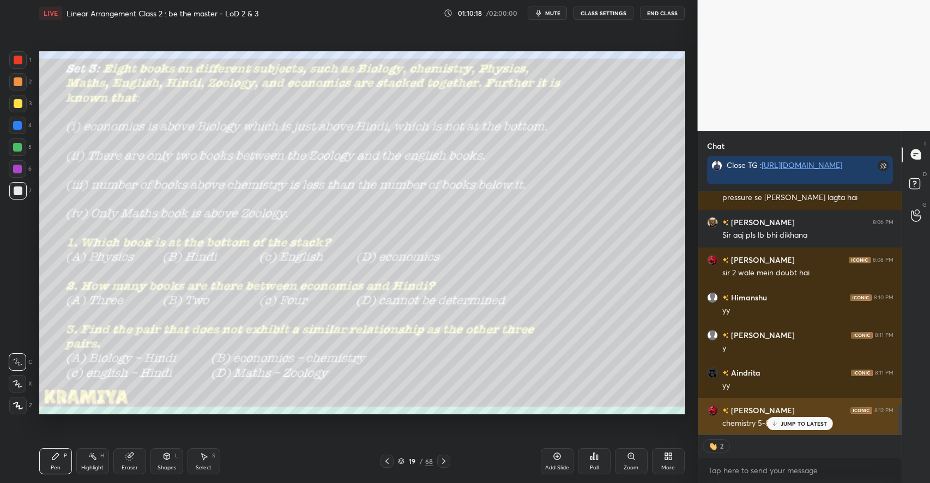
click at [791, 427] on p "JUMP TO LATEST" at bounding box center [803, 423] width 47 height 7
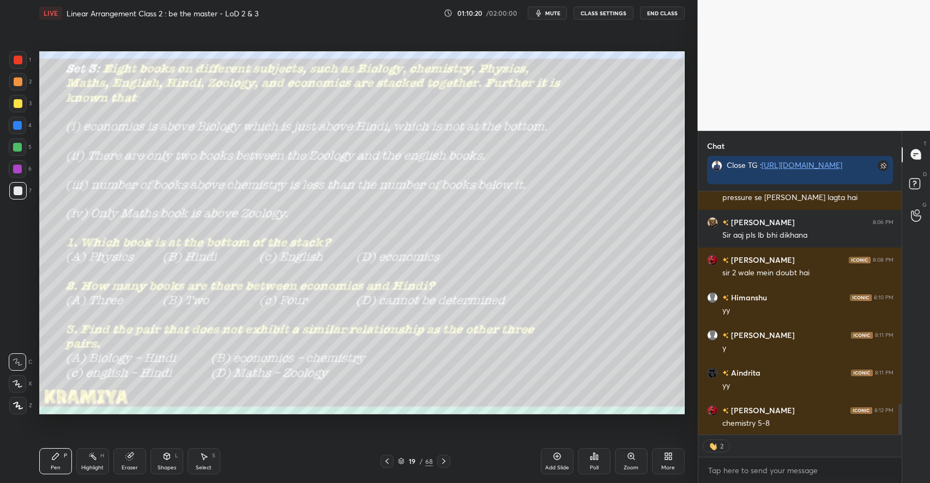
scroll to position [1725, 0]
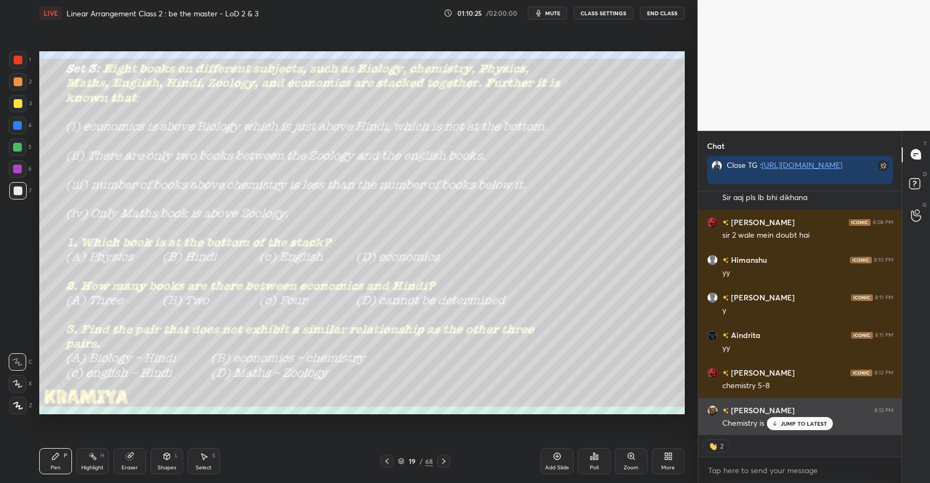
click at [787, 421] on p "JUMP TO LATEST" at bounding box center [803, 423] width 47 height 7
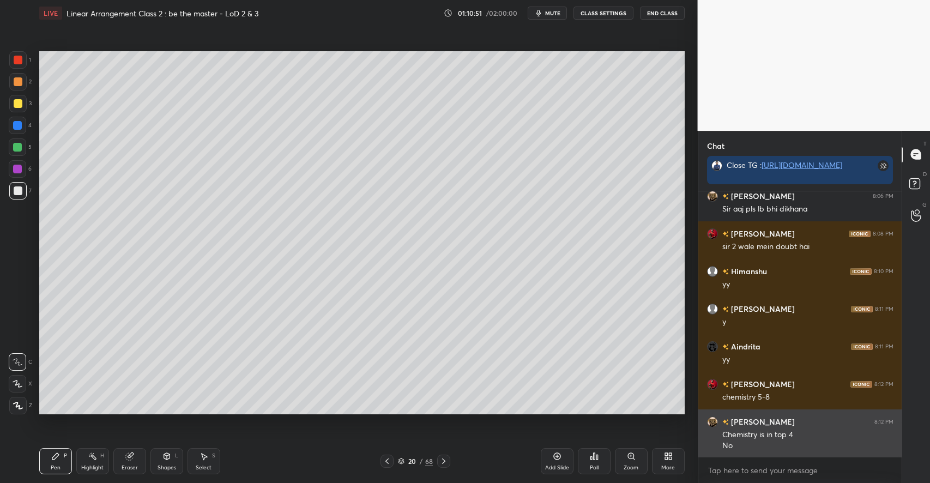
scroll to position [1752, 0]
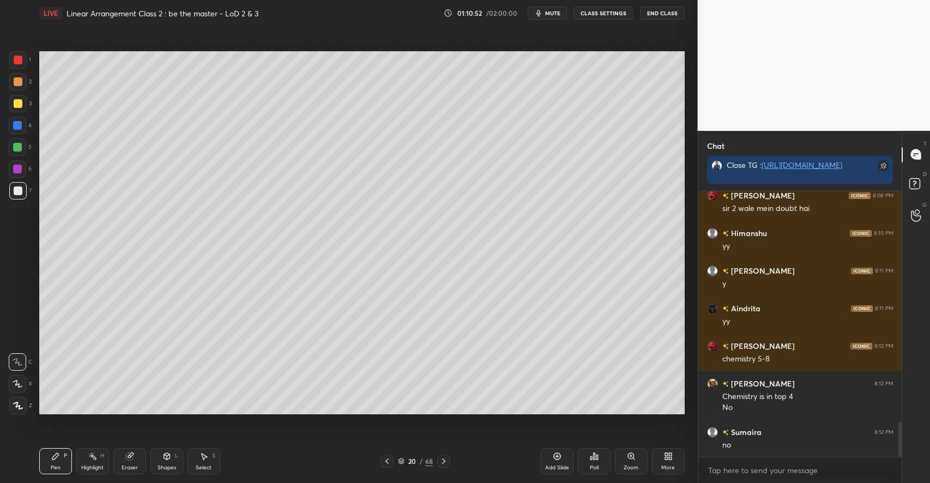
click at [206, 456] on icon at bounding box center [204, 456] width 6 height 7
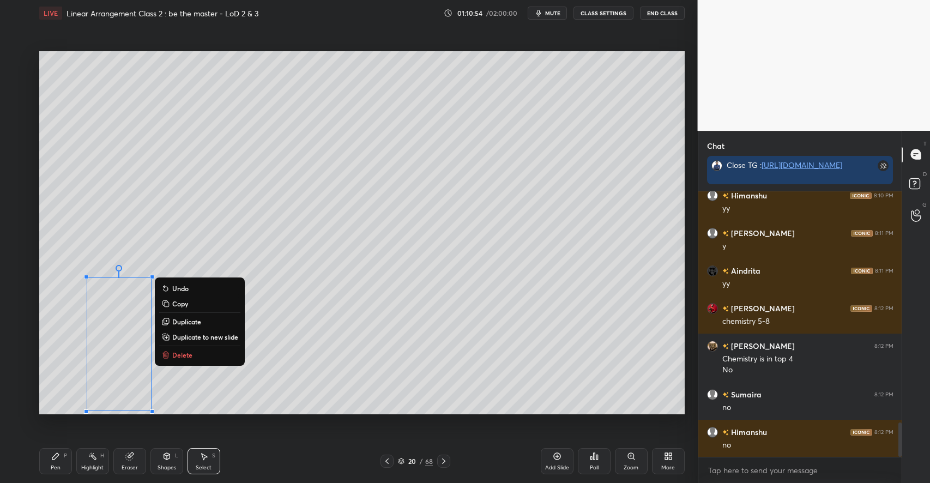
scroll to position [1827, 0]
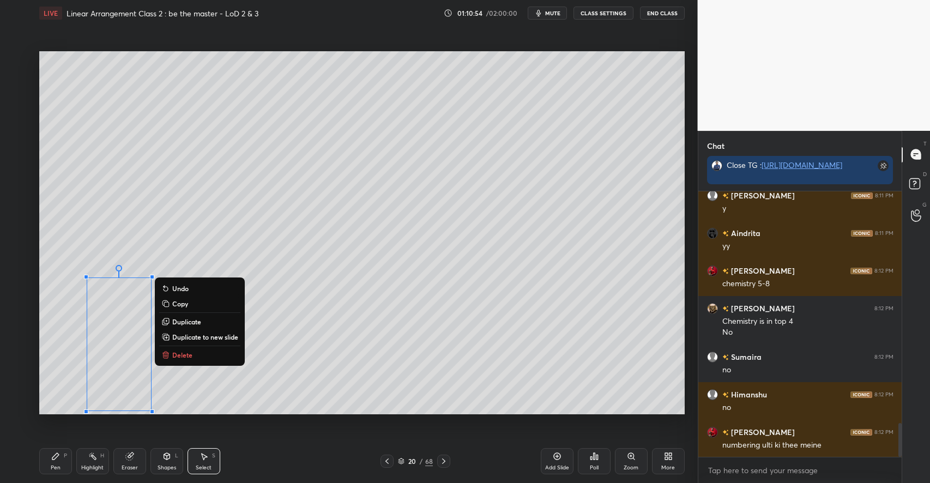
click at [188, 354] on p "Delete" at bounding box center [182, 354] width 20 height 9
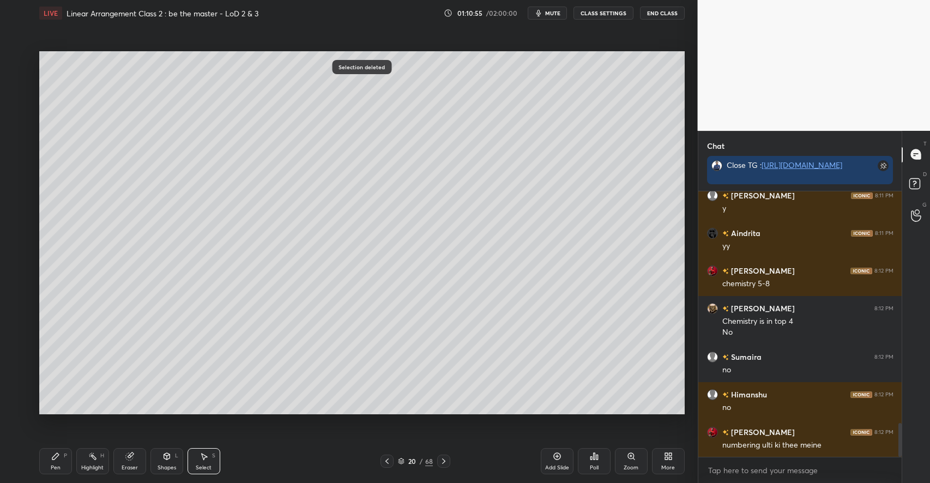
click at [62, 460] on div "Pen P" at bounding box center [55, 461] width 33 height 26
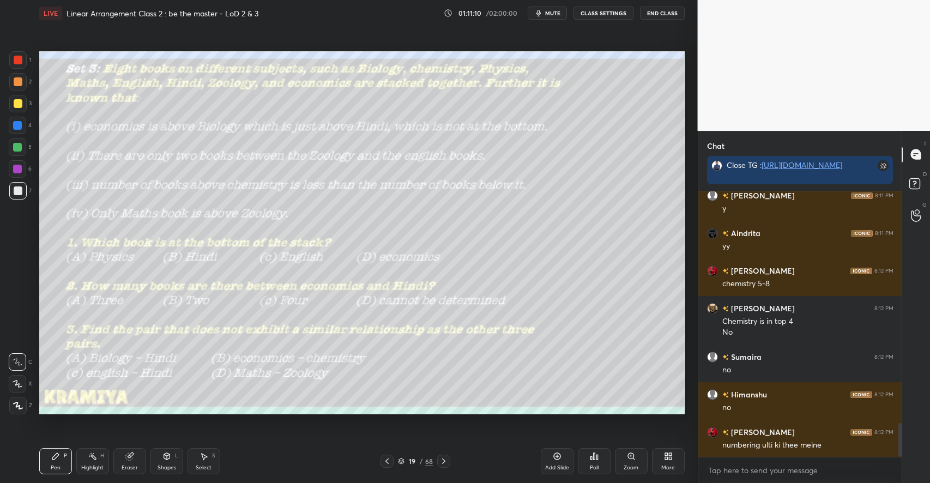
click at [159, 463] on div "Shapes L" at bounding box center [166, 461] width 33 height 26
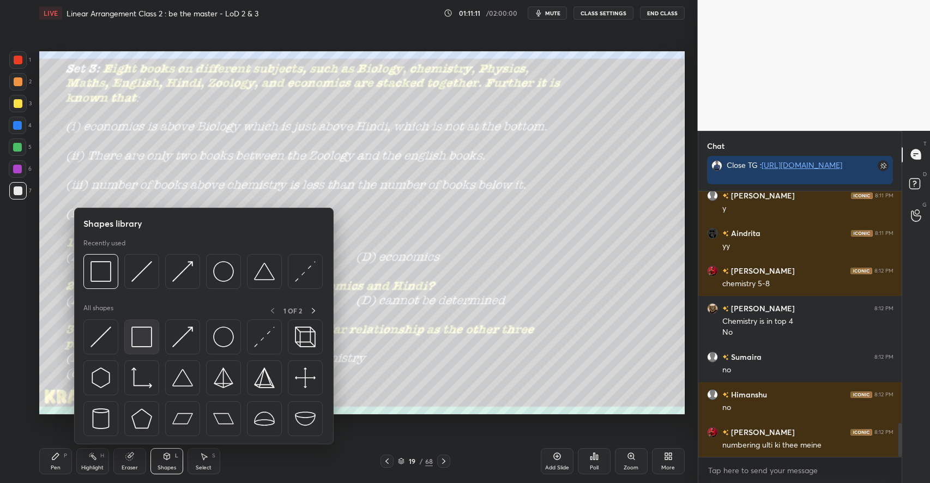
click at [138, 332] on img at bounding box center [141, 336] width 21 height 21
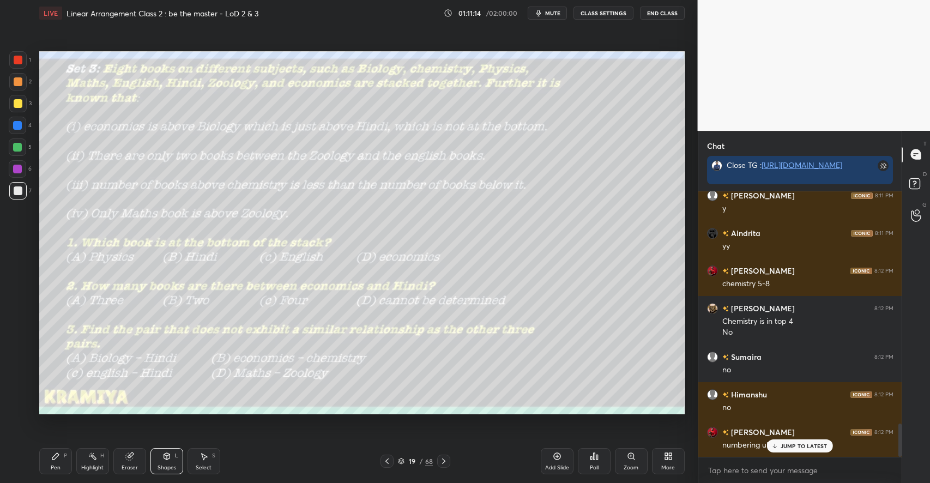
scroll to position [1864, 0]
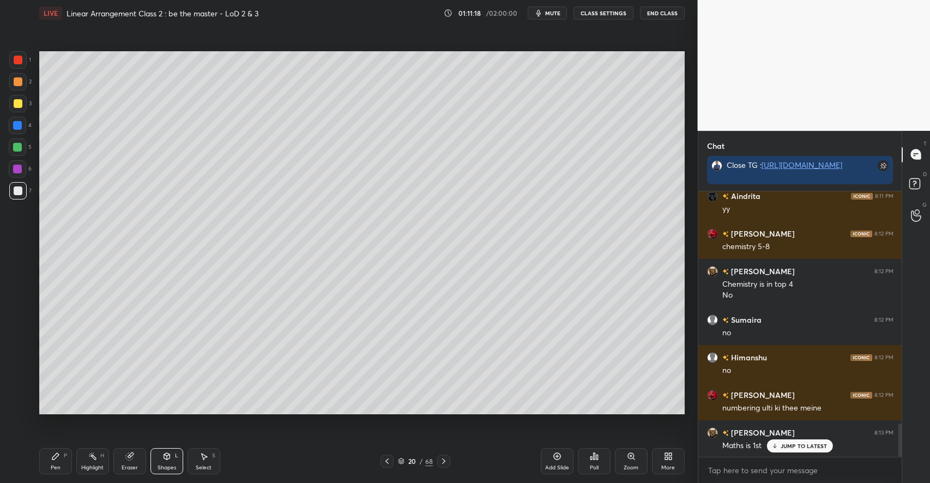
click at [57, 457] on icon at bounding box center [55, 456] width 7 height 7
click at [17, 101] on div at bounding box center [18, 103] width 9 height 9
click at [164, 458] on icon at bounding box center [166, 456] width 6 height 7
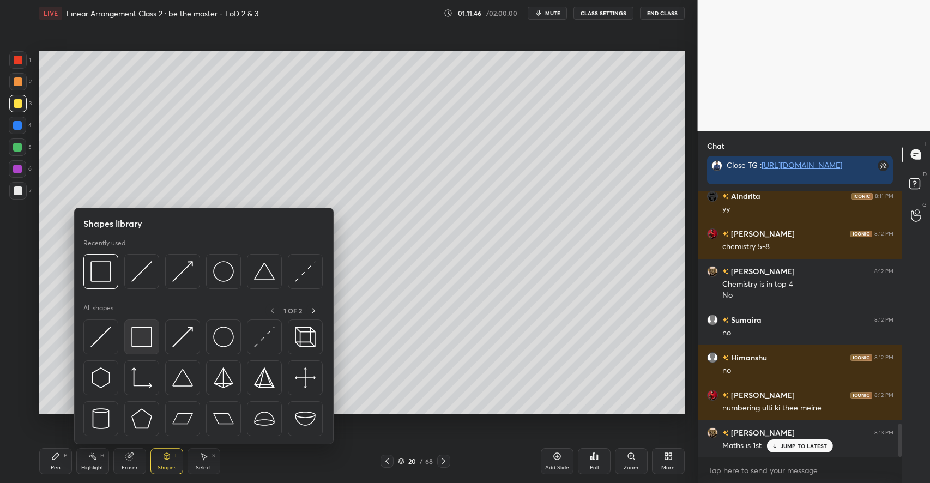
click at [141, 342] on img at bounding box center [141, 336] width 21 height 21
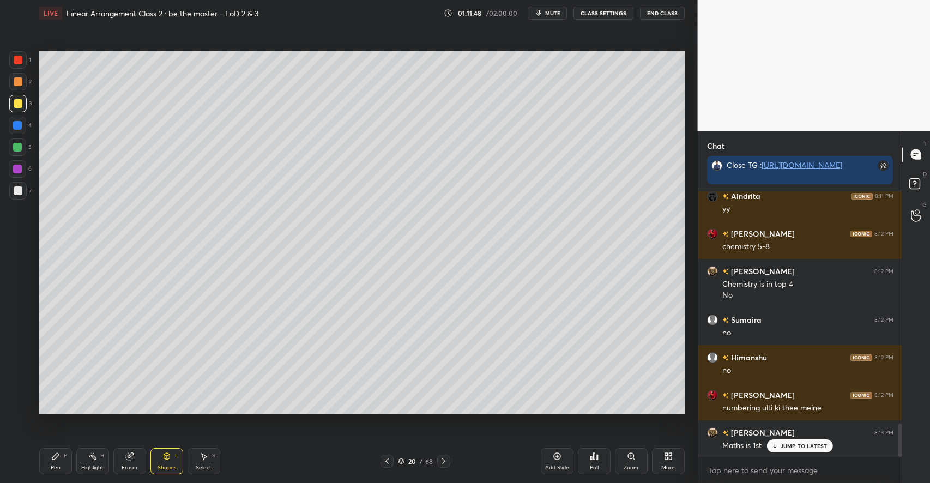
click at [55, 461] on icon at bounding box center [55, 456] width 9 height 9
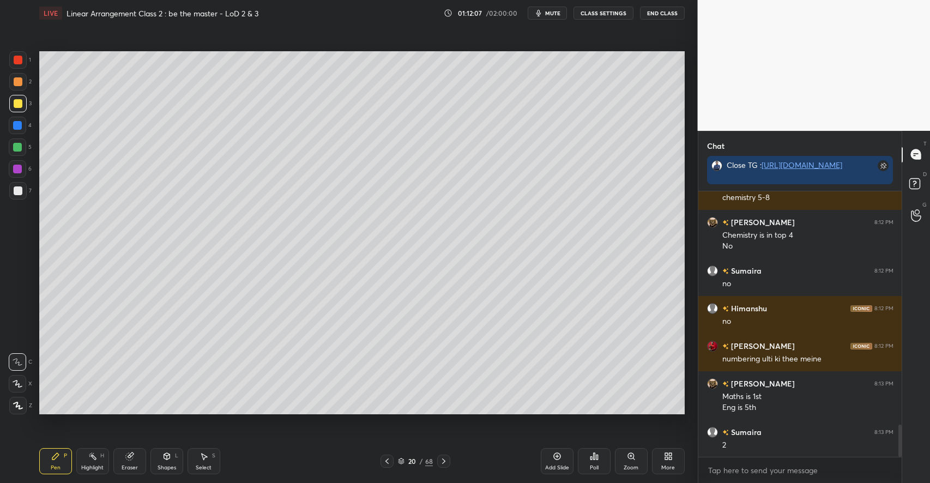
scroll to position [1950, 0]
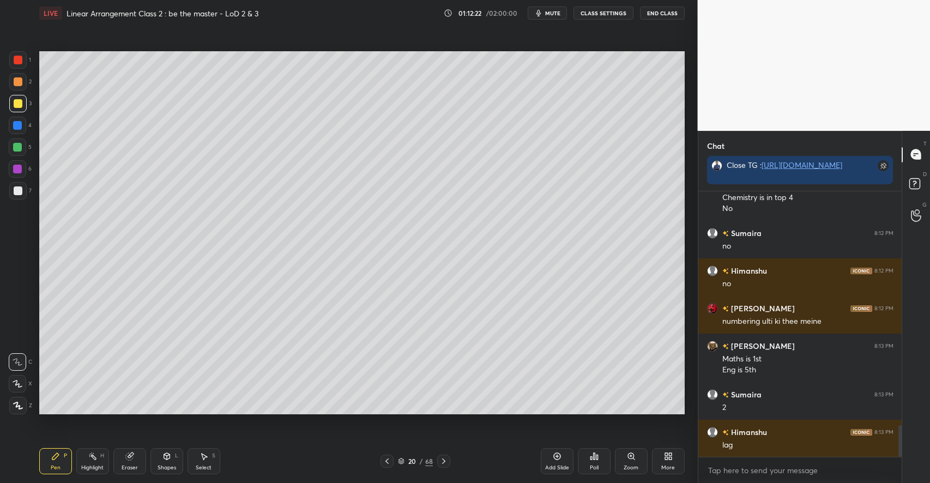
click at [104, 464] on div "Highlight H" at bounding box center [92, 461] width 33 height 26
click at [136, 456] on div "Eraser" at bounding box center [129, 461] width 33 height 26
click at [69, 462] on div "Pen P" at bounding box center [55, 461] width 33 height 26
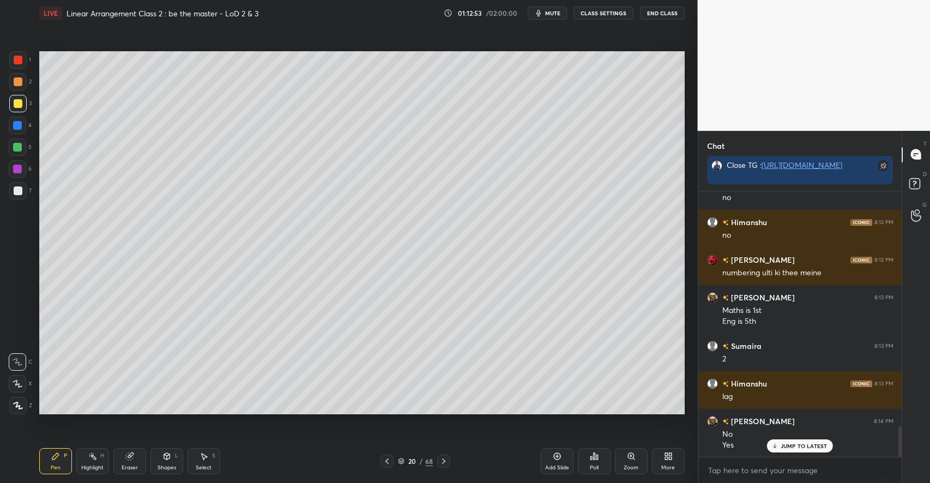
scroll to position [2036, 0]
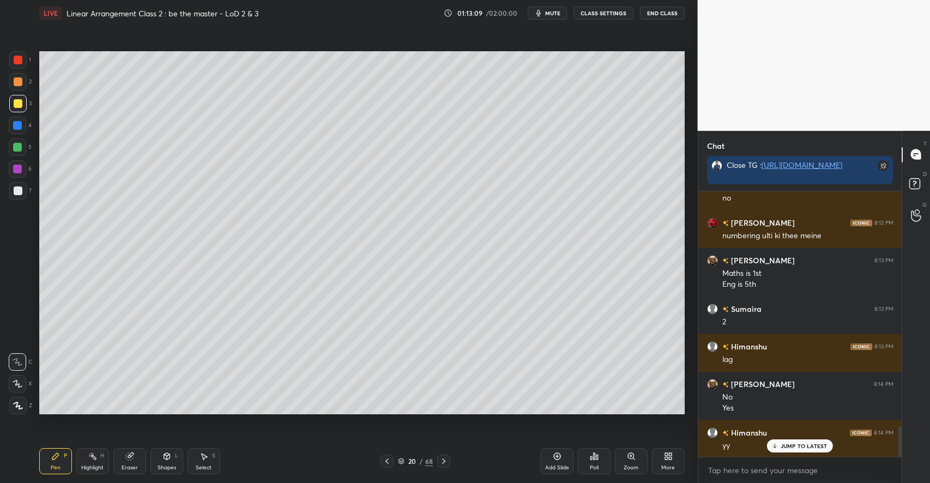
click at [93, 465] on div "Highlight" at bounding box center [92, 467] width 22 height 5
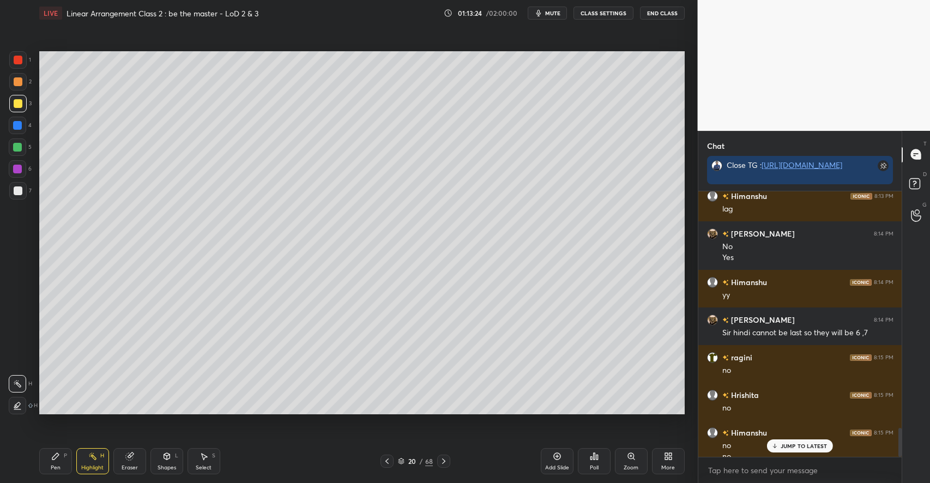
scroll to position [2197, 0]
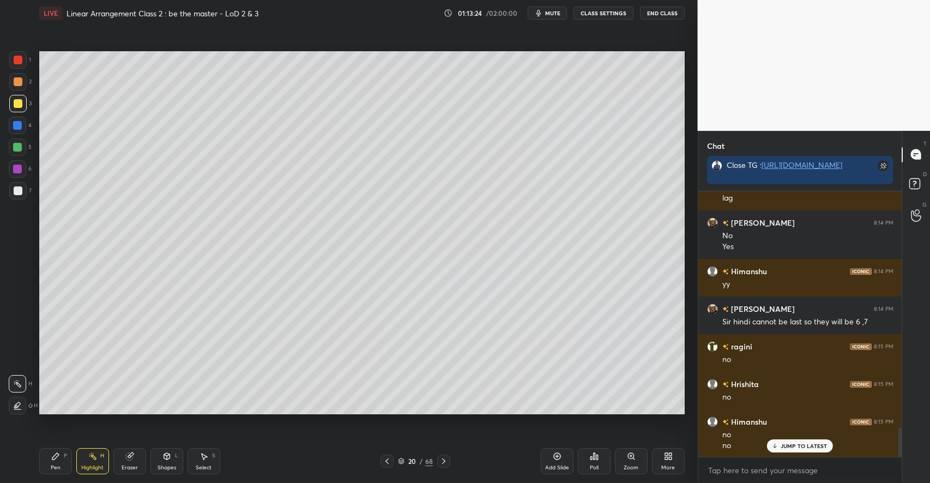
click at [58, 465] on div "Pen" at bounding box center [56, 467] width 10 height 5
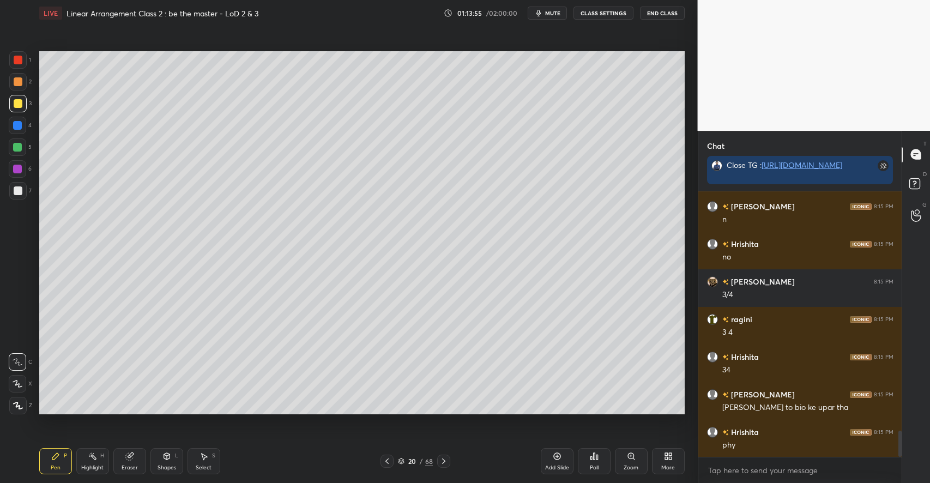
scroll to position [2498, 0]
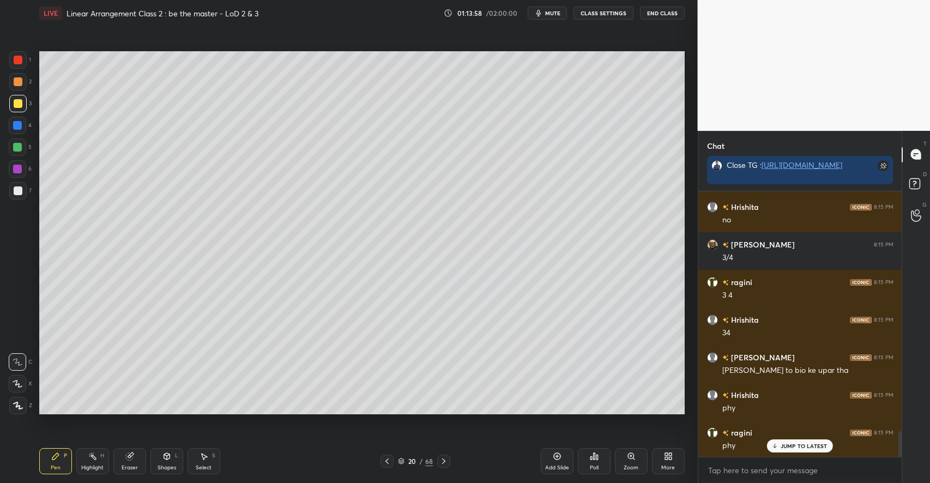
click at [106, 451] on div "Highlight H" at bounding box center [92, 461] width 33 height 26
click at [65, 449] on div "Pen P" at bounding box center [55, 461] width 33 height 26
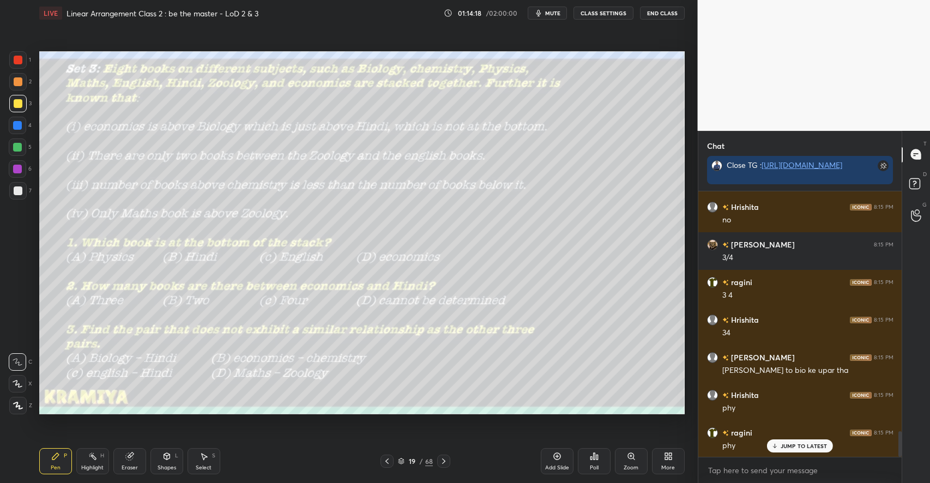
scroll to position [2536, 0]
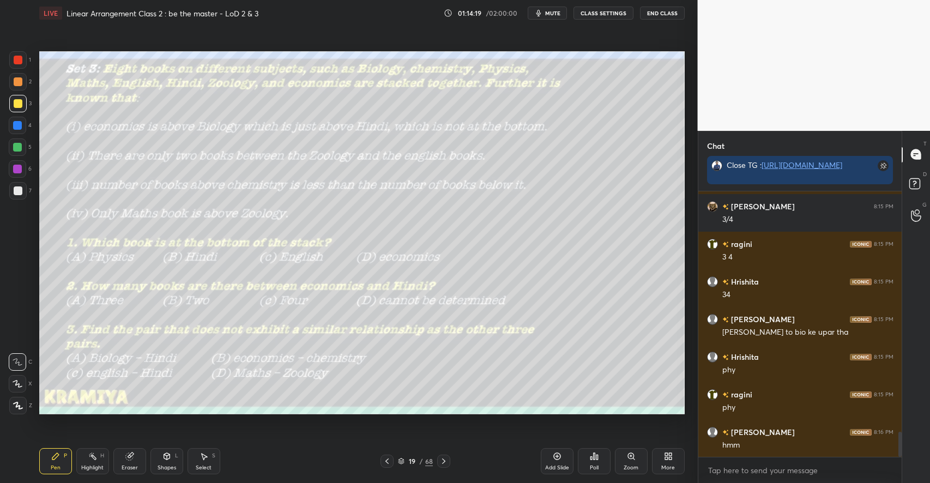
click at [22, 78] on div at bounding box center [17, 81] width 17 height 17
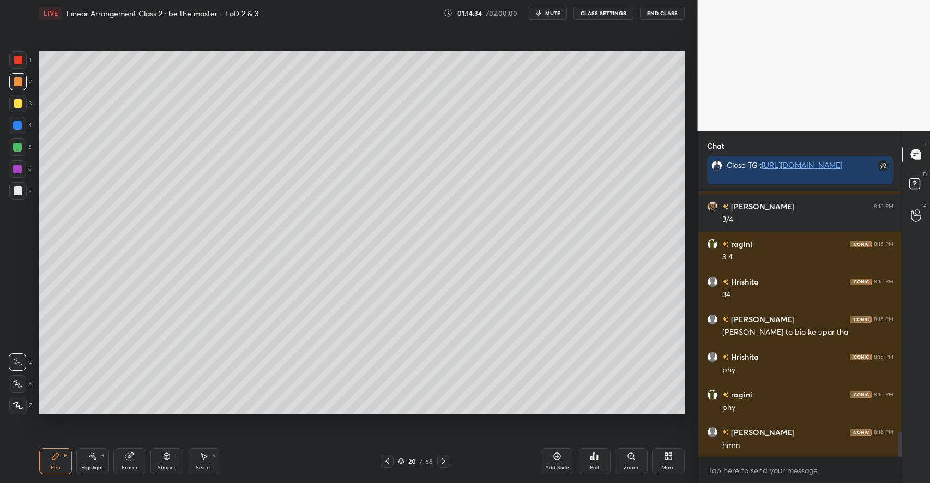
click at [207, 453] on icon at bounding box center [203, 456] width 9 height 9
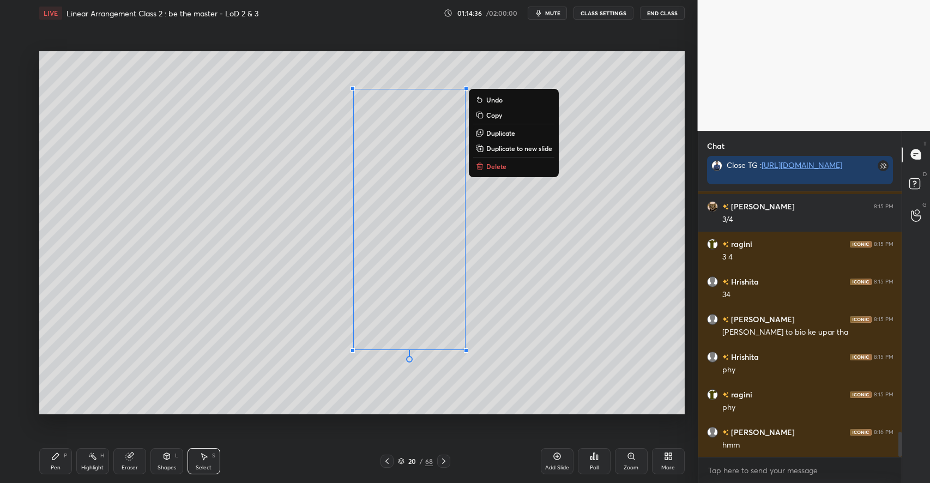
click at [496, 118] on p "Copy" at bounding box center [494, 115] width 16 height 9
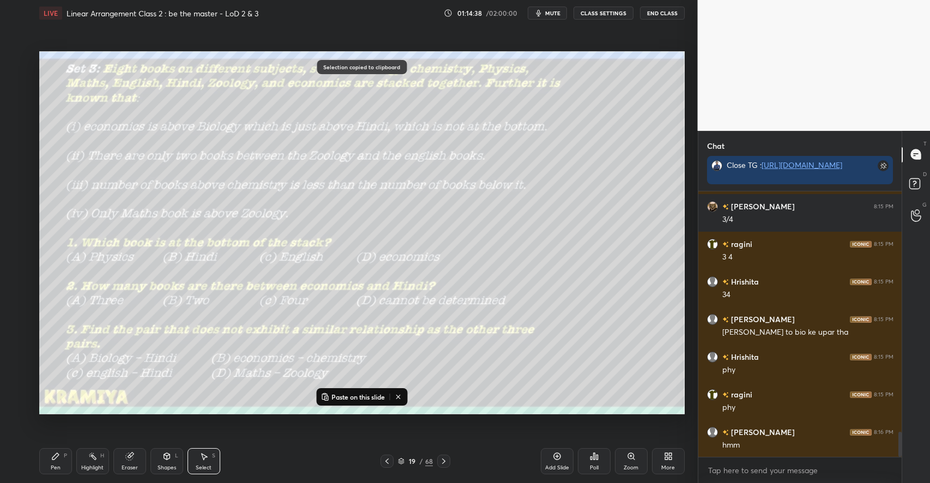
click at [339, 397] on p "Paste on this slide" at bounding box center [357, 396] width 53 height 9
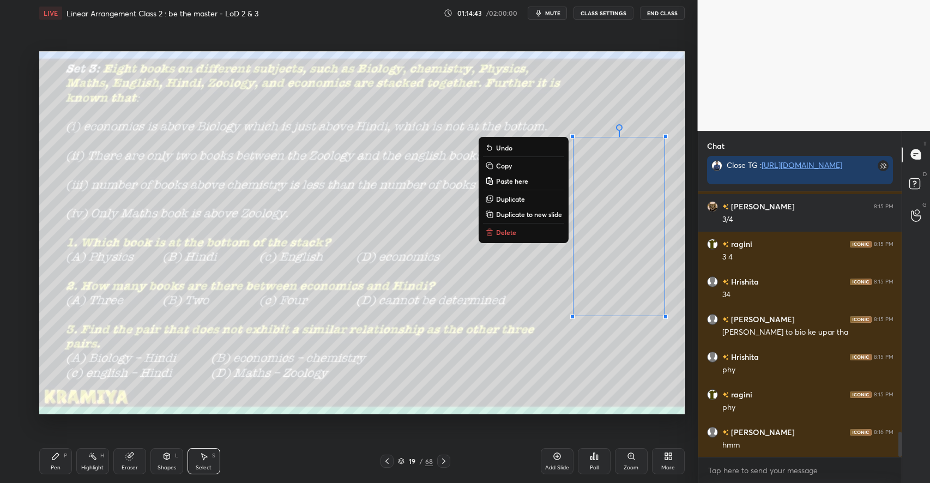
click at [68, 459] on div "Pen P" at bounding box center [55, 461] width 33 height 26
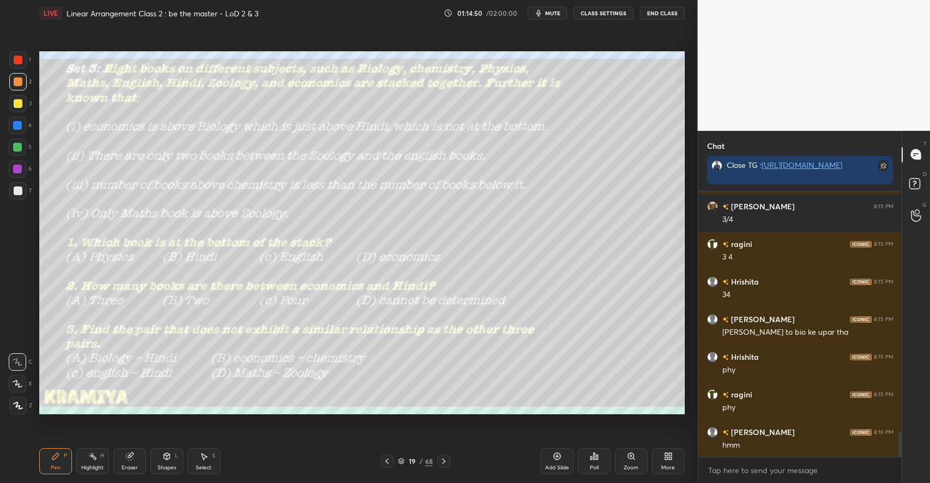
click at [19, 103] on div at bounding box center [18, 103] width 9 height 9
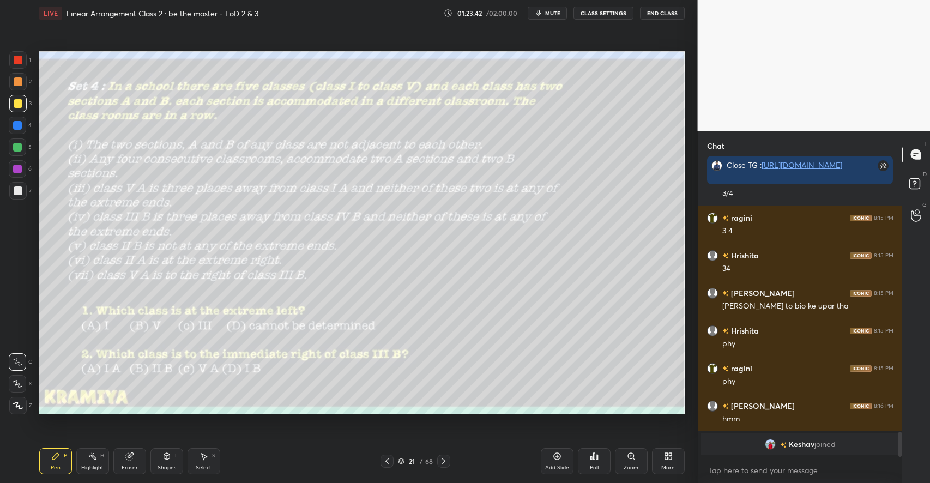
scroll to position [262, 201]
click at [164, 453] on icon at bounding box center [166, 456] width 9 height 9
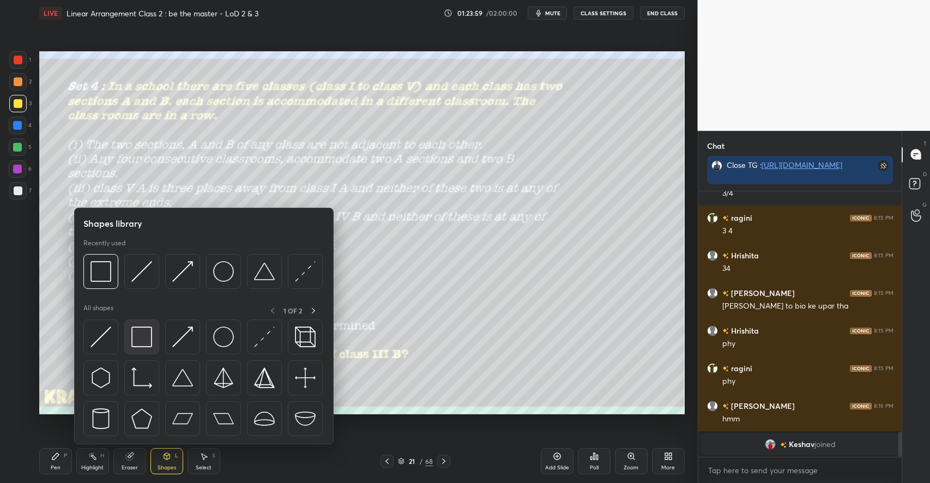
click at [142, 333] on img at bounding box center [141, 336] width 21 height 21
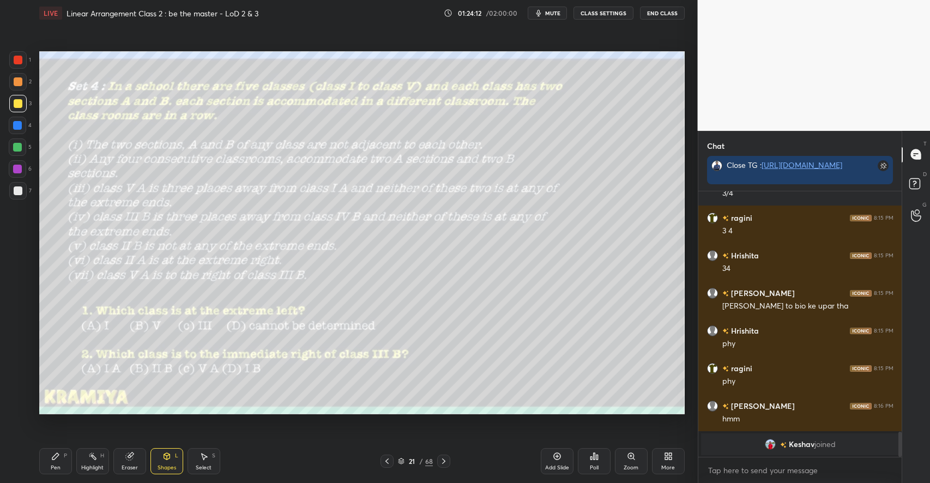
click at [595, 456] on icon at bounding box center [594, 456] width 9 height 9
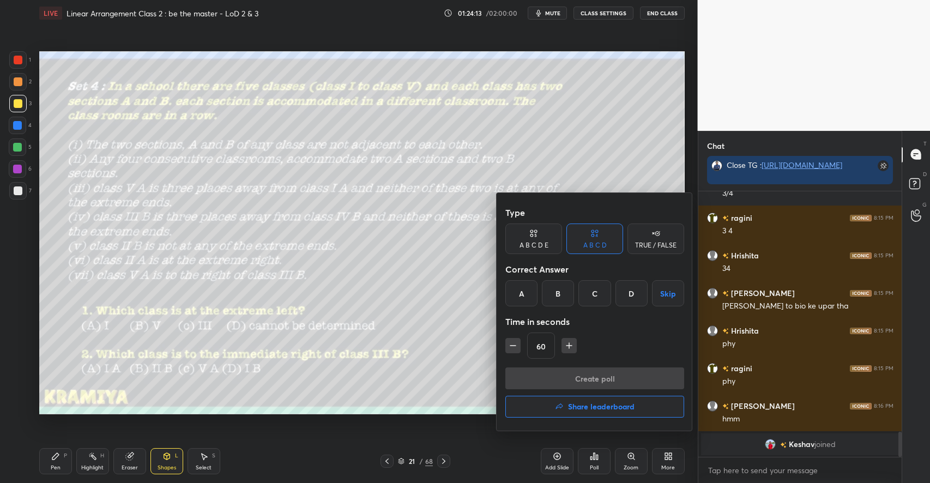
click at [622, 289] on div "D" at bounding box center [631, 293] width 32 height 26
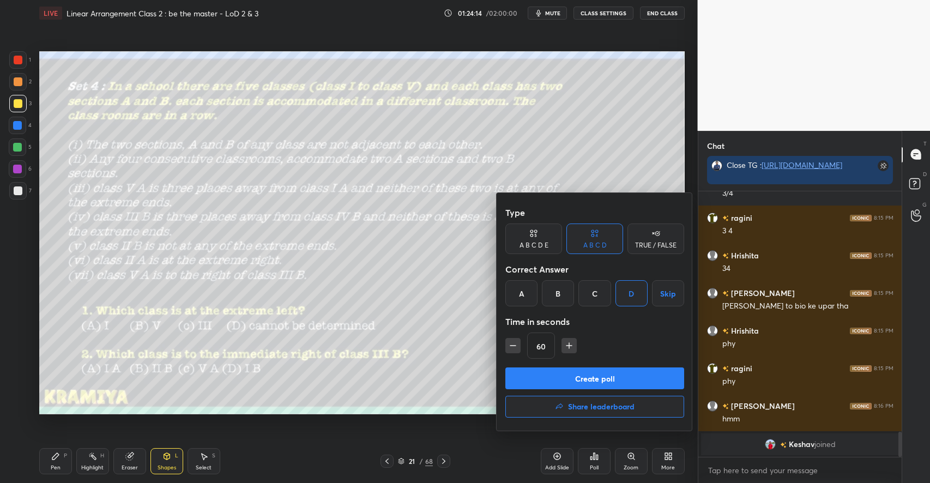
click at [613, 381] on button "Create poll" at bounding box center [594, 378] width 179 height 22
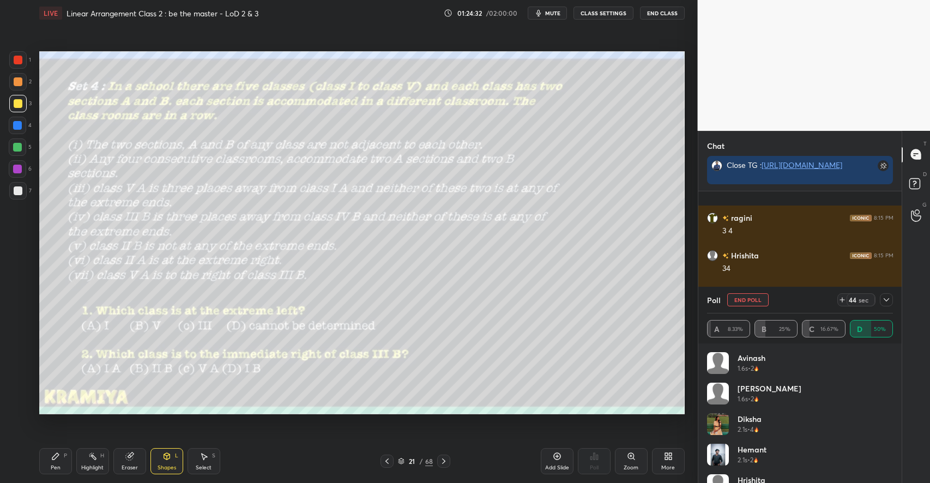
scroll to position [2632, 0]
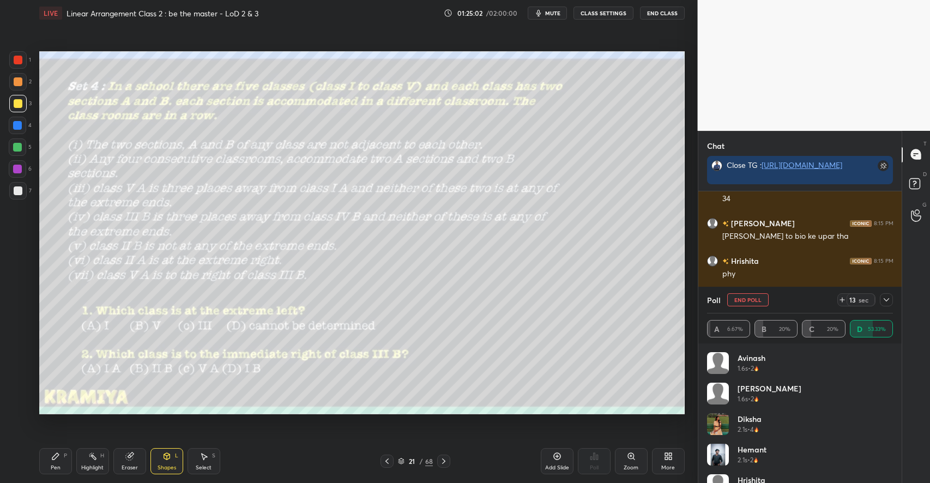
click at [753, 301] on button "End Poll" at bounding box center [747, 299] width 41 height 13
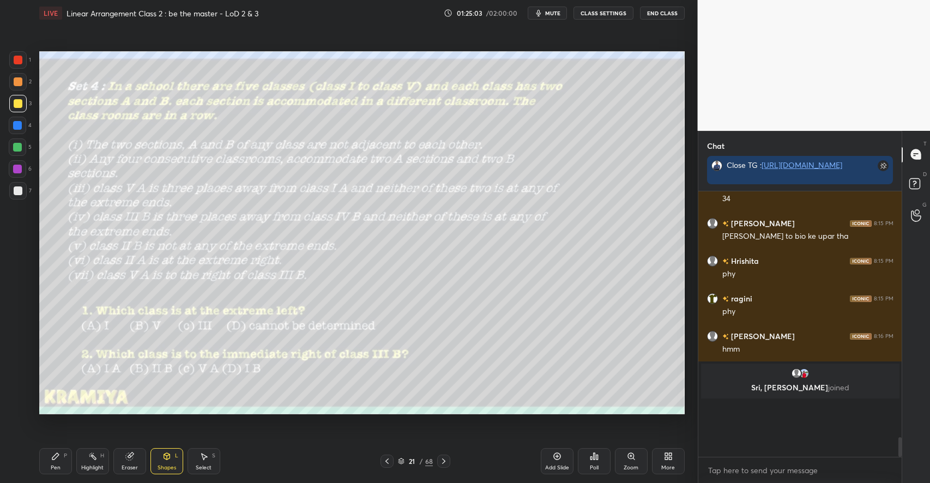
scroll to position [3, 4]
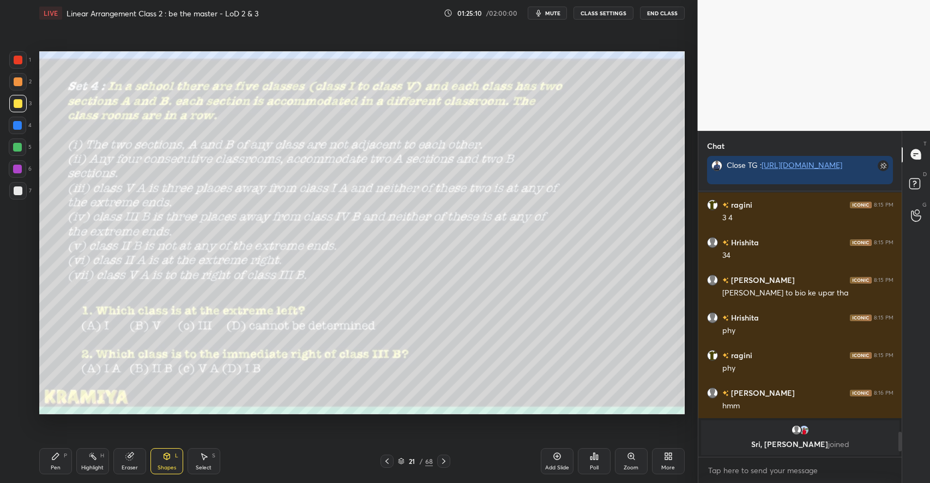
click at [599, 463] on div "Poll" at bounding box center [594, 461] width 33 height 26
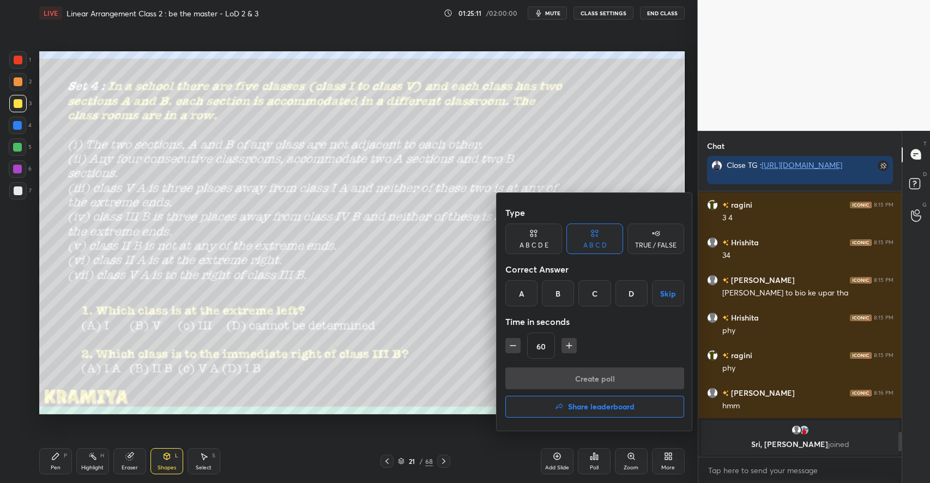
click at [586, 292] on div "C" at bounding box center [594, 293] width 32 height 26
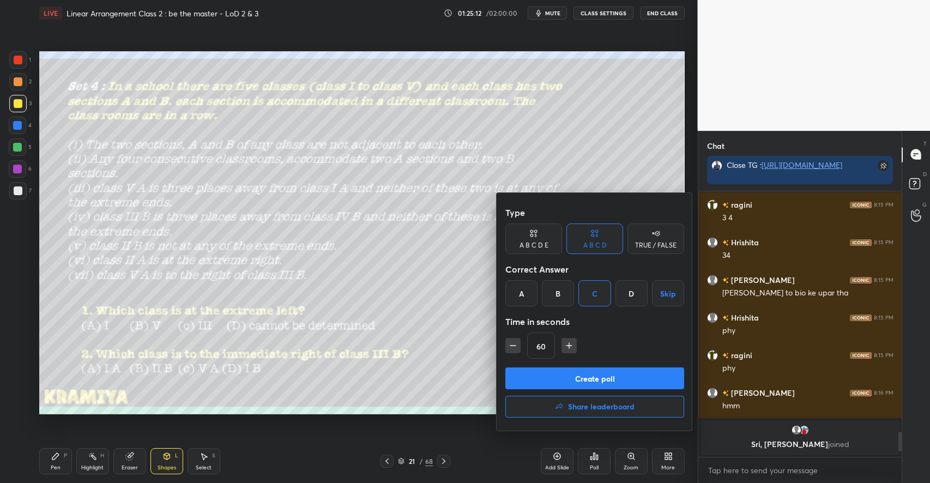
click at [583, 371] on button "Create poll" at bounding box center [594, 378] width 179 height 22
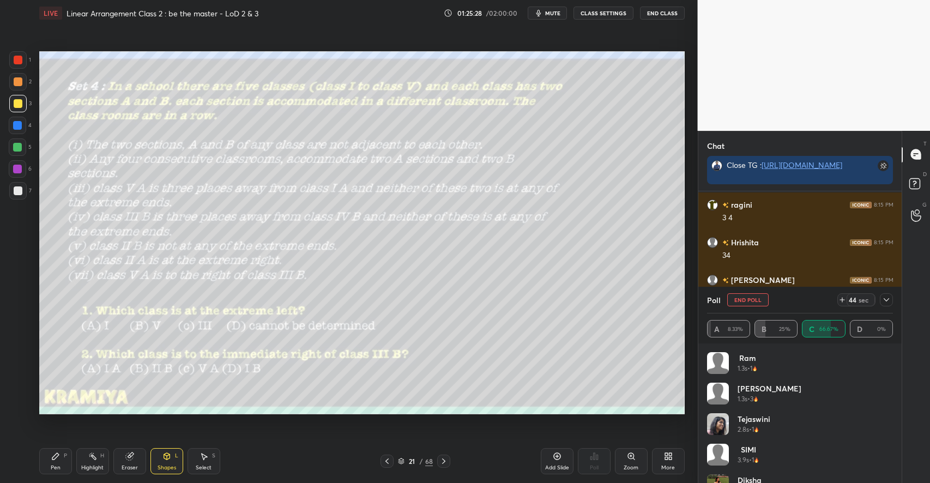
click at [399, 462] on icon at bounding box center [401, 461] width 7 height 7
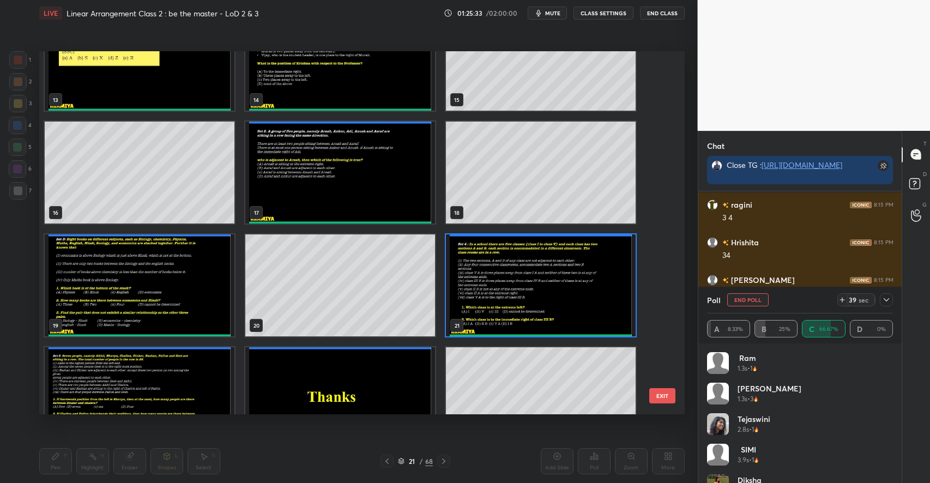
click at [665, 396] on button "EXIT" at bounding box center [662, 395] width 26 height 15
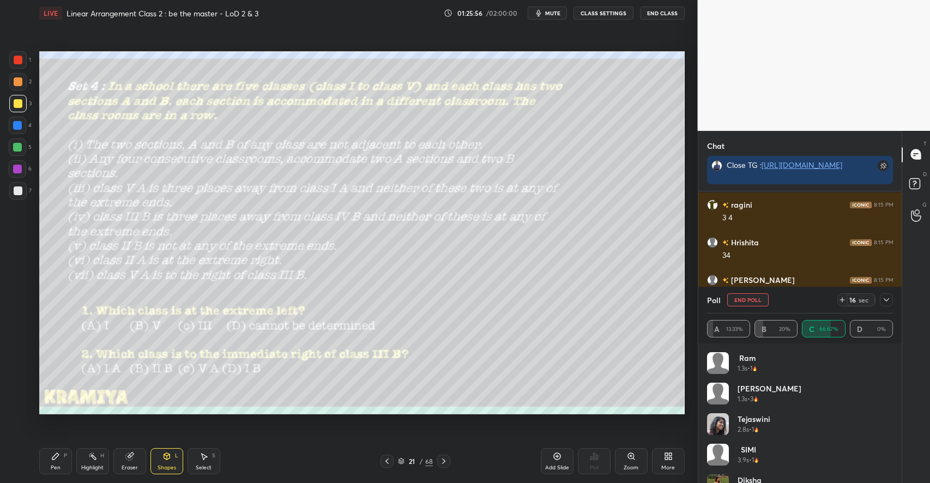
click at [54, 459] on icon at bounding box center [55, 456] width 7 height 7
click at [205, 459] on icon at bounding box center [203, 456] width 9 height 9
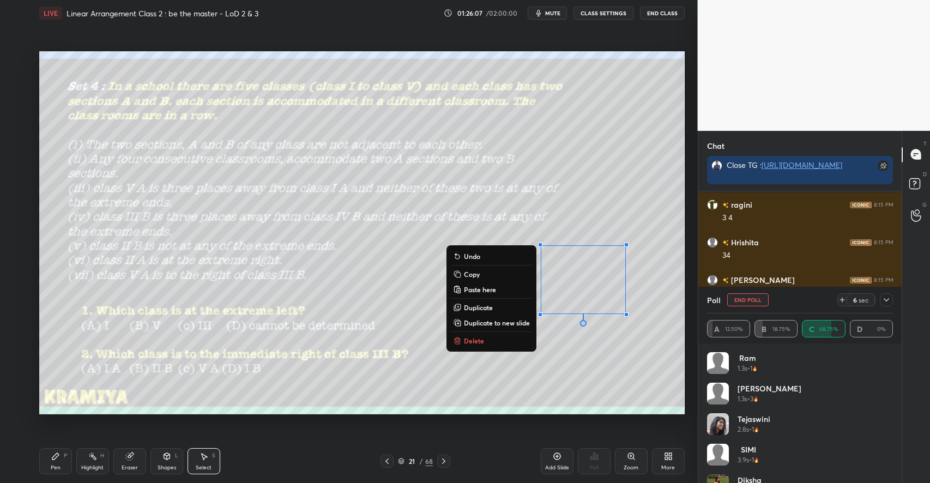
click at [478, 342] on p "Delete" at bounding box center [474, 340] width 20 height 9
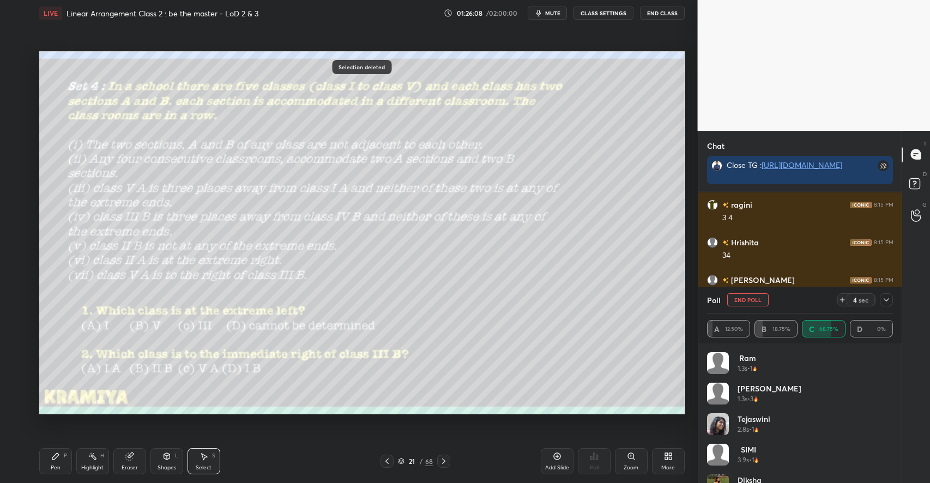
click at [888, 296] on icon at bounding box center [886, 299] width 9 height 9
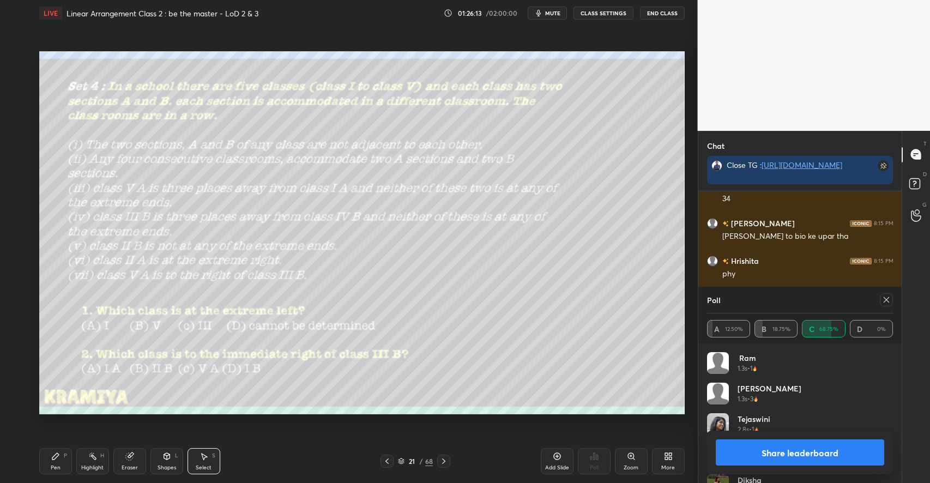
click at [798, 456] on button "Share leaderboard" at bounding box center [800, 452] width 169 height 26
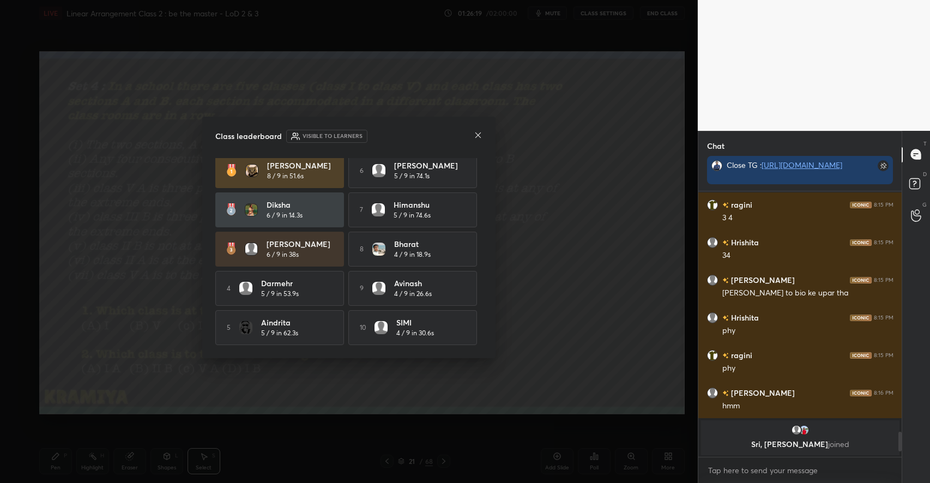
scroll to position [8, 0]
click at [480, 134] on icon at bounding box center [478, 135] width 9 height 9
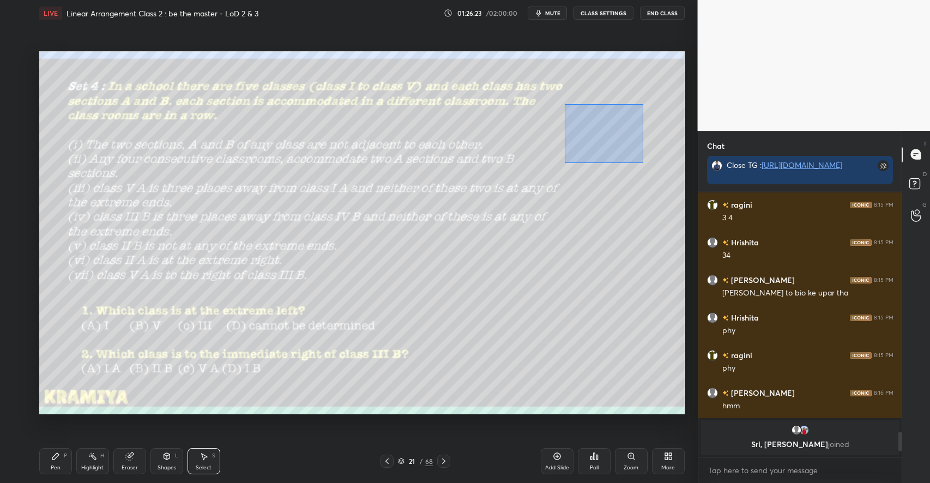
drag, startPoint x: 565, startPoint y: 104, endPoint x: 650, endPoint y: 169, distance: 107.4
click at [650, 169] on div "0 ° Undo Copy Paste here Duplicate Duplicate to new slide Delete" at bounding box center [361, 232] width 645 height 363
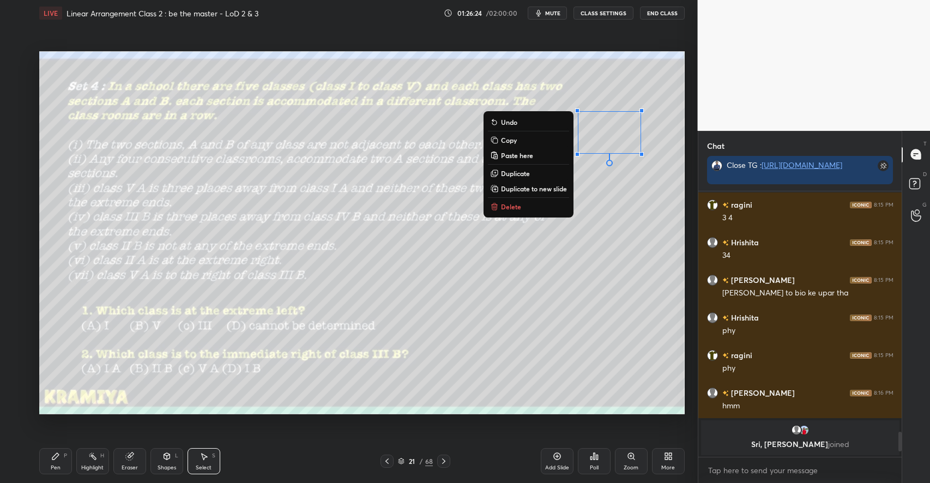
click at [508, 207] on p "Delete" at bounding box center [511, 206] width 20 height 9
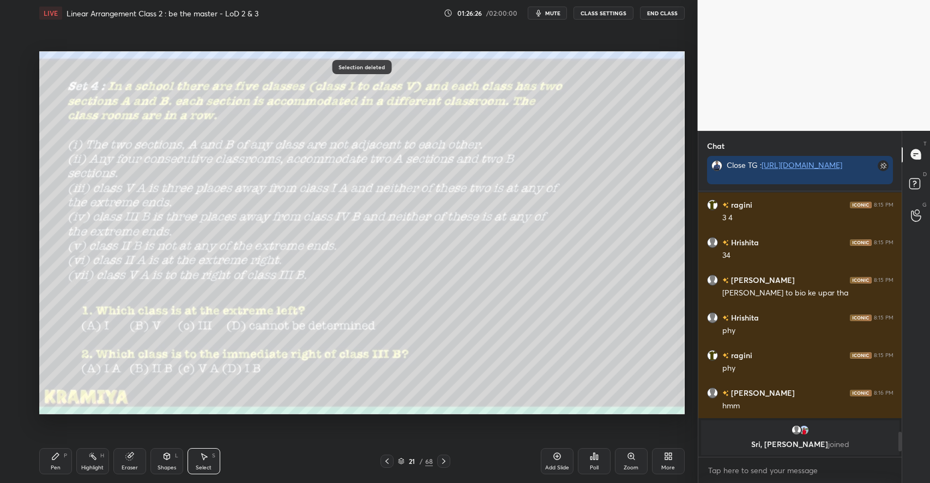
click at [55, 469] on div "Pen" at bounding box center [56, 467] width 10 height 5
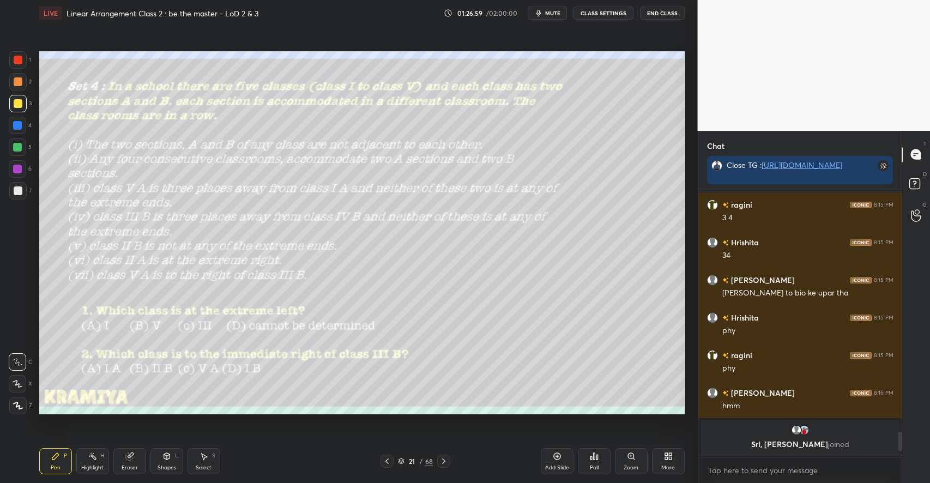
click at [556, 458] on icon at bounding box center [557, 456] width 9 height 9
click at [167, 459] on icon at bounding box center [166, 456] width 6 height 7
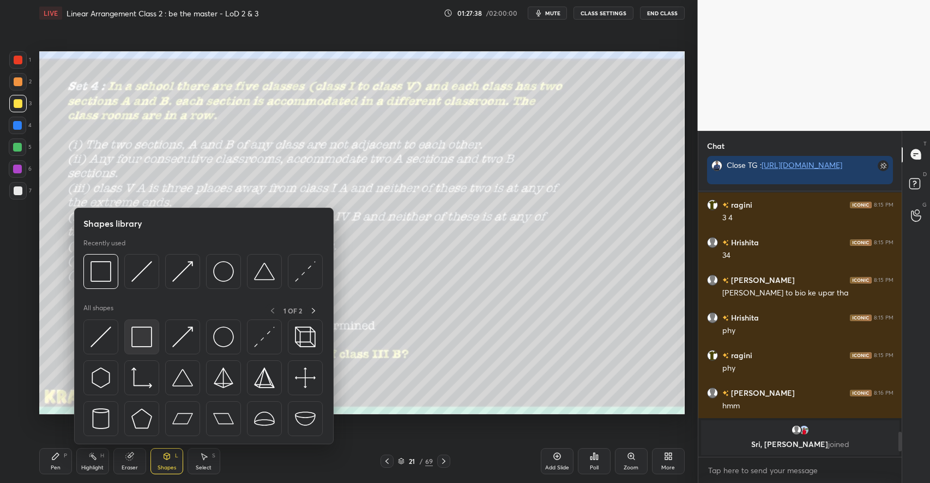
click at [142, 328] on img at bounding box center [141, 336] width 21 height 21
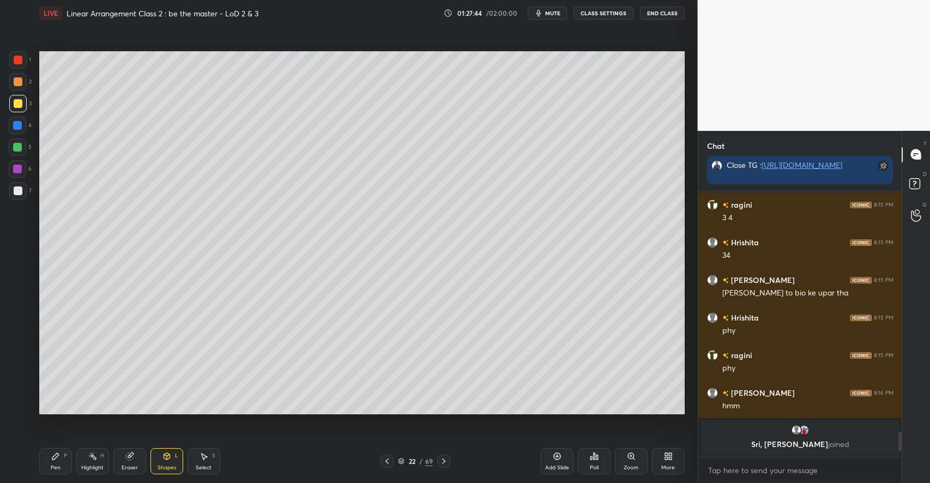
click at [53, 463] on div "Pen P" at bounding box center [55, 461] width 33 height 26
click at [168, 462] on div "Shapes L" at bounding box center [166, 461] width 33 height 26
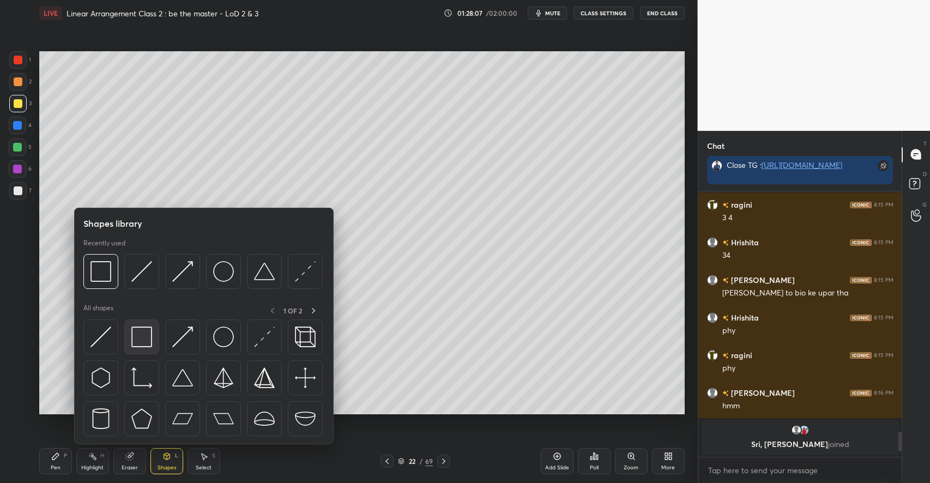
click at [144, 340] on img at bounding box center [141, 336] width 21 height 21
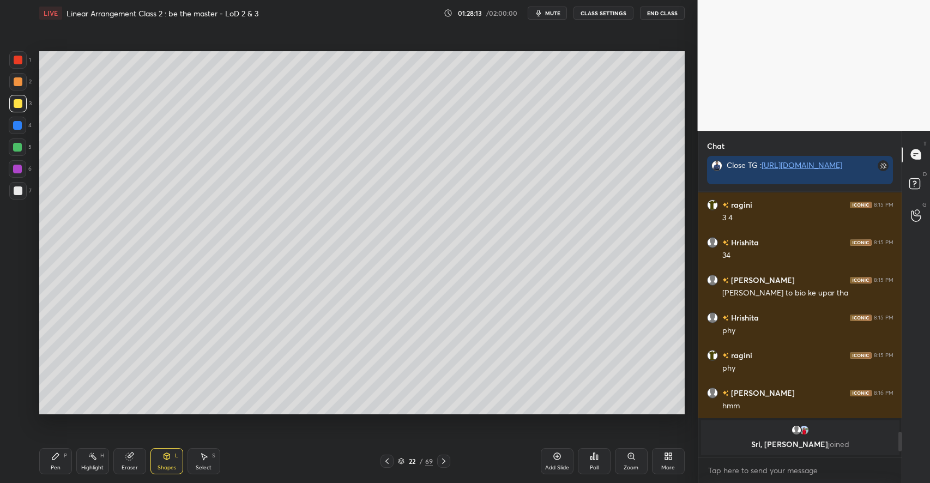
click at [92, 458] on icon at bounding box center [92, 456] width 9 height 9
click at [59, 460] on icon at bounding box center [55, 456] width 9 height 9
click at [67, 458] on div "Pen P" at bounding box center [55, 461] width 33 height 26
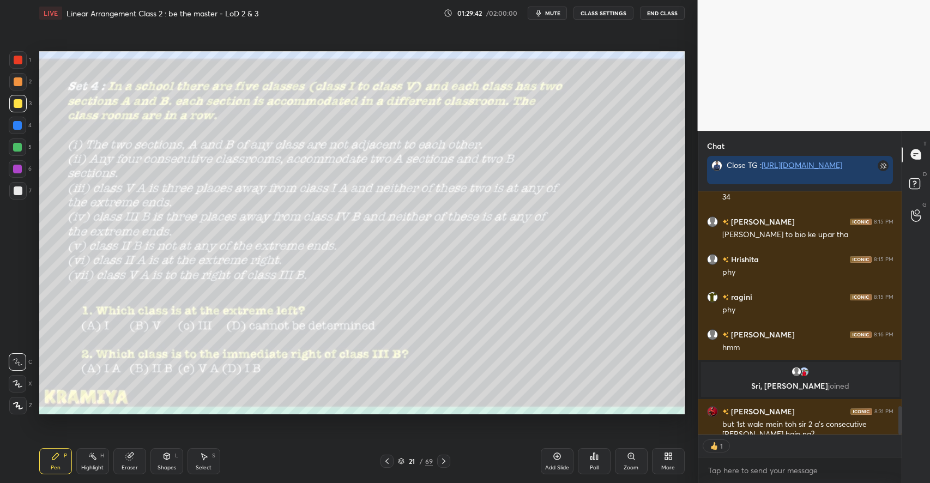
scroll to position [2029, 0]
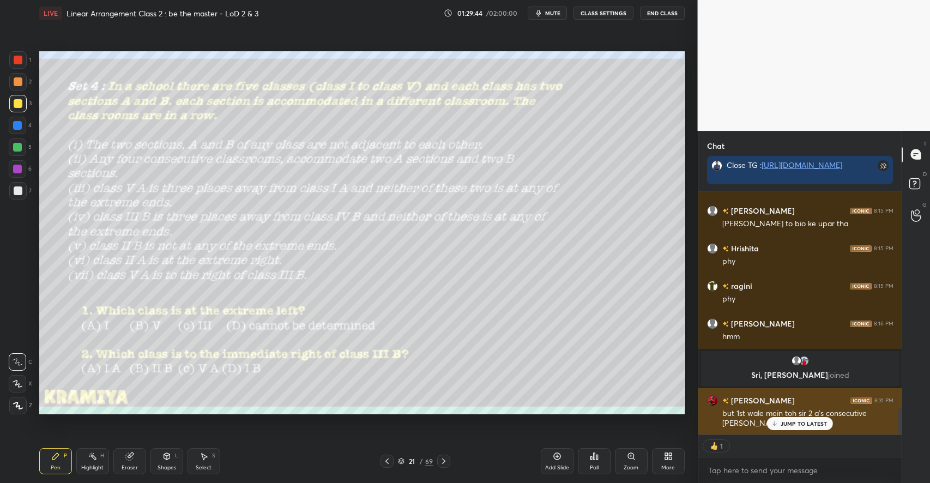
drag, startPoint x: 796, startPoint y: 420, endPoint x: 787, endPoint y: 413, distance: 11.2
click at [793, 415] on div "ragini 8:15 PM 3 4 Hrishita 8:15 PM 34 John 8:15 PM sir eco to bio ke upar tha …" at bounding box center [800, 312] width 204 height 243
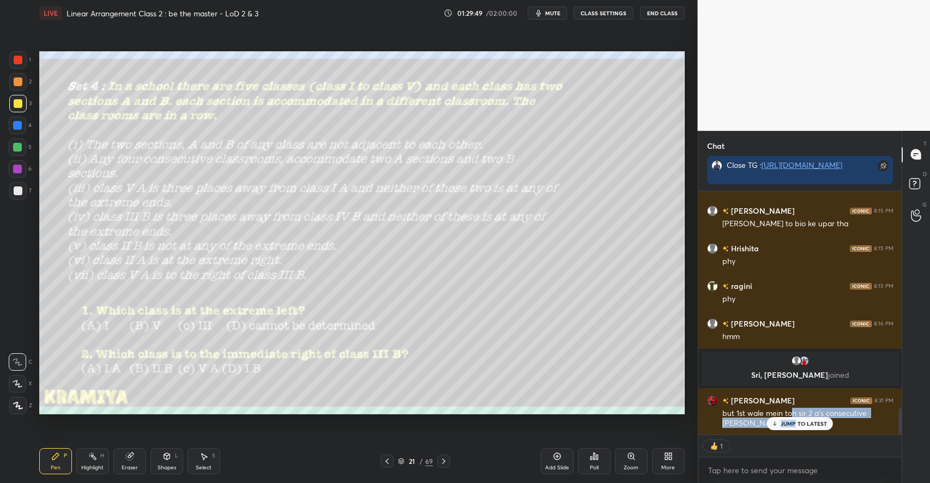
type textarea "x"
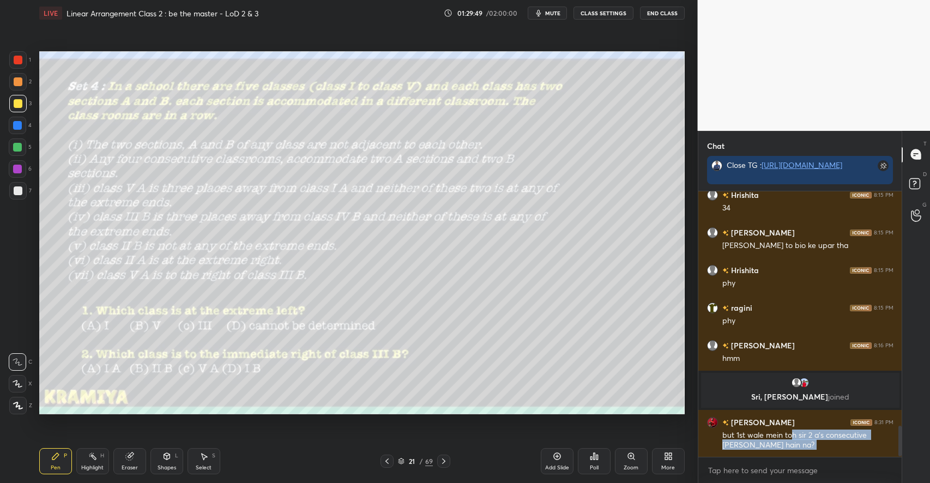
scroll to position [262, 201]
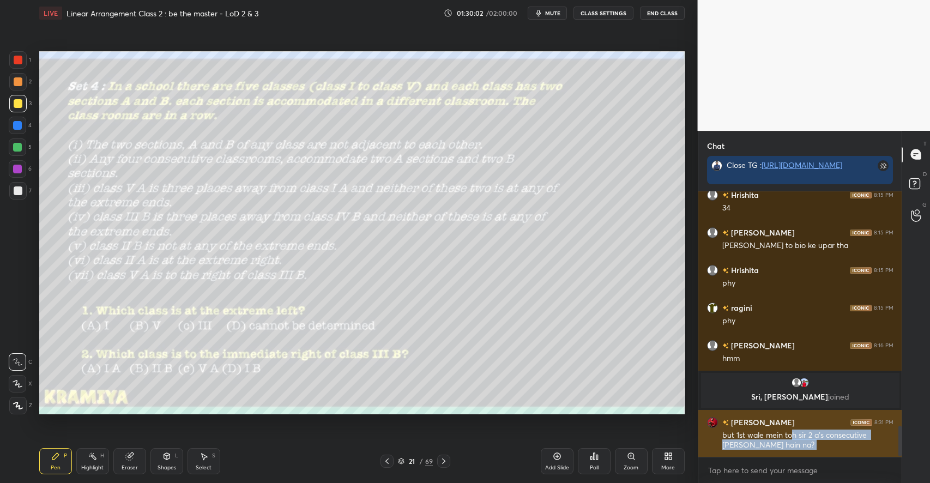
click at [784, 444] on div "but 1st wale mein toh sir 2 a's consecutive aa rahe hain na?" at bounding box center [807, 440] width 171 height 21
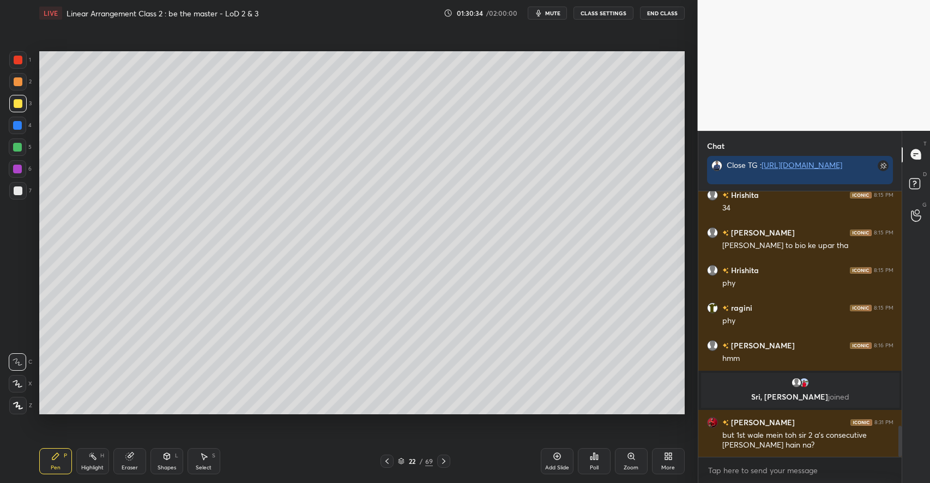
click at [163, 455] on icon at bounding box center [166, 456] width 6 height 7
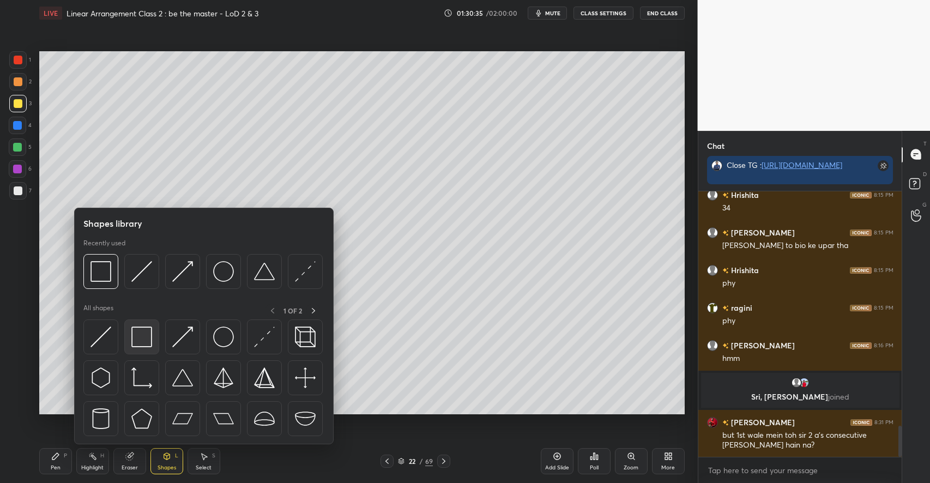
click at [149, 340] on img at bounding box center [141, 336] width 21 height 21
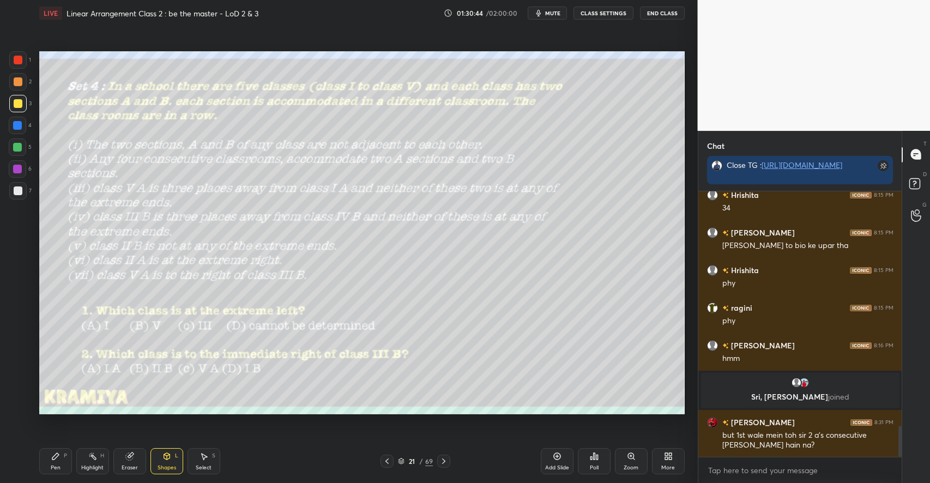
click at [58, 467] on div "Pen" at bounding box center [56, 467] width 10 height 5
click at [23, 84] on div at bounding box center [17, 81] width 17 height 17
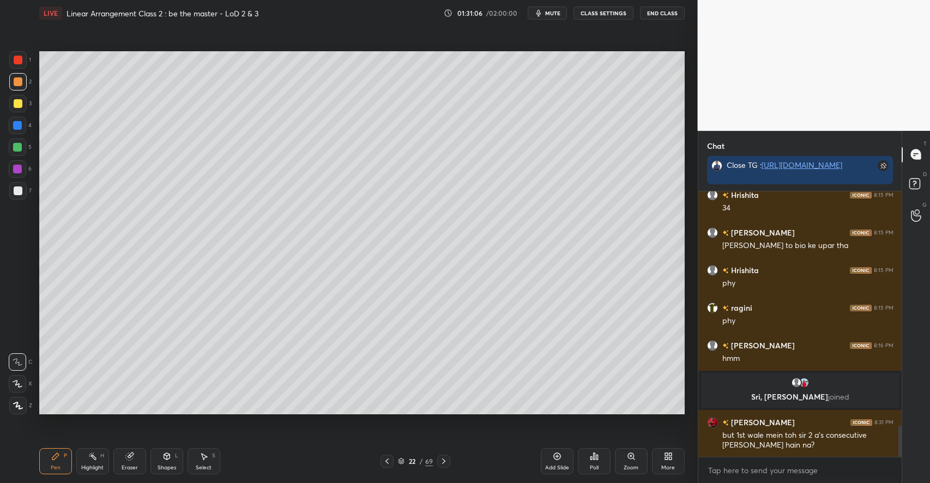
click at [168, 453] on icon at bounding box center [166, 456] width 6 height 7
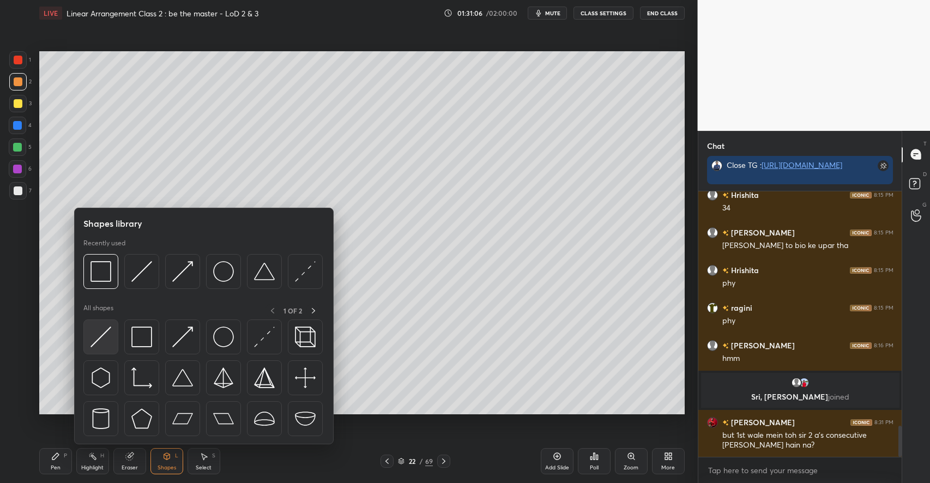
click at [109, 335] on img at bounding box center [100, 336] width 21 height 21
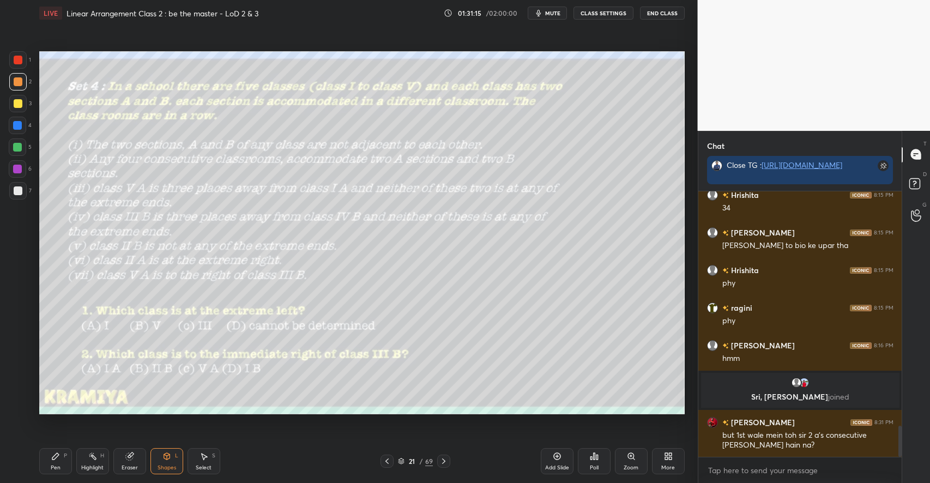
scroll to position [2045, 0]
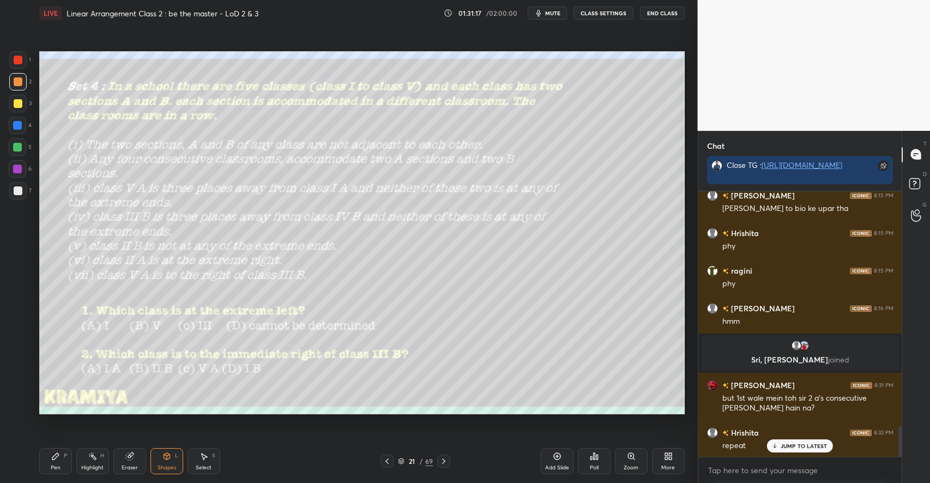
click at [64, 460] on div "Pen P" at bounding box center [55, 461] width 33 height 26
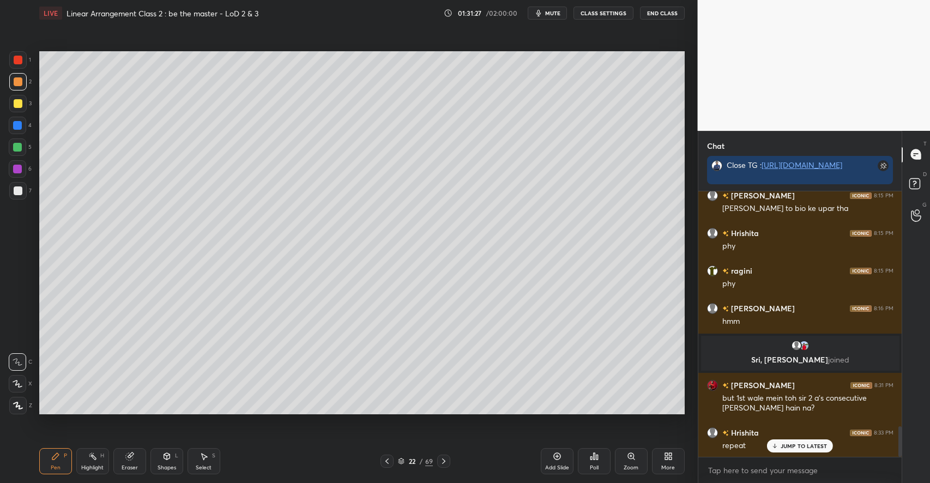
click at [96, 456] on icon at bounding box center [92, 456] width 9 height 9
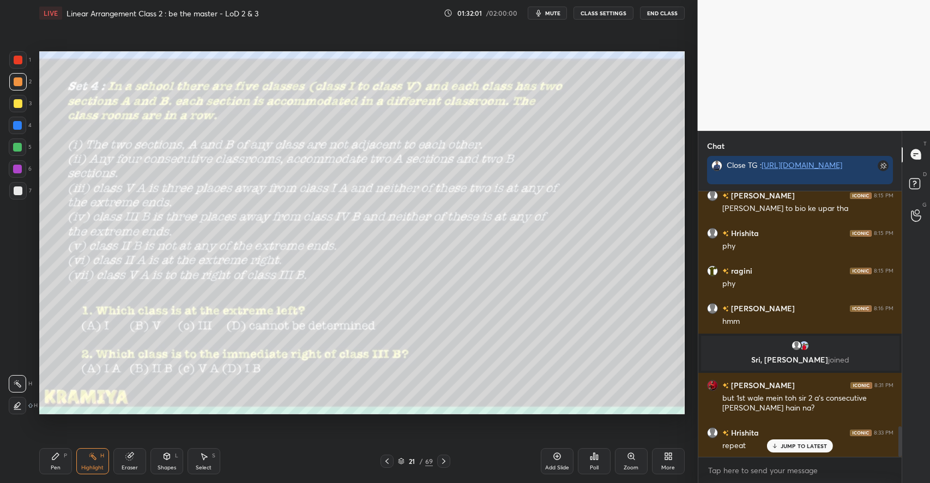
click at [62, 456] on div "Pen P" at bounding box center [55, 461] width 33 height 26
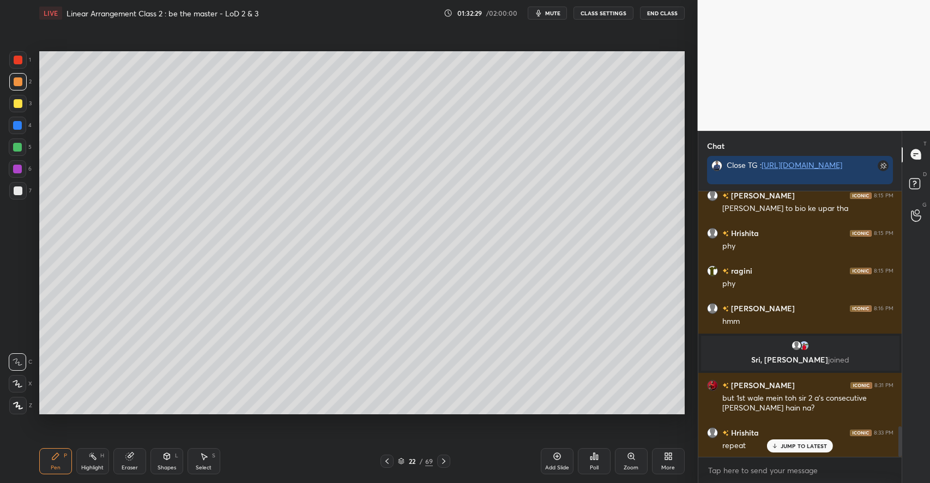
click at [17, 106] on div at bounding box center [18, 103] width 9 height 9
click at [168, 456] on icon at bounding box center [166, 456] width 6 height 7
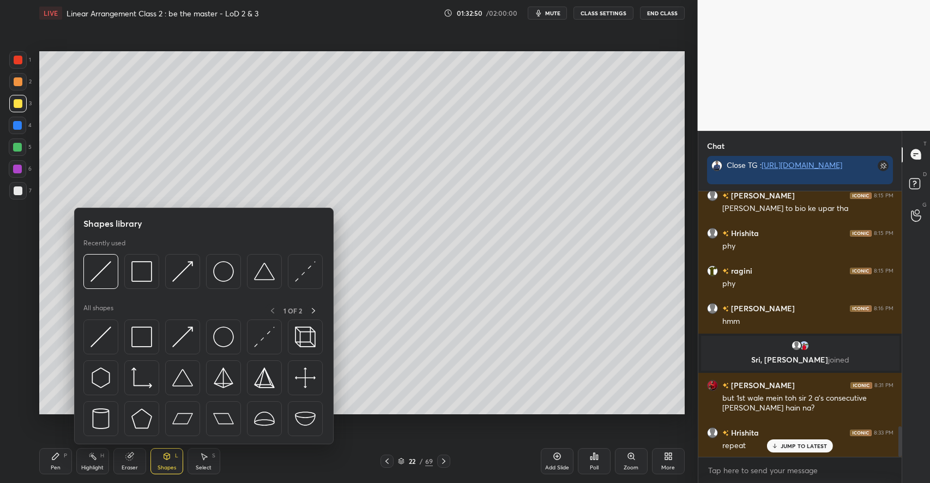
click at [139, 458] on div "Eraser" at bounding box center [129, 461] width 33 height 26
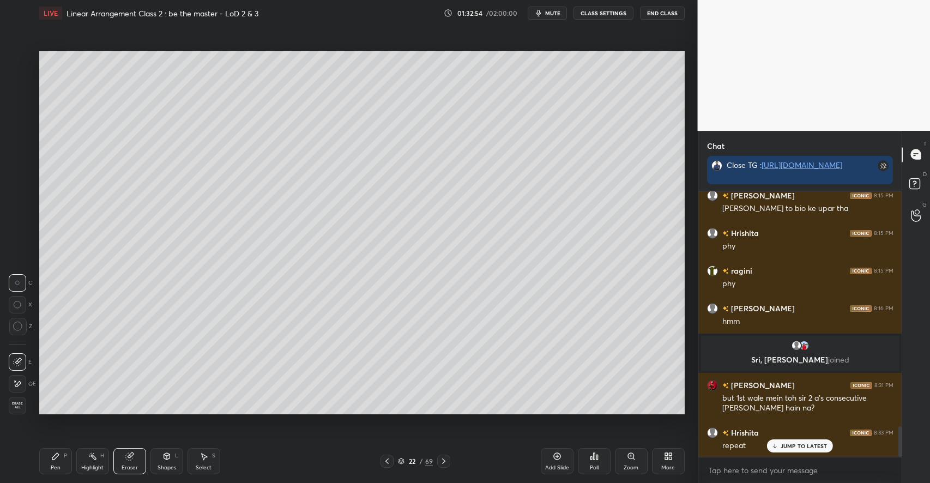
click at [57, 461] on div "Pen P" at bounding box center [55, 461] width 33 height 26
click at [96, 459] on rect at bounding box center [92, 457] width 5 height 5
click at [62, 457] on div "Pen P" at bounding box center [55, 461] width 33 height 26
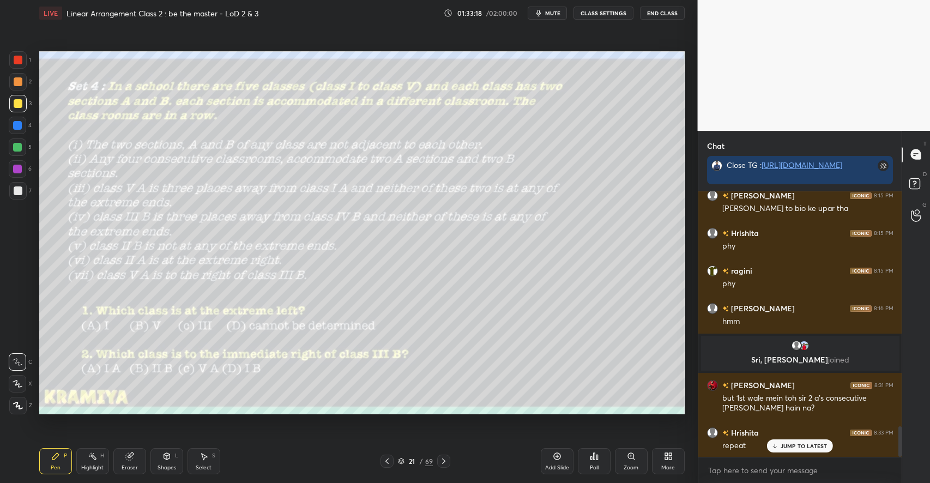
scroll to position [2083, 0]
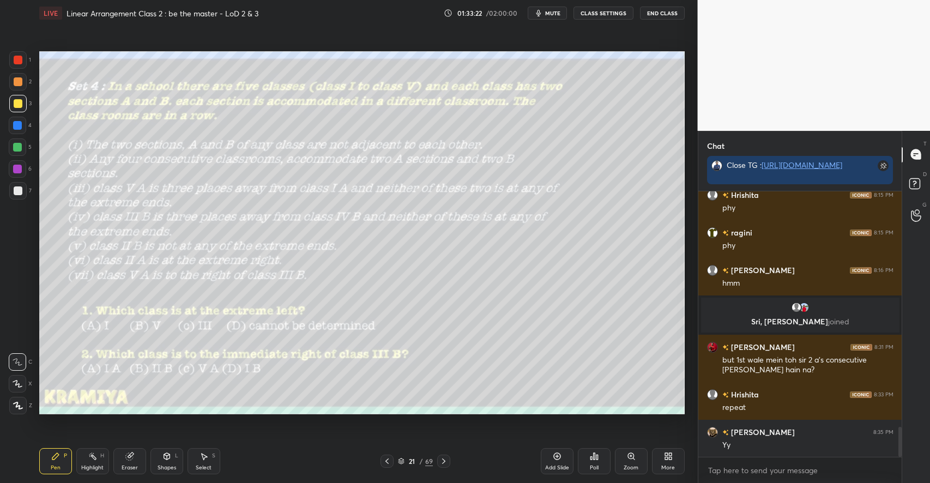
click at [21, 150] on div at bounding box center [17, 147] width 9 height 9
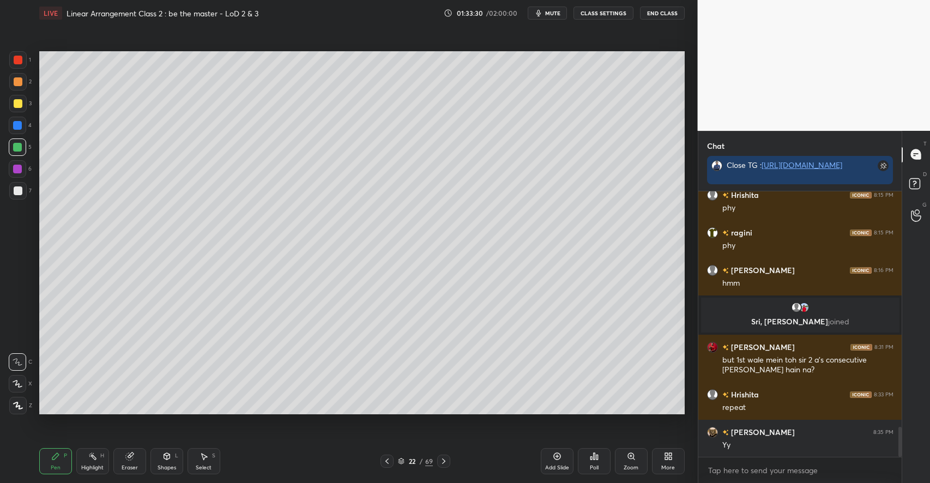
click at [167, 463] on div "Shapes L" at bounding box center [166, 461] width 33 height 26
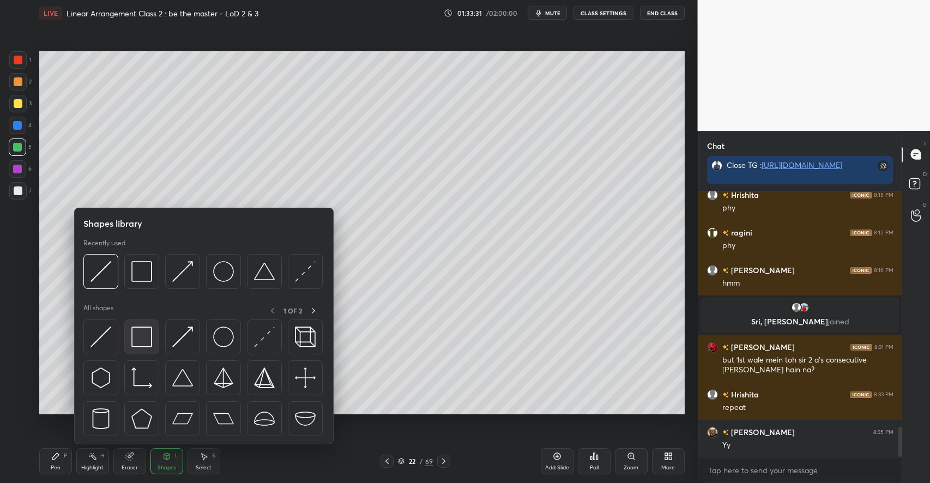
click at [148, 346] on img at bounding box center [141, 336] width 21 height 21
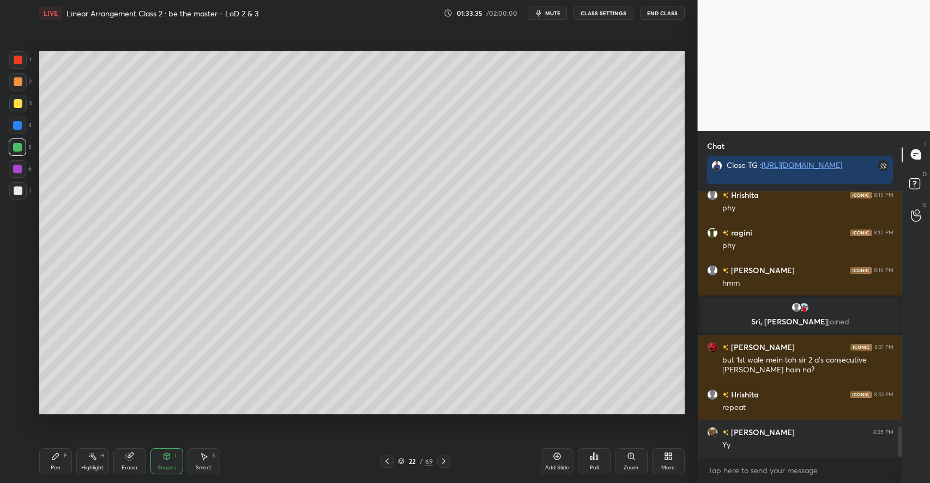
click at [53, 458] on icon at bounding box center [55, 456] width 7 height 7
click at [162, 458] on div "Shapes L" at bounding box center [166, 461] width 33 height 26
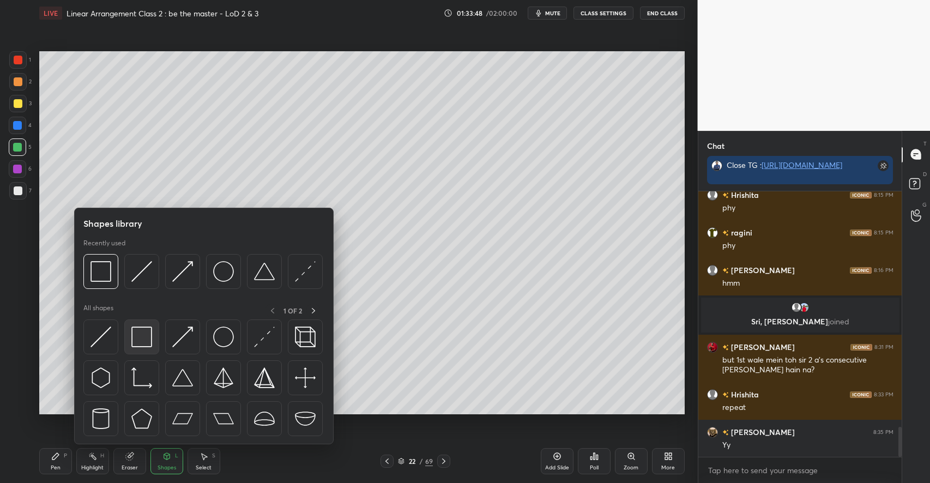
click at [133, 328] on img at bounding box center [141, 336] width 21 height 21
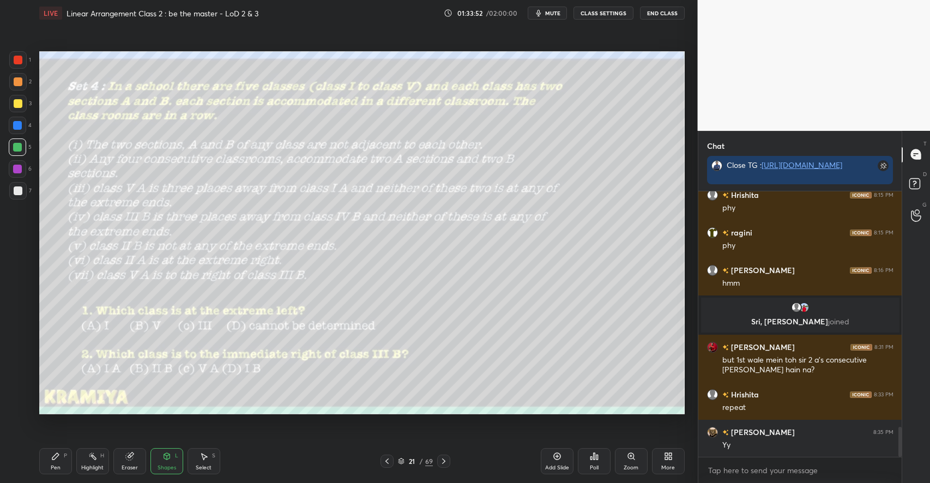
click at [52, 458] on icon at bounding box center [55, 456] width 7 height 7
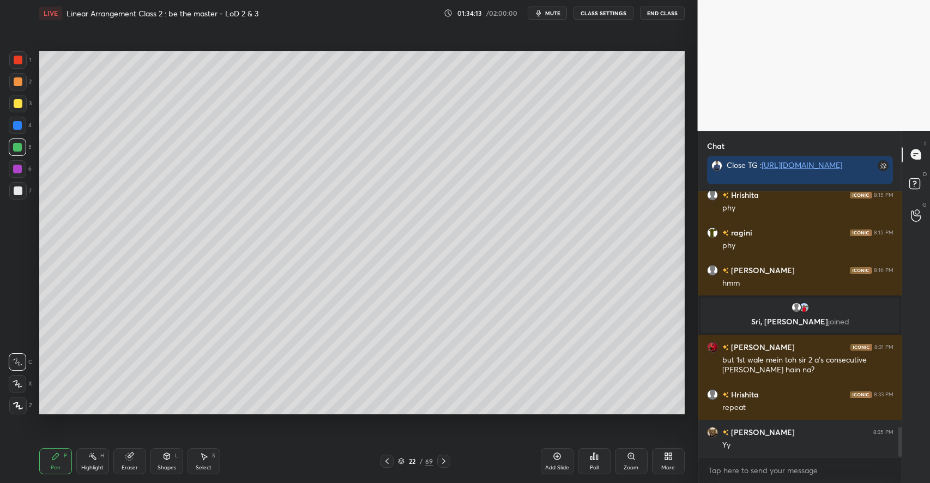
click at [159, 461] on div "Shapes L" at bounding box center [166, 461] width 33 height 26
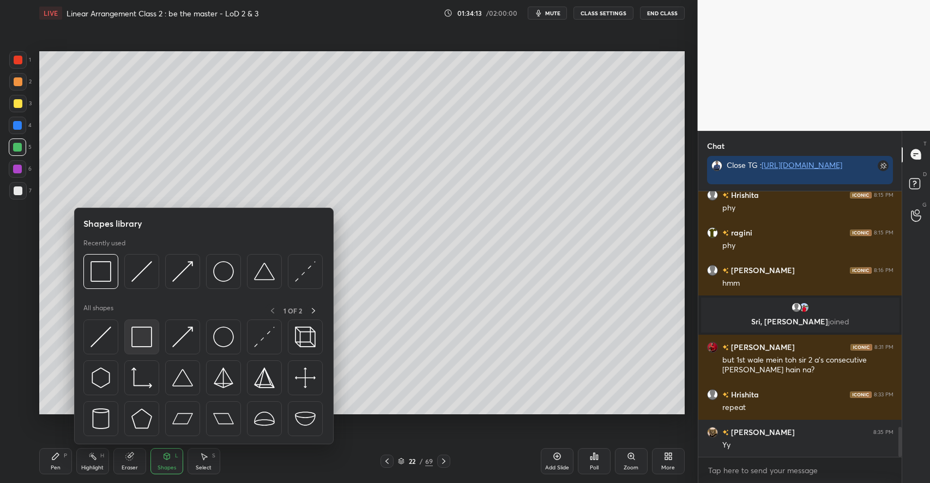
click at [148, 337] on img at bounding box center [141, 336] width 21 height 21
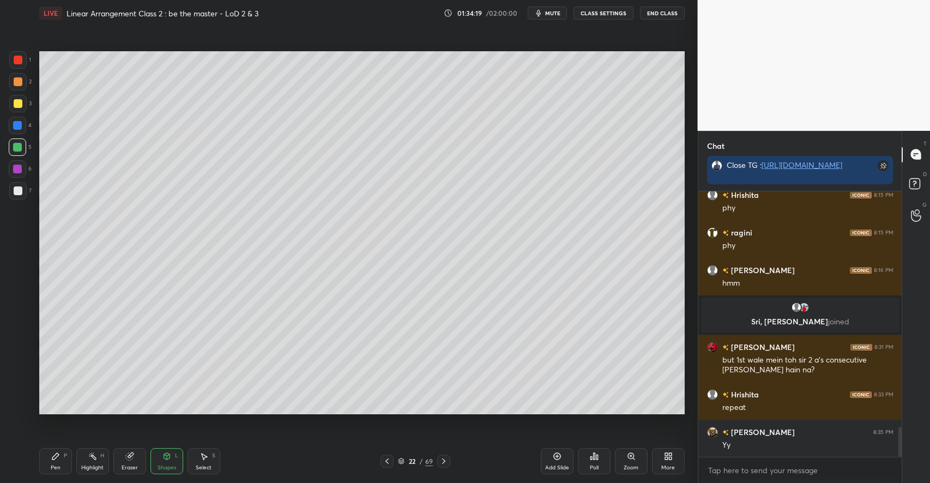
click at [59, 456] on icon at bounding box center [55, 456] width 9 height 9
click at [21, 80] on div at bounding box center [18, 81] width 9 height 9
click at [207, 461] on div "Select S" at bounding box center [203, 461] width 33 height 26
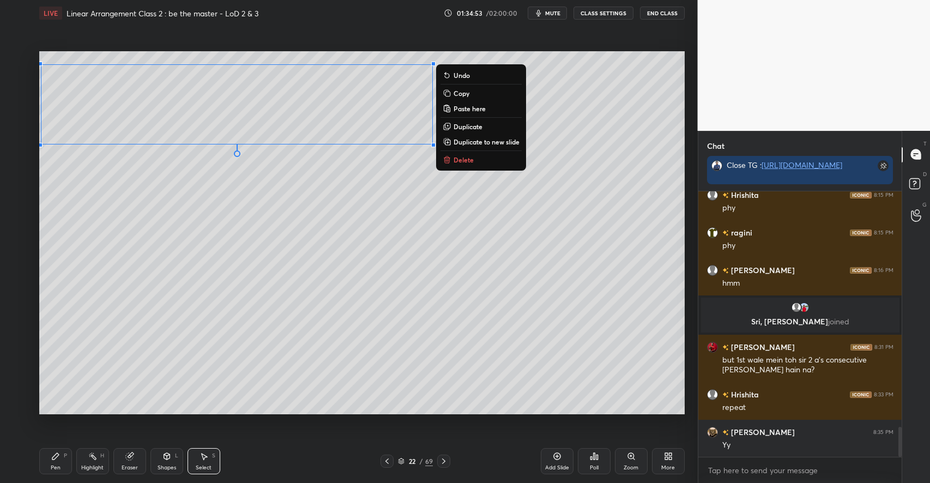
click at [338, 318] on div "0 ° Undo Copy Paste here Duplicate Duplicate to new slide Delete" at bounding box center [361, 232] width 645 height 363
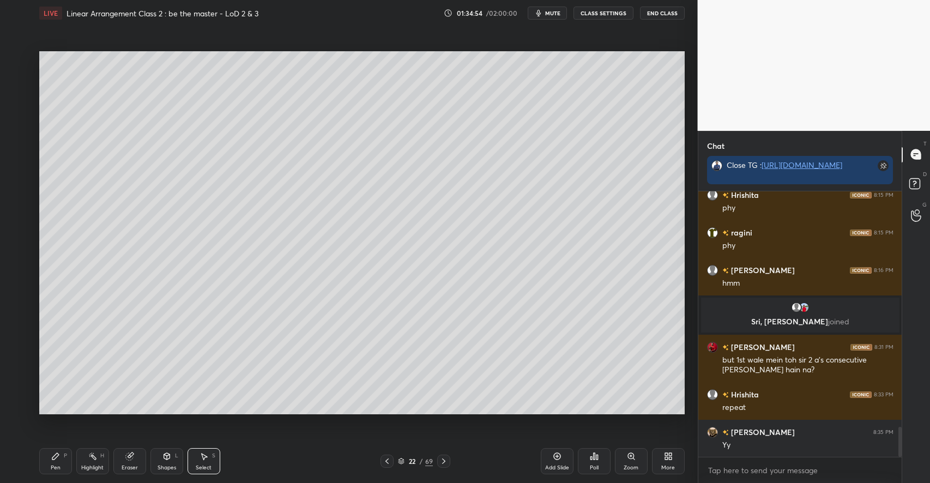
click at [59, 458] on icon at bounding box center [55, 456] width 9 height 9
click at [134, 458] on icon at bounding box center [129, 456] width 9 height 9
click at [66, 456] on div "P" at bounding box center [65, 455] width 3 height 5
click at [23, 105] on div at bounding box center [17, 103] width 17 height 17
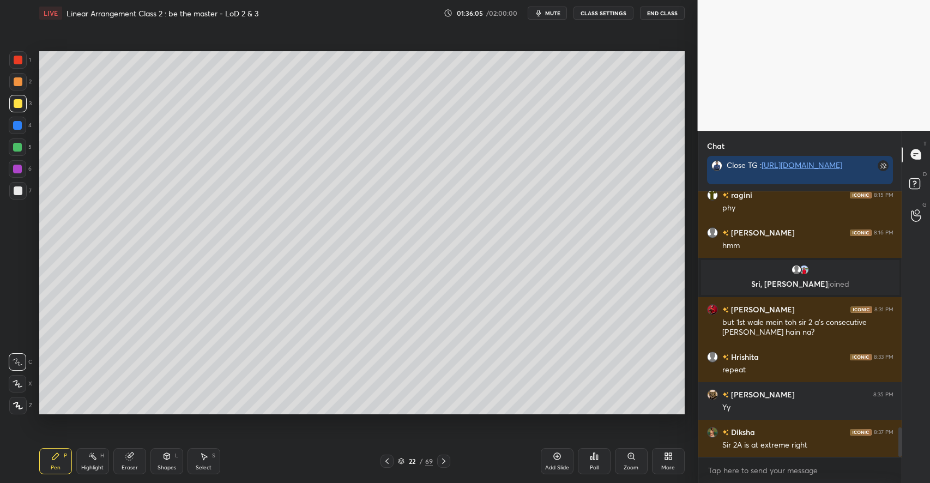
click at [21, 81] on div at bounding box center [18, 81] width 9 height 9
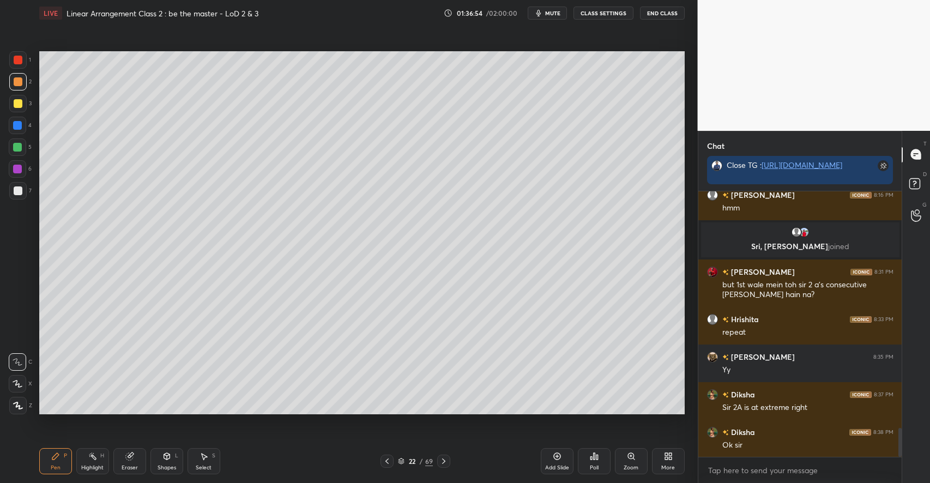
click at [95, 459] on rect at bounding box center [92, 457] width 5 height 5
click at [57, 457] on icon at bounding box center [55, 456] width 9 height 9
click at [17, 108] on div at bounding box center [18, 103] width 9 height 9
click at [132, 461] on icon at bounding box center [129, 456] width 9 height 9
click at [57, 460] on icon at bounding box center [55, 456] width 9 height 9
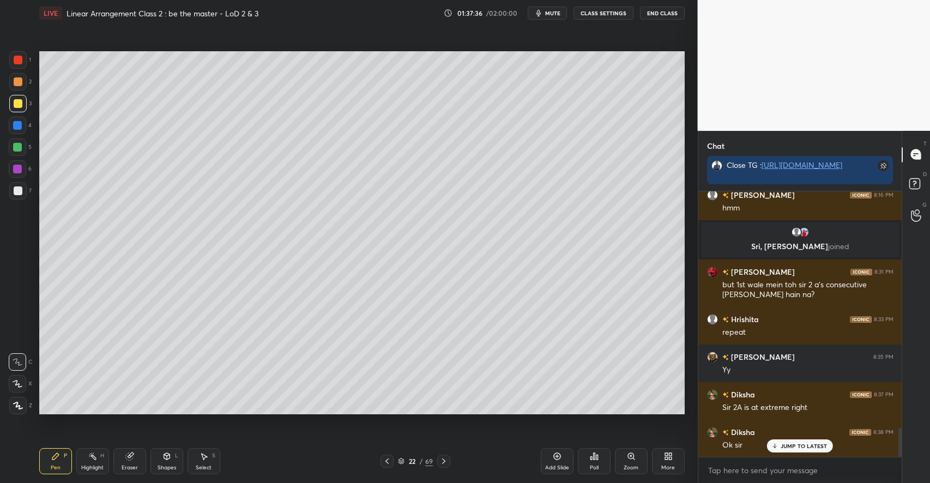
scroll to position [2195, 0]
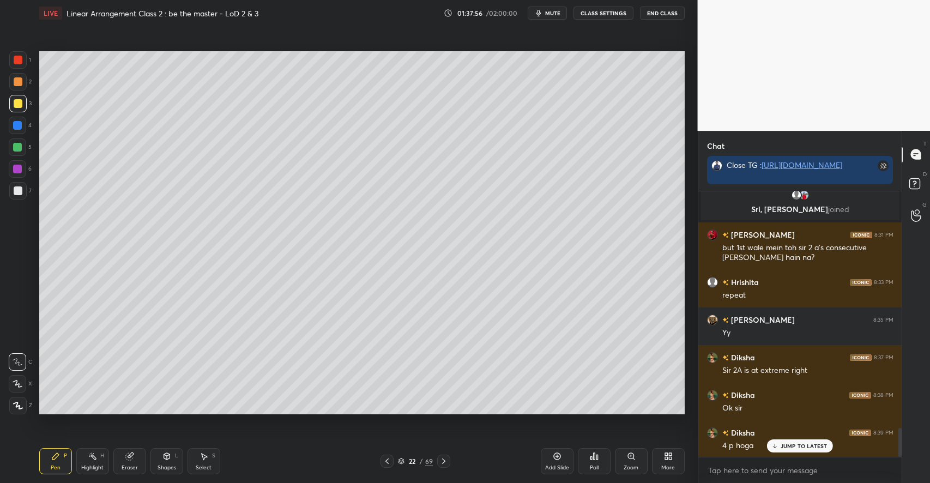
click at [203, 466] on div "Select" at bounding box center [204, 467] width 16 height 5
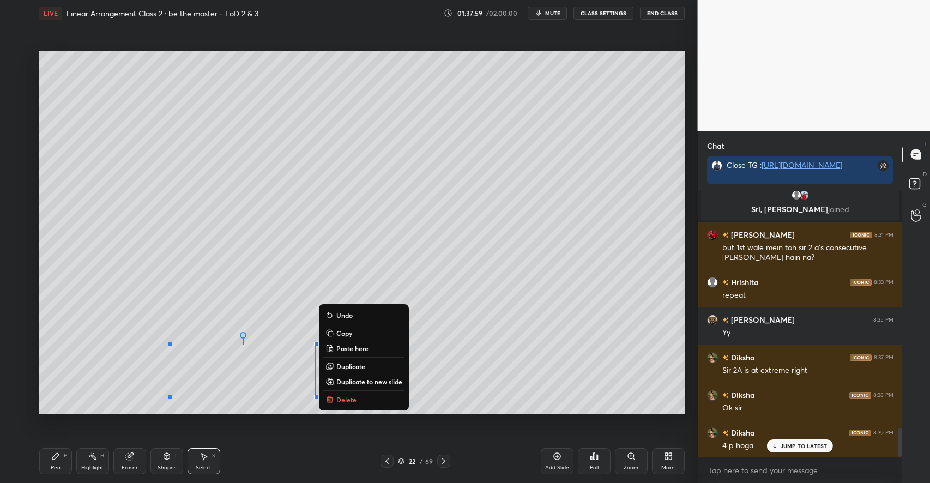
click at [120, 372] on div "0 ° Undo Copy Paste here Duplicate Duplicate to new slide Delete" at bounding box center [361, 232] width 645 height 363
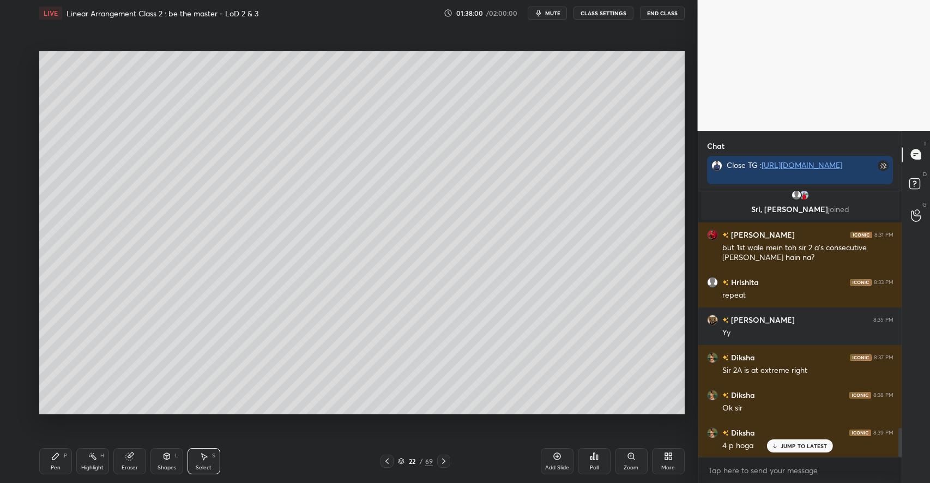
click at [53, 452] on icon at bounding box center [55, 456] width 9 height 9
click at [101, 450] on div "Highlight H" at bounding box center [92, 461] width 33 height 26
click at [57, 453] on icon at bounding box center [55, 456] width 9 height 9
click at [140, 463] on div "Eraser" at bounding box center [129, 461] width 33 height 26
click at [69, 464] on div "Pen P" at bounding box center [55, 461] width 33 height 26
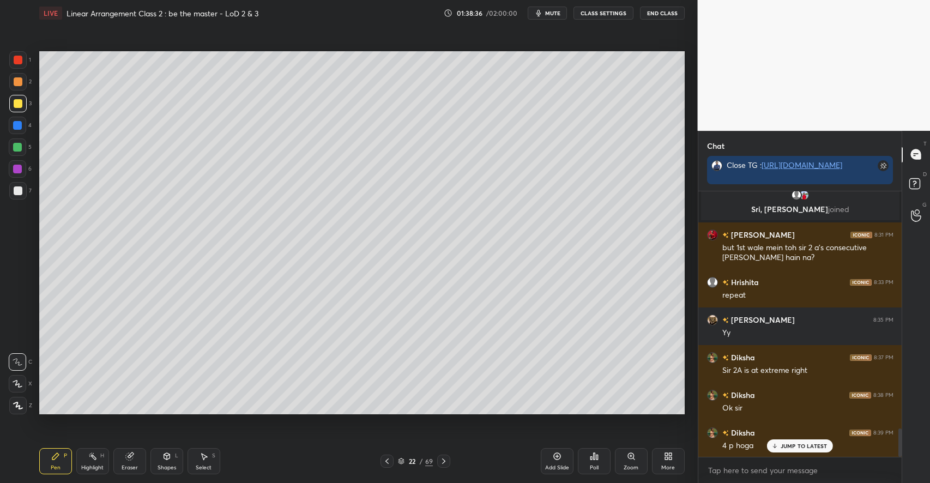
scroll to position [2221, 0]
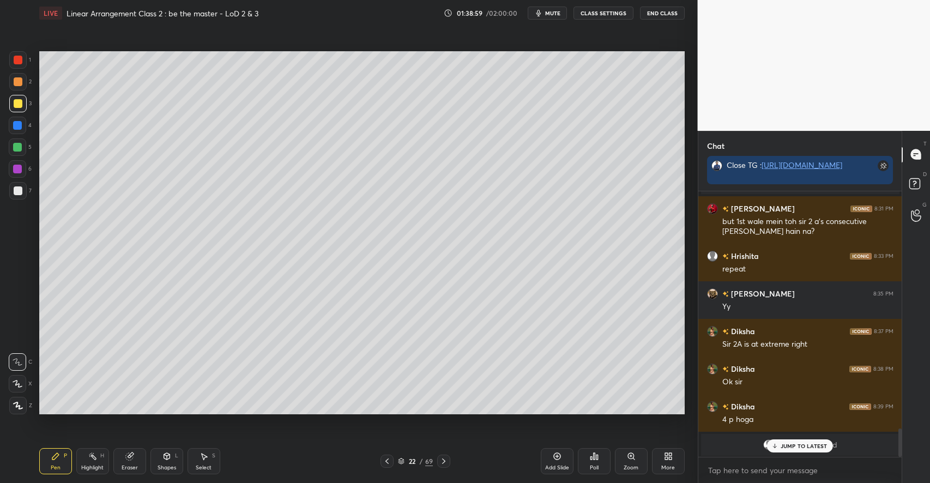
click at [165, 463] on div "Shapes L" at bounding box center [166, 461] width 33 height 26
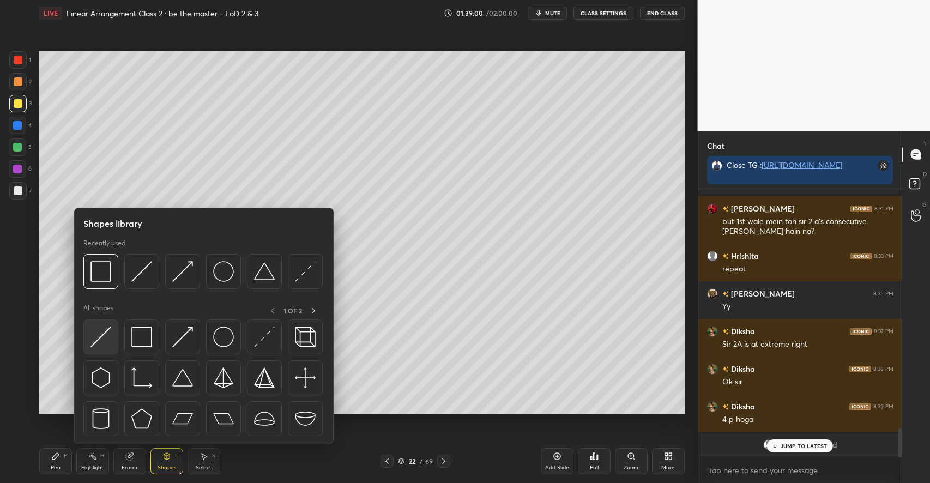
click at [101, 344] on img at bounding box center [100, 336] width 21 height 21
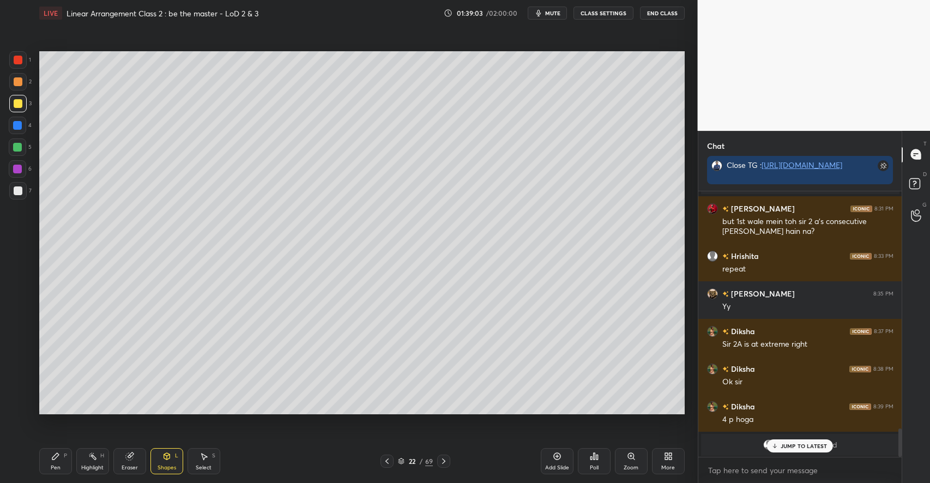
click at [60, 460] on div "Pen P" at bounding box center [55, 461] width 33 height 26
click at [22, 148] on div at bounding box center [17, 146] width 17 height 17
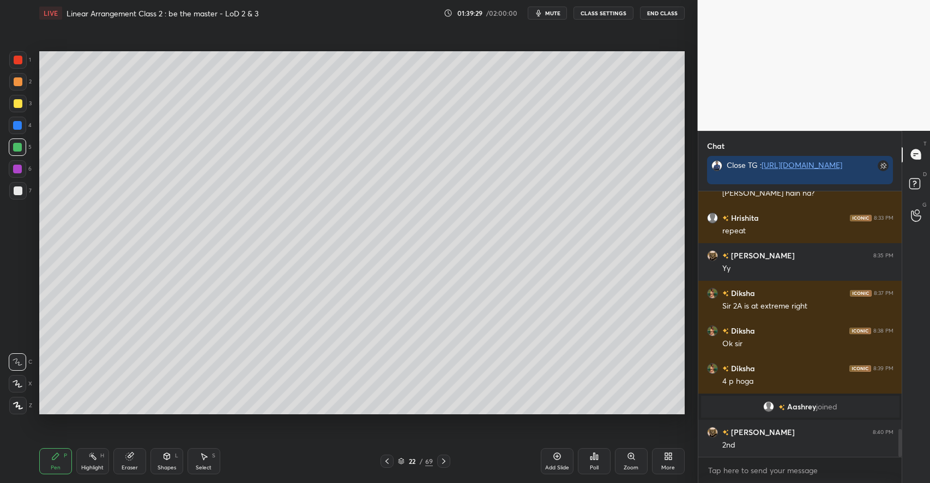
scroll to position [2297, 0]
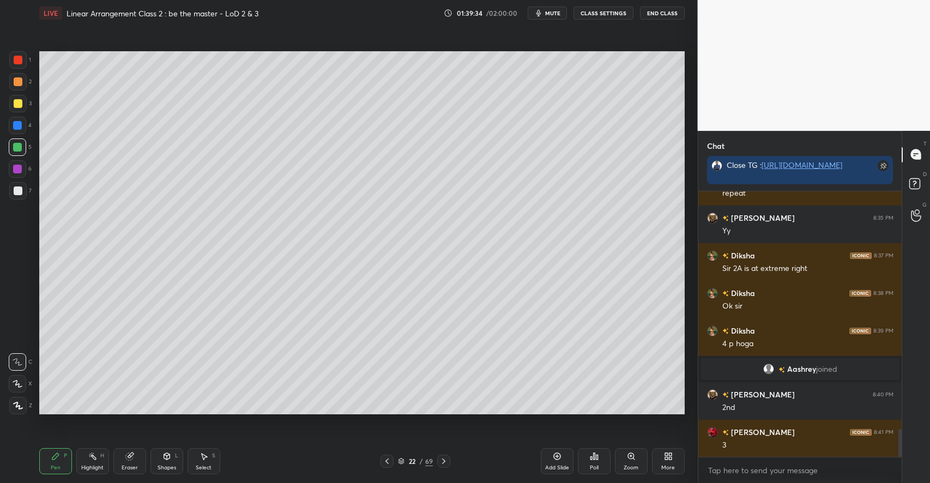
click at [207, 453] on icon at bounding box center [203, 456] width 9 height 9
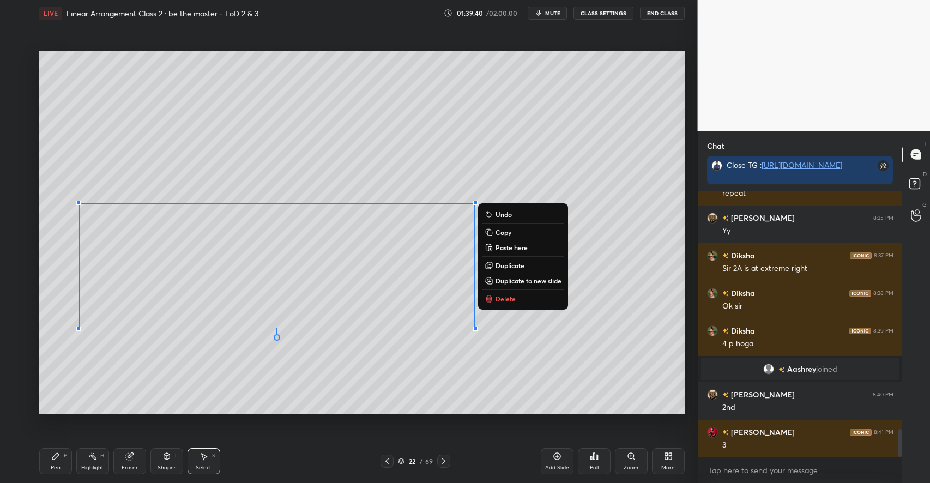
click at [122, 408] on div "0 ° Undo Copy Paste here Duplicate Duplicate to new slide Delete" at bounding box center [361, 232] width 645 height 363
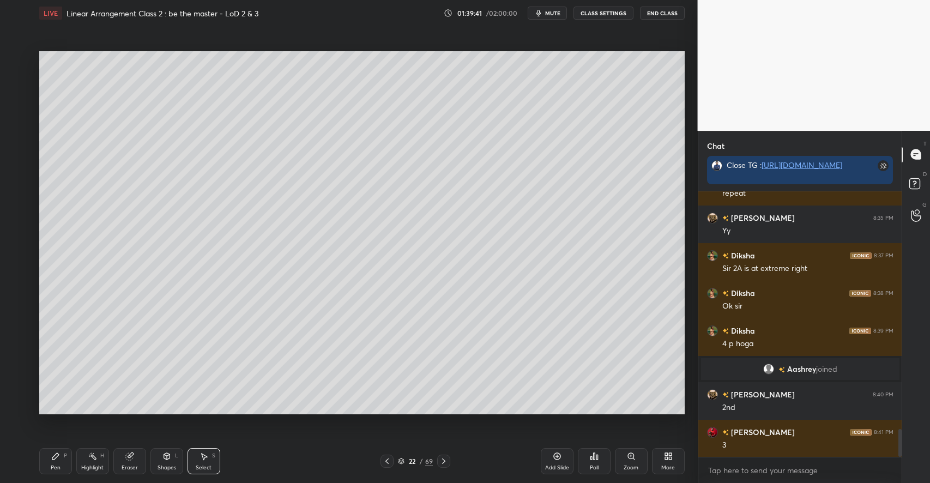
click at [65, 460] on div "Pen P" at bounding box center [55, 461] width 33 height 26
click at [135, 456] on div "Eraser" at bounding box center [129, 461] width 33 height 26
click at [56, 450] on div "Pen P" at bounding box center [55, 461] width 33 height 26
click at [196, 462] on div "Select S" at bounding box center [203, 461] width 33 height 26
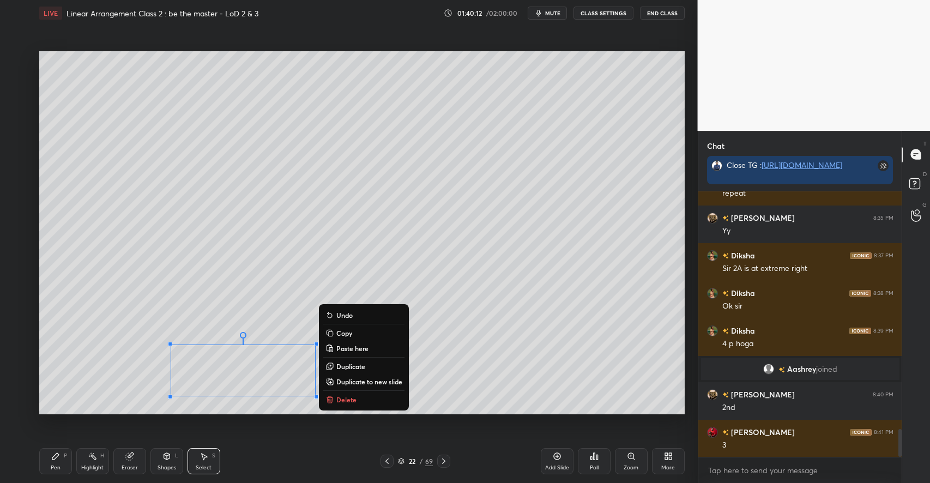
click at [348, 399] on p "Delete" at bounding box center [346, 399] width 20 height 9
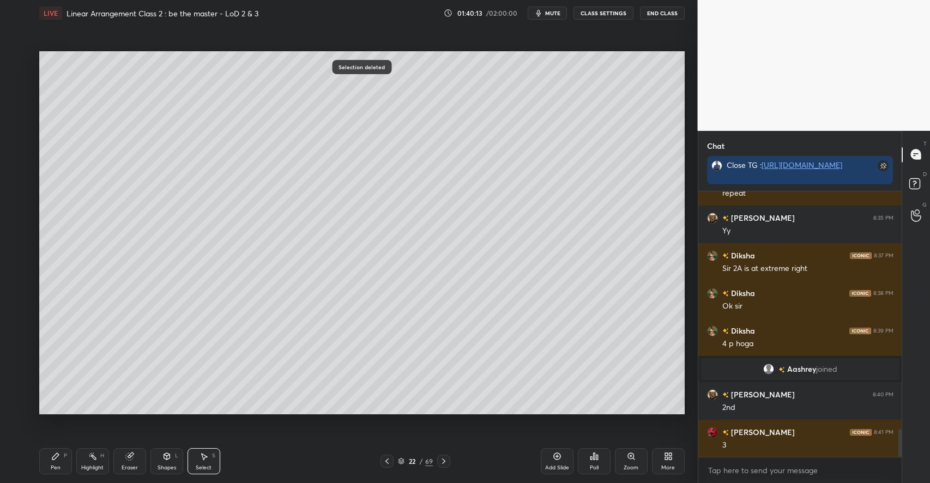
click at [54, 456] on icon at bounding box center [55, 456] width 7 height 7
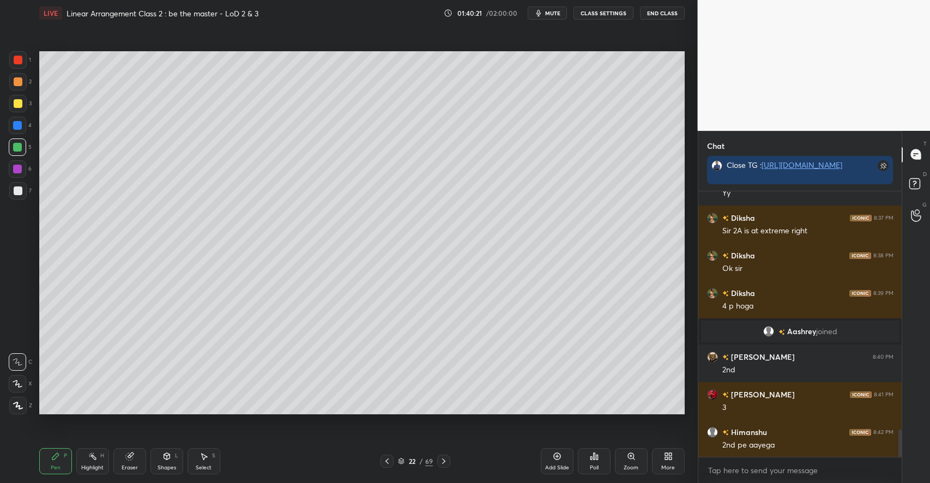
click at [98, 455] on div "Highlight H" at bounding box center [92, 461] width 33 height 26
click at [56, 456] on icon at bounding box center [55, 456] width 7 height 7
click at [19, 105] on div at bounding box center [18, 103] width 9 height 9
click at [166, 462] on div "Shapes L" at bounding box center [166, 461] width 33 height 26
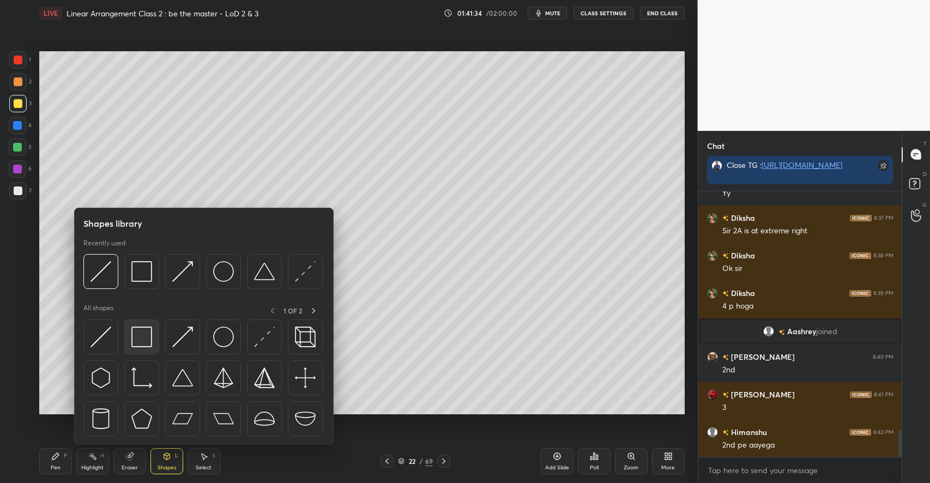
click at [144, 334] on img at bounding box center [141, 336] width 21 height 21
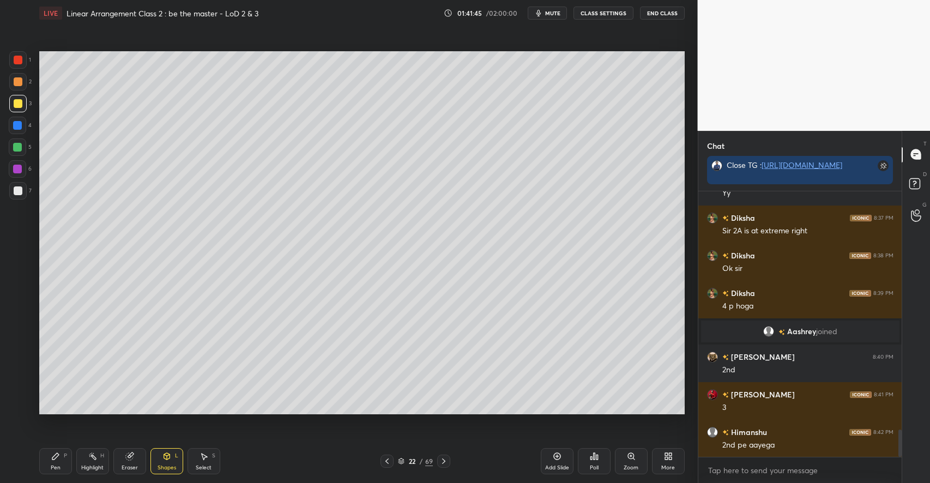
click at [99, 456] on div "Highlight H" at bounding box center [92, 461] width 33 height 26
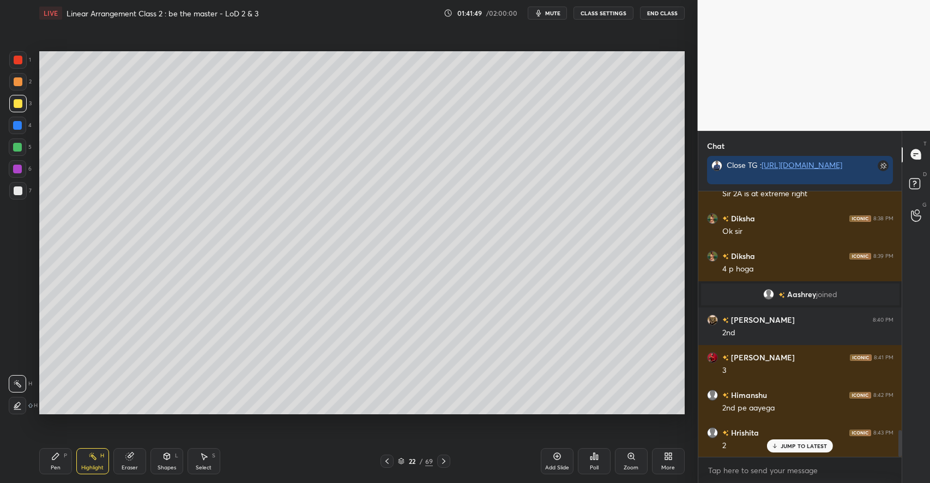
click at [58, 451] on div "Pen P" at bounding box center [55, 461] width 33 height 26
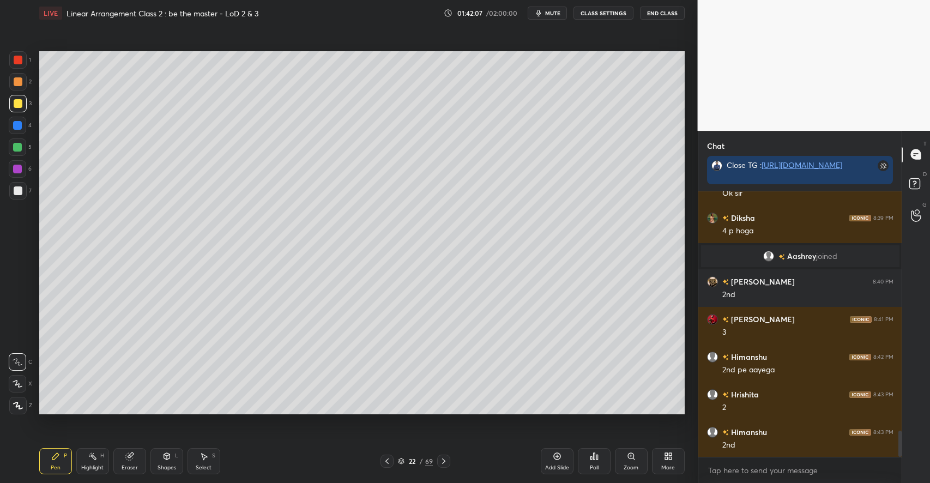
scroll to position [2447, 0]
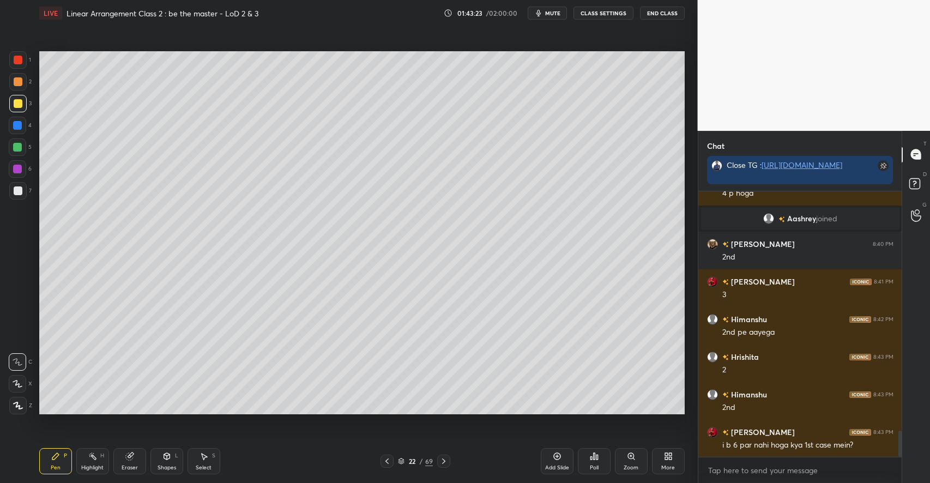
click at [92, 457] on rect at bounding box center [92, 457] width 5 height 5
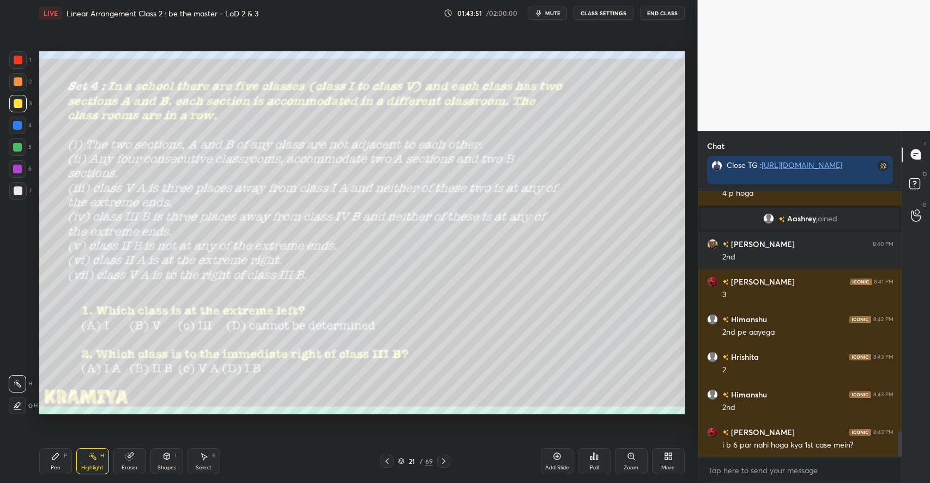
scroll to position [2485, 0]
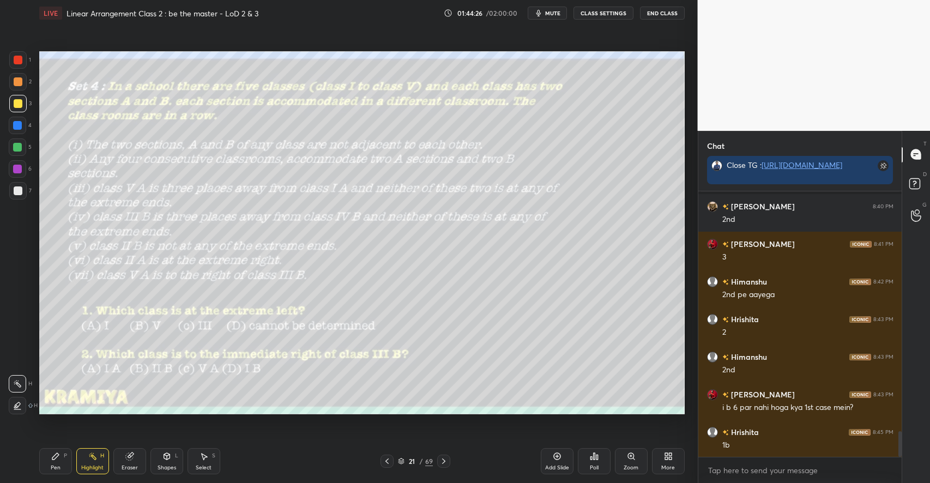
click at [17, 81] on div at bounding box center [18, 81] width 9 height 9
click at [60, 457] on div "Pen P" at bounding box center [55, 461] width 33 height 26
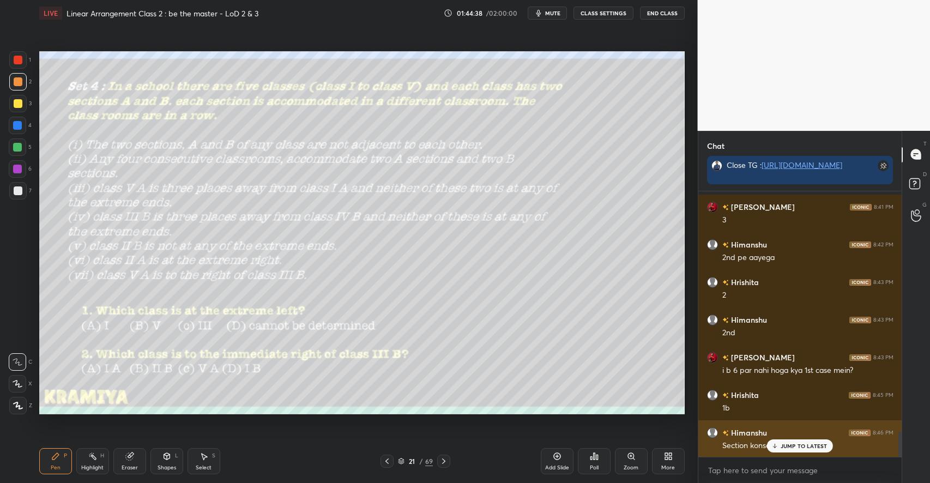
click at [798, 444] on p "JUMP TO LATEST" at bounding box center [803, 446] width 47 height 7
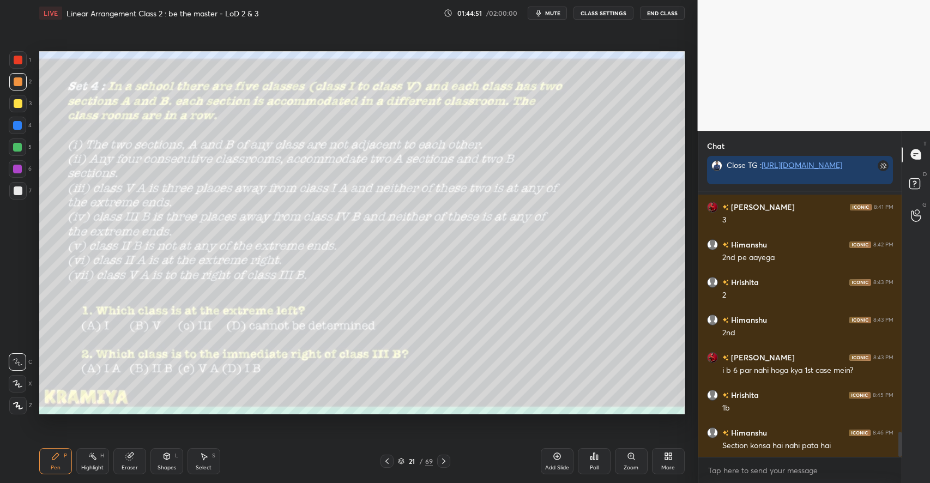
click at [444, 465] on icon at bounding box center [443, 461] width 9 height 9
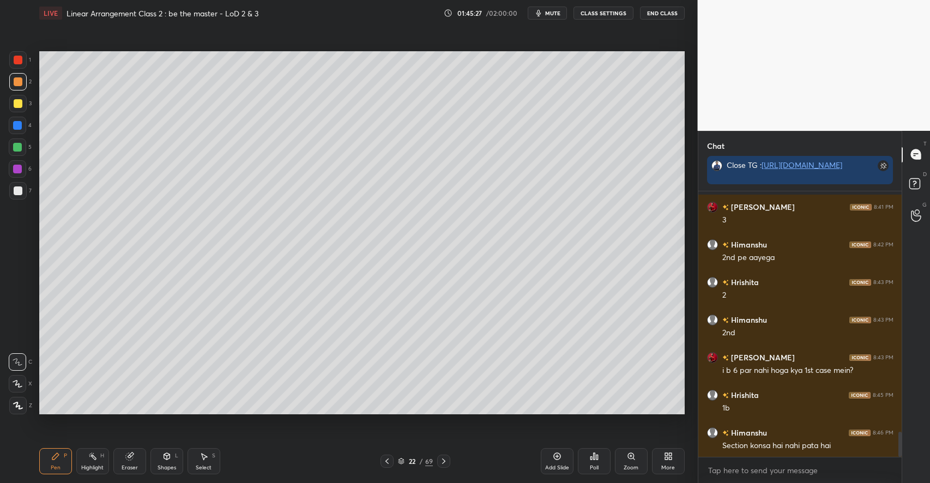
scroll to position [2560, 0]
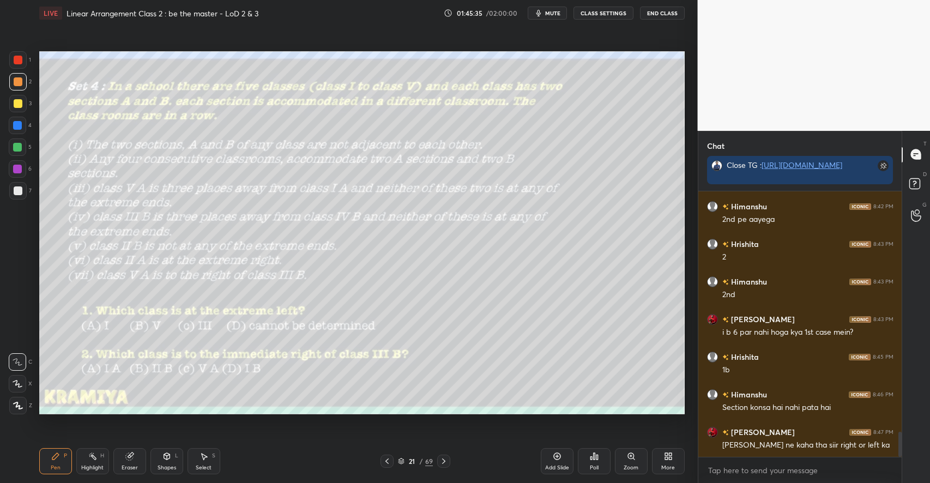
click at [169, 466] on div "Shapes" at bounding box center [166, 467] width 19 height 5
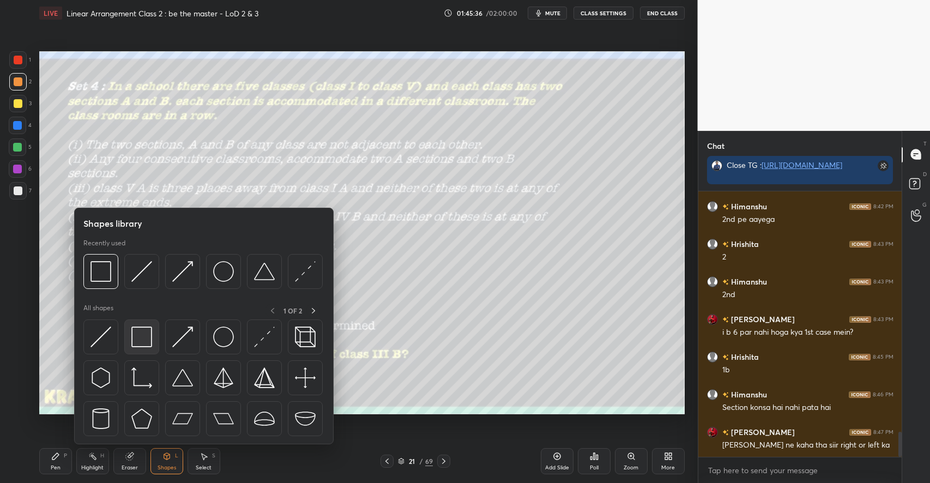
click at [143, 336] on img at bounding box center [141, 336] width 21 height 21
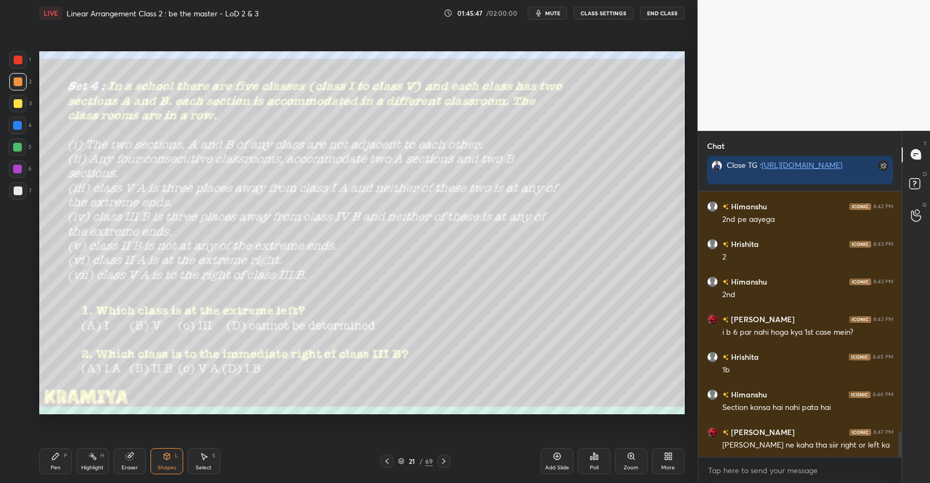
click at [94, 461] on div "Highlight H" at bounding box center [92, 461] width 33 height 26
click at [60, 463] on div "Pen P" at bounding box center [55, 461] width 33 height 26
click at [129, 455] on icon at bounding box center [128, 456] width 7 height 7
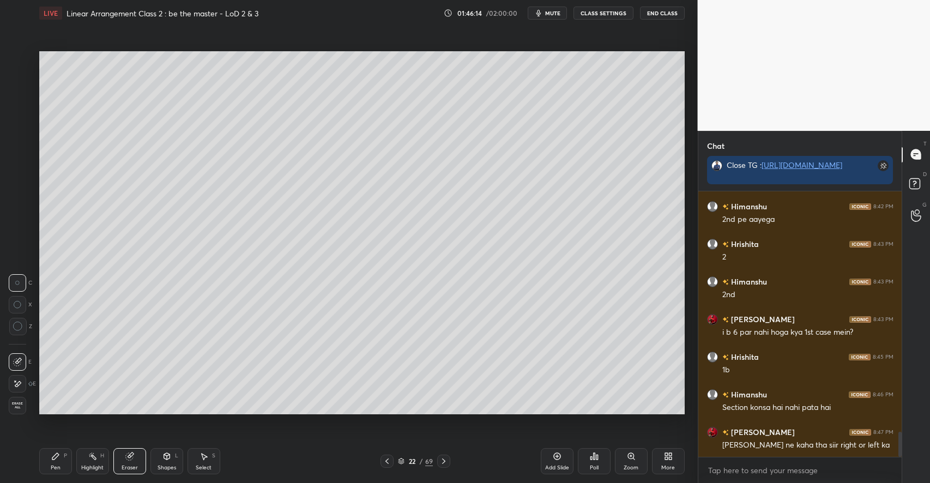
click at [165, 465] on div "Shapes" at bounding box center [166, 467] width 19 height 5
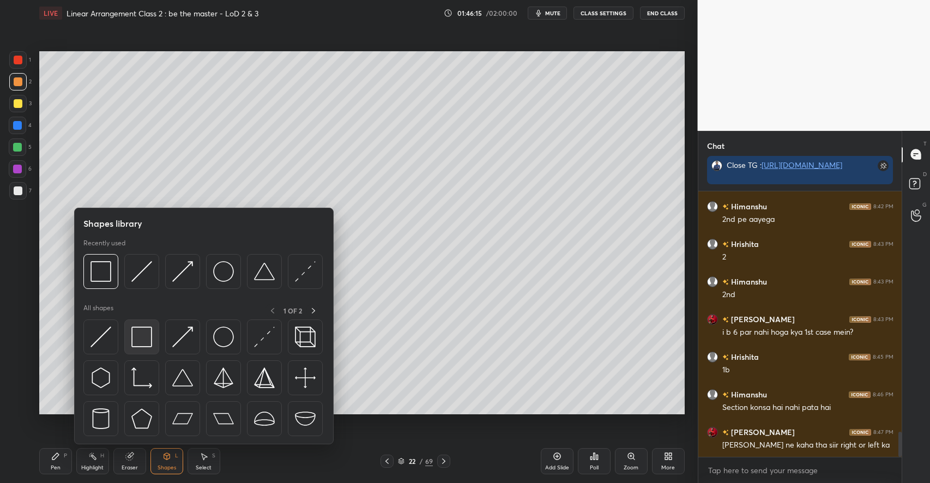
click at [144, 337] on img at bounding box center [141, 336] width 21 height 21
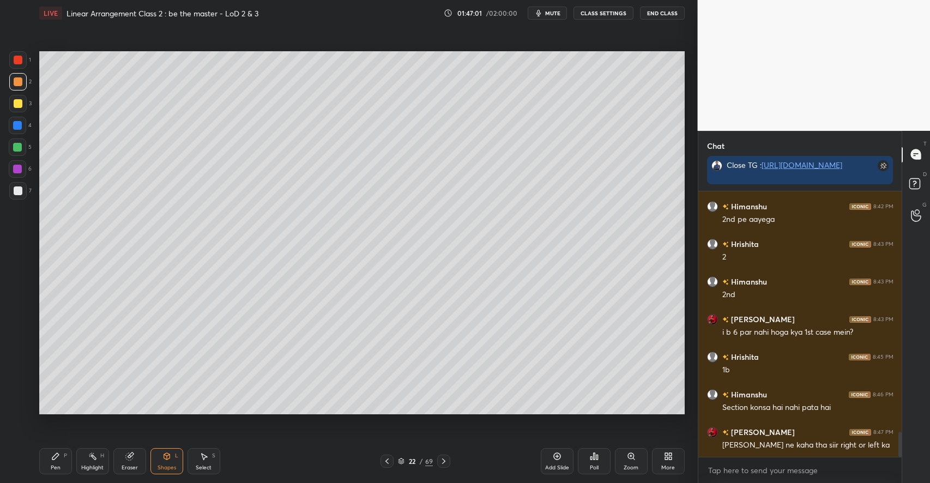
click at [443, 461] on icon at bounding box center [443, 461] width 9 height 9
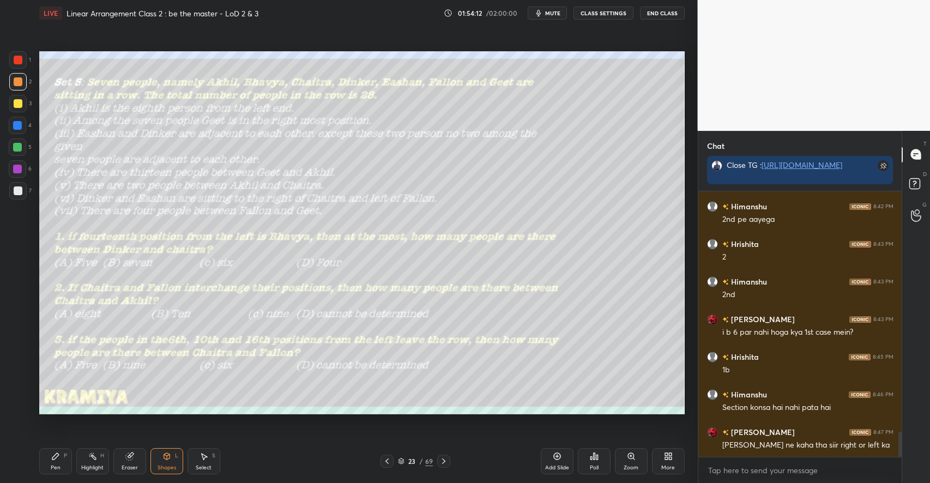
click at [591, 465] on div "Poll" at bounding box center [594, 467] width 9 height 5
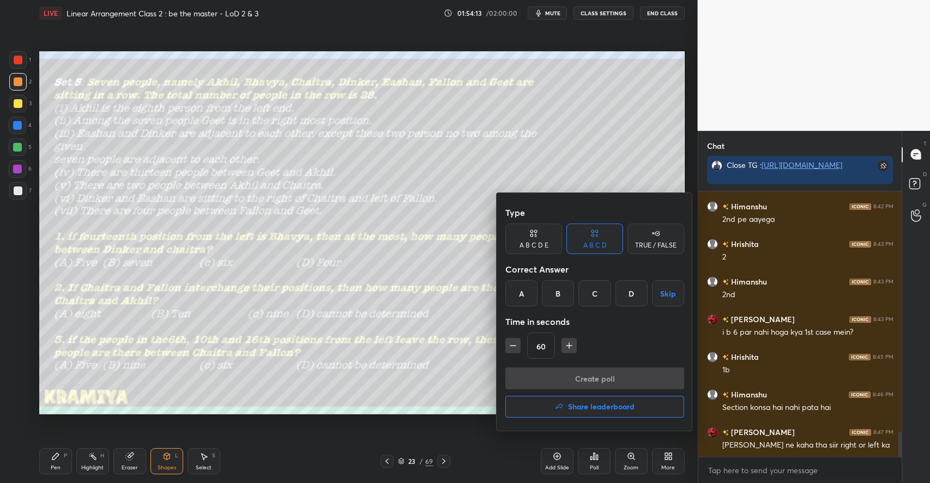
click at [597, 288] on div "C" at bounding box center [594, 293] width 32 height 26
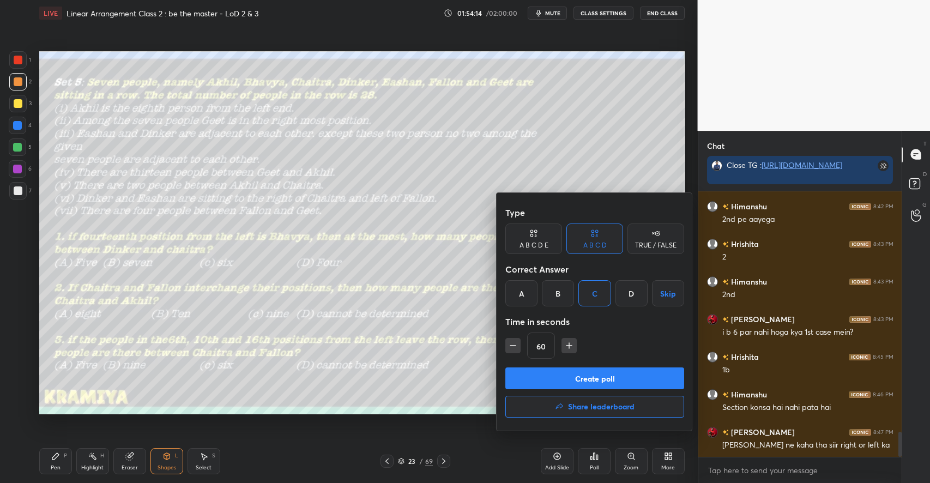
click at [512, 344] on icon "button" at bounding box center [512, 345] width 11 height 11
type input "30"
click at [564, 380] on button "Create poll" at bounding box center [594, 378] width 179 height 22
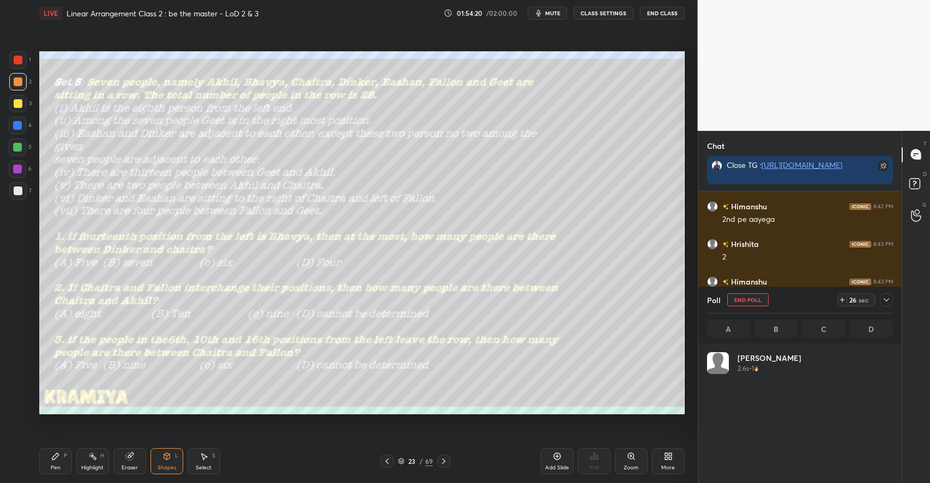
scroll to position [128, 183]
click at [16, 105] on div at bounding box center [18, 103] width 9 height 9
click at [17, 60] on div at bounding box center [18, 60] width 9 height 9
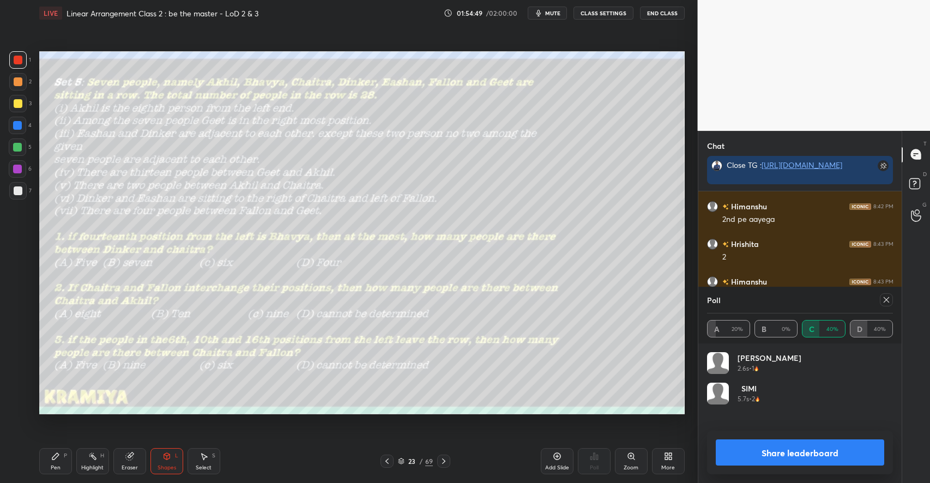
click at [886, 299] on icon at bounding box center [886, 299] width 9 height 9
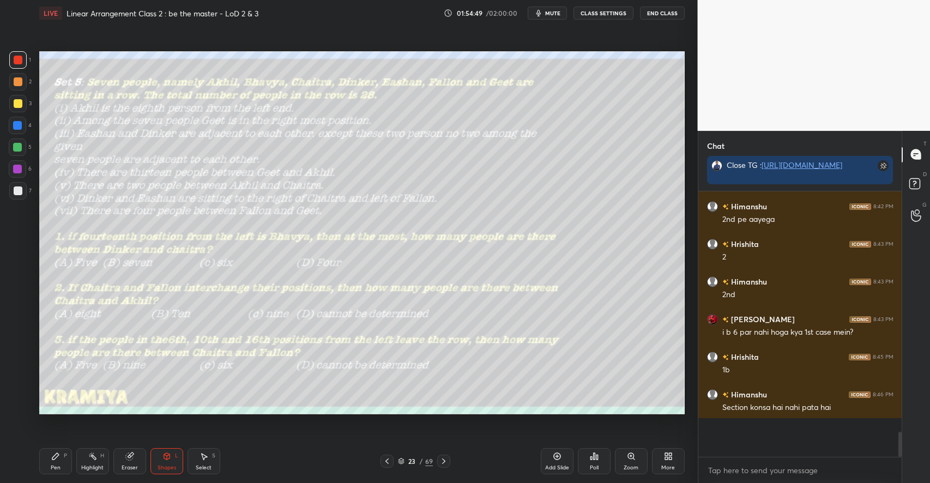
scroll to position [3, 4]
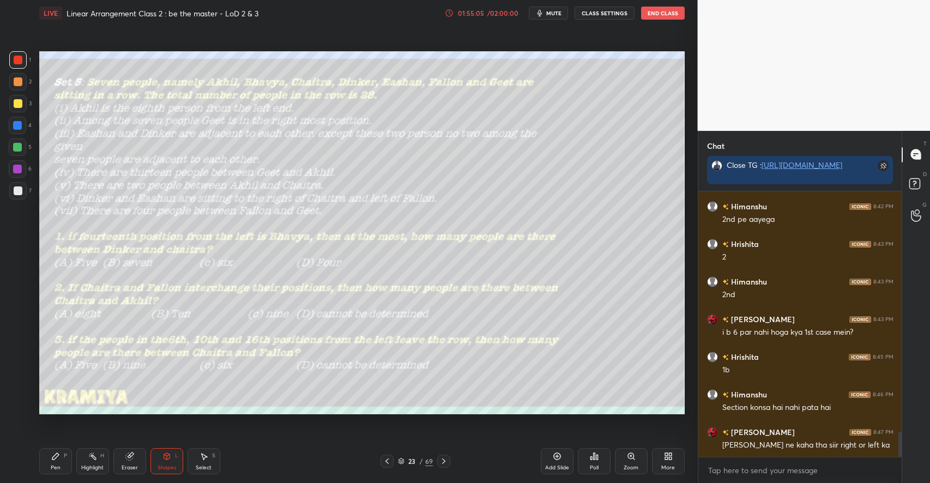
click at [588, 463] on div "Poll" at bounding box center [594, 461] width 33 height 26
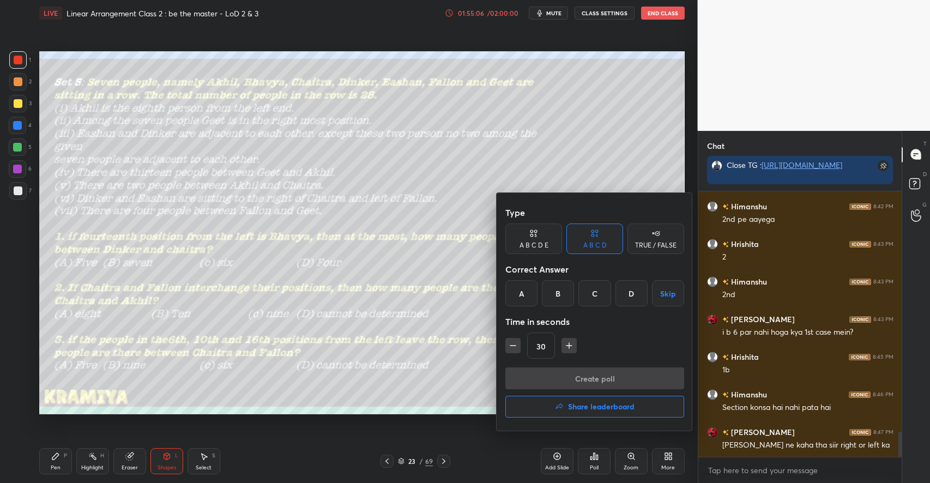
click at [558, 286] on div "B" at bounding box center [558, 293] width 32 height 26
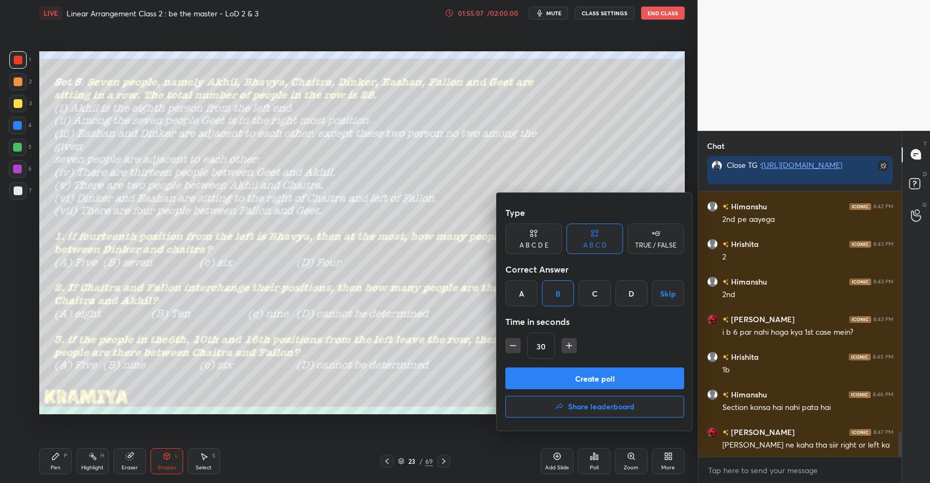
click at [567, 378] on button "Create poll" at bounding box center [594, 378] width 179 height 22
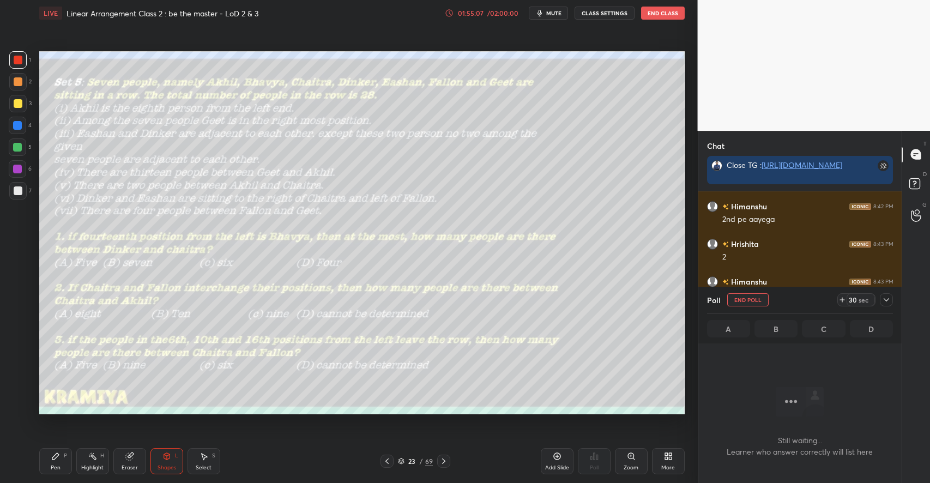
scroll to position [205, 201]
click at [743, 299] on button "End Poll" at bounding box center [747, 299] width 41 height 13
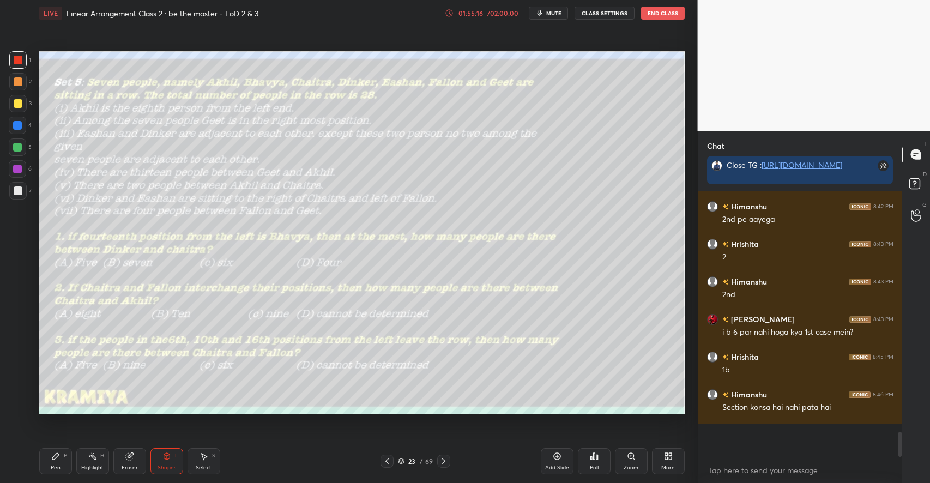
scroll to position [4, 4]
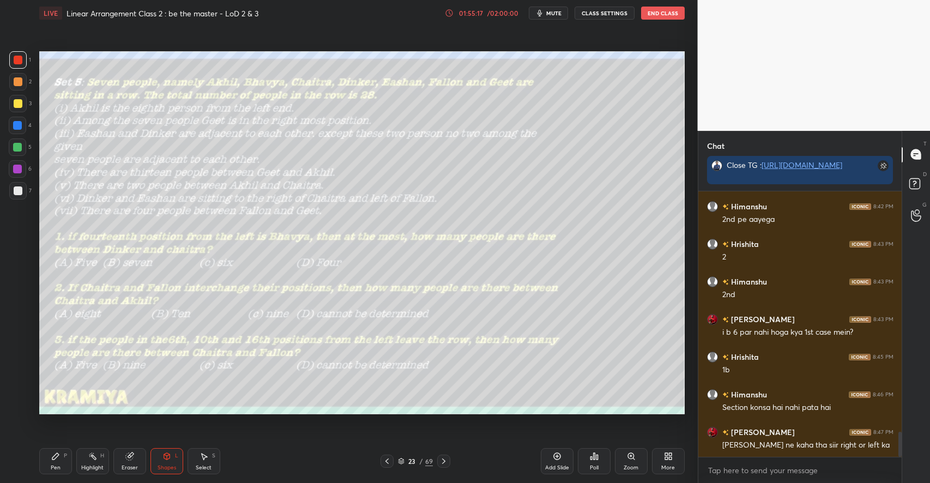
click at [602, 457] on div "Poll" at bounding box center [594, 461] width 33 height 26
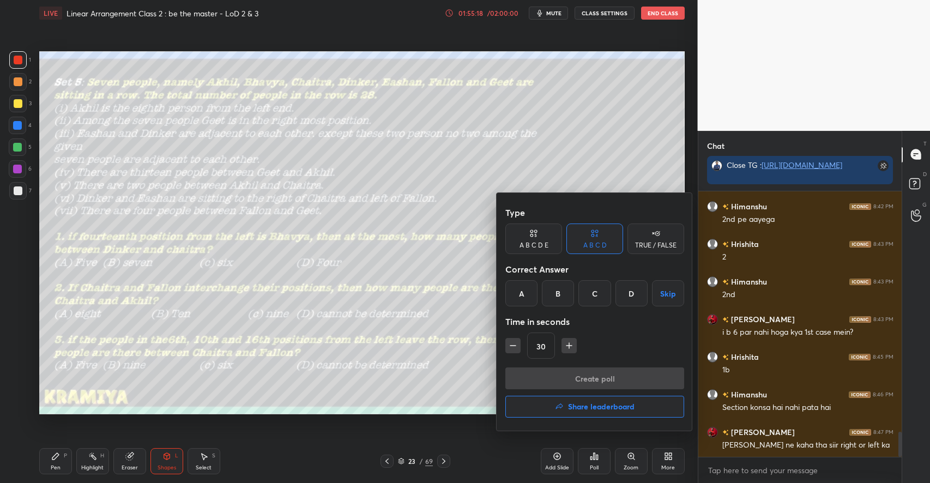
click at [520, 292] on div "A" at bounding box center [521, 293] width 32 height 26
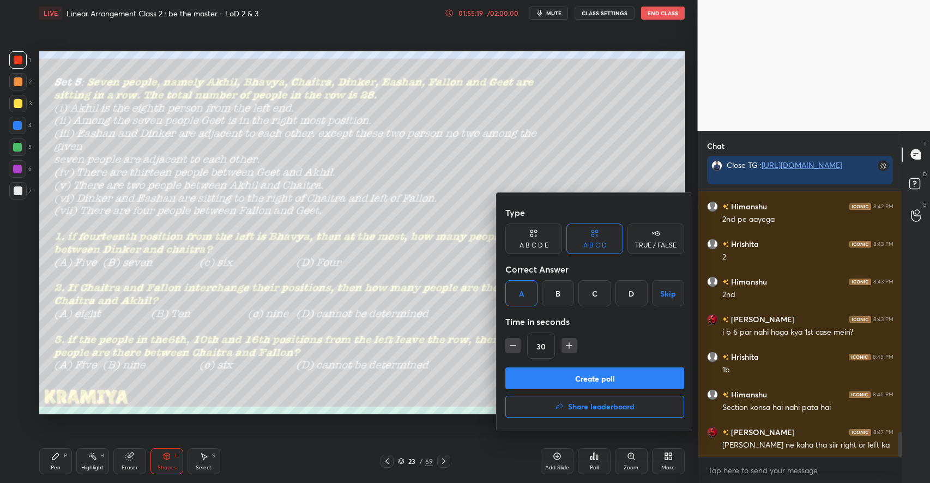
click at [597, 376] on button "Create poll" at bounding box center [594, 378] width 179 height 22
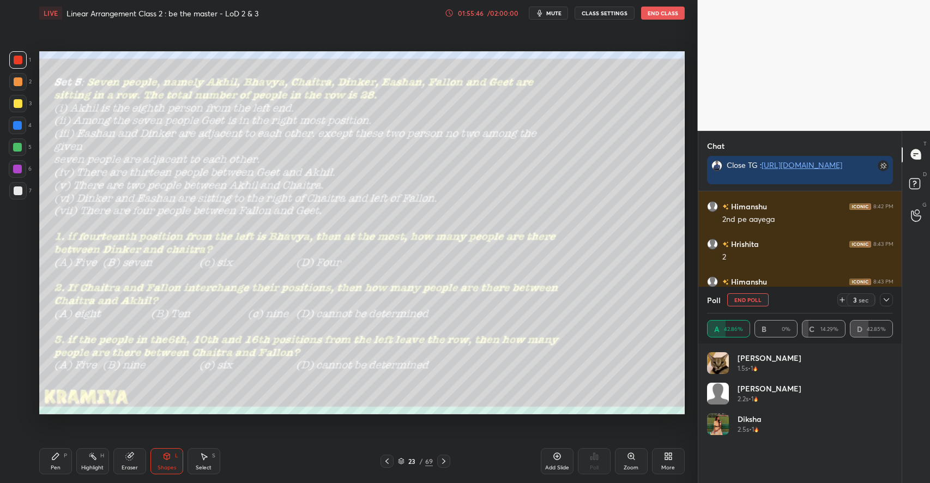
click at [743, 300] on button "End Poll" at bounding box center [747, 299] width 41 height 13
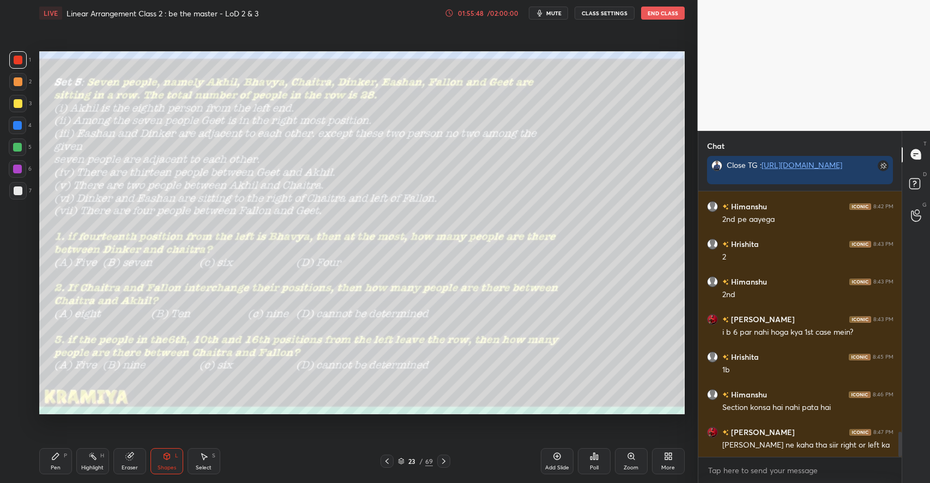
click at [265, 379] on div "Setting up your live class Poll for secs No correct answer Start poll" at bounding box center [362, 232] width 654 height 413
click at [592, 459] on icon at bounding box center [591, 458] width 2 height 3
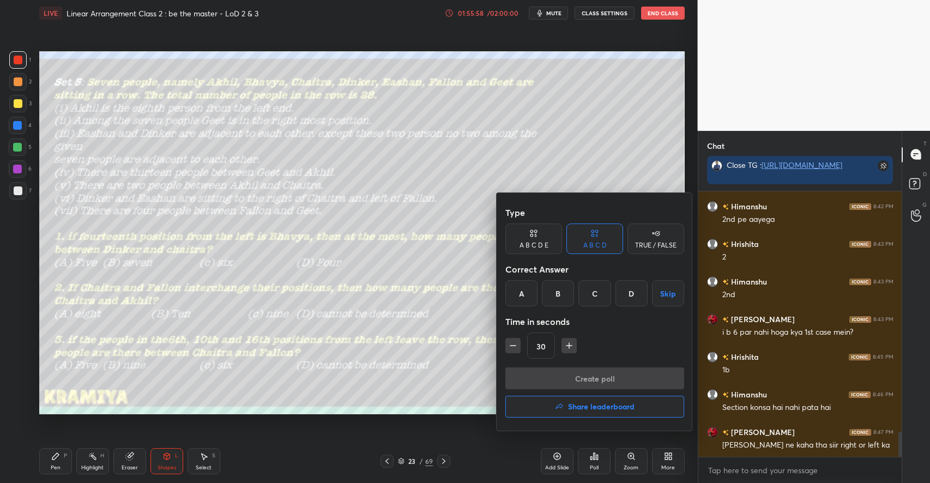
drag, startPoint x: 621, startPoint y: 294, endPoint x: 601, endPoint y: 329, distance: 40.3
click at [621, 294] on div "D" at bounding box center [631, 293] width 32 height 26
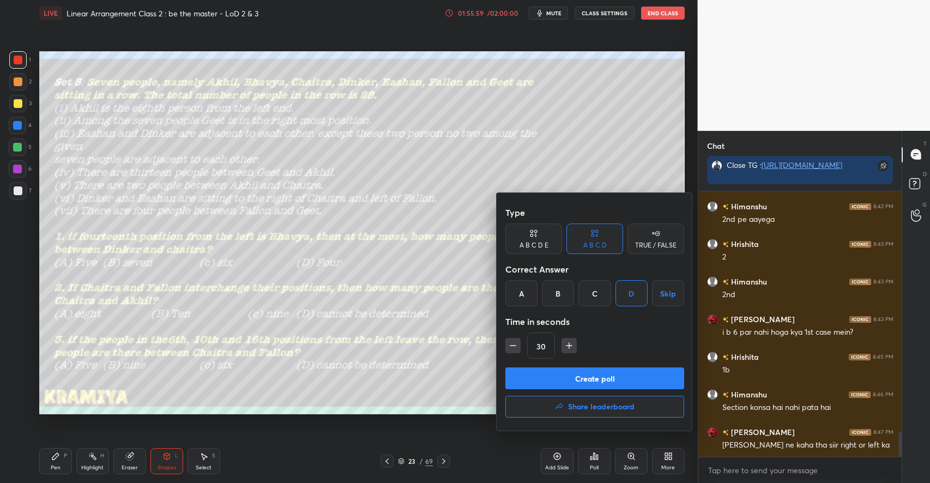
click at [586, 375] on button "Create poll" at bounding box center [594, 378] width 179 height 22
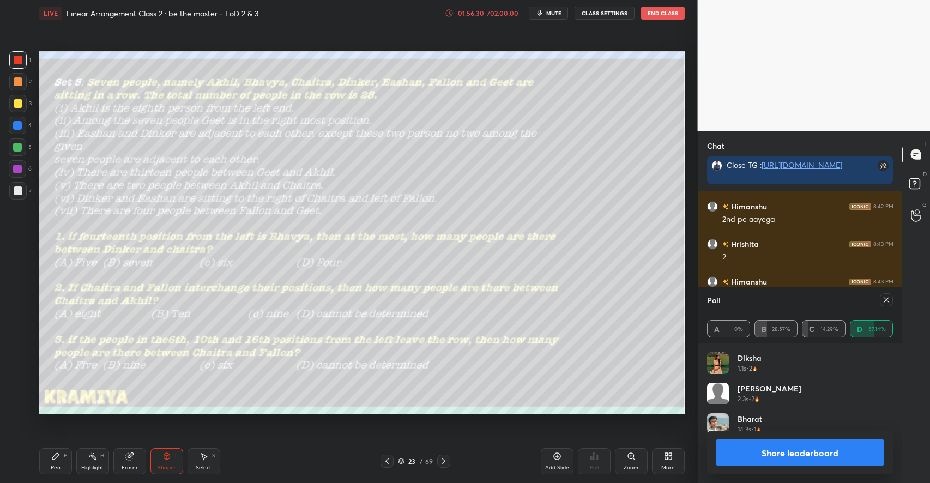
click at [783, 462] on button "Share leaderboard" at bounding box center [800, 452] width 169 height 26
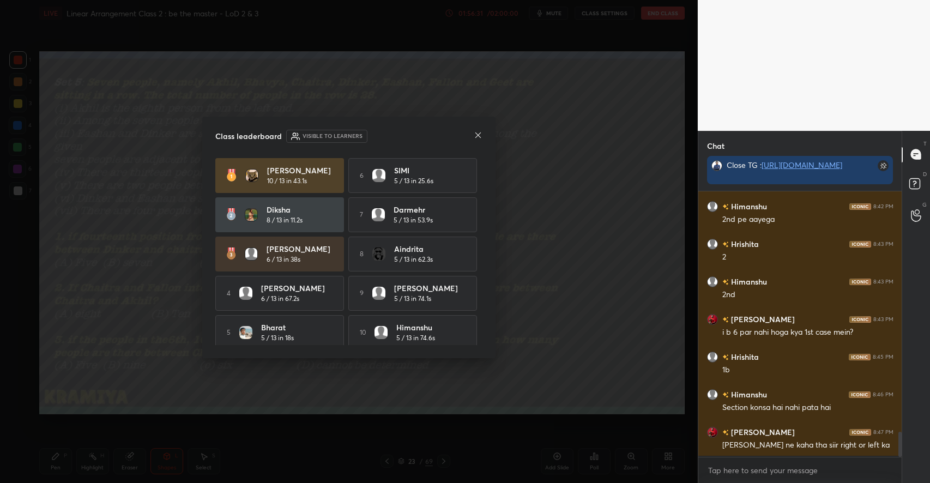
scroll to position [288, 201]
click at [482, 132] on icon at bounding box center [478, 135] width 9 height 9
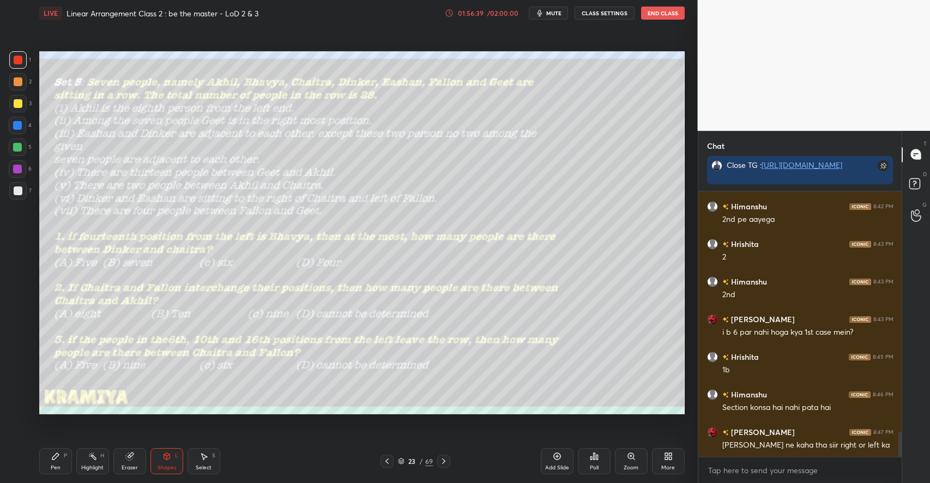
click at [215, 457] on div "S" at bounding box center [213, 455] width 3 height 5
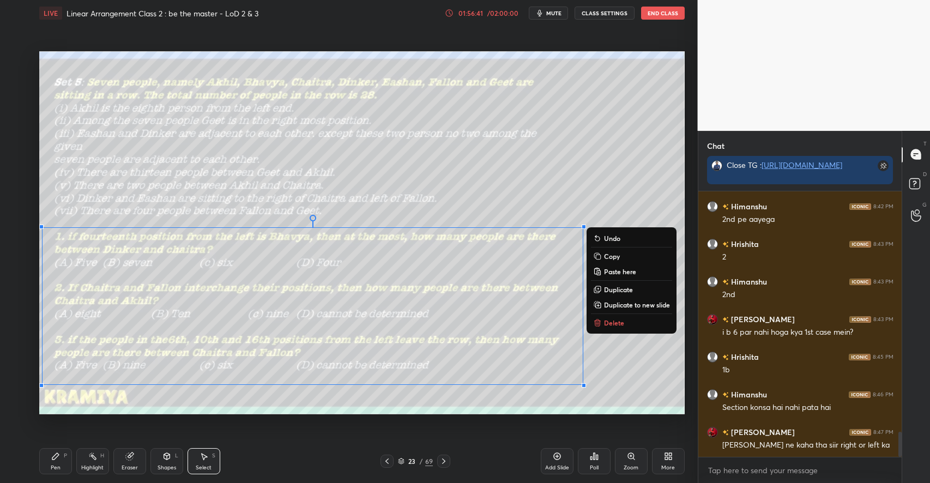
drag, startPoint x: 50, startPoint y: 193, endPoint x: 595, endPoint y: 395, distance: 581.6
click at [610, 418] on div "0 ° Undo Copy Paste here Duplicate Duplicate to new slide Delete Setting up you…" at bounding box center [362, 232] width 654 height 413
click at [608, 324] on p "Delete" at bounding box center [614, 322] width 20 height 9
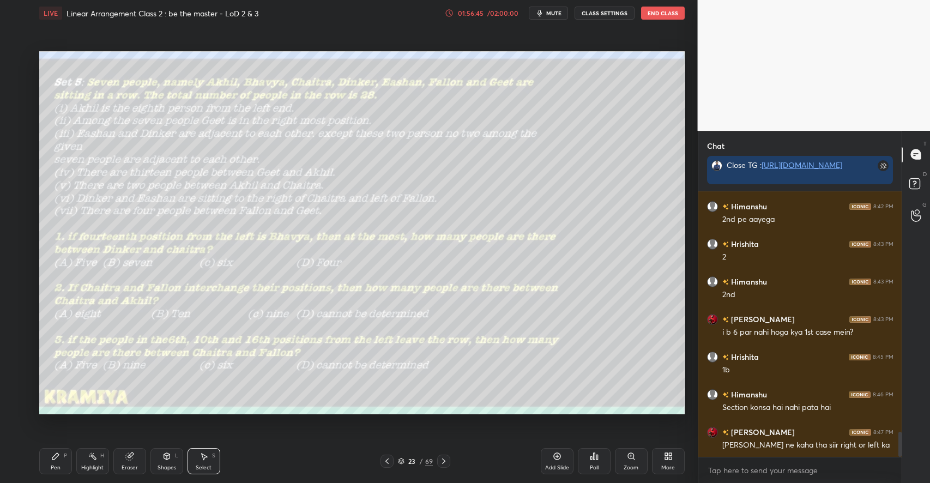
click at [68, 457] on div "Pen P" at bounding box center [55, 461] width 33 height 26
click at [553, 460] on icon at bounding box center [557, 456] width 9 height 9
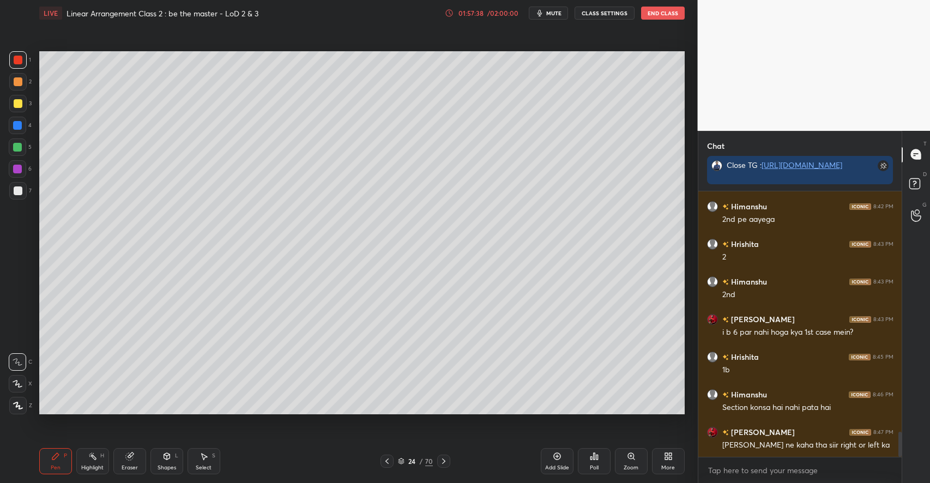
click at [21, 108] on div at bounding box center [17, 103] width 17 height 17
click at [16, 402] on icon at bounding box center [18, 405] width 9 height 7
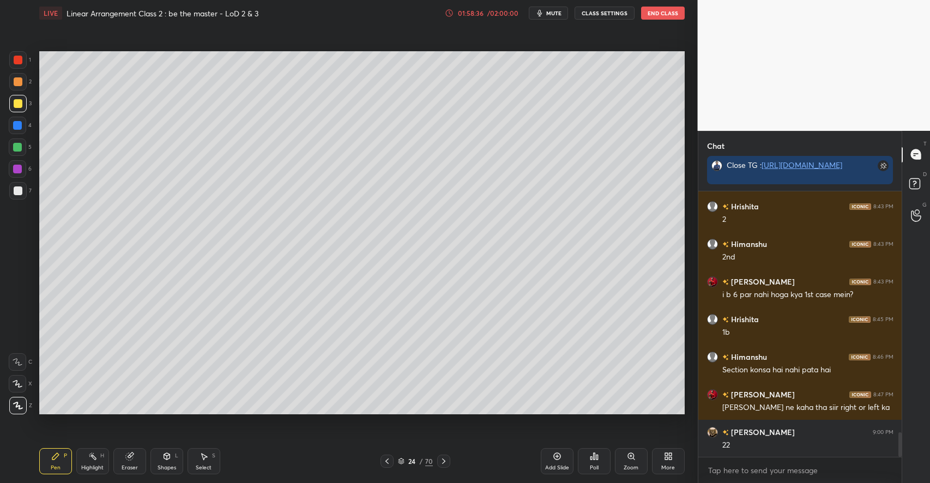
click at [135, 457] on div "Eraser" at bounding box center [129, 461] width 33 height 26
click at [59, 455] on icon at bounding box center [55, 456] width 7 height 7
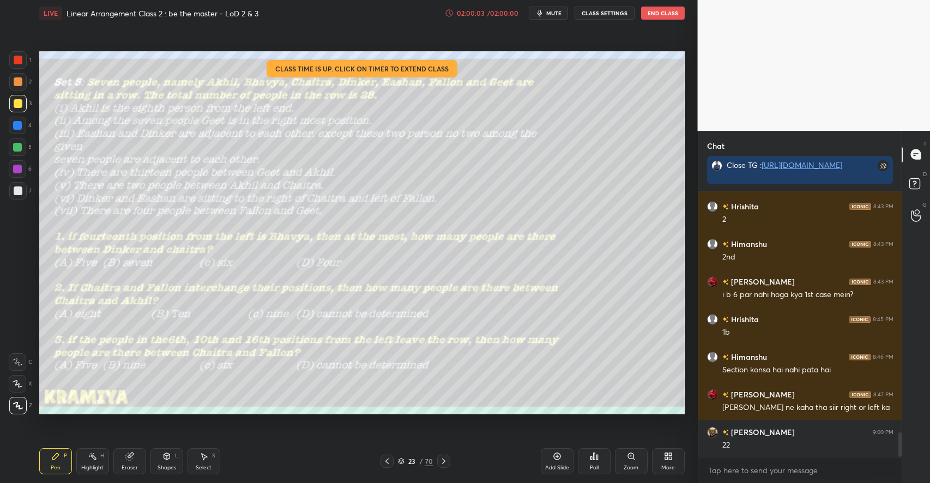
click at [503, 10] on div "/ 02:00:00" at bounding box center [503, 13] width 34 height 7
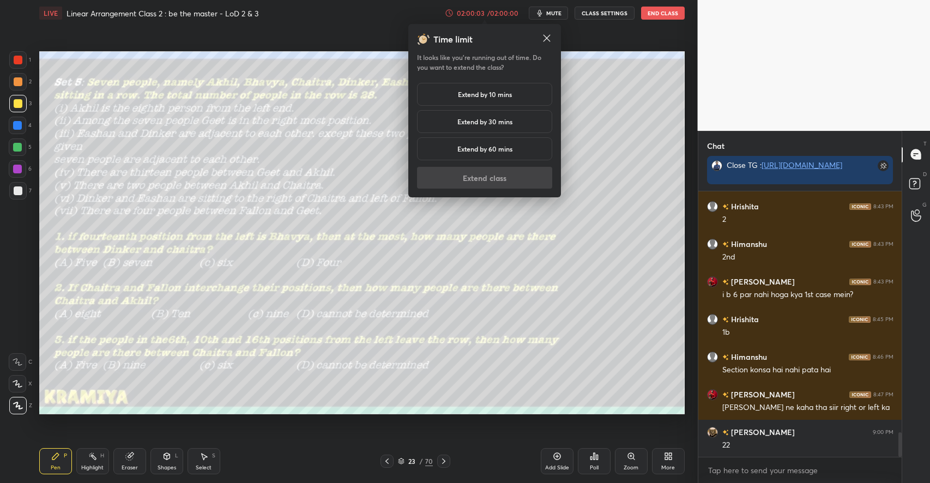
scroll to position [2624, 0]
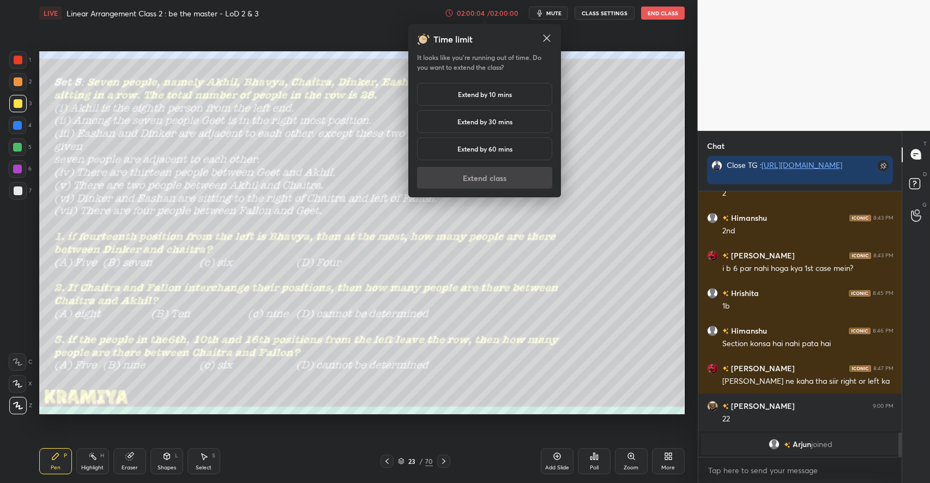
click at [499, 87] on div "Extend by 10 mins" at bounding box center [484, 94] width 135 height 23
click at [502, 180] on button "Extend class" at bounding box center [484, 178] width 135 height 22
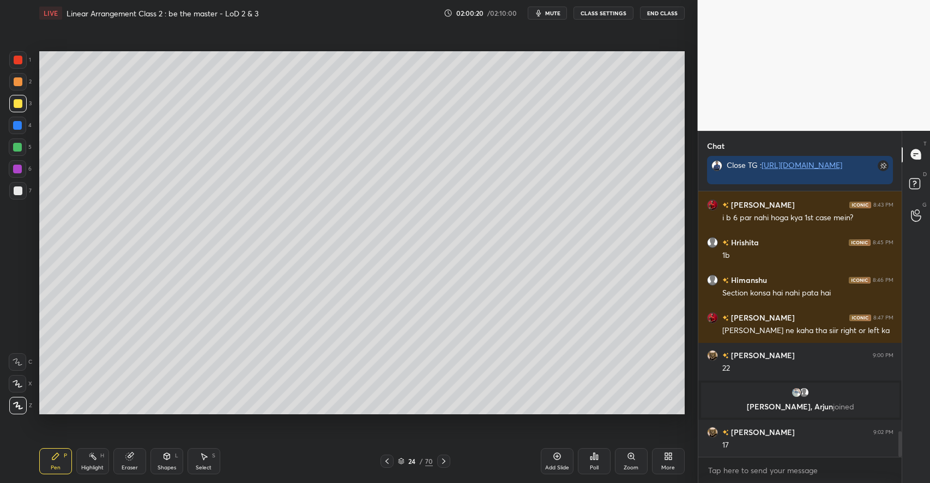
scroll to position [2487, 0]
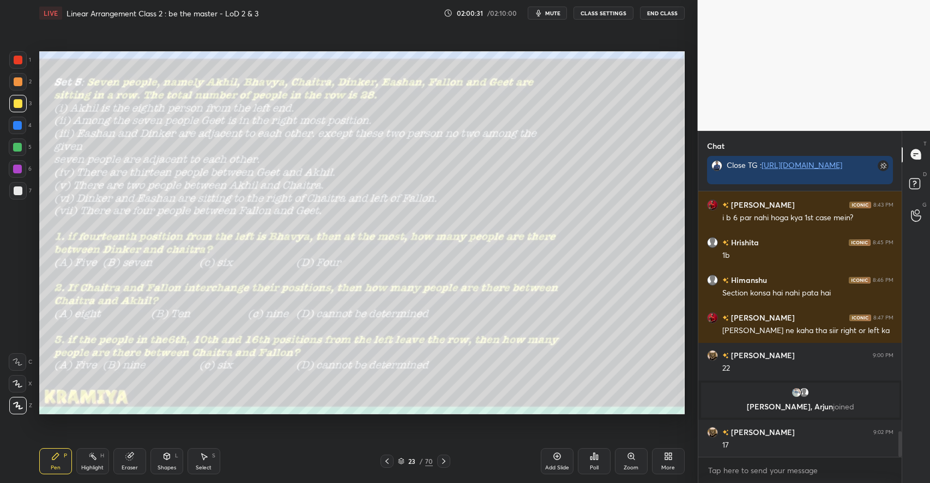
click at [17, 83] on div at bounding box center [18, 81] width 9 height 9
click at [445, 464] on icon at bounding box center [443, 461] width 9 height 9
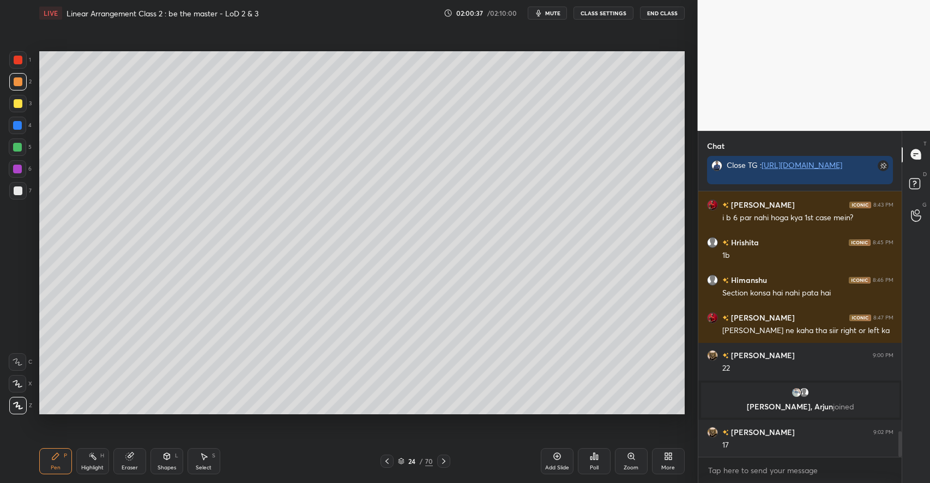
click at [390, 457] on icon at bounding box center [387, 461] width 9 height 9
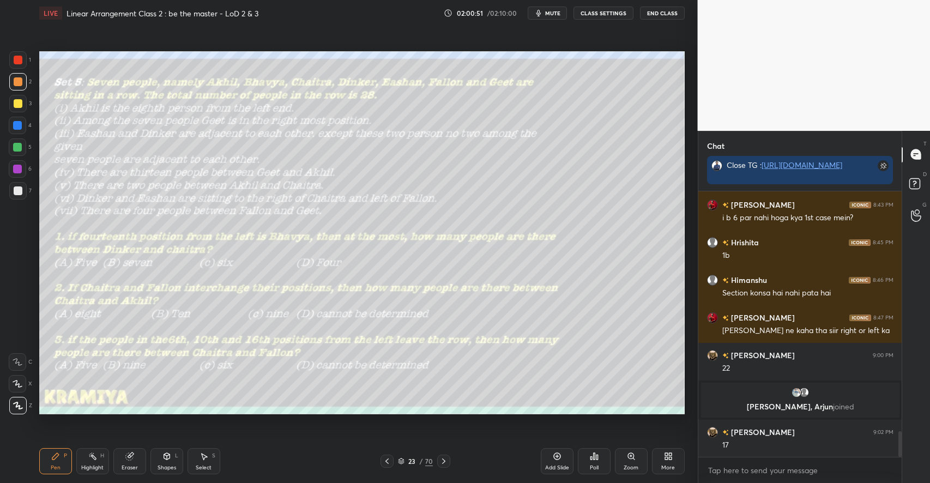
click at [203, 456] on icon at bounding box center [204, 456] width 6 height 7
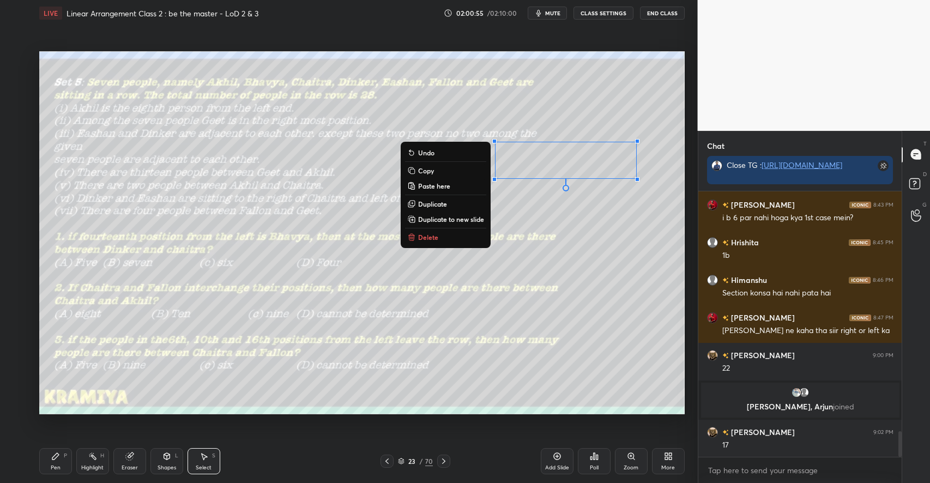
click at [428, 204] on p "Duplicate" at bounding box center [432, 203] width 29 height 9
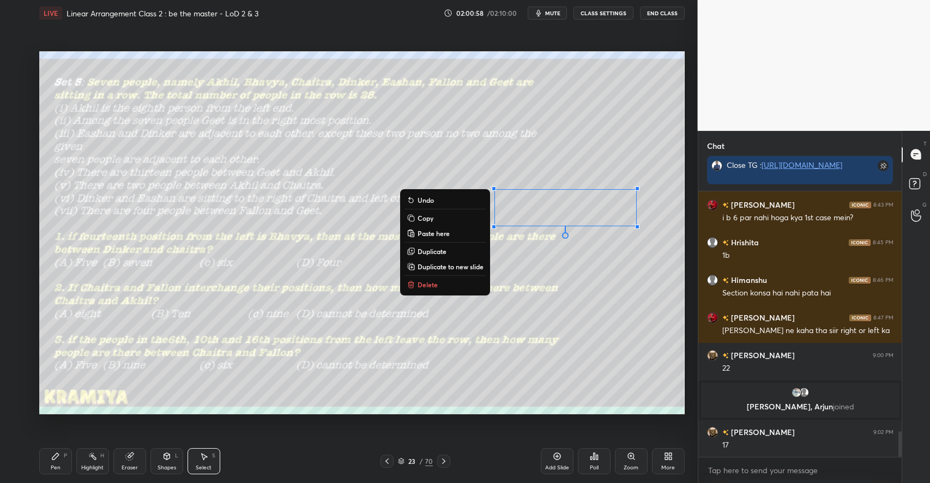
click at [62, 453] on div "Pen P" at bounding box center [55, 461] width 33 height 26
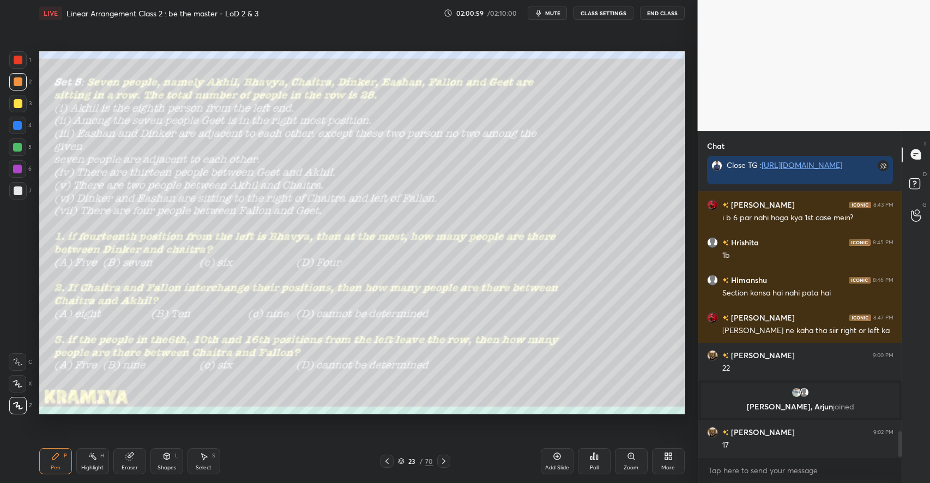
click at [18, 103] on div at bounding box center [18, 103] width 9 height 9
click at [19, 78] on div at bounding box center [18, 81] width 9 height 9
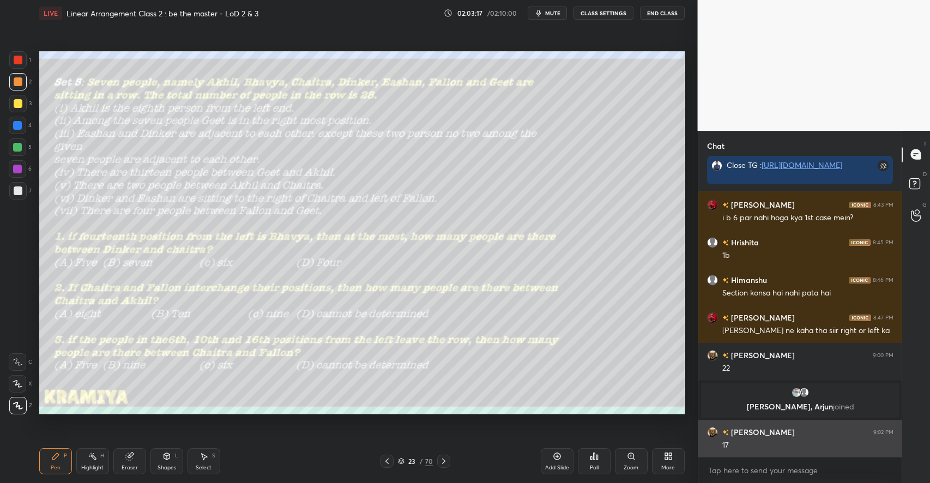
scroll to position [2524, 0]
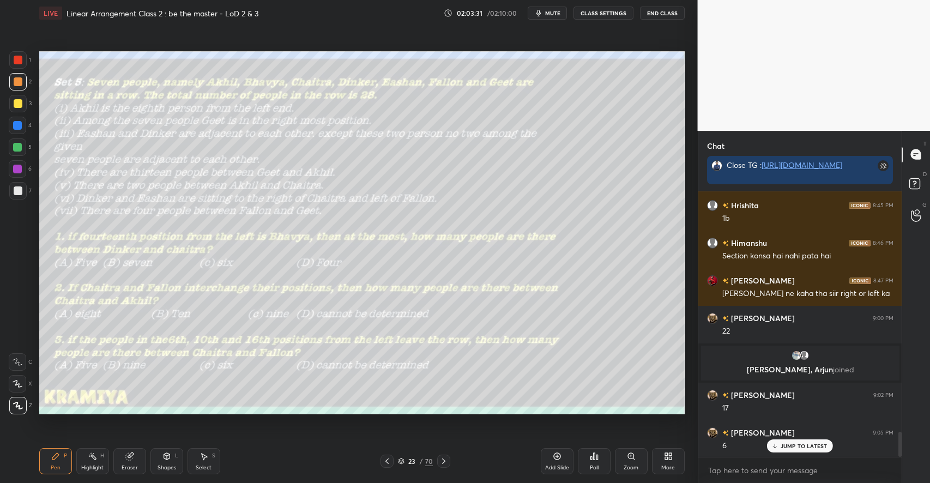
click at [163, 461] on div "Shapes L" at bounding box center [166, 461] width 33 height 26
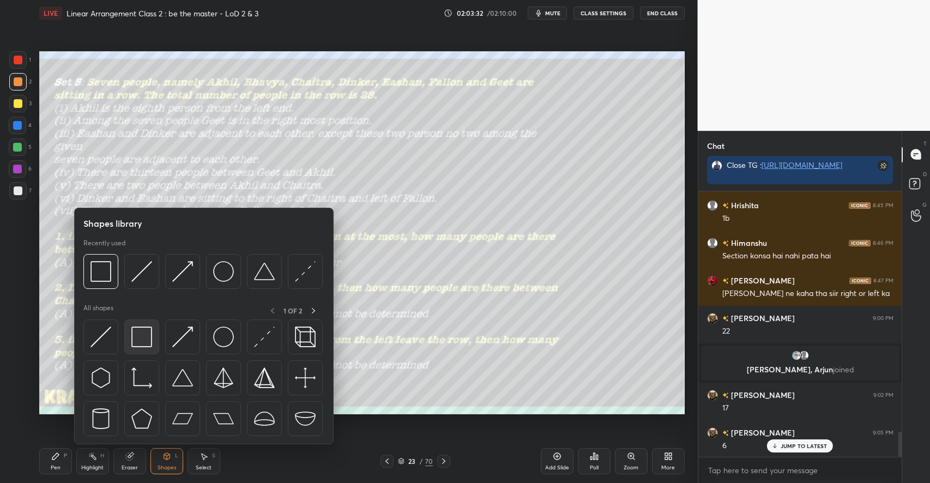
click at [142, 338] on img at bounding box center [141, 336] width 21 height 21
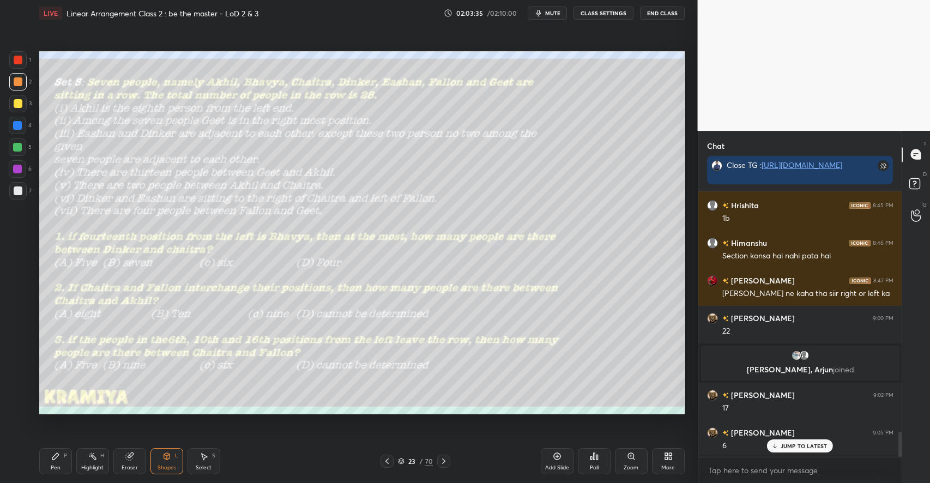
click at [60, 453] on div "Pen P" at bounding box center [55, 461] width 33 height 26
click at [18, 146] on div at bounding box center [17, 147] width 9 height 9
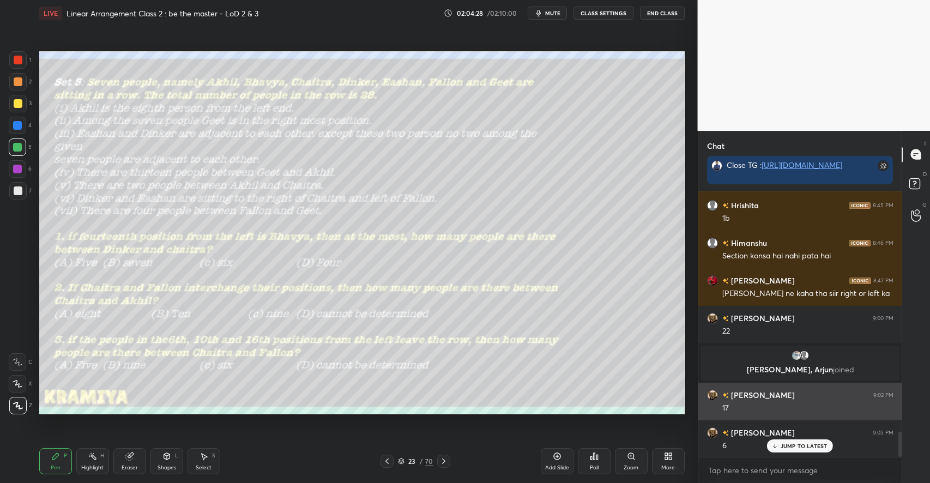
click at [786, 441] on div "JUMP TO LATEST" at bounding box center [799, 445] width 65 height 13
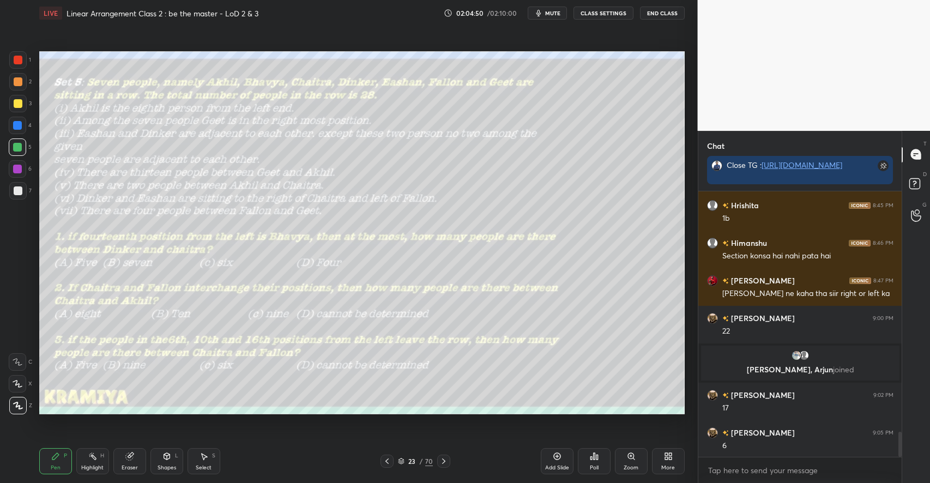
scroll to position [2562, 0]
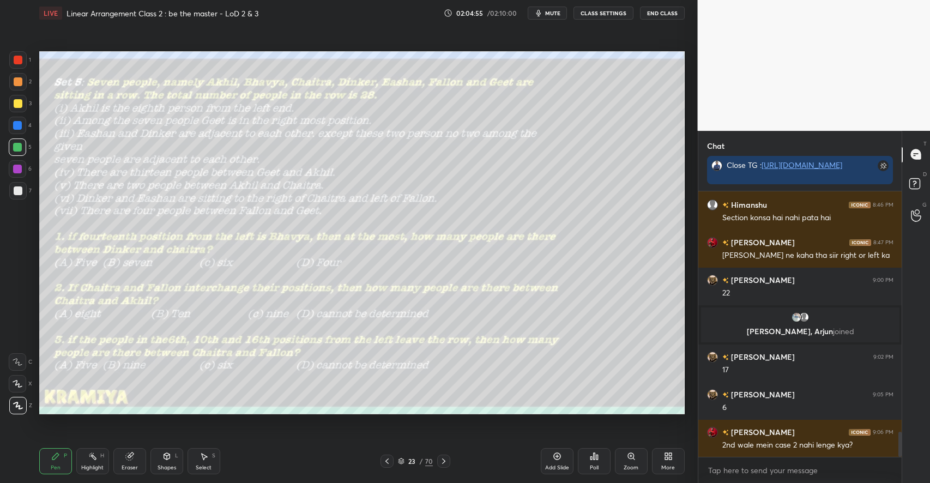
click at [93, 458] on rect at bounding box center [92, 457] width 5 height 5
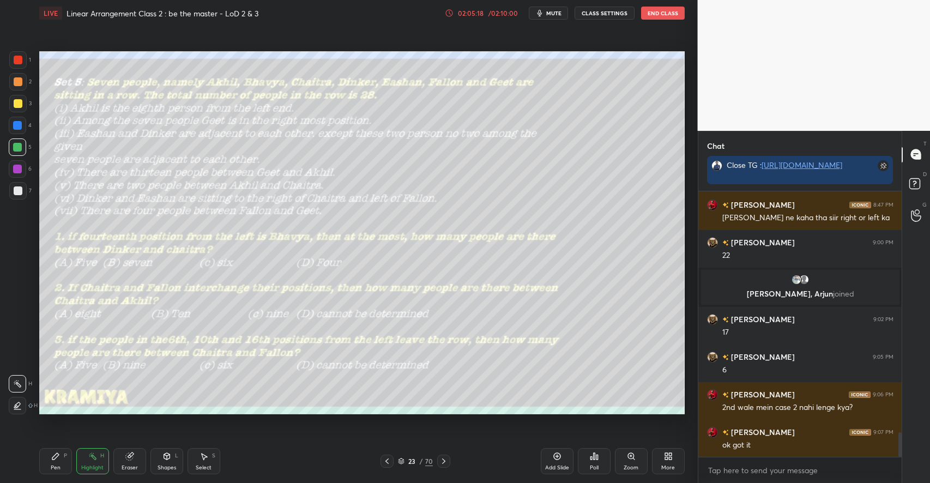
click at [69, 462] on div "Pen P" at bounding box center [55, 461] width 33 height 26
click at [14, 104] on div at bounding box center [18, 103] width 9 height 9
click at [20, 85] on div at bounding box center [18, 81] width 9 height 9
click at [163, 460] on icon at bounding box center [166, 456] width 9 height 9
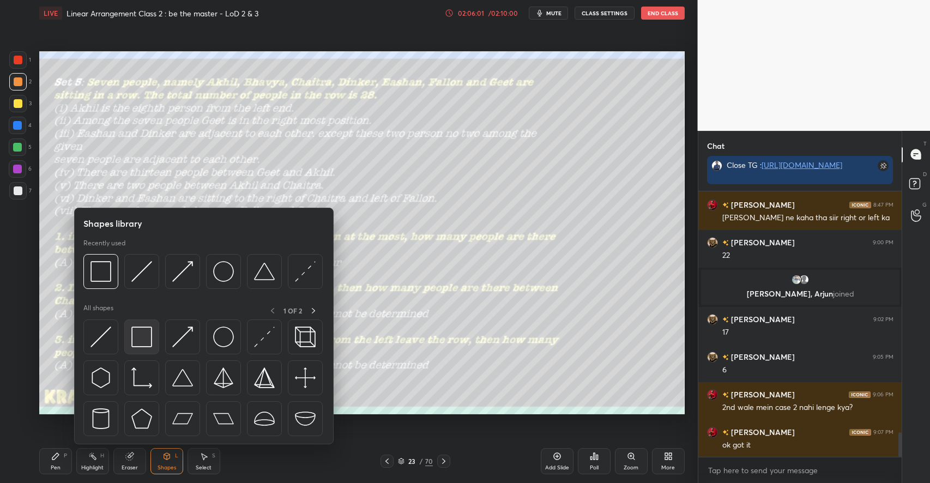
click at [148, 340] on img at bounding box center [141, 336] width 21 height 21
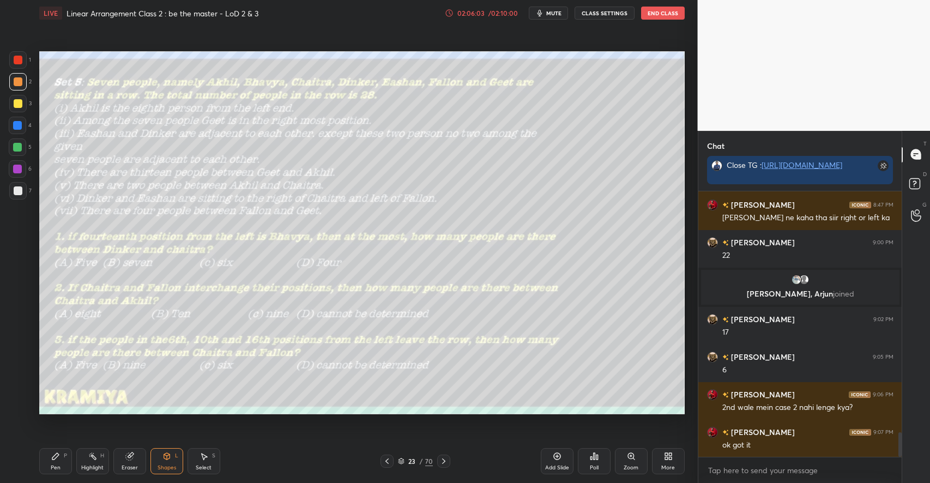
click at [59, 462] on div "Pen P" at bounding box center [55, 461] width 33 height 26
click at [20, 359] on icon at bounding box center [18, 362] width 10 height 8
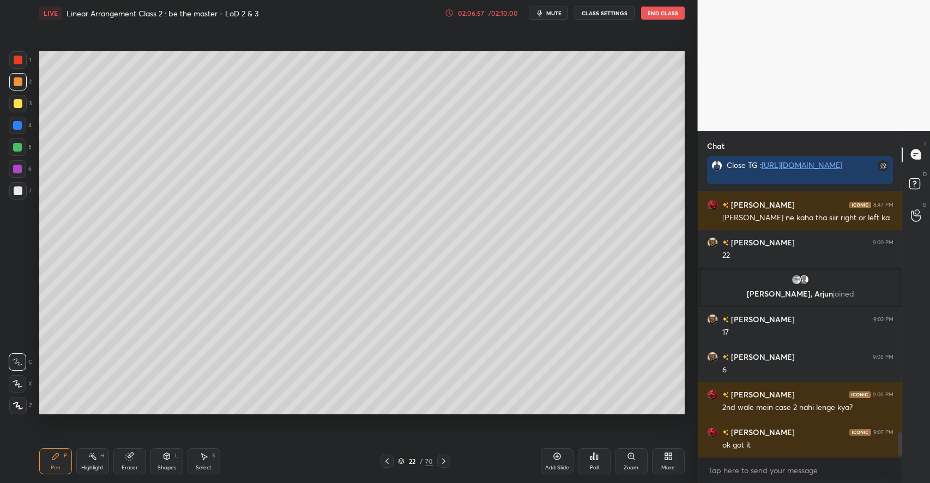
click at [669, 15] on button "End Class" at bounding box center [663, 13] width 44 height 13
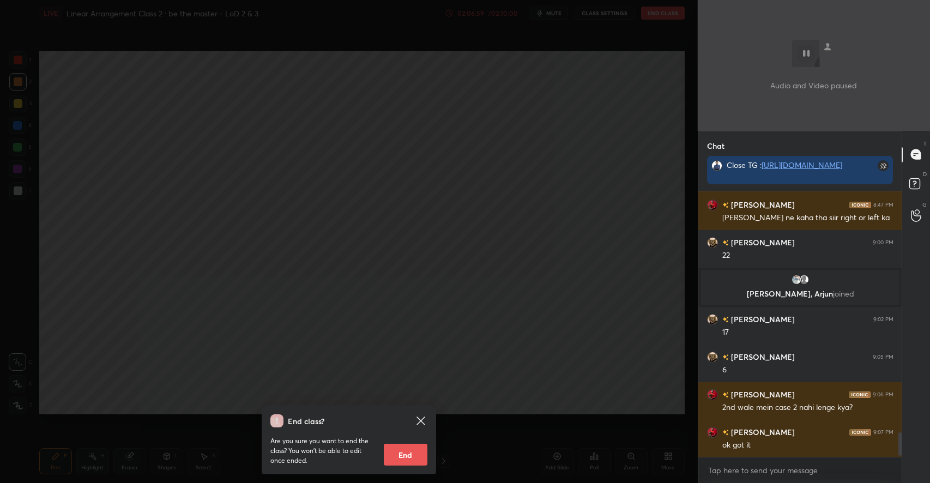
click at [404, 464] on button "End" at bounding box center [406, 455] width 44 height 22
type textarea "x"
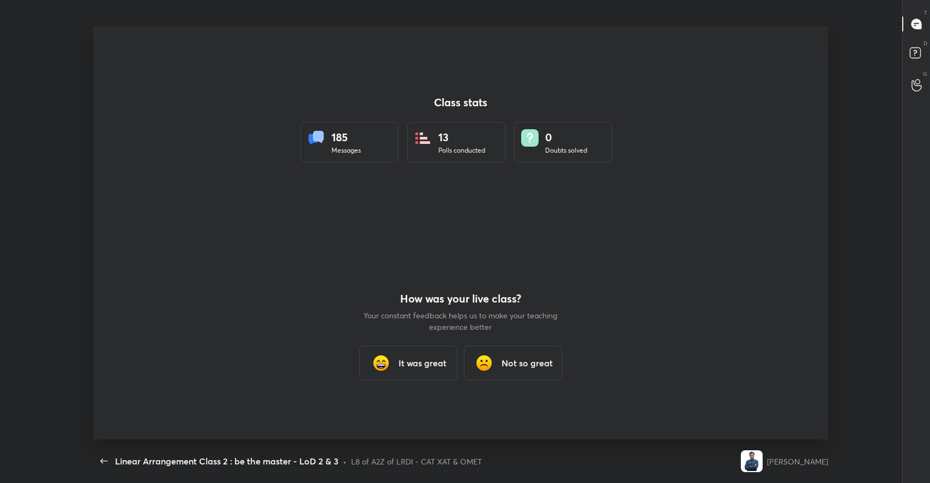
scroll to position [0, 0]
click at [419, 356] on h3 "It was great" at bounding box center [422, 362] width 48 height 13
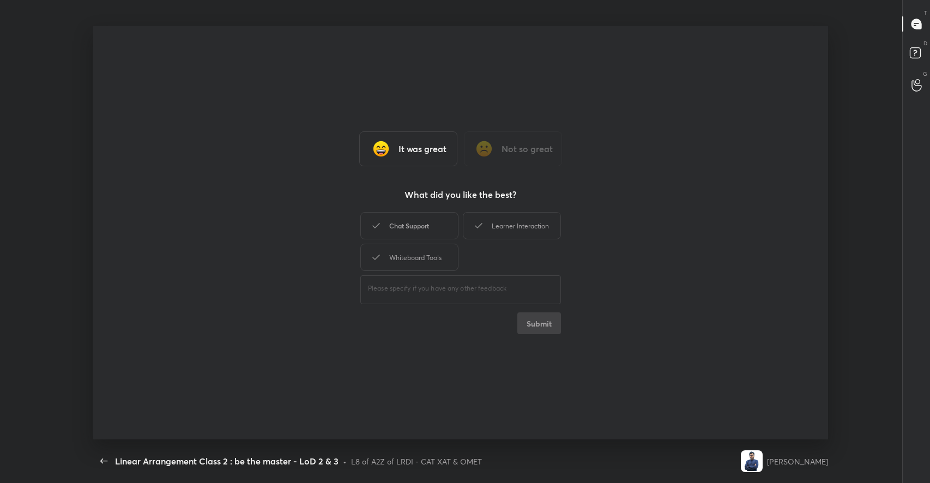
click at [422, 224] on div "Chat Support" at bounding box center [409, 225] width 98 height 27
click at [477, 226] on icon at bounding box center [478, 225] width 13 height 13
click at [398, 257] on div "Whiteboard Tools" at bounding box center [409, 257] width 98 height 27
click at [538, 316] on button "Submit" at bounding box center [539, 323] width 44 height 22
